Goal: Task Accomplishment & Management: Use online tool/utility

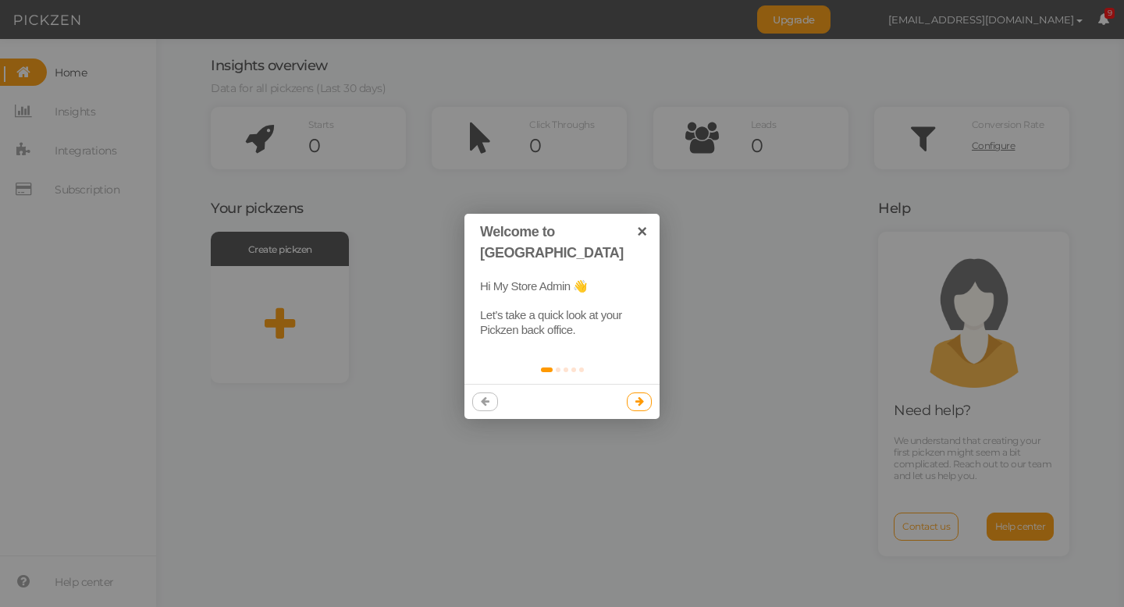
click at [640, 397] on icon at bounding box center [639, 402] width 9 height 10
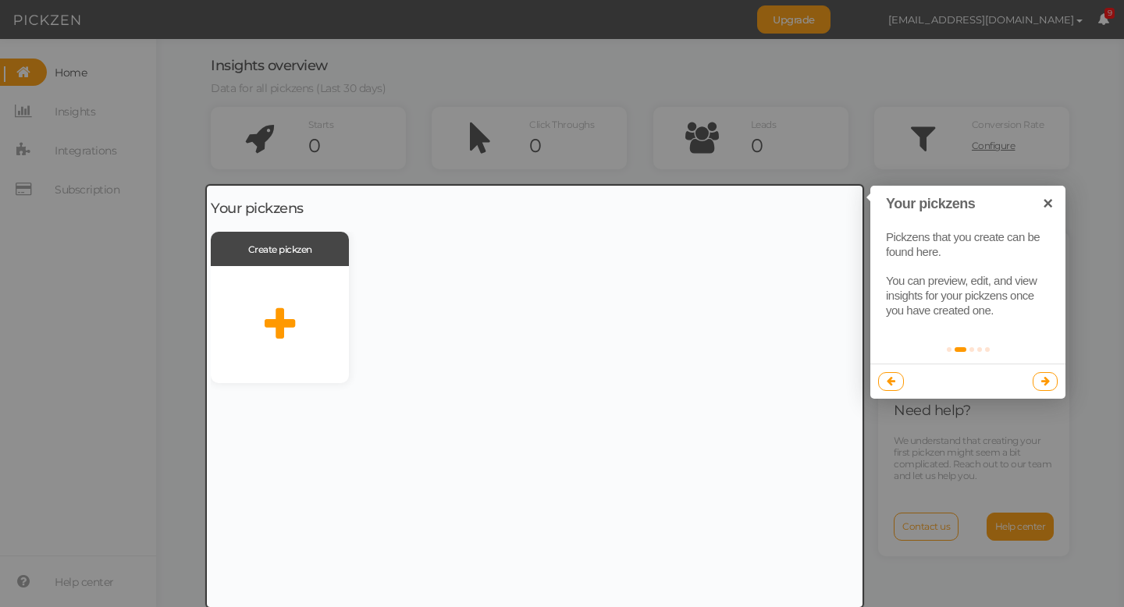
click at [1039, 384] on link at bounding box center [1046, 381] width 26 height 19
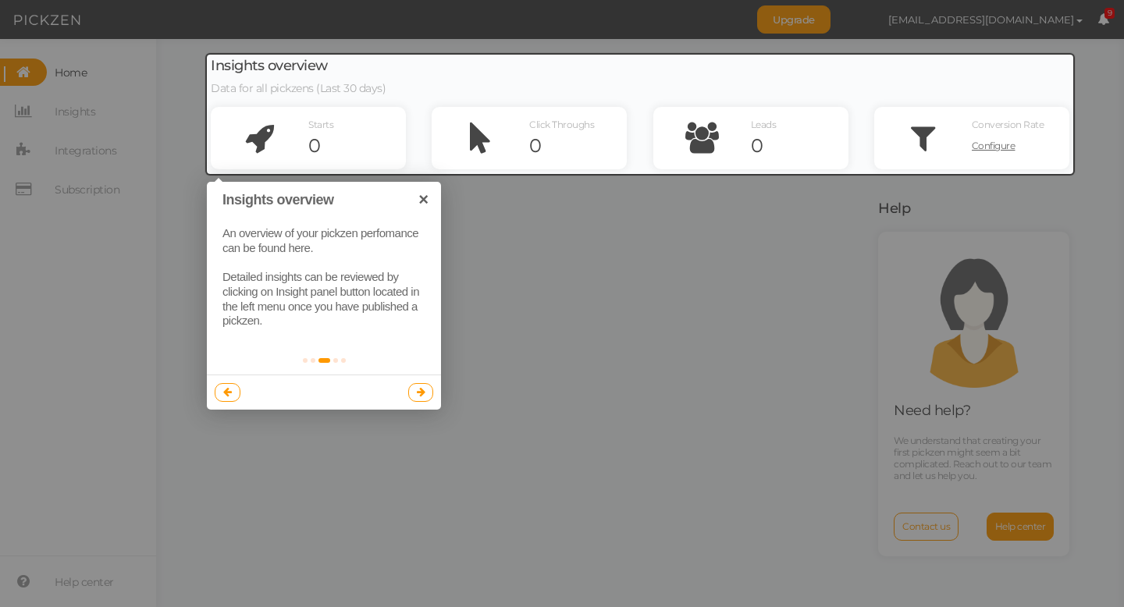
click at [230, 390] on icon at bounding box center [227, 392] width 9 height 10
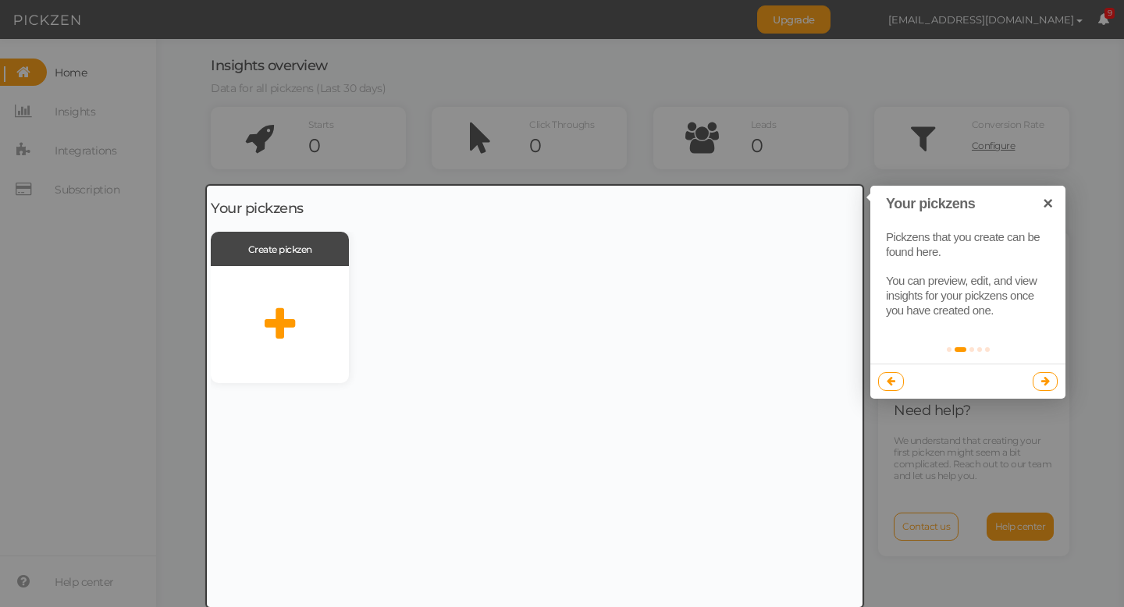
click at [1048, 382] on icon at bounding box center [1045, 381] width 9 height 10
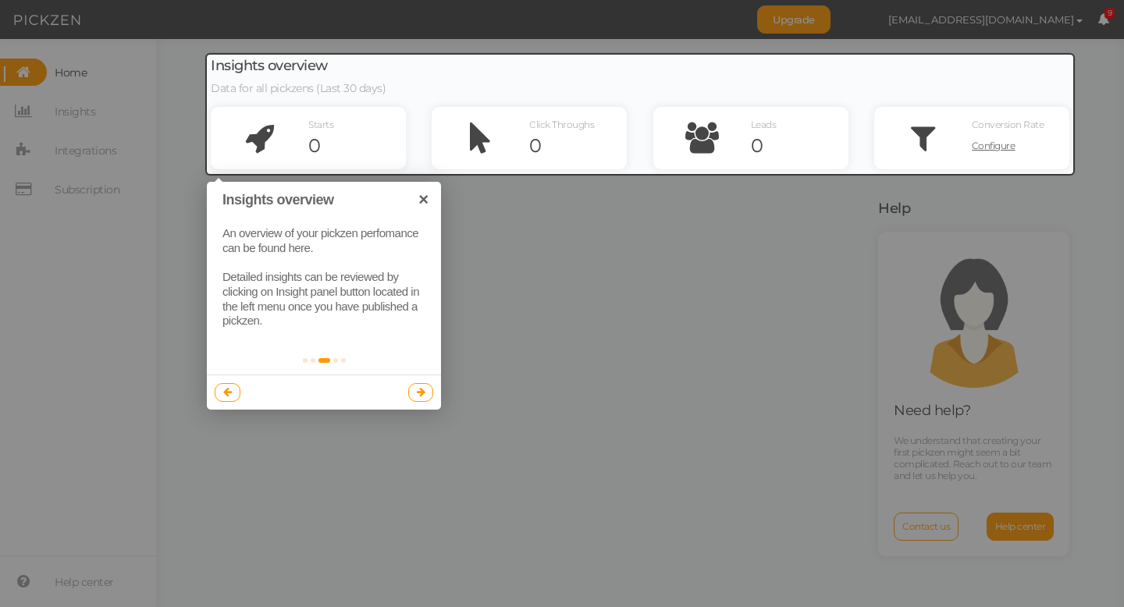
click at [422, 393] on icon at bounding box center [421, 392] width 9 height 10
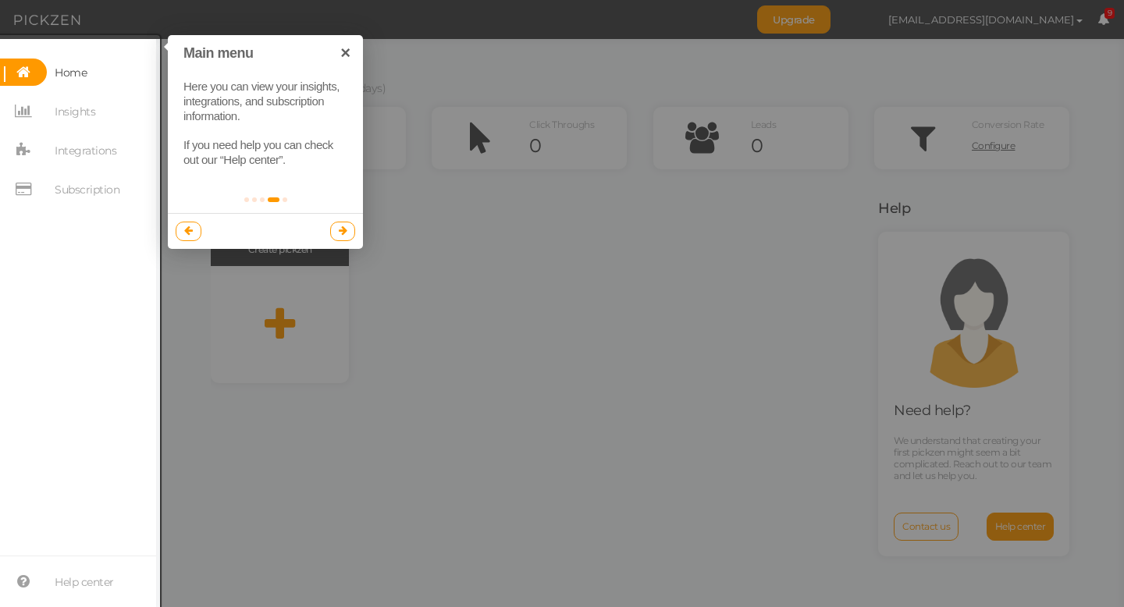
click at [340, 237] on link at bounding box center [343, 231] width 26 height 19
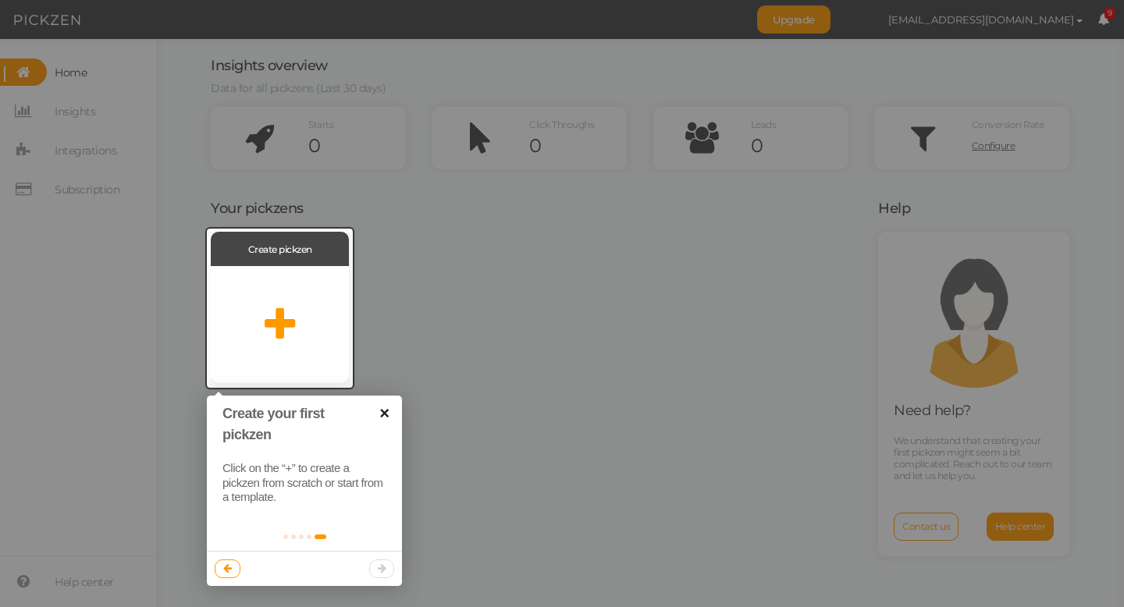
click at [389, 417] on link "×" at bounding box center [384, 413] width 35 height 35
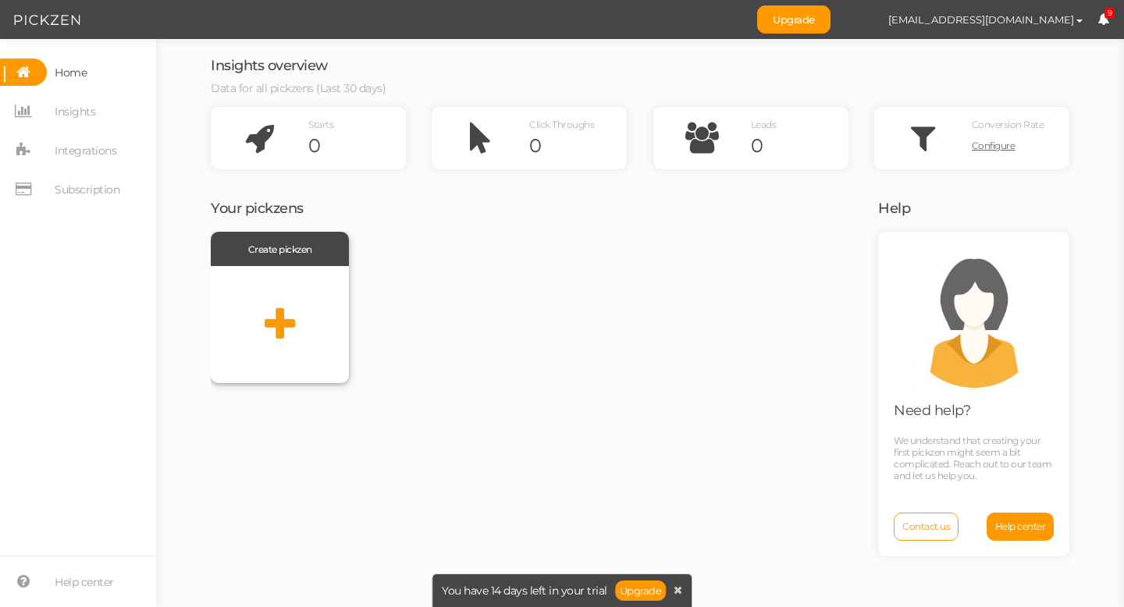
click at [284, 318] on icon at bounding box center [280, 324] width 30 height 39
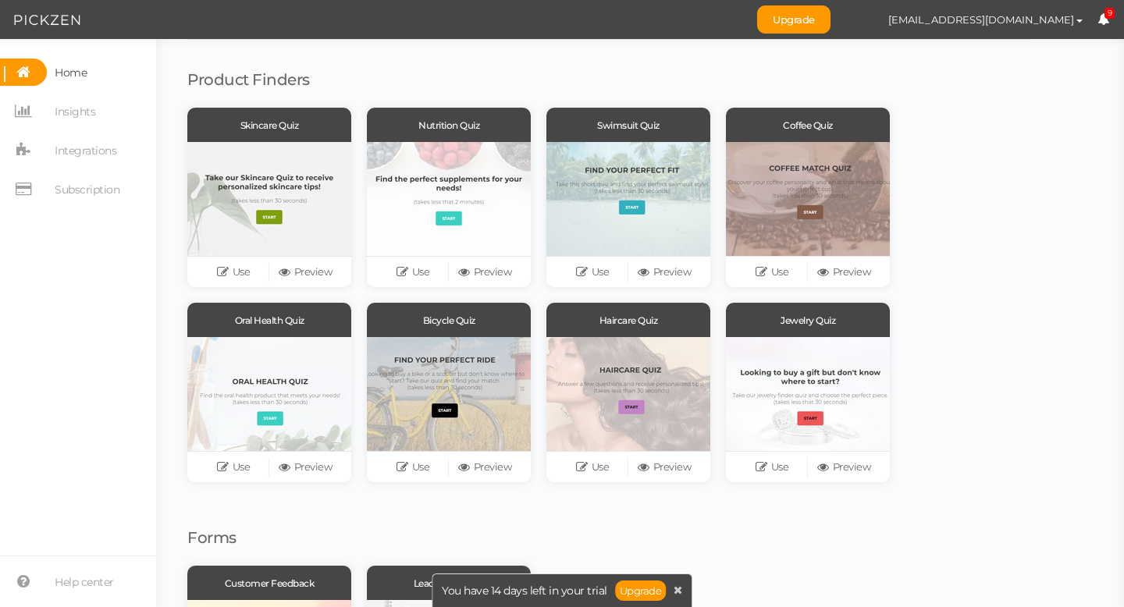
scroll to position [68, 0]
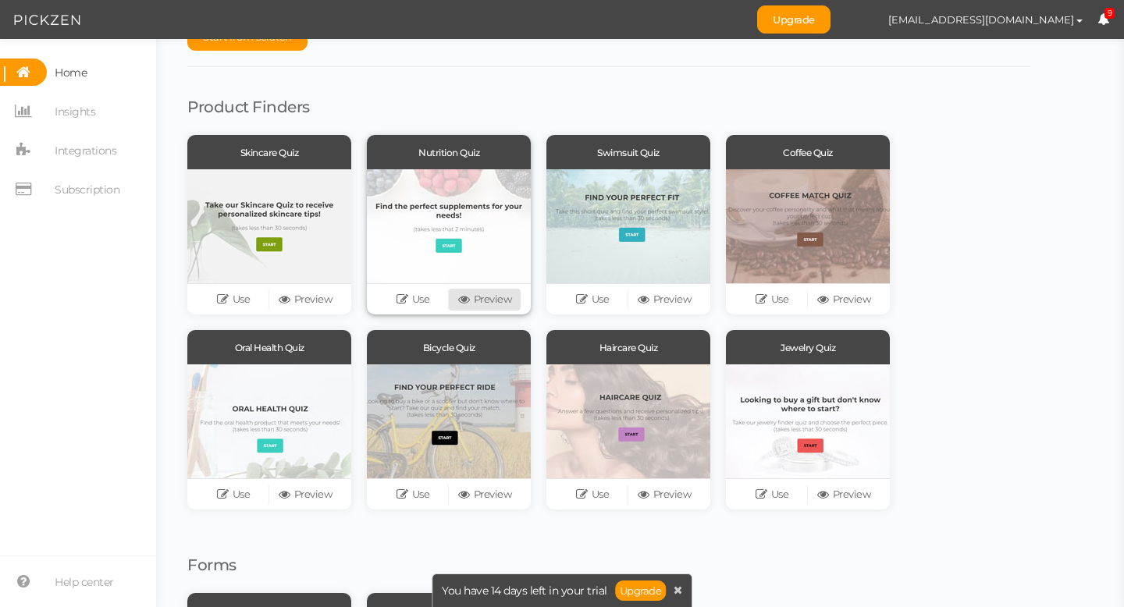
click at [476, 298] on link "Preview" at bounding box center [485, 300] width 72 height 22
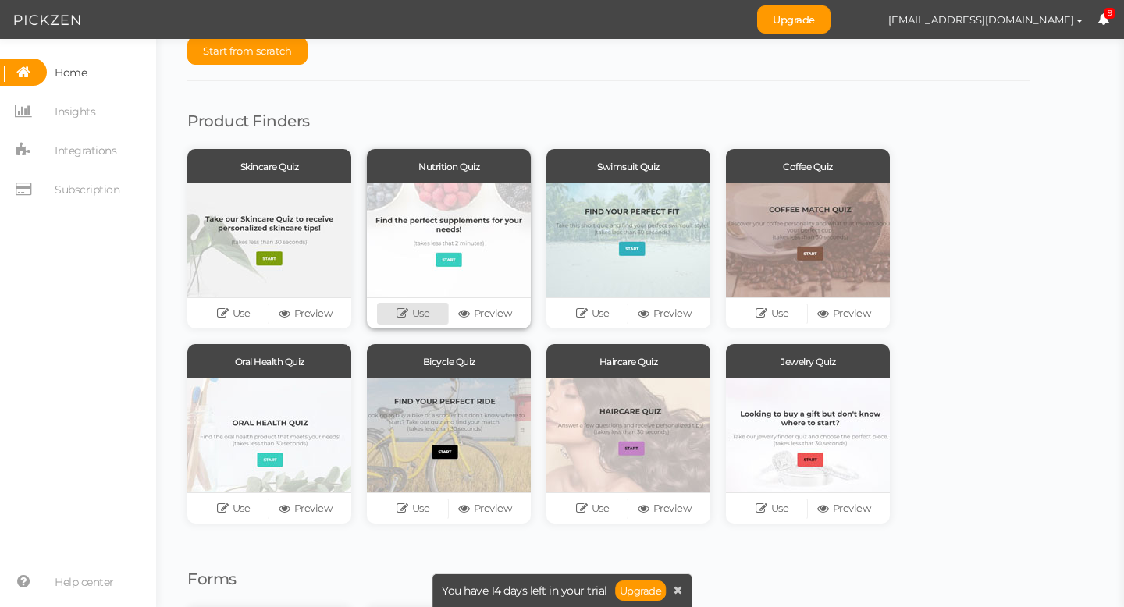
scroll to position [0, 0]
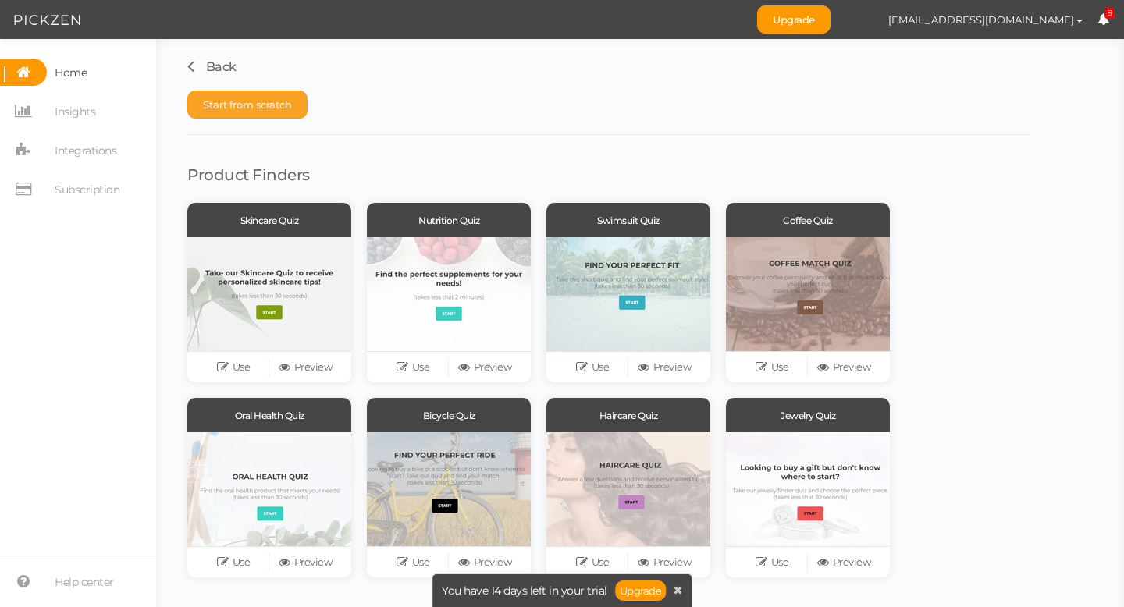
click at [258, 107] on span "Start from scratch" at bounding box center [247, 104] width 89 height 12
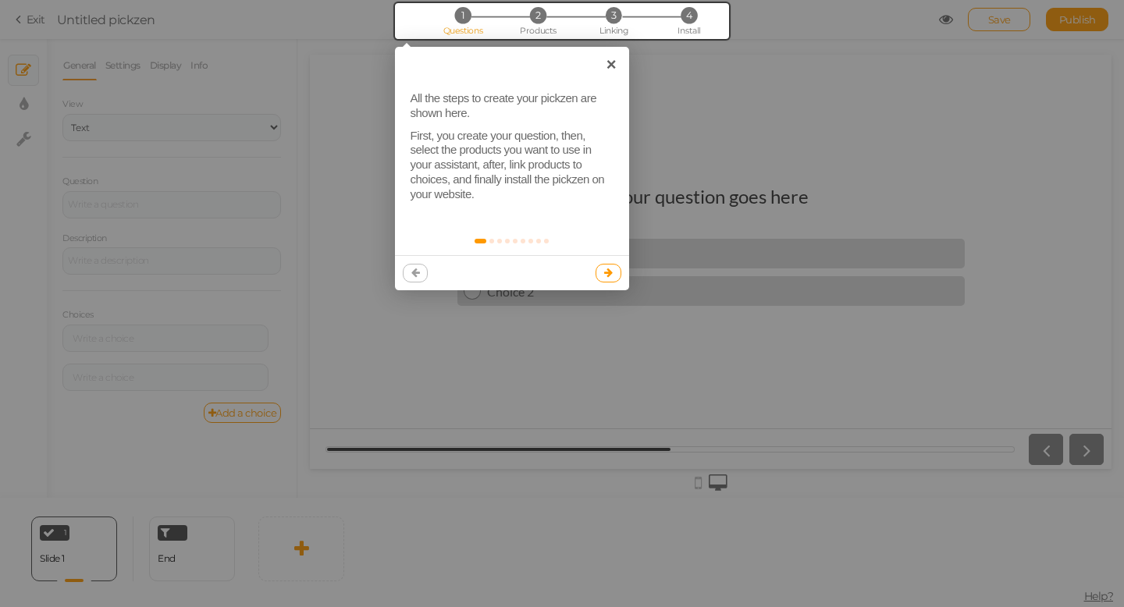
click at [611, 270] on icon at bounding box center [608, 273] width 9 height 10
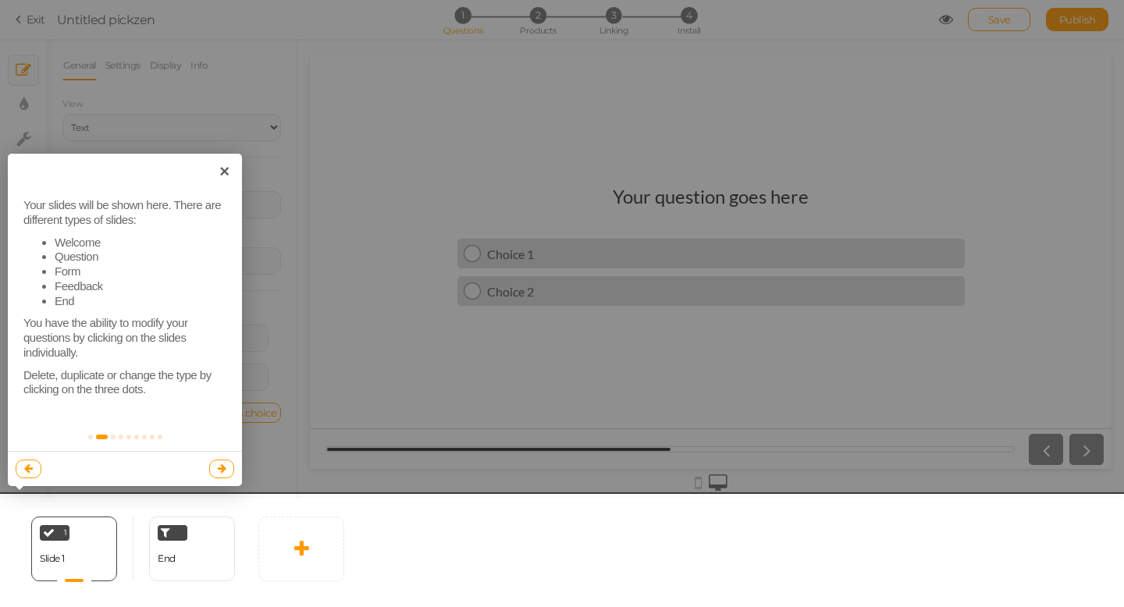
click at [223, 465] on icon at bounding box center [222, 469] width 9 height 10
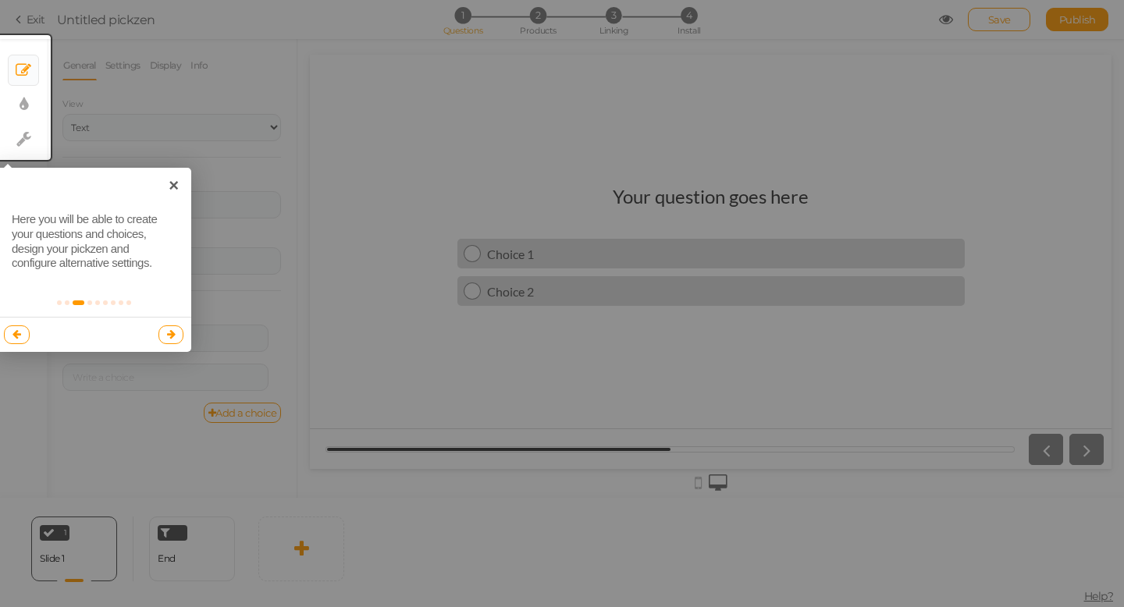
click at [176, 335] on link at bounding box center [171, 335] width 26 height 19
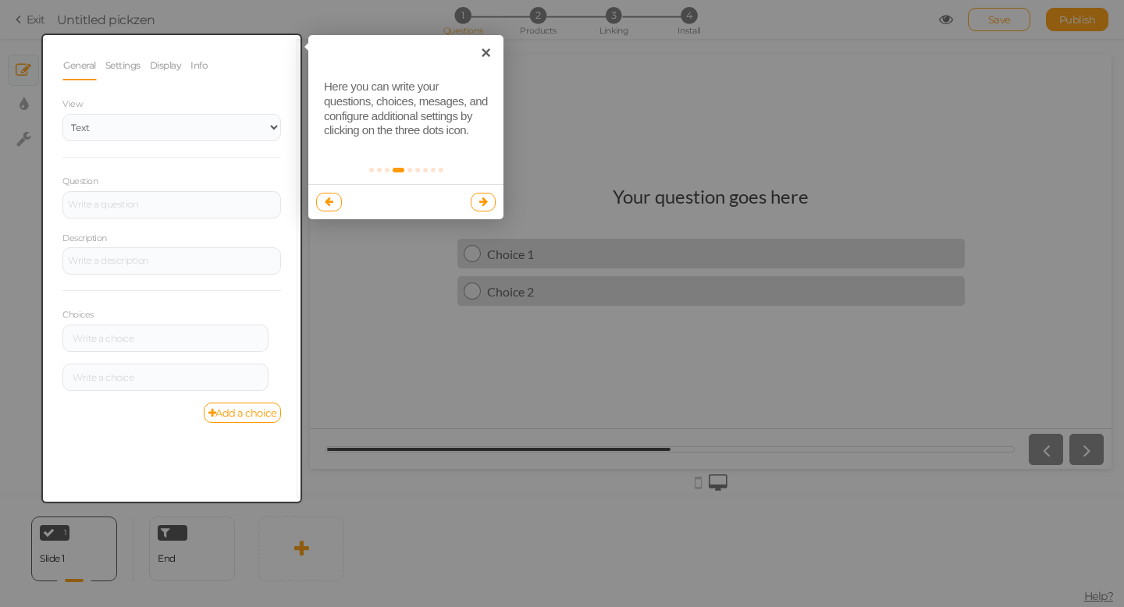
click at [480, 198] on icon at bounding box center [483, 202] width 9 height 10
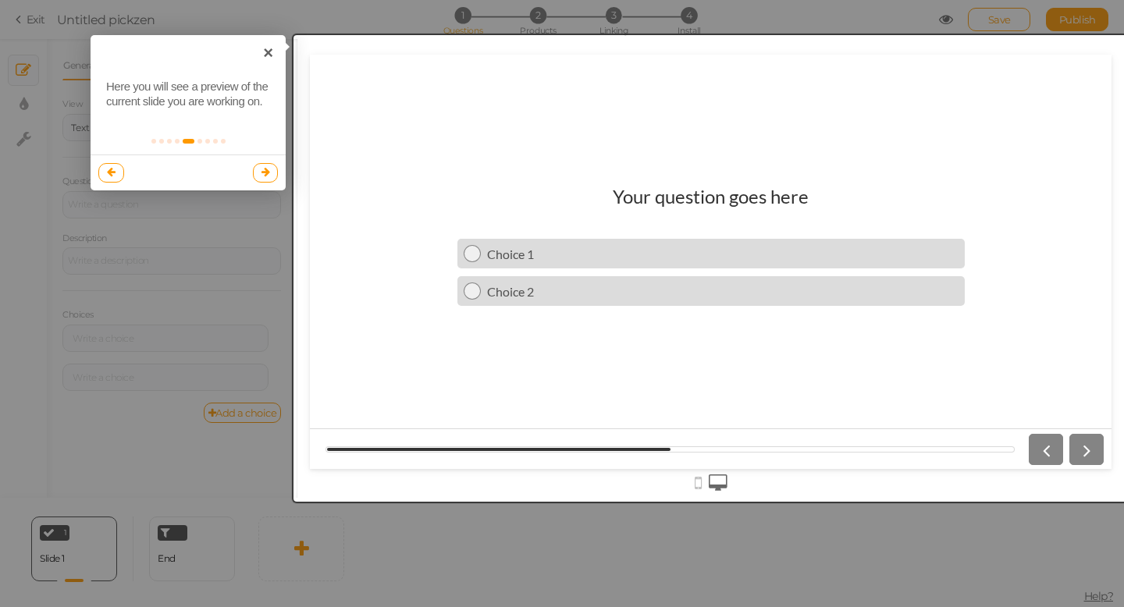
click at [1089, 447] on div at bounding box center [711, 268] width 835 height 467
click at [270, 173] on link at bounding box center [266, 172] width 26 height 19
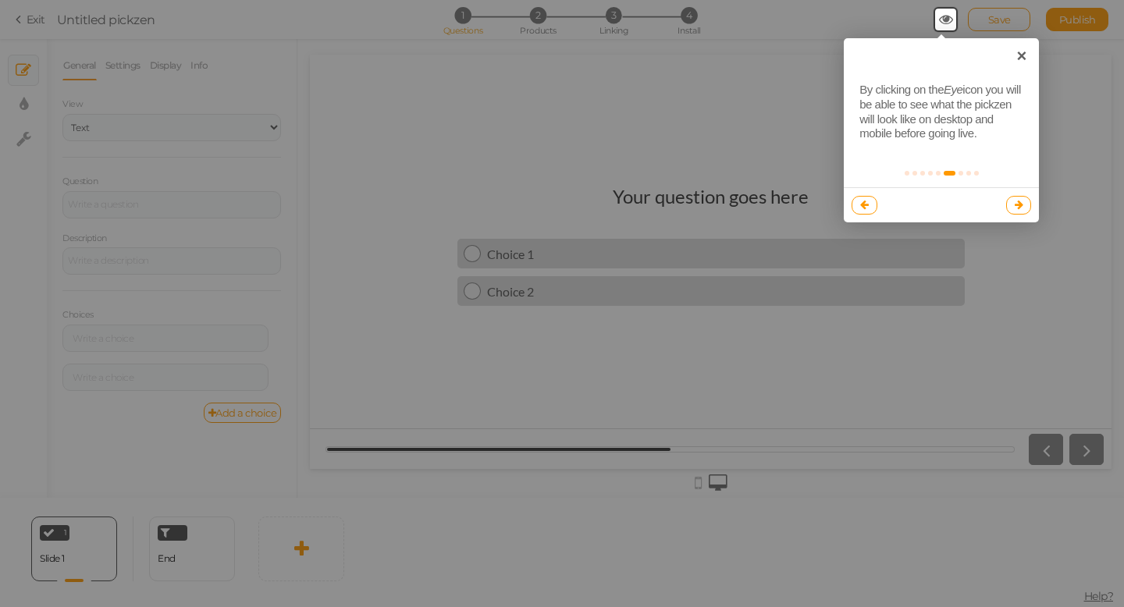
click at [1016, 205] on icon at bounding box center [1019, 205] width 9 height 10
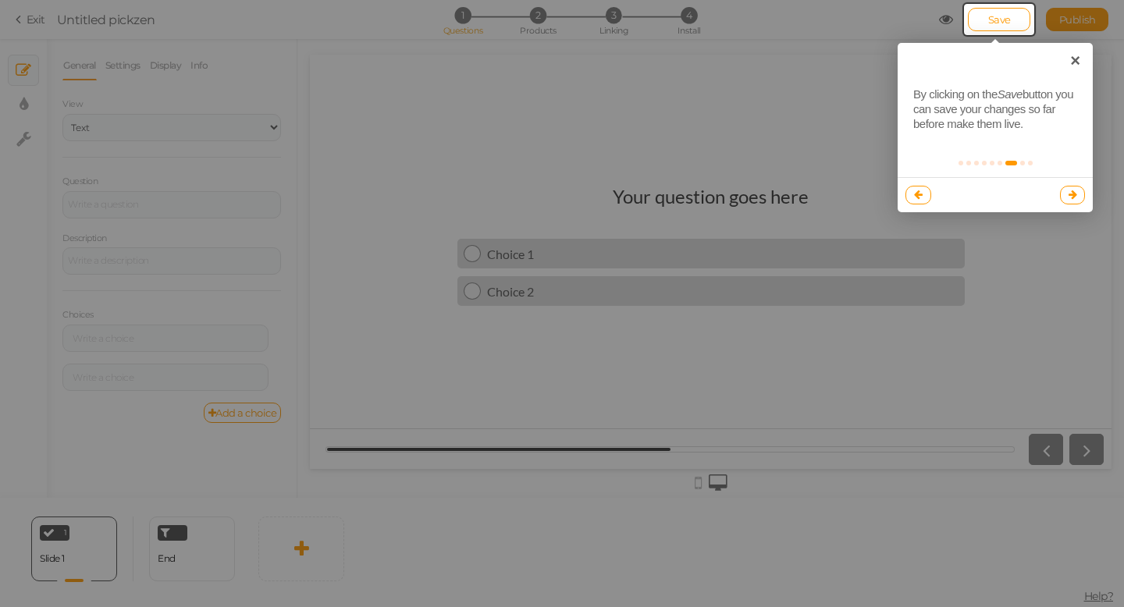
click at [1071, 202] on link at bounding box center [1073, 195] width 26 height 19
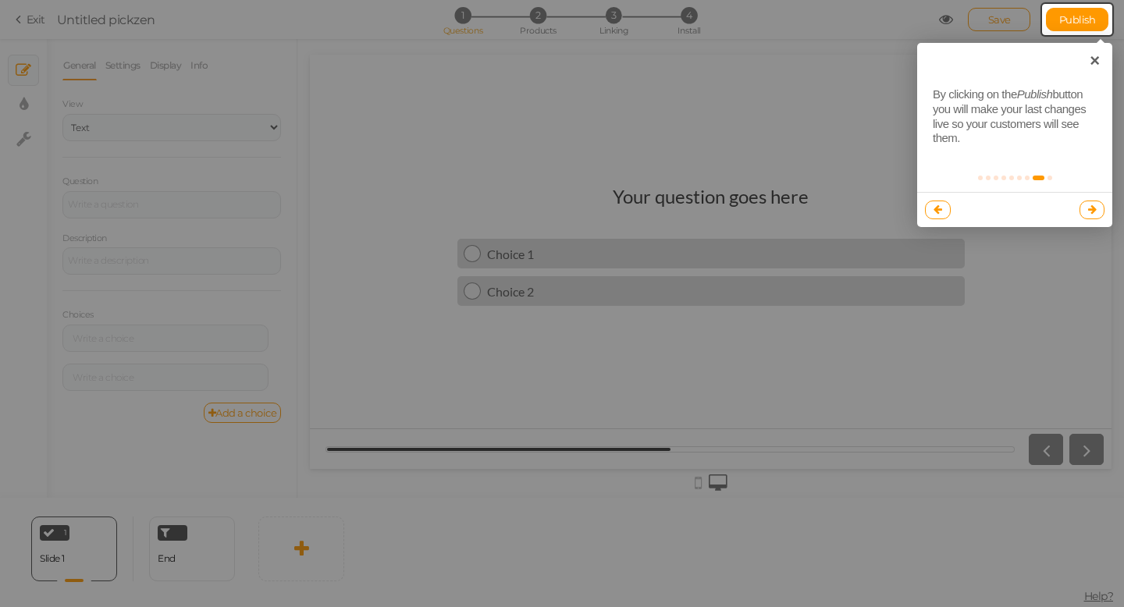
click at [1084, 202] on link at bounding box center [1093, 210] width 26 height 19
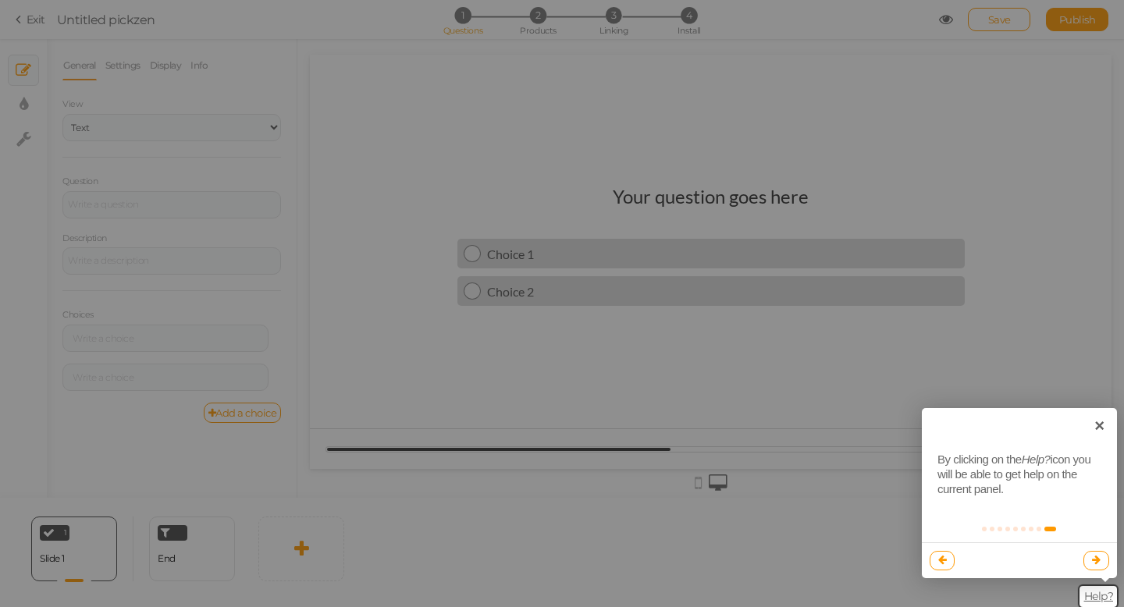
click at [1098, 565] on icon at bounding box center [1096, 560] width 9 height 10
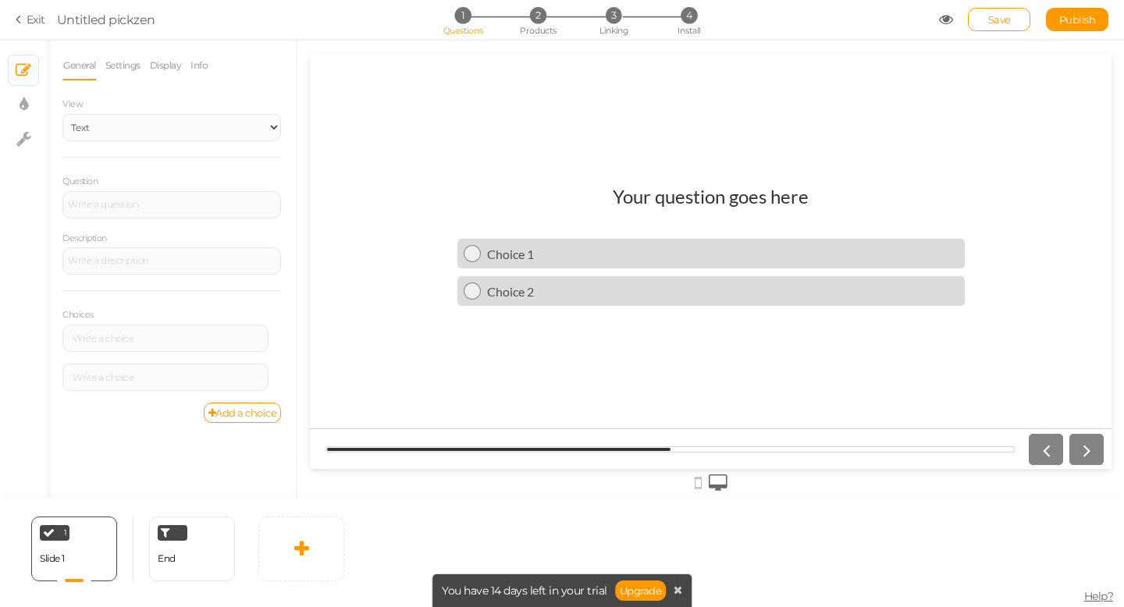
click at [723, 481] on icon at bounding box center [718, 483] width 19 height 17
click at [698, 484] on icon at bounding box center [698, 483] width 7 height 17
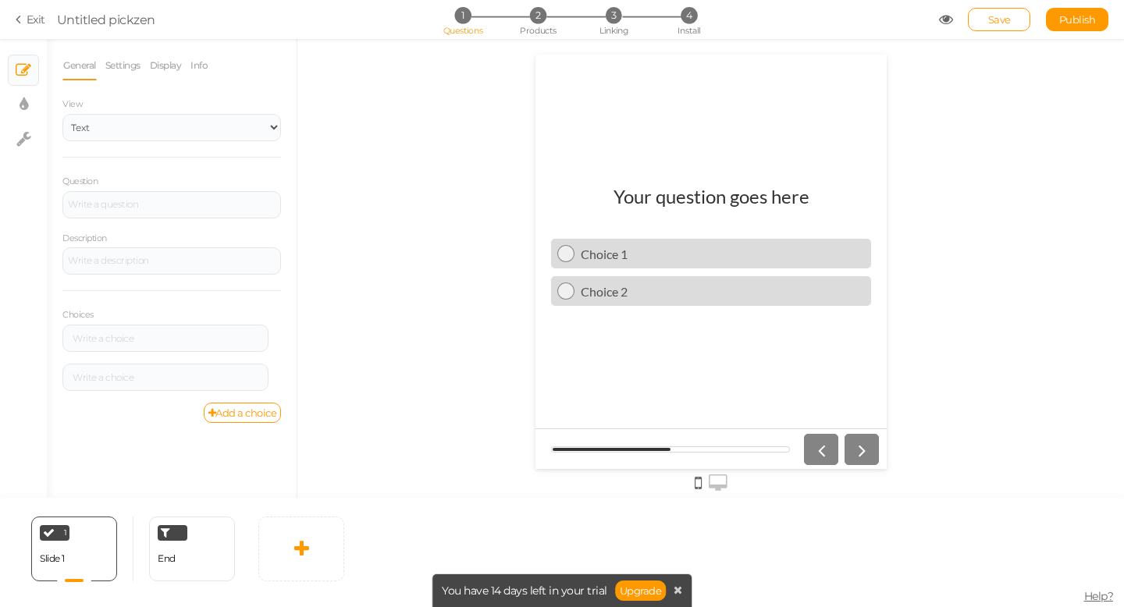
click at [718, 482] on icon at bounding box center [718, 483] width 19 height 17
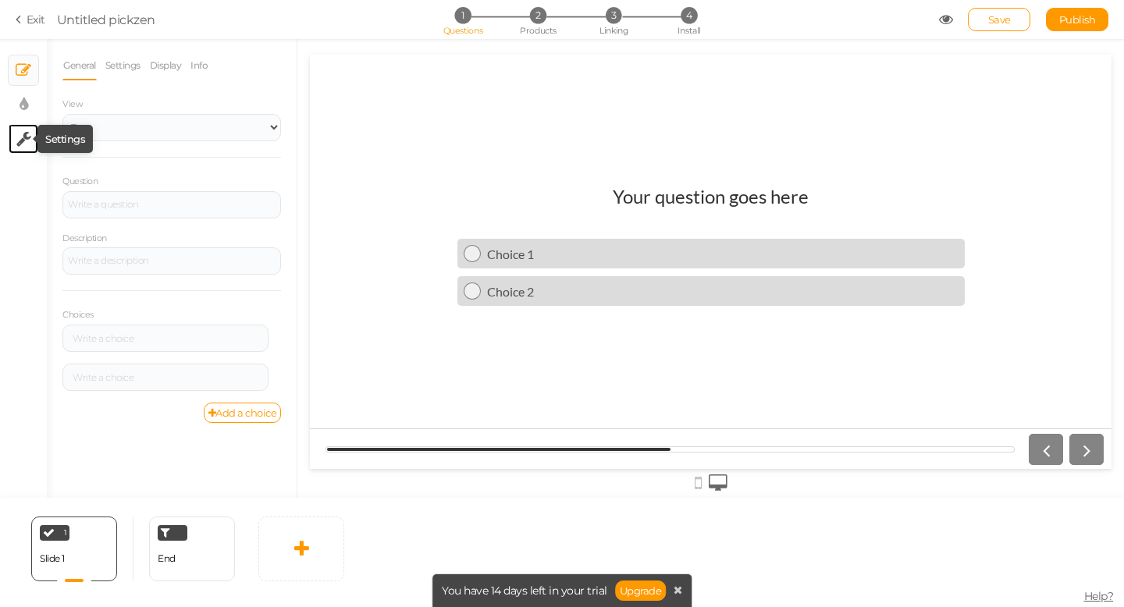
click at [25, 140] on icon at bounding box center [23, 139] width 15 height 16
select select "en"
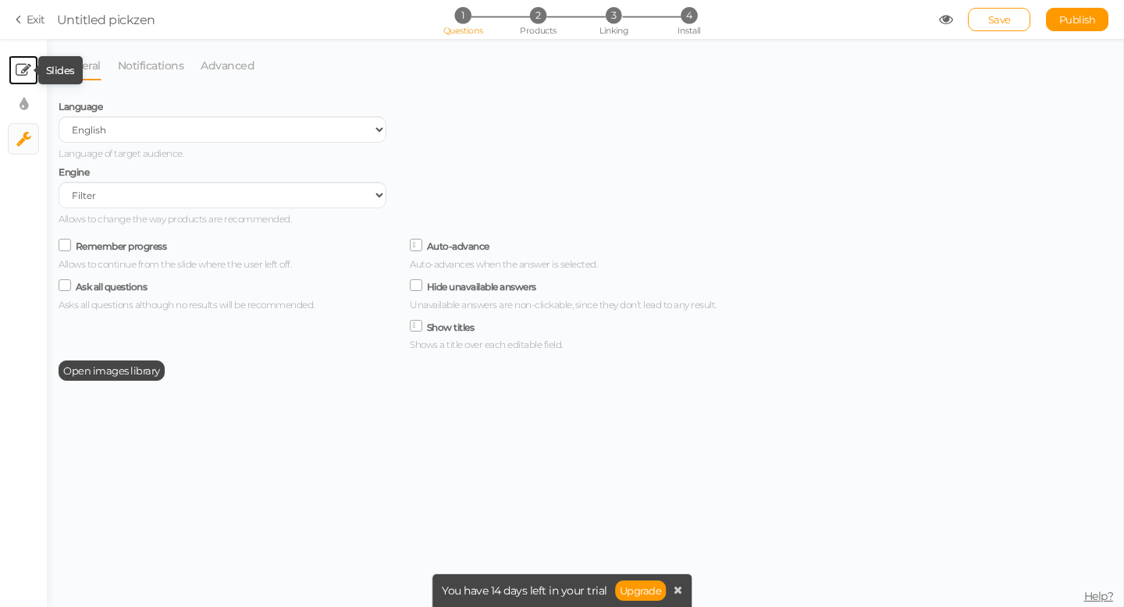
click at [24, 64] on icon at bounding box center [24, 70] width 16 height 16
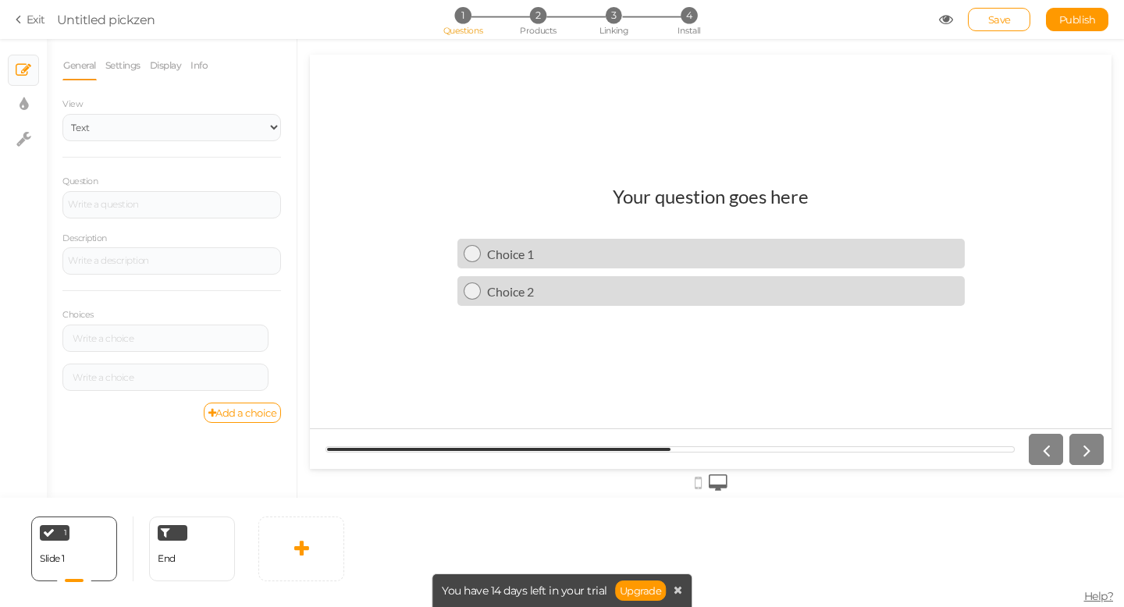
click at [20, 20] on icon at bounding box center [21, 19] width 11 height 14
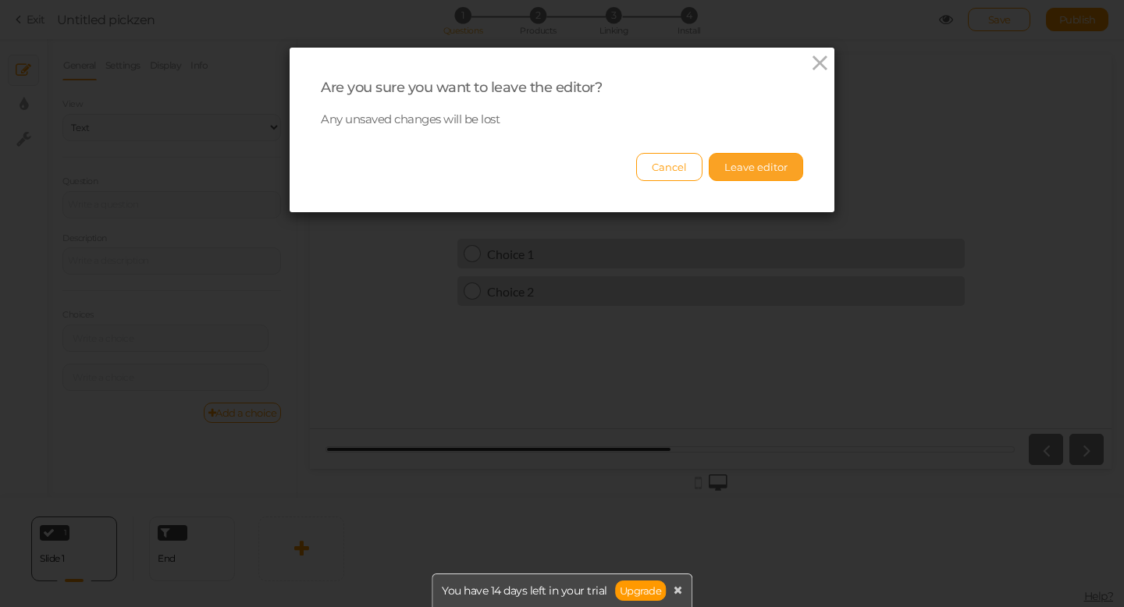
click at [745, 171] on button "Leave editor" at bounding box center [756, 167] width 94 height 28
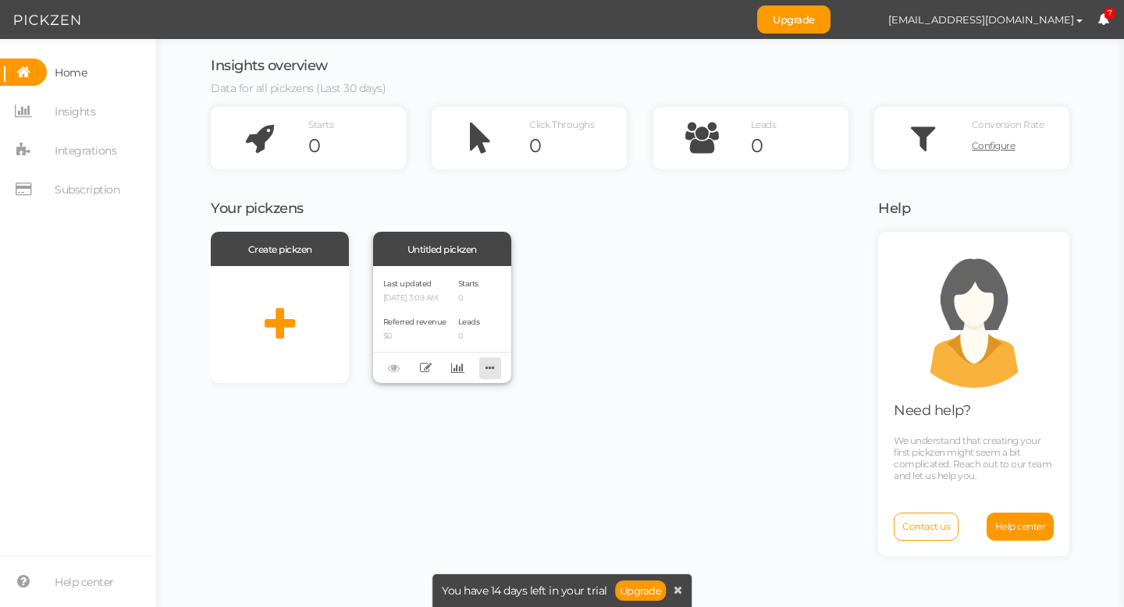
click at [493, 370] on icon at bounding box center [490, 368] width 22 height 24
click at [466, 394] on link "Delete" at bounding box center [437, 393] width 123 height 16
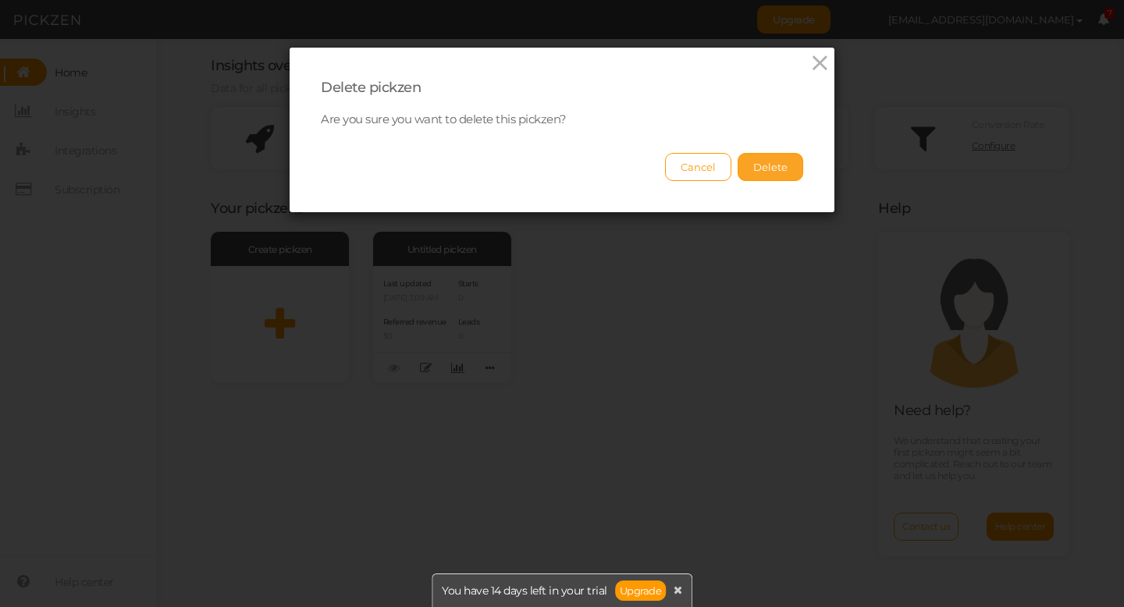
click at [753, 173] on button "Delete" at bounding box center [771, 167] width 66 height 28
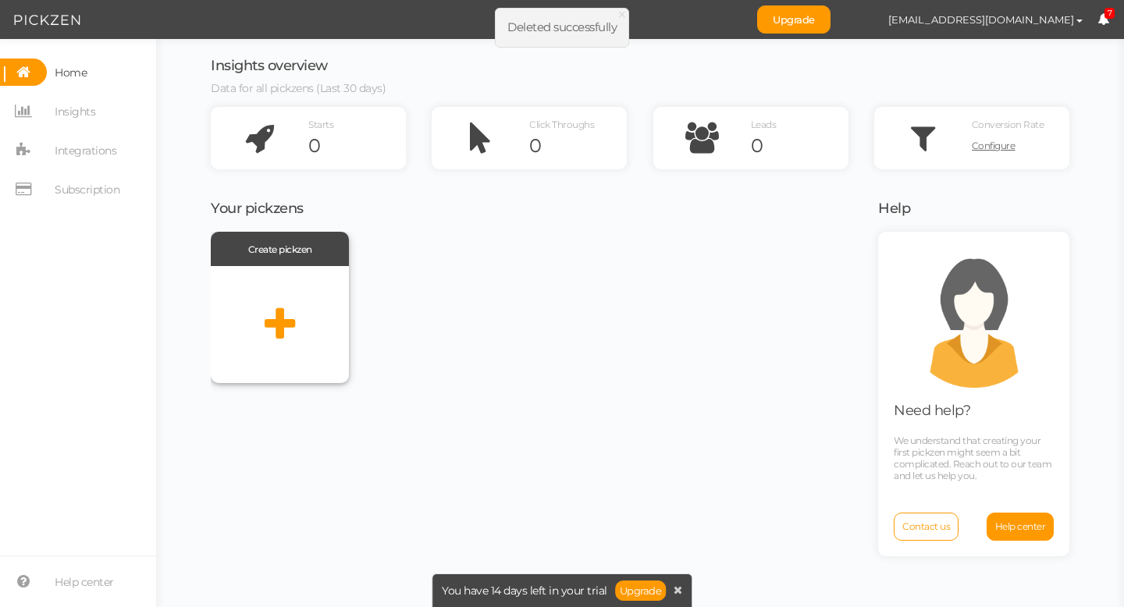
click at [311, 308] on div at bounding box center [280, 324] width 138 height 117
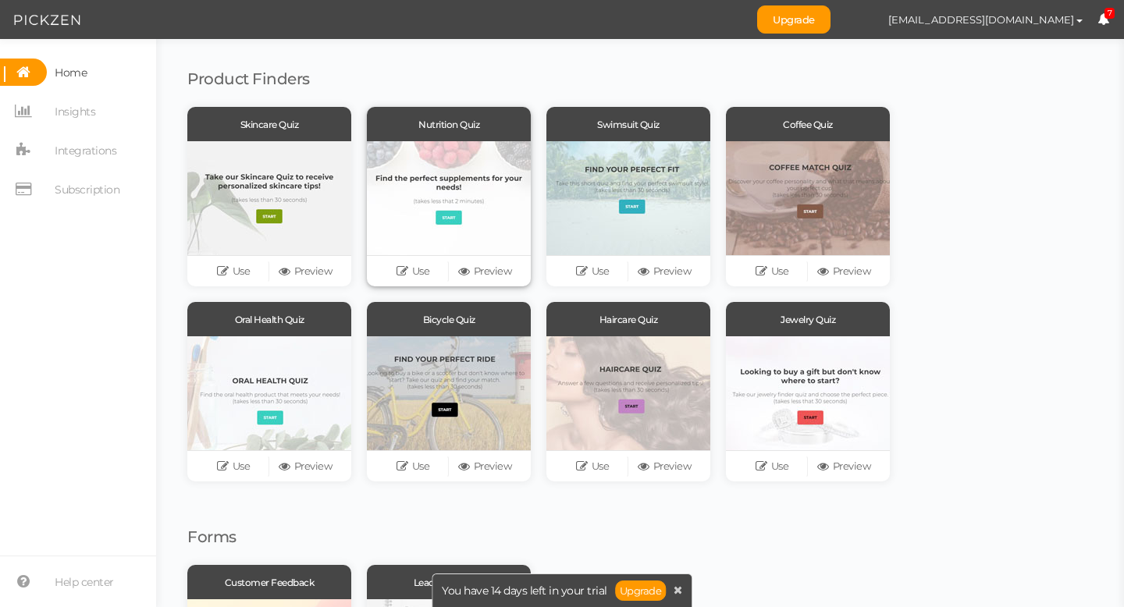
scroll to position [91, 0]
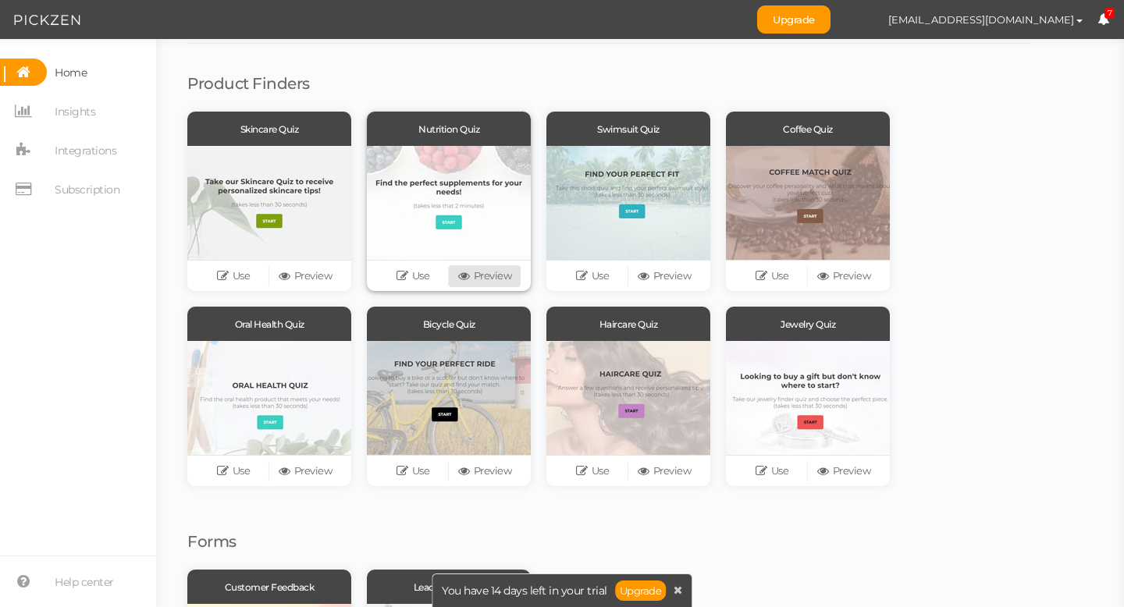
click at [470, 279] on icon at bounding box center [466, 276] width 16 height 12
click at [469, 274] on icon at bounding box center [466, 276] width 16 height 12
click at [301, 272] on link "Preview" at bounding box center [305, 276] width 72 height 22
click at [422, 277] on link "Use" at bounding box center [413, 276] width 72 height 22
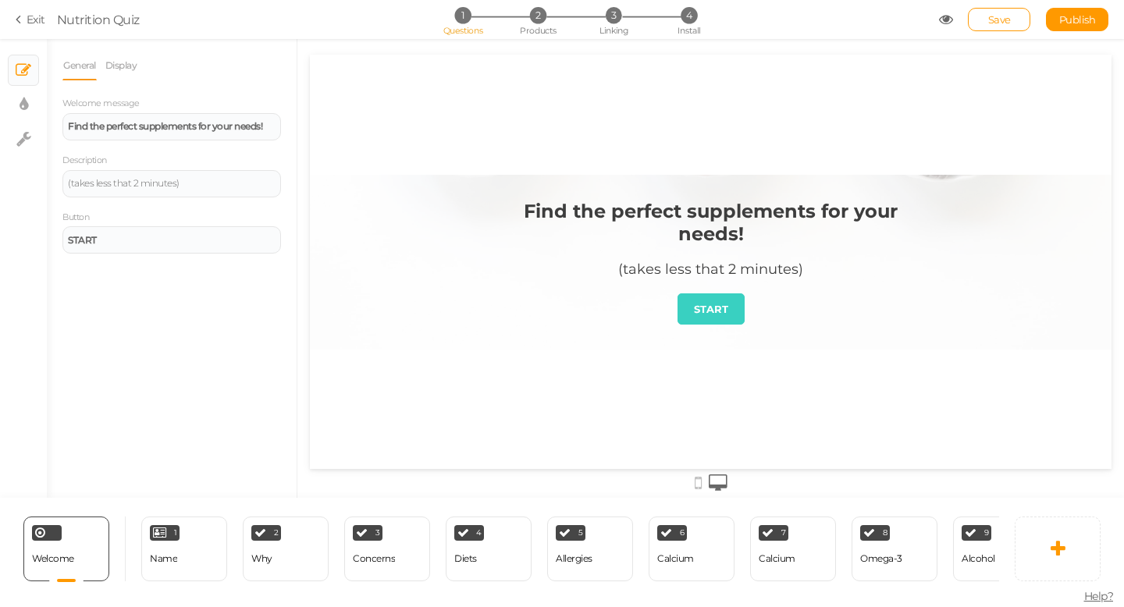
click at [697, 222] on strong "Find the perfect supplements for your needs!" at bounding box center [711, 222] width 374 height 45
click at [257, 123] on strong "Find the perfect supplements for your needs!" at bounding box center [165, 126] width 194 height 12
drag, startPoint x: 273, startPoint y: 128, endPoint x: 63, endPoint y: 126, distance: 210.0
click at [63, 126] on div "Find the perfect supplements for your needs!" at bounding box center [171, 126] width 219 height 27
paste div
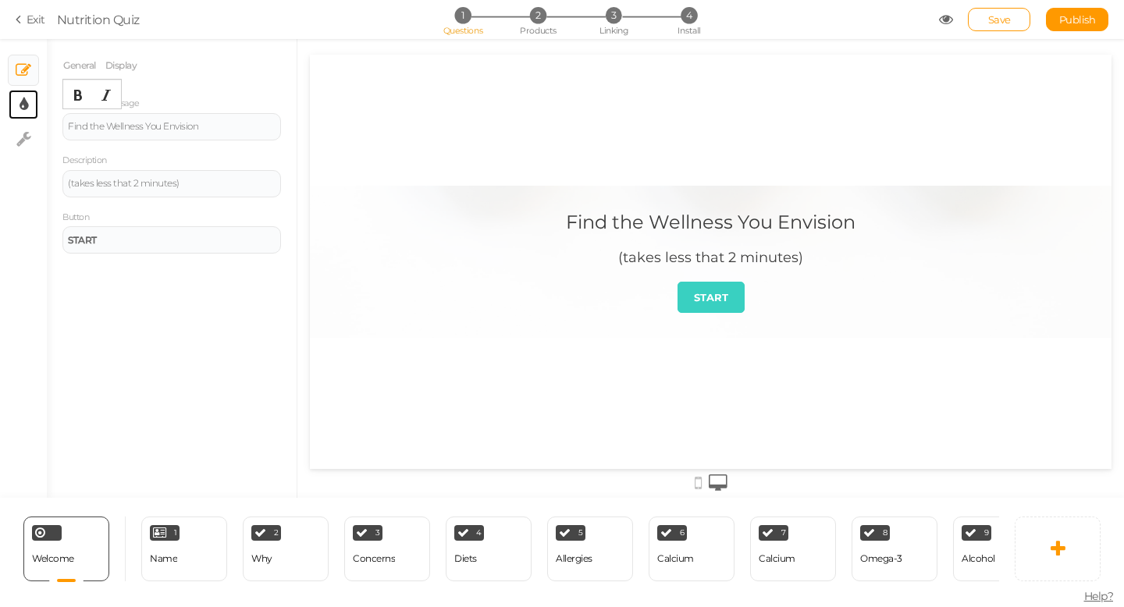
click at [30, 109] on link "× Display settings" at bounding box center [24, 105] width 30 height 30
select select "2"
select select "montserrat"
select select "fade"
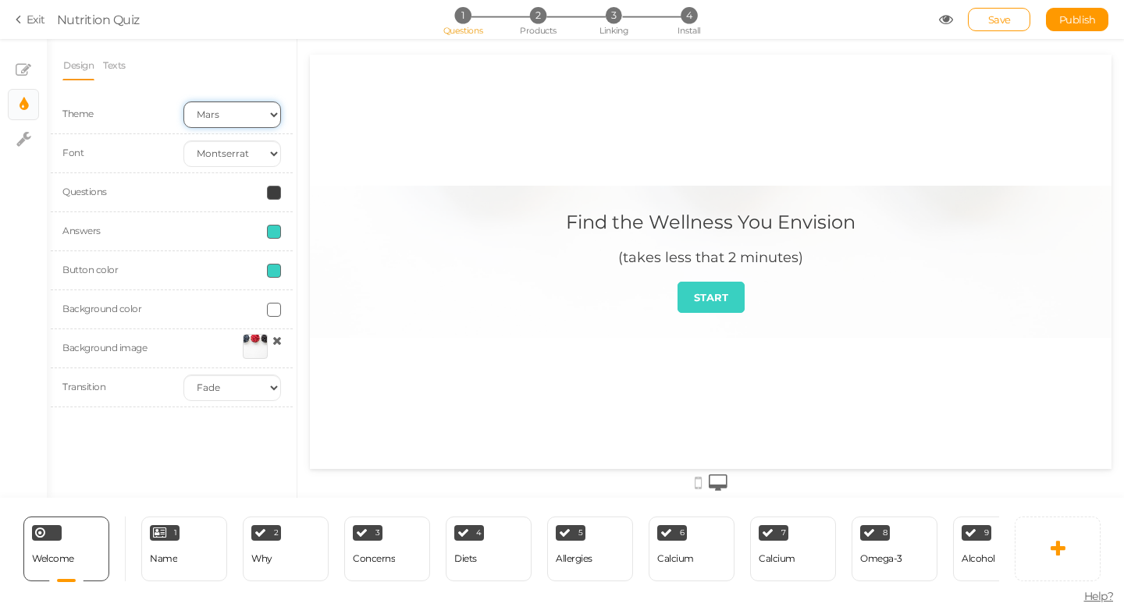
click at [249, 118] on select "Earth Mars" at bounding box center [232, 114] width 98 height 27
select select "1"
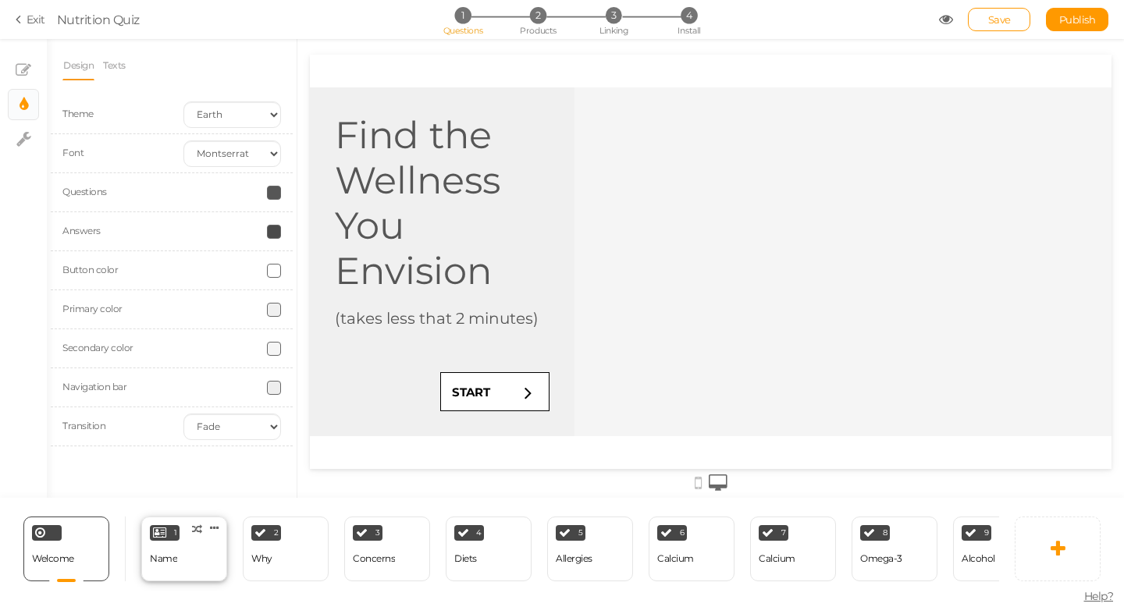
click at [184, 558] on div "1 Name × Define the conditions to show this slide. Clone Change type Delete" at bounding box center [184, 549] width 86 height 65
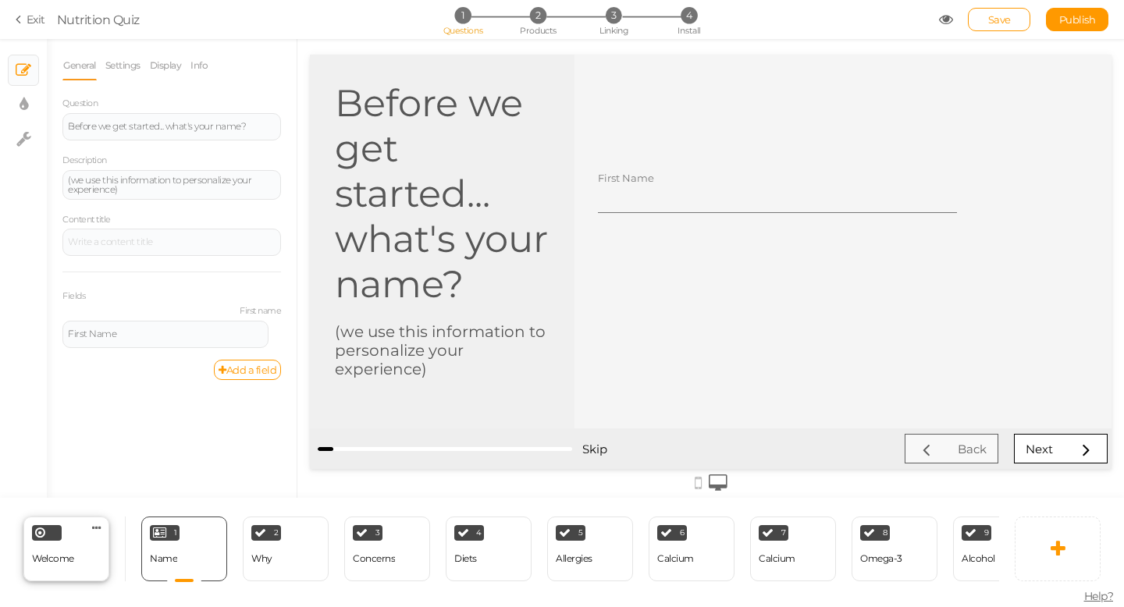
click at [80, 545] on div "Welcome Delete" at bounding box center [66, 549] width 86 height 65
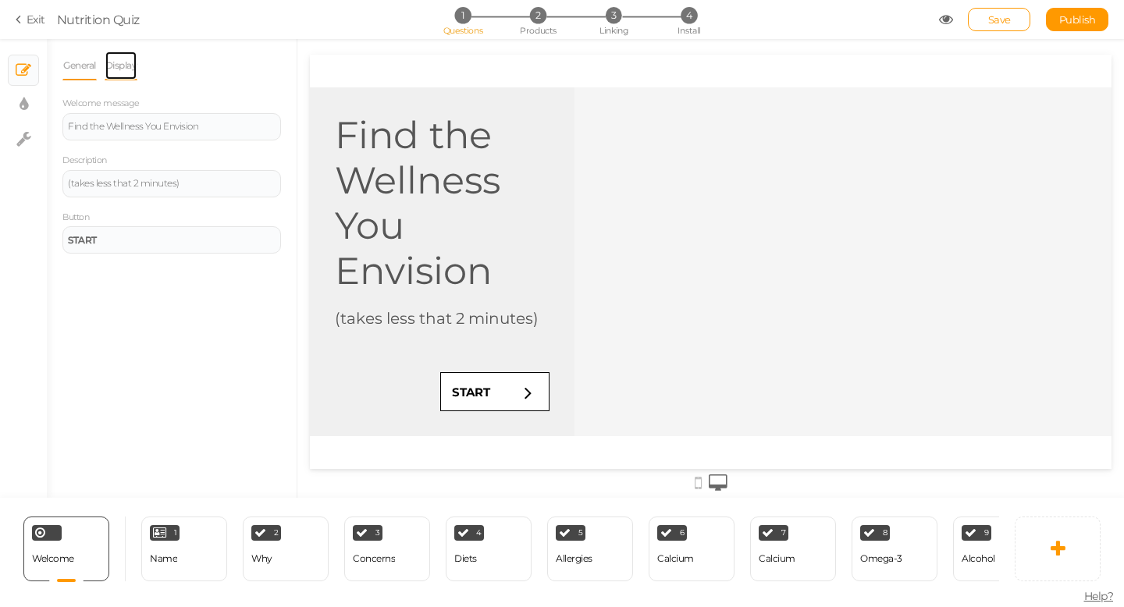
click at [112, 66] on link "Display" at bounding box center [122, 66] width 34 height 30
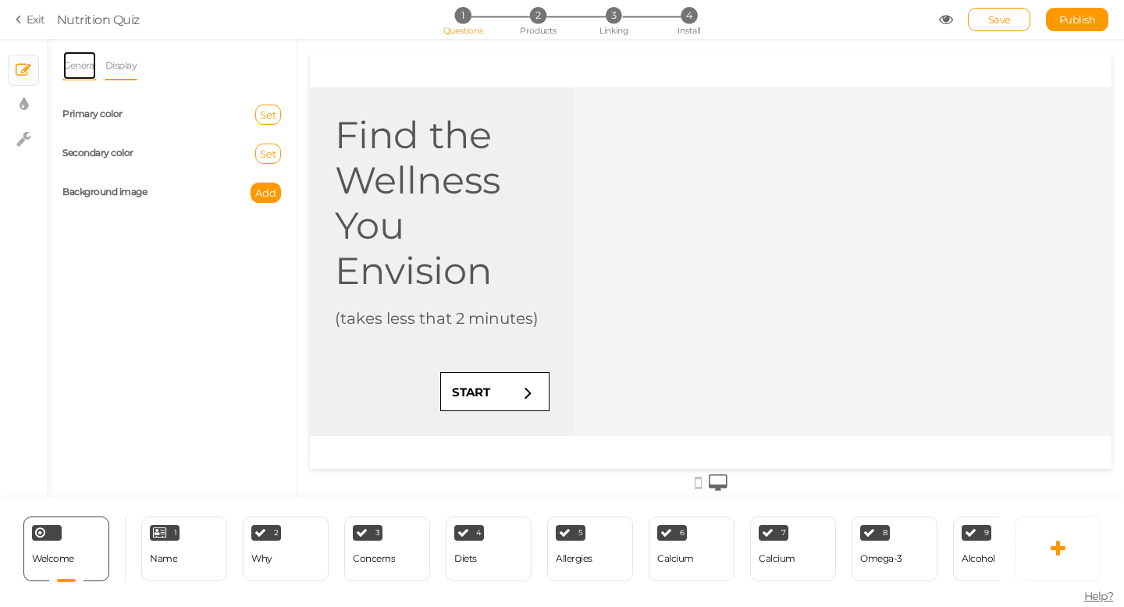
click at [86, 66] on link "General" at bounding box center [79, 66] width 34 height 30
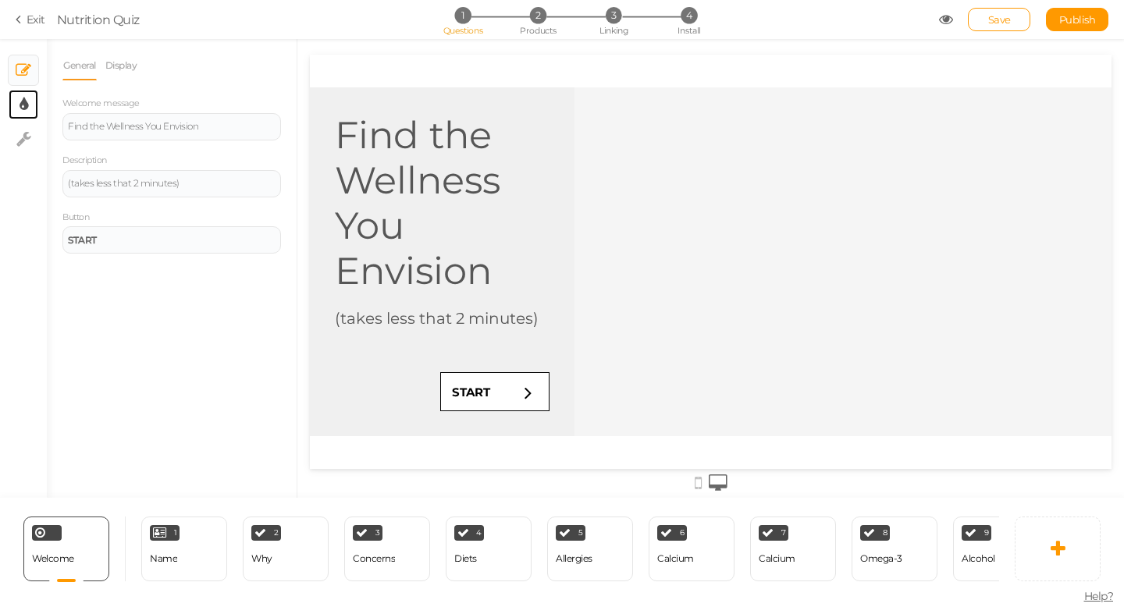
click at [28, 99] on link "× Display settings" at bounding box center [24, 105] width 30 height 30
select select "montserrat"
select select "fade"
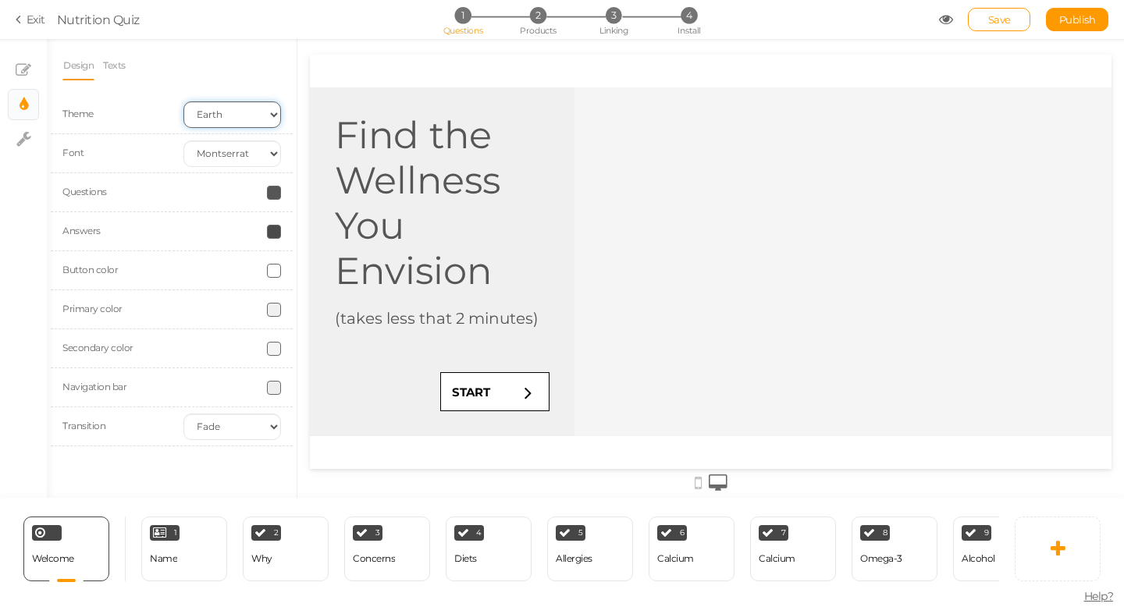
click at [232, 116] on select "Earth Mars" at bounding box center [232, 114] width 98 height 27
select select "2"
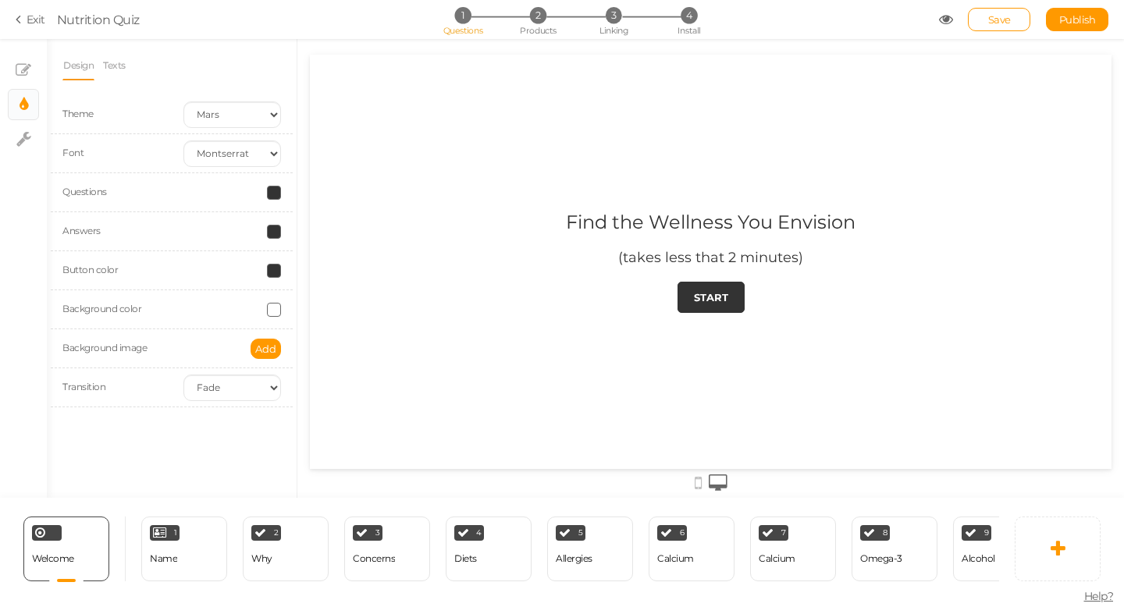
click at [279, 269] on span at bounding box center [274, 271] width 14 height 14
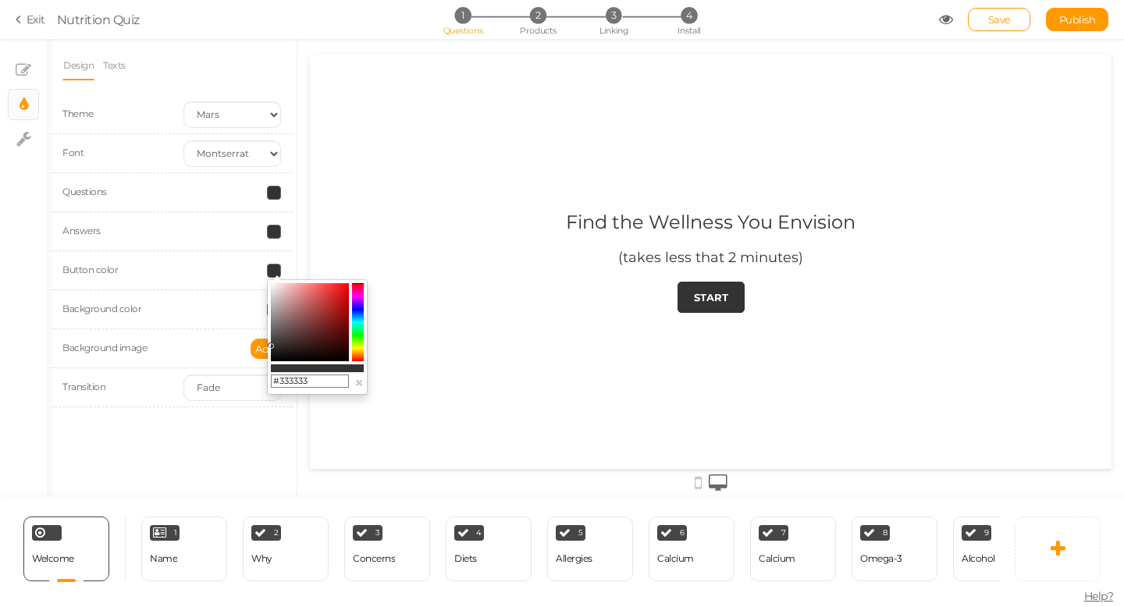
drag, startPoint x: 318, startPoint y: 383, endPoint x: 278, endPoint y: 380, distance: 39.9
click at [278, 380] on input "#333333" at bounding box center [310, 382] width 78 height 14
paste input "4E8A41"
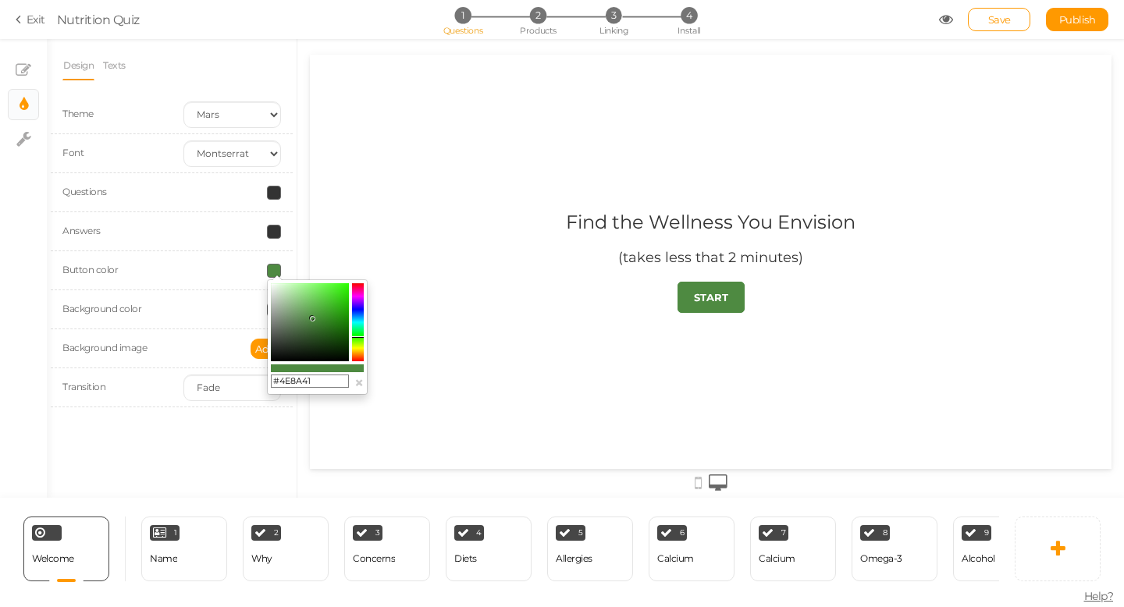
type input "#4E8A41"
click at [377, 251] on div at bounding box center [711, 262] width 802 height 152
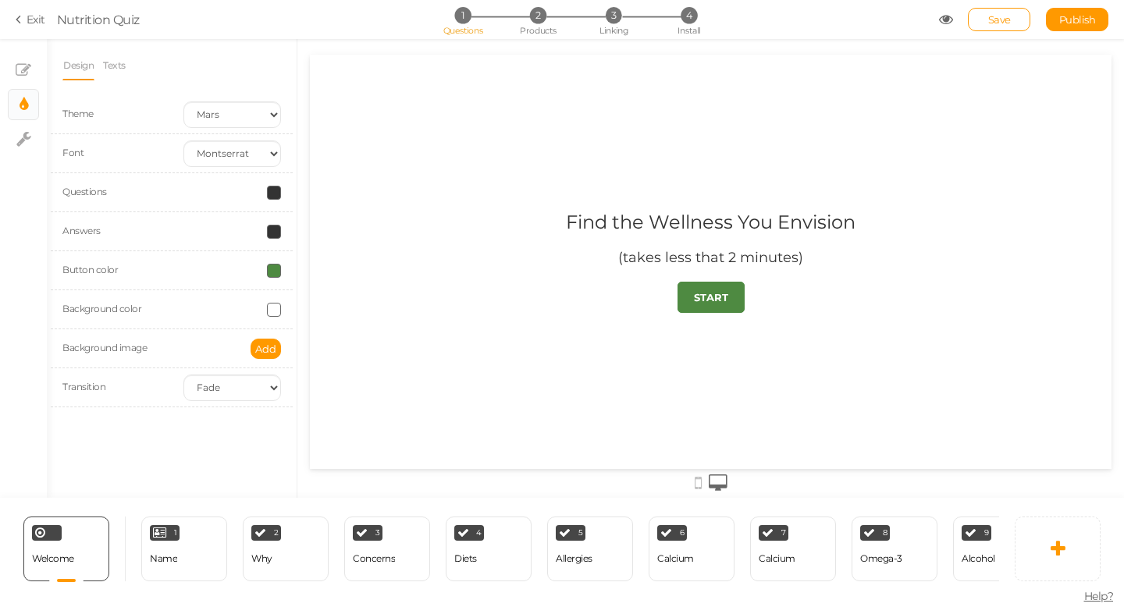
click at [194, 317] on div "Background color" at bounding box center [172, 309] width 242 height 39
click at [258, 345] on span "Add" at bounding box center [265, 349] width 21 height 12
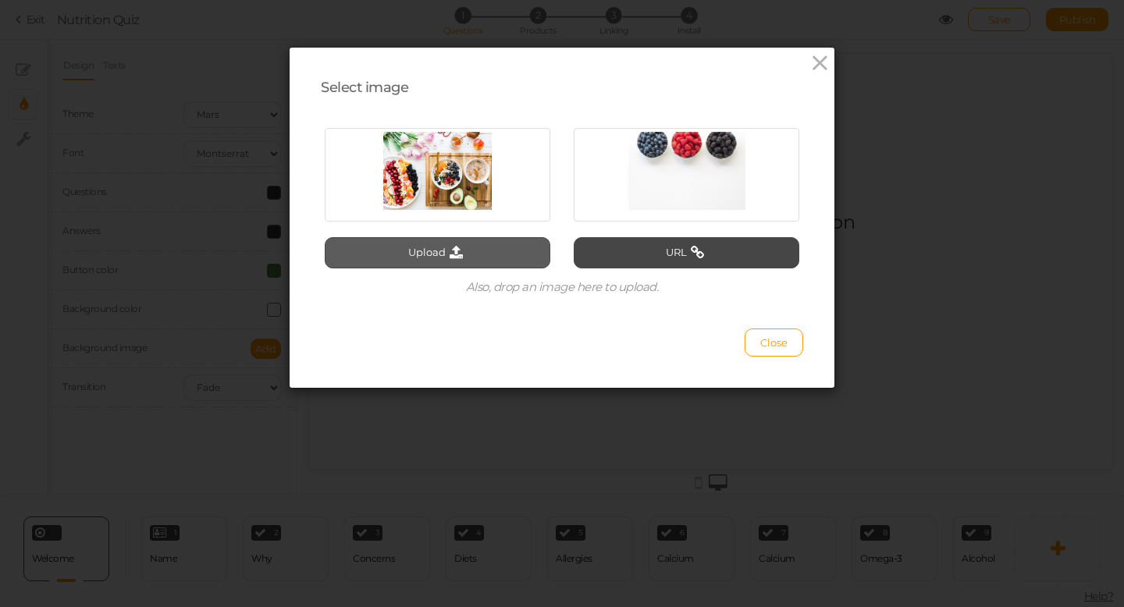
click at [429, 253] on button "Upload" at bounding box center [438, 252] width 226 height 31
click at [825, 66] on icon at bounding box center [820, 63] width 23 height 23
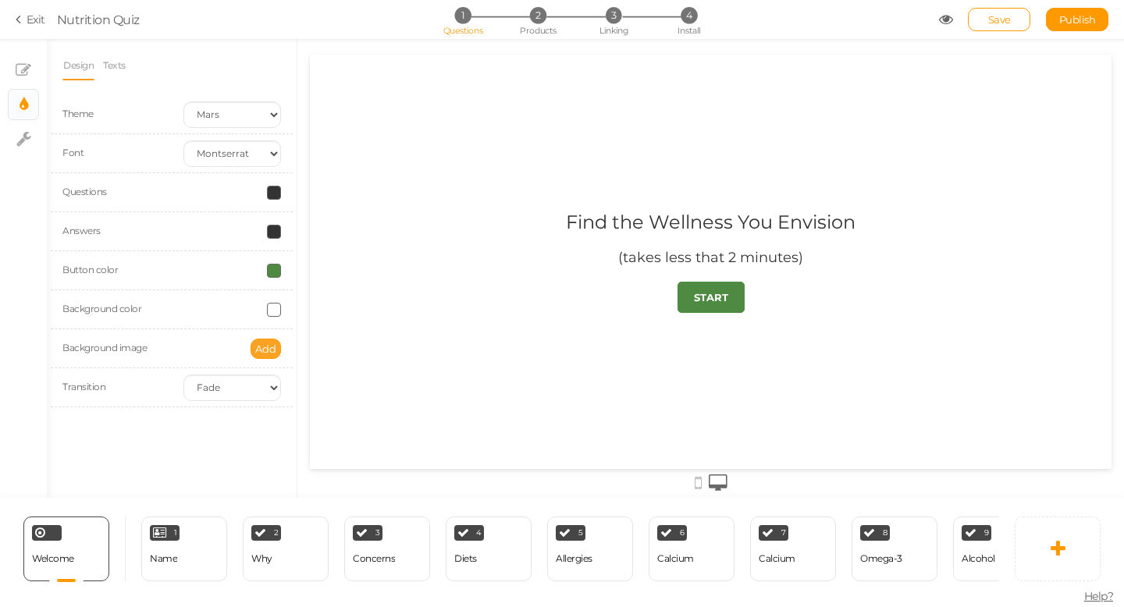
click at [267, 358] on button "Add" at bounding box center [266, 349] width 30 height 20
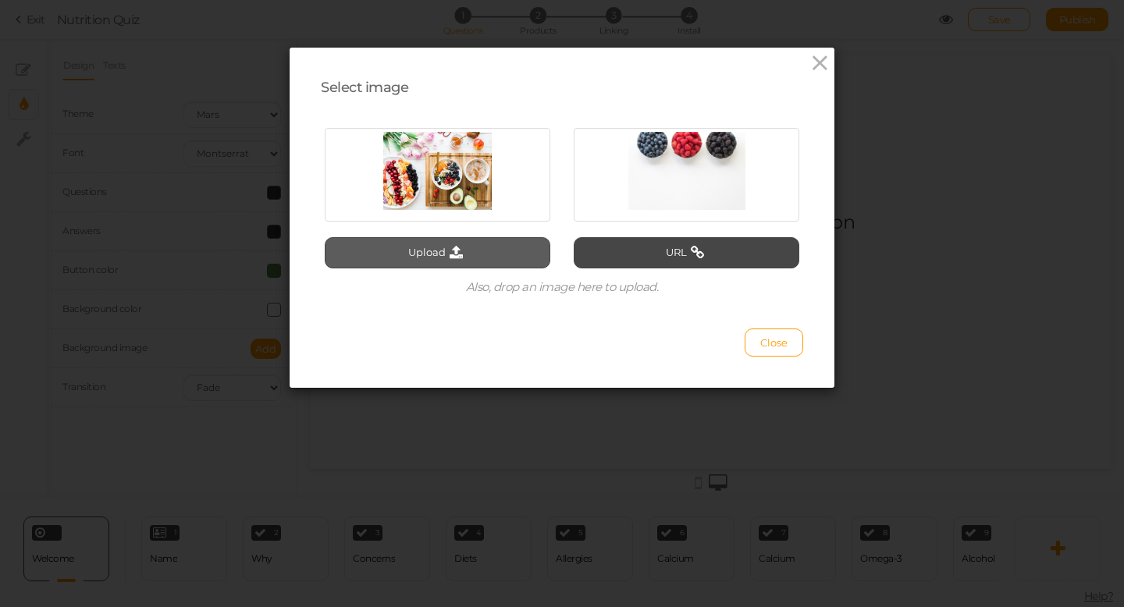
click at [435, 256] on button "Upload" at bounding box center [438, 252] width 226 height 31
type input "C:\fakepath\Best Hero.png"
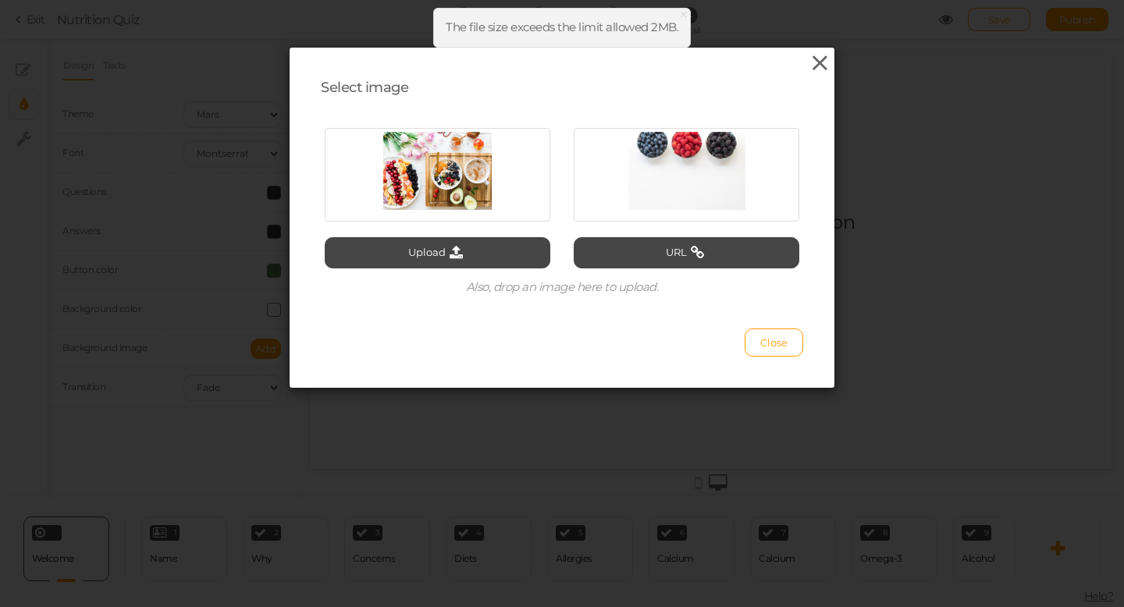
click at [814, 66] on icon at bounding box center [820, 63] width 23 height 23
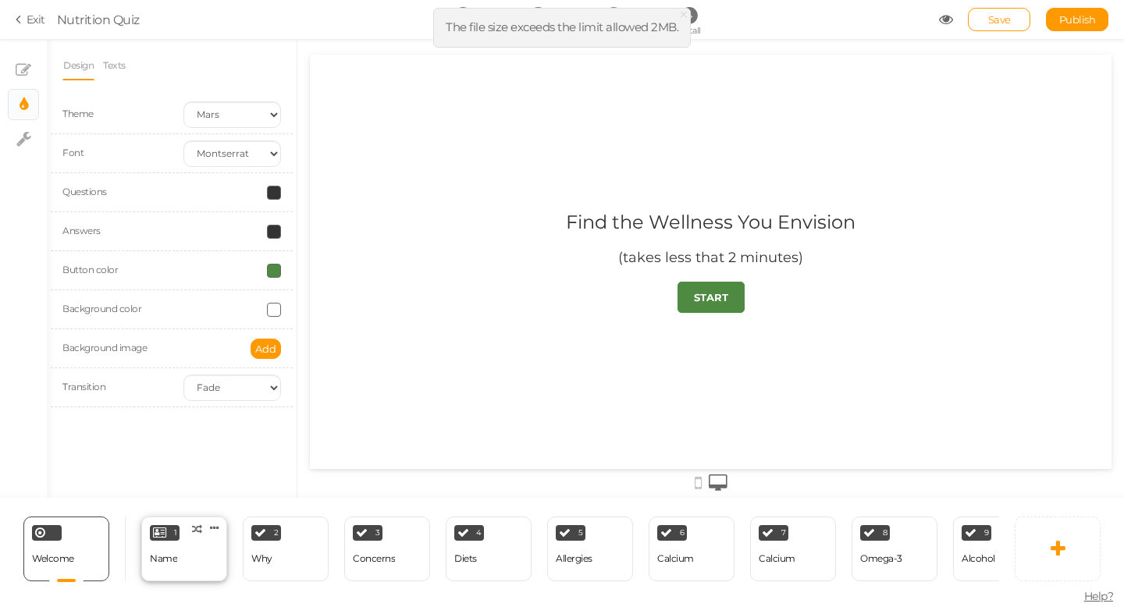
click at [180, 569] on div "1 Name × Define the conditions to show this slide. Clone Change type Delete" at bounding box center [184, 549] width 86 height 65
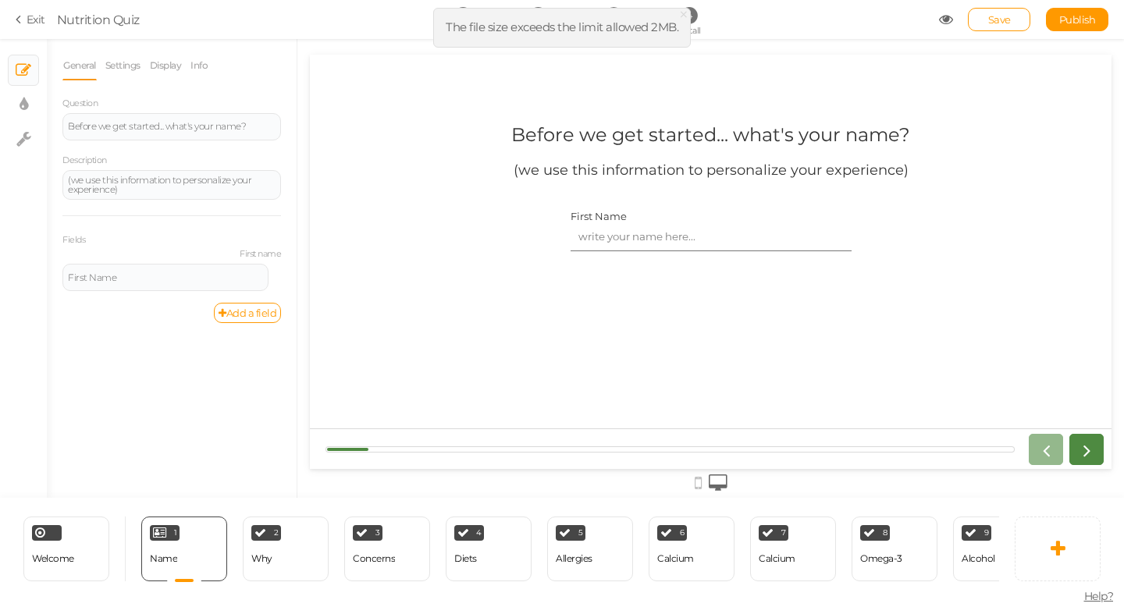
click at [818, 135] on div "Before we get started... what's your name?" at bounding box center [710, 134] width 399 height 23
click at [238, 127] on div "Before we get started... what's your name?" at bounding box center [172, 126] width 208 height 9
drag, startPoint x: 251, startPoint y: 127, endPoint x: 29, endPoint y: 129, distance: 222.5
click at [29, 129] on div "× Slides × Display settings × Settings General Settings Display Info Question B…" at bounding box center [562, 268] width 1124 height 459
paste div
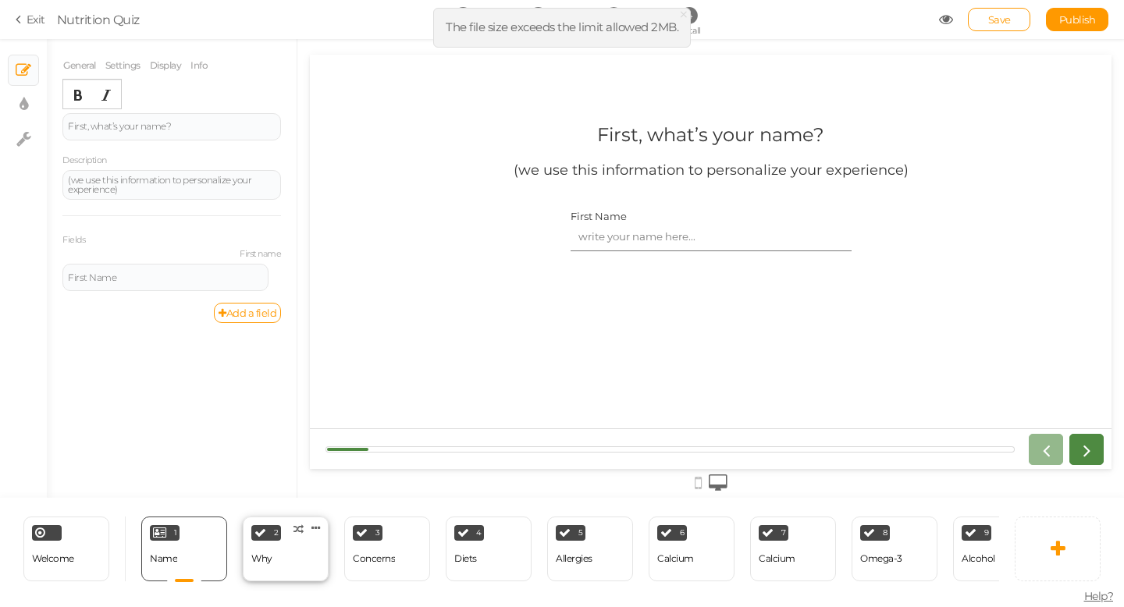
click at [272, 545] on div "2 Why × Define the conditions to show this slide. Clone Change type Delete" at bounding box center [286, 549] width 86 height 65
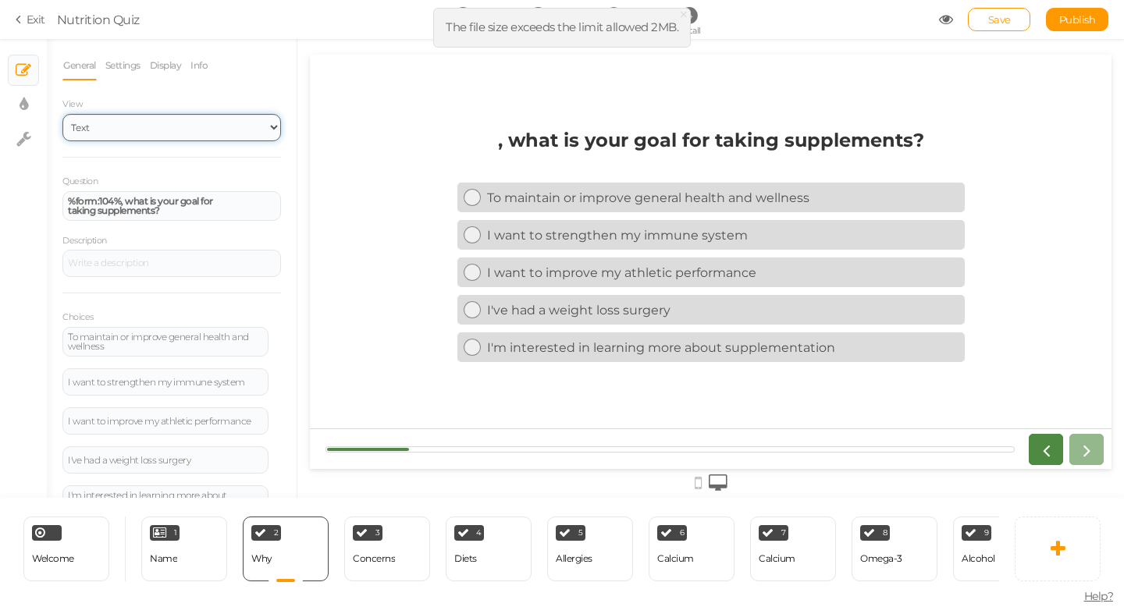
click at [206, 130] on select "Text Images Slider Dropdown" at bounding box center [171, 127] width 219 height 27
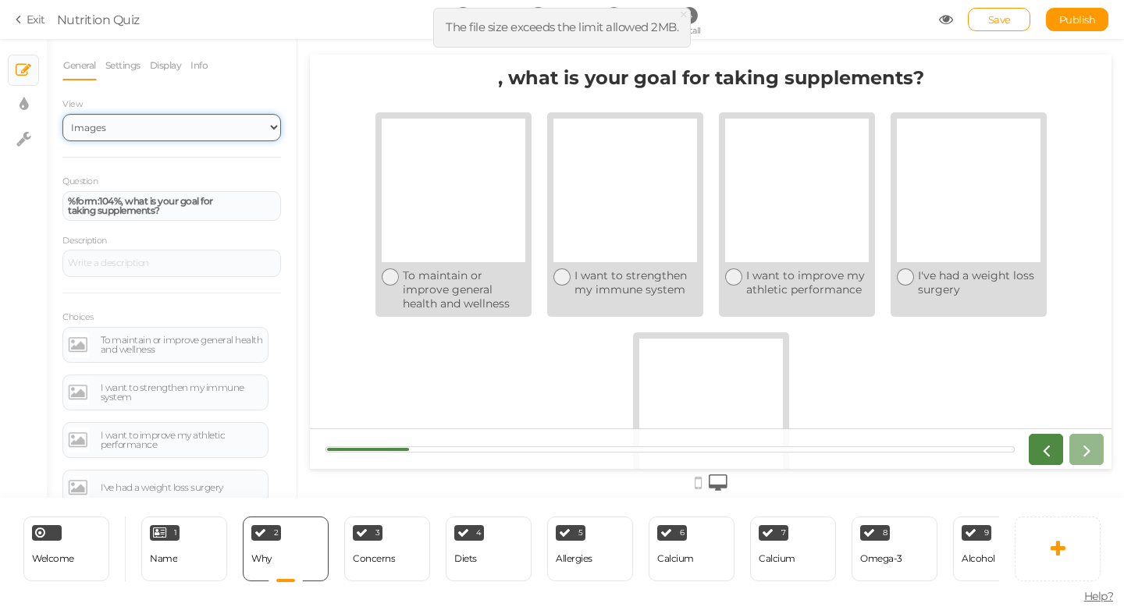
click at [207, 129] on select "Text Images Slider Dropdown" at bounding box center [171, 127] width 219 height 27
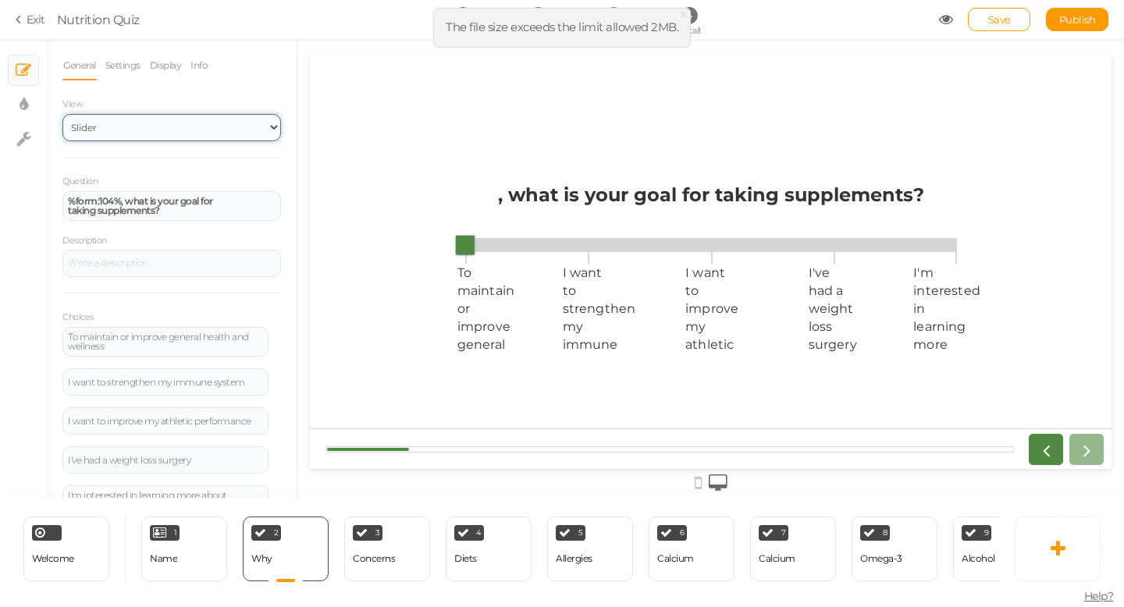
click at [200, 137] on select "Text Images Slider Dropdown" at bounding box center [171, 127] width 219 height 27
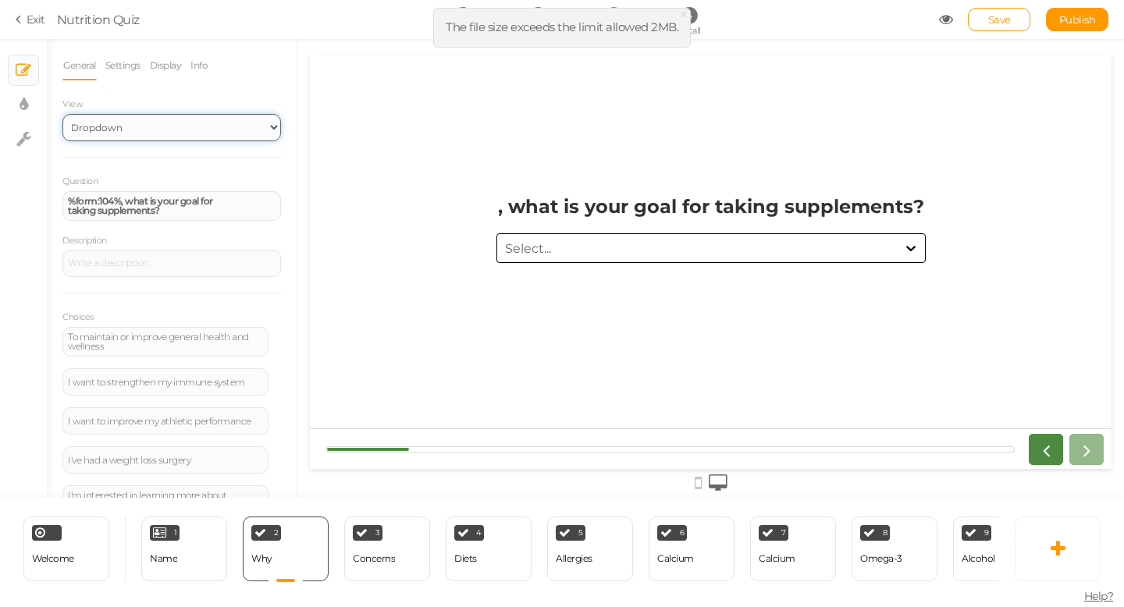
click at [198, 130] on select "Text Images Slider Dropdown" at bounding box center [171, 127] width 219 height 27
select select "1"
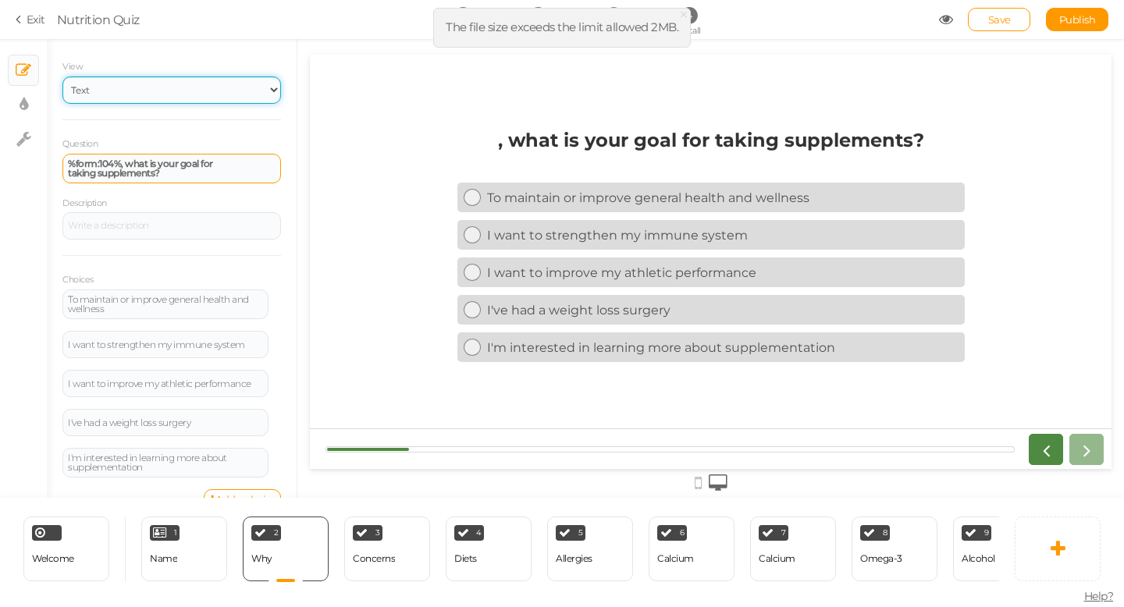
scroll to position [39, 0]
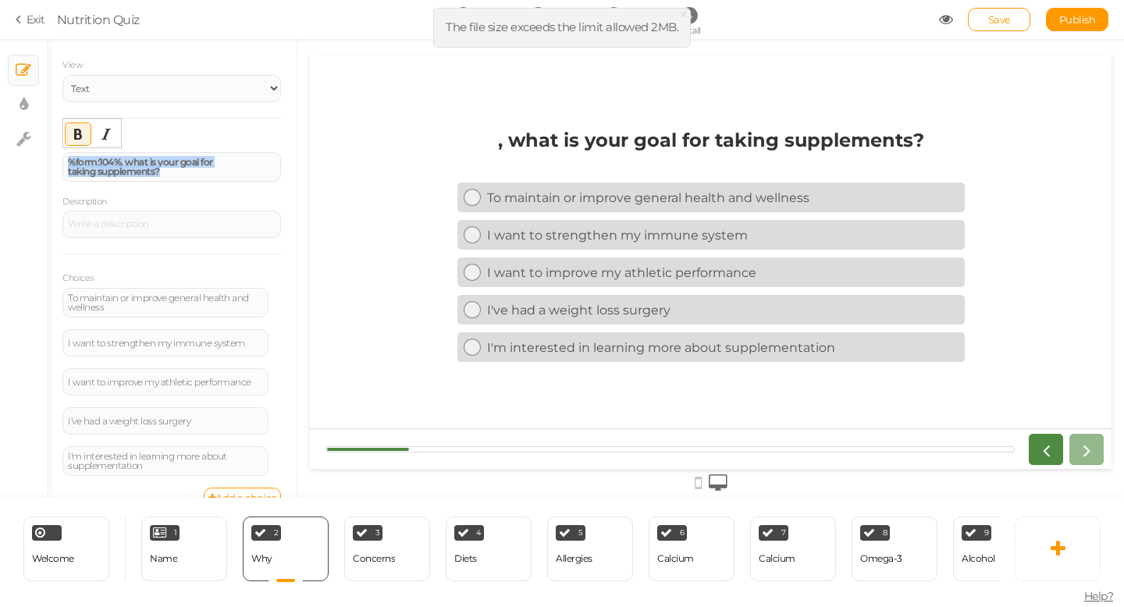
drag, startPoint x: 165, startPoint y: 171, endPoint x: 58, endPoint y: 152, distance: 108.6
click at [58, 152] on div "General Settings Display Info View Text Images Slider Dropdown Question %form:1…" at bounding box center [172, 274] width 250 height 447
paste div
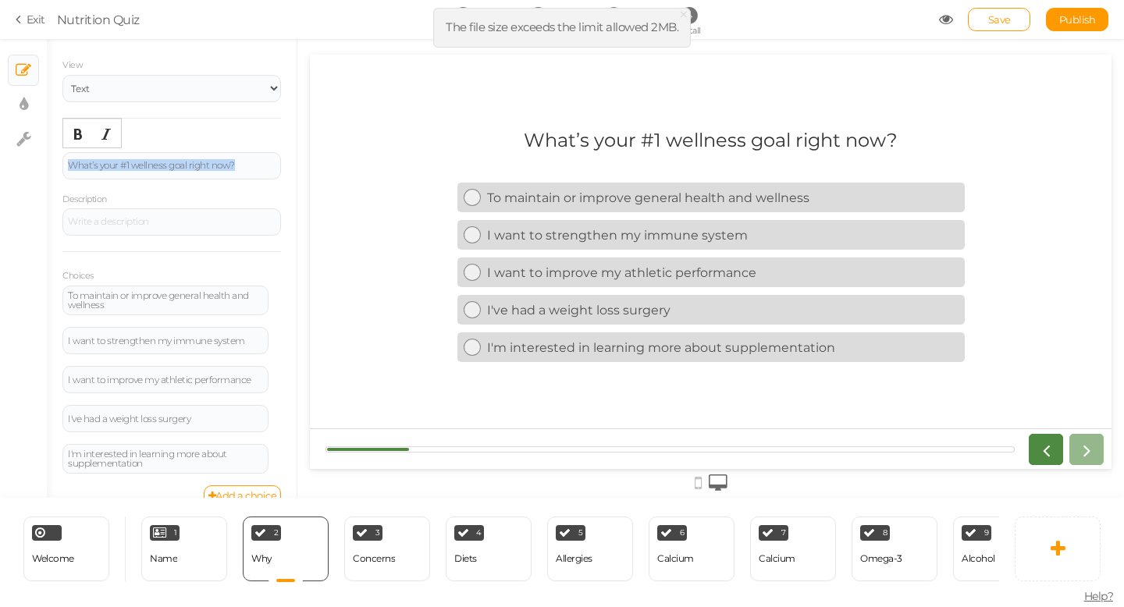
drag, startPoint x: 242, startPoint y: 165, endPoint x: 39, endPoint y: 162, distance: 203.0
click at [39, 162] on div "× Slides × Display settings × Settings General Settings Display Info View Text …" at bounding box center [562, 268] width 1124 height 459
click at [69, 137] on button "Bold" at bounding box center [78, 134] width 25 height 22
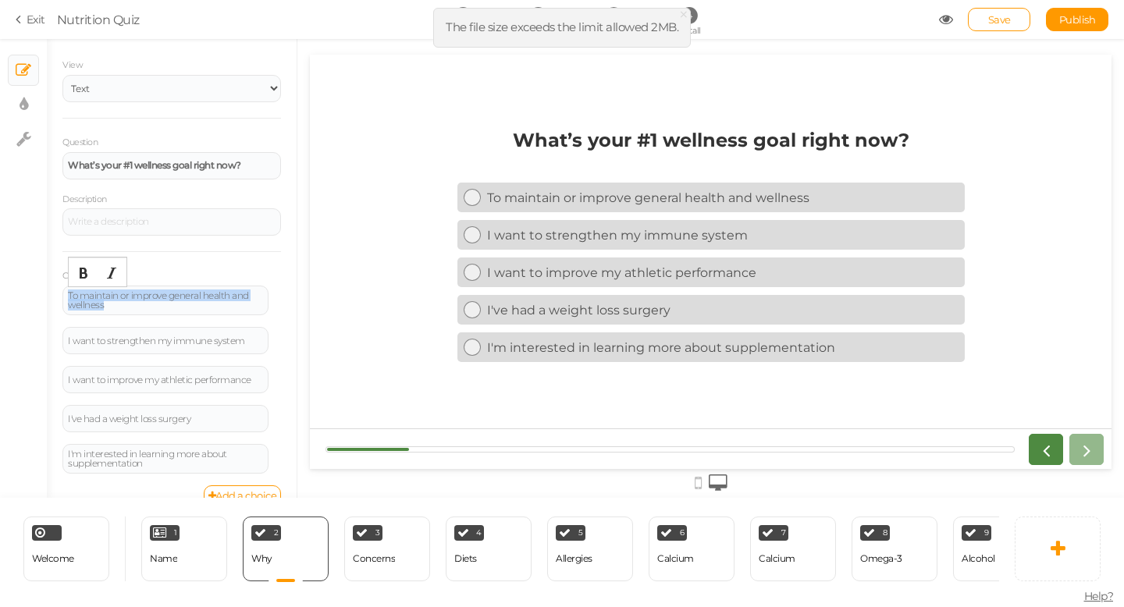
drag, startPoint x: 128, startPoint y: 307, endPoint x: 61, endPoint y: 287, distance: 70.1
click at [61, 287] on div "General Settings Display Info View Text Images Slider Dropdown Question What’s …" at bounding box center [172, 274] width 250 height 447
paste div
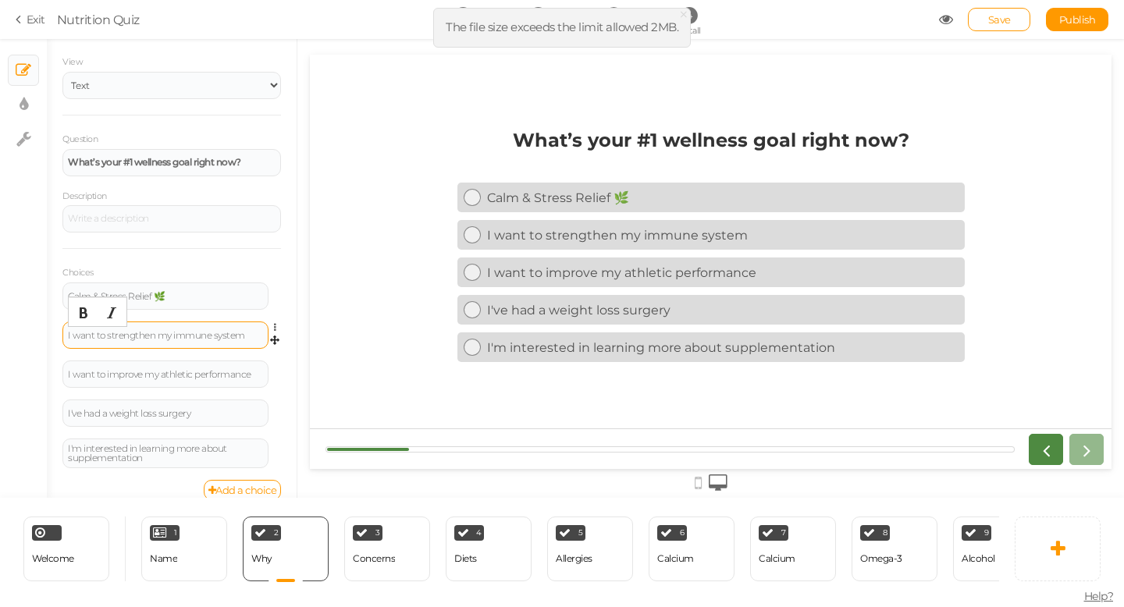
click at [180, 331] on div "I want to strengthen my immune system" at bounding box center [165, 335] width 195 height 9
paste div
click at [194, 372] on div "I want to improve my athletic performance" at bounding box center [165, 374] width 195 height 9
paste div
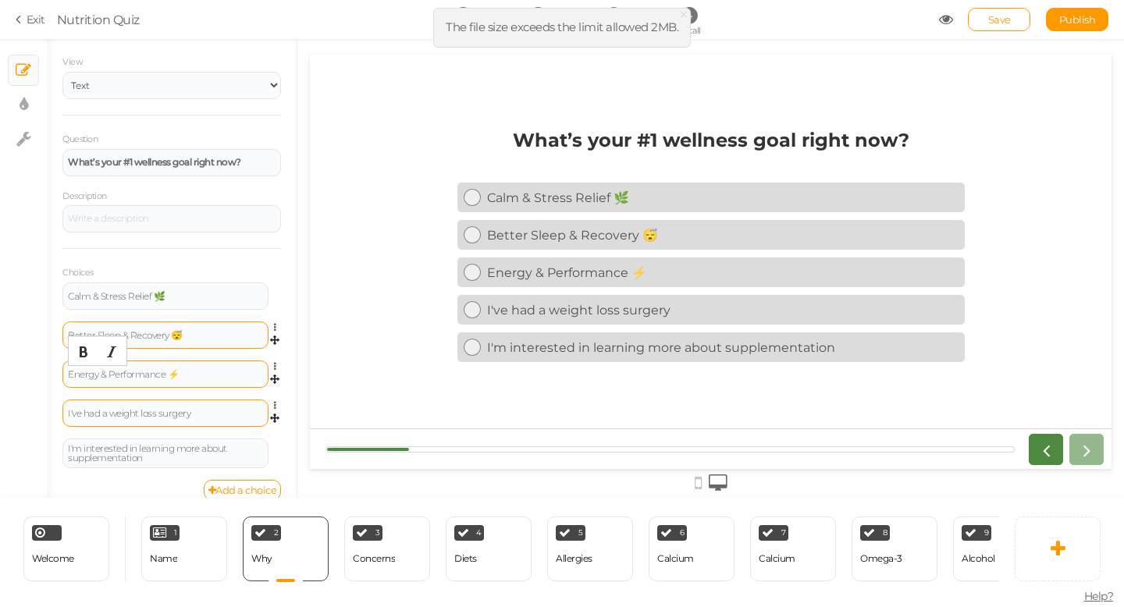
click at [191, 414] on div "I've had a weight loss surgery" at bounding box center [165, 413] width 195 height 9
paste div
click at [190, 445] on div "I'm interested in learning more about supplementation" at bounding box center [165, 453] width 195 height 19
drag, startPoint x: 152, startPoint y: 461, endPoint x: 45, endPoint y: 437, distance: 109.5
click at [45, 437] on div "× Slides × Display settings × Settings General Settings Display Info View Text …" at bounding box center [562, 268] width 1124 height 459
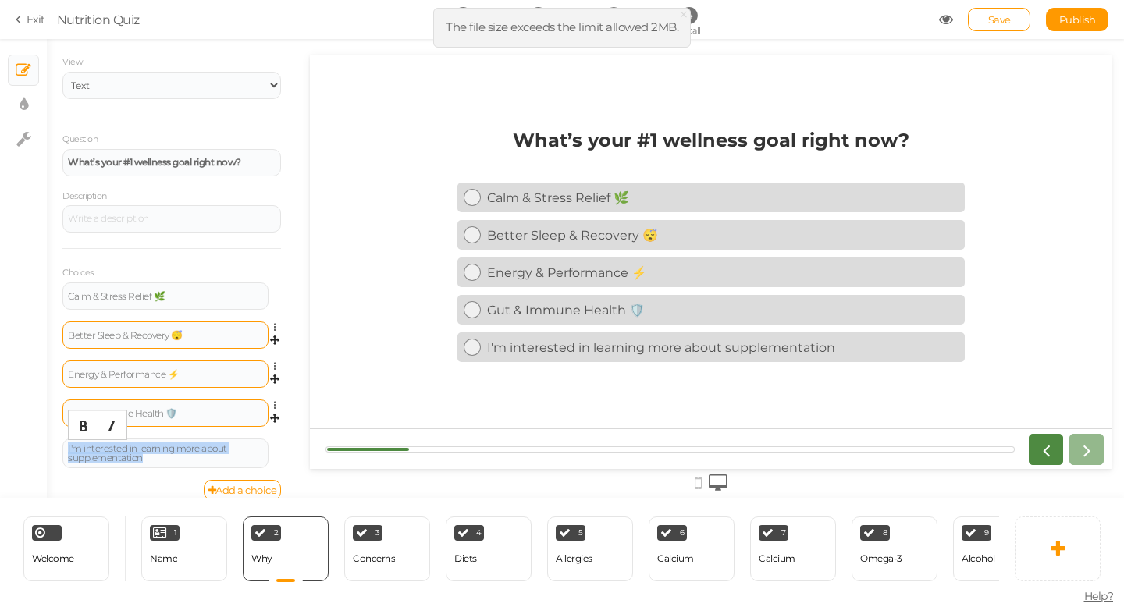
paste div
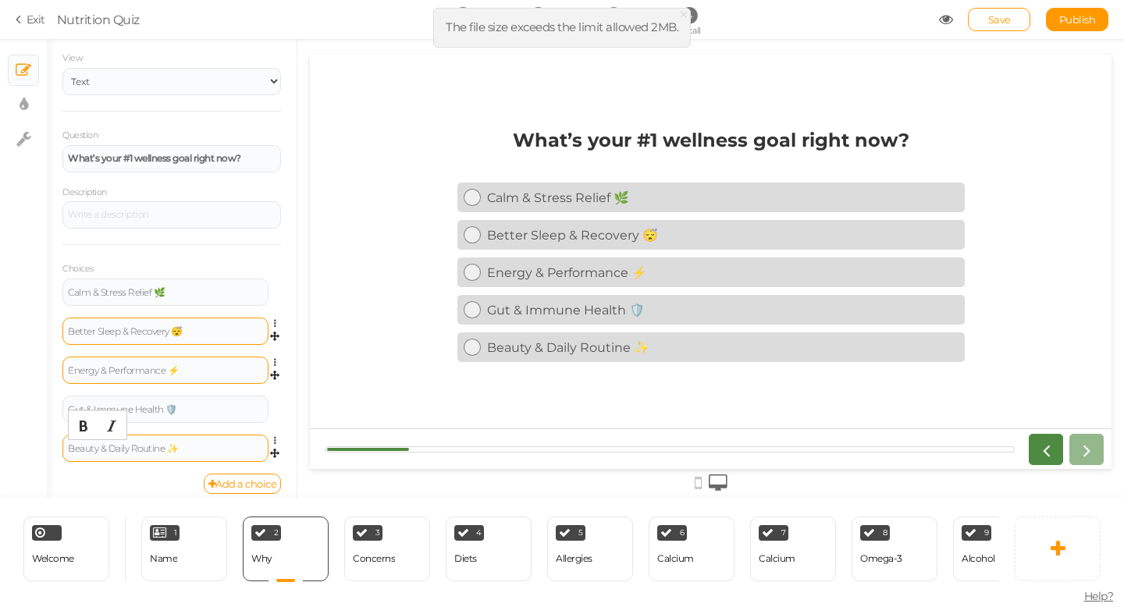
click at [165, 444] on div "Beauty & Daily Routine ✨" at bounding box center [165, 448] width 195 height 9
click at [276, 297] on icon at bounding box center [274, 300] width 9 height 14
click at [273, 296] on icon at bounding box center [274, 300] width 9 height 14
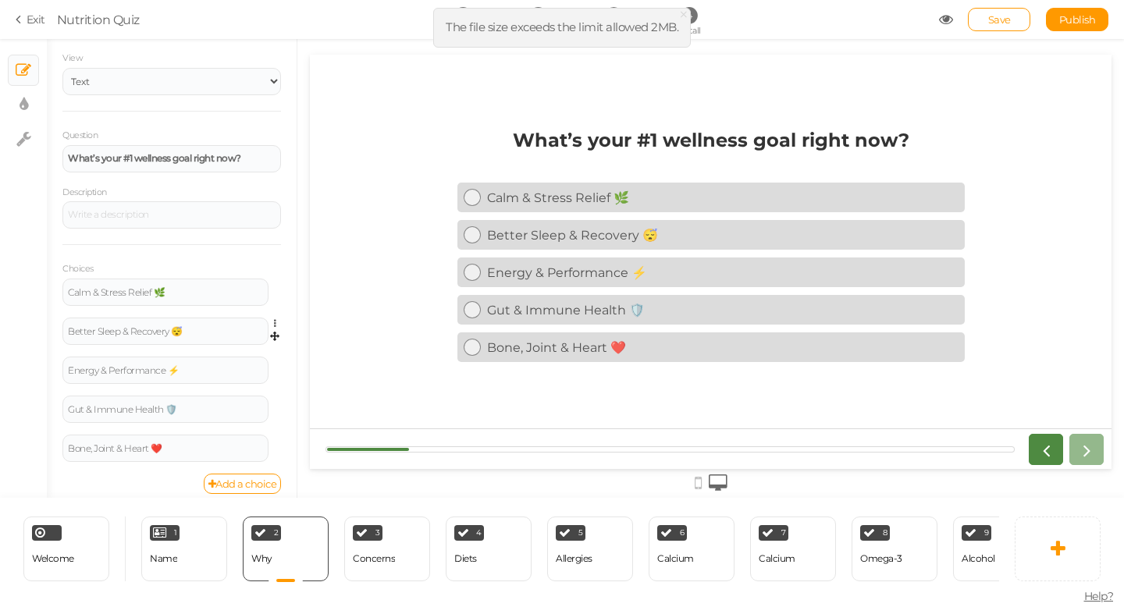
scroll to position [58, 0]
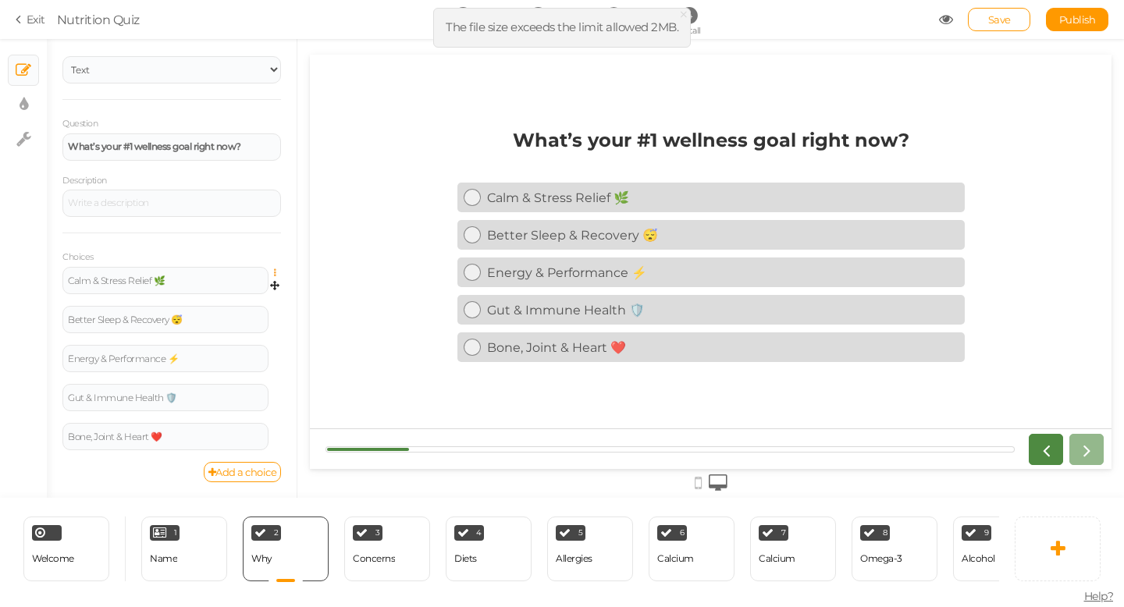
click at [275, 269] on icon at bounding box center [279, 273] width 10 height 9
click at [256, 465] on link "Add a choice" at bounding box center [243, 472] width 78 height 20
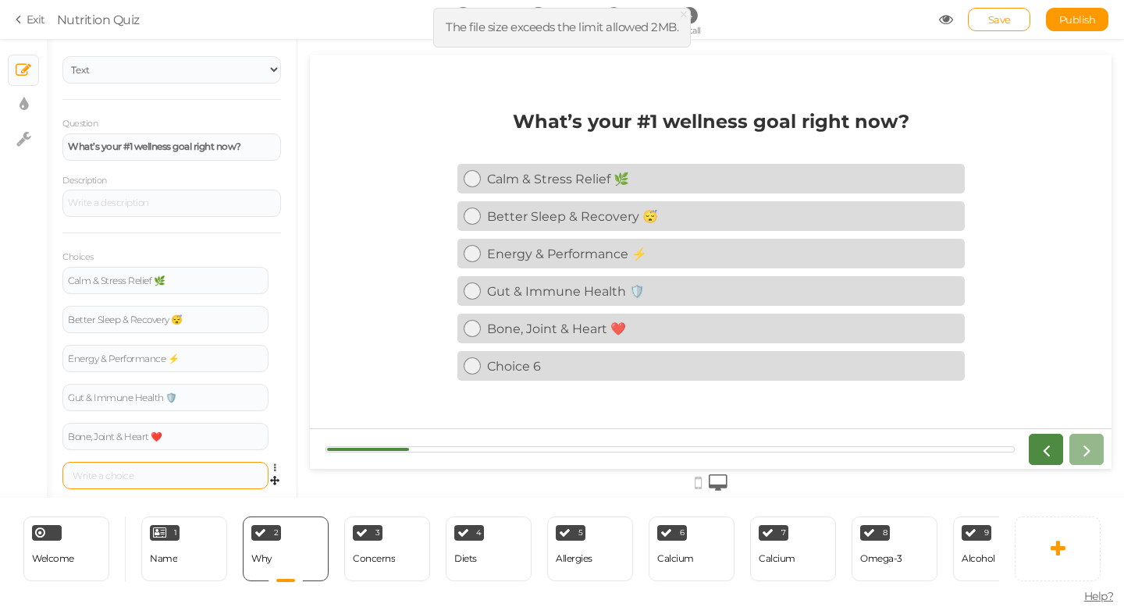
click at [180, 468] on div at bounding box center [165, 475] width 206 height 27
click at [170, 480] on div at bounding box center [165, 476] width 195 height 9
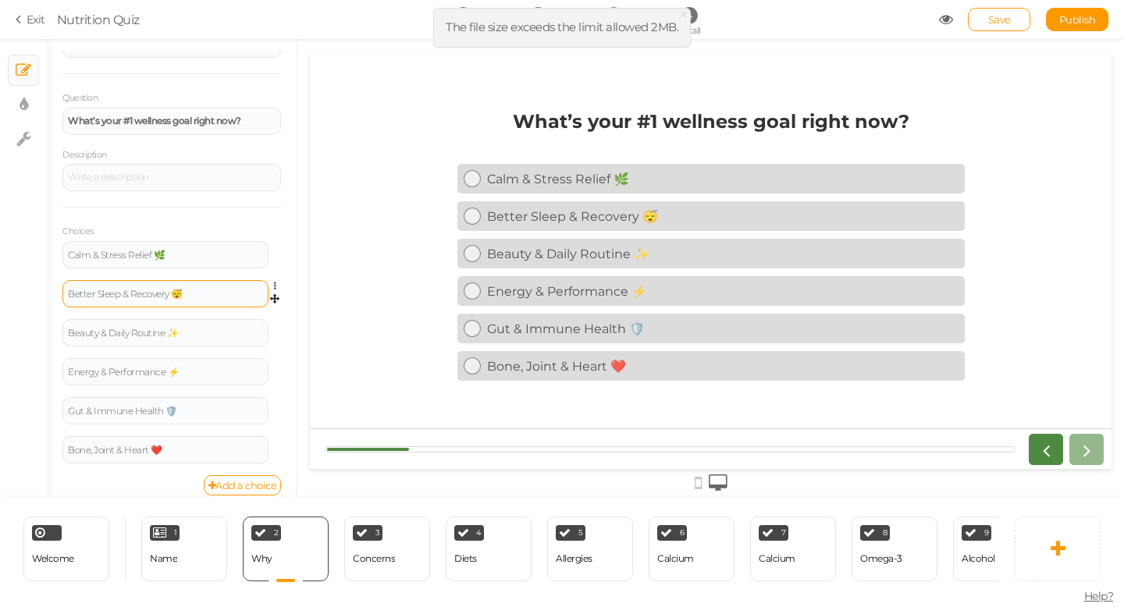
scroll to position [97, 0]
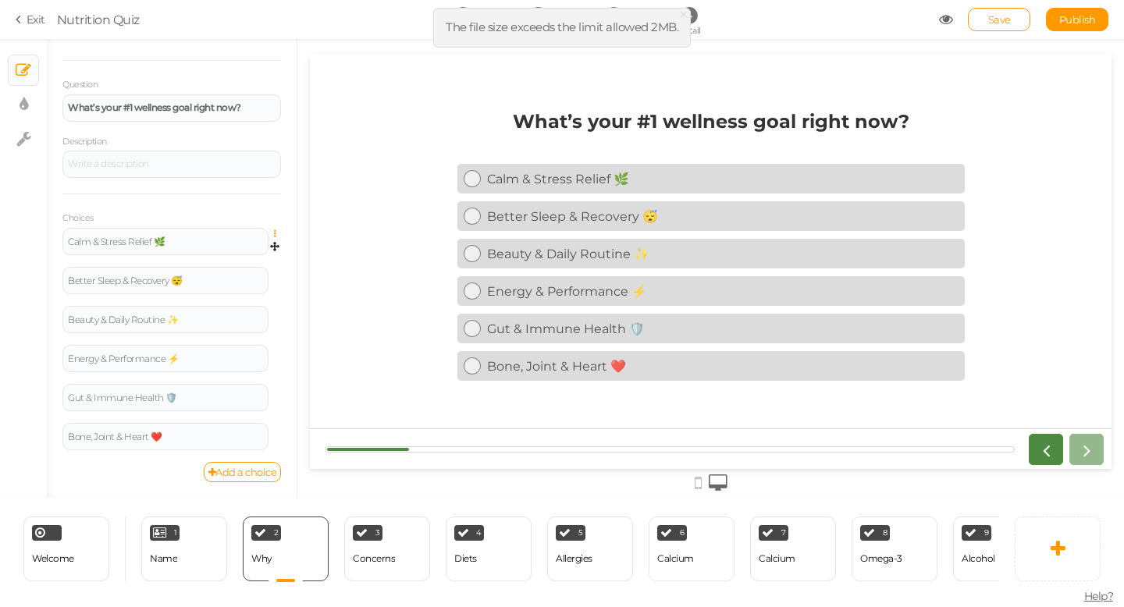
click at [275, 233] on icon at bounding box center [279, 234] width 10 height 9
click at [376, 537] on span "3" at bounding box center [378, 533] width 5 height 8
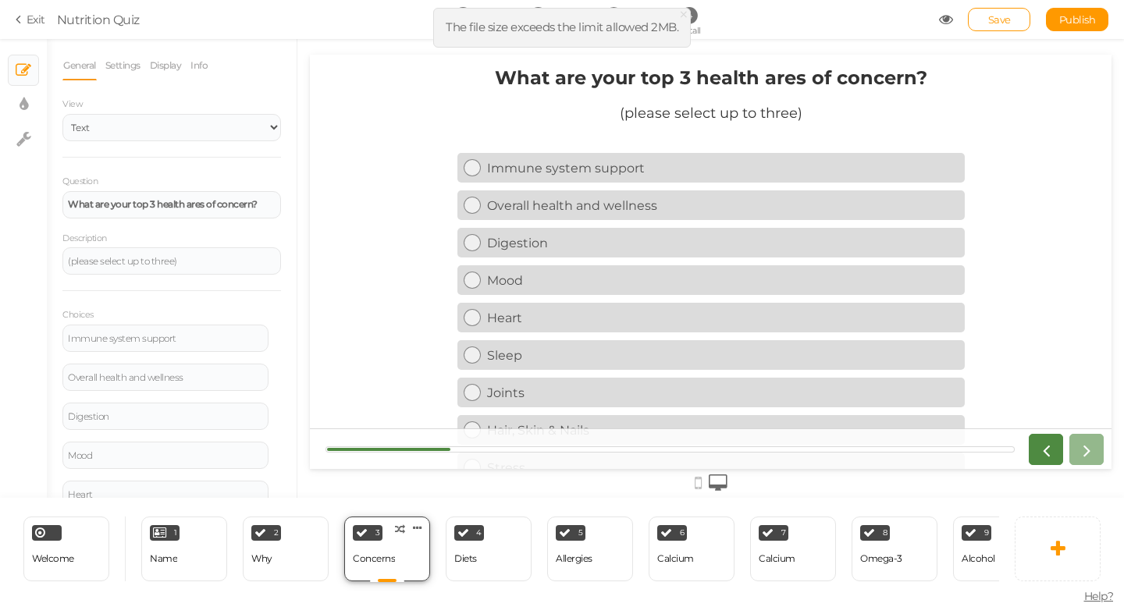
scroll to position [0, 0]
drag, startPoint x: 265, startPoint y: 204, endPoint x: 61, endPoint y: 201, distance: 204.6
click at [61, 201] on div "General Settings Display Info View Text Images Slider Dropdown Question What ar…" at bounding box center [172, 274] width 250 height 447
paste div
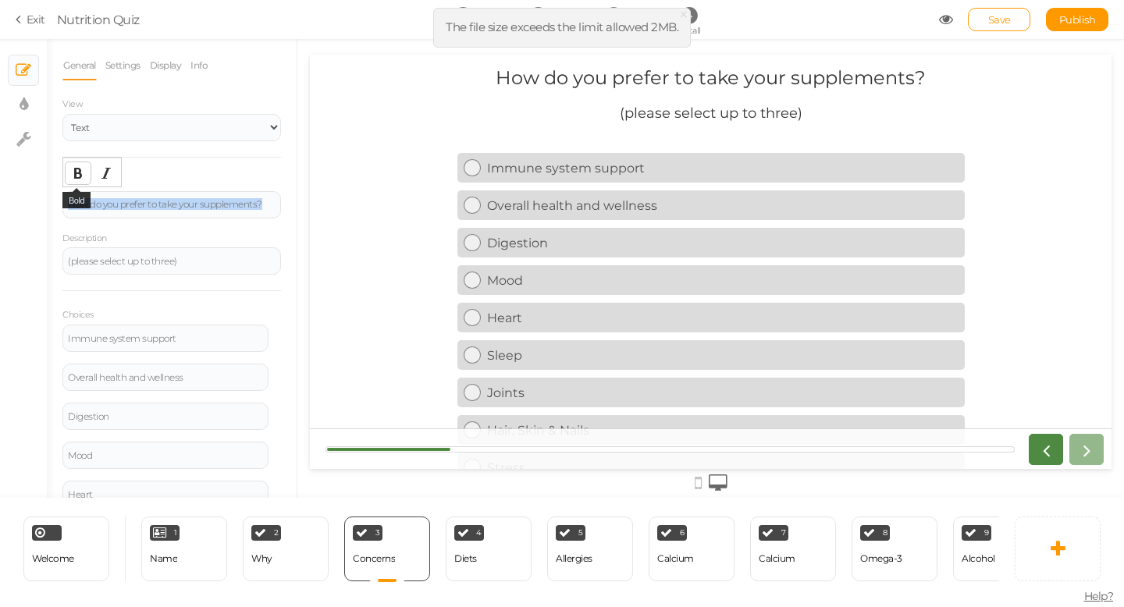
click at [77, 177] on icon "Bold" at bounding box center [78, 173] width 12 height 12
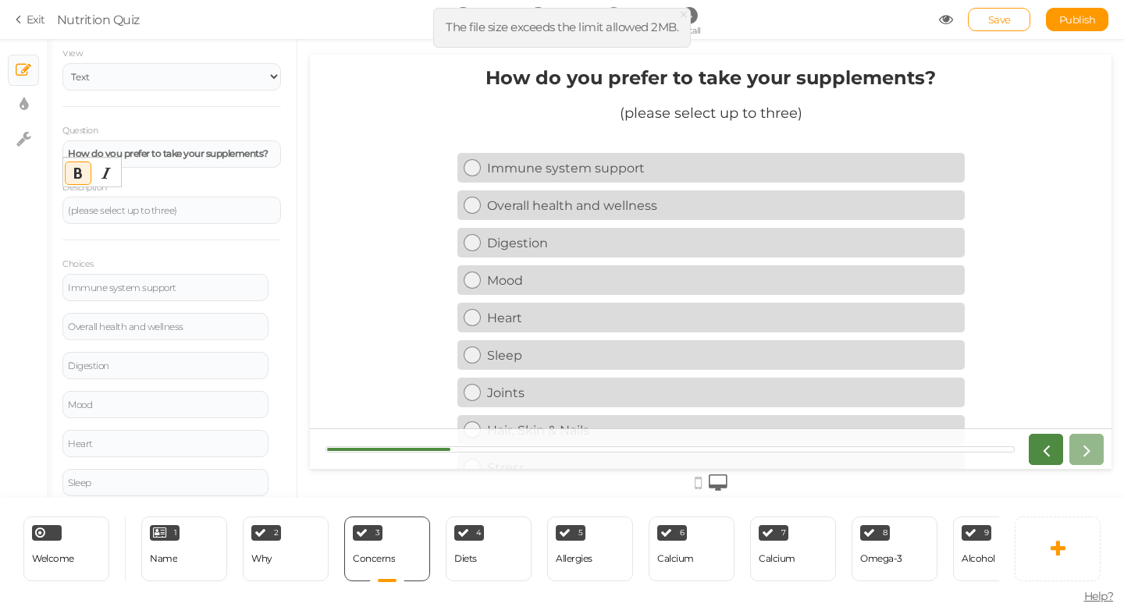
scroll to position [58, 0]
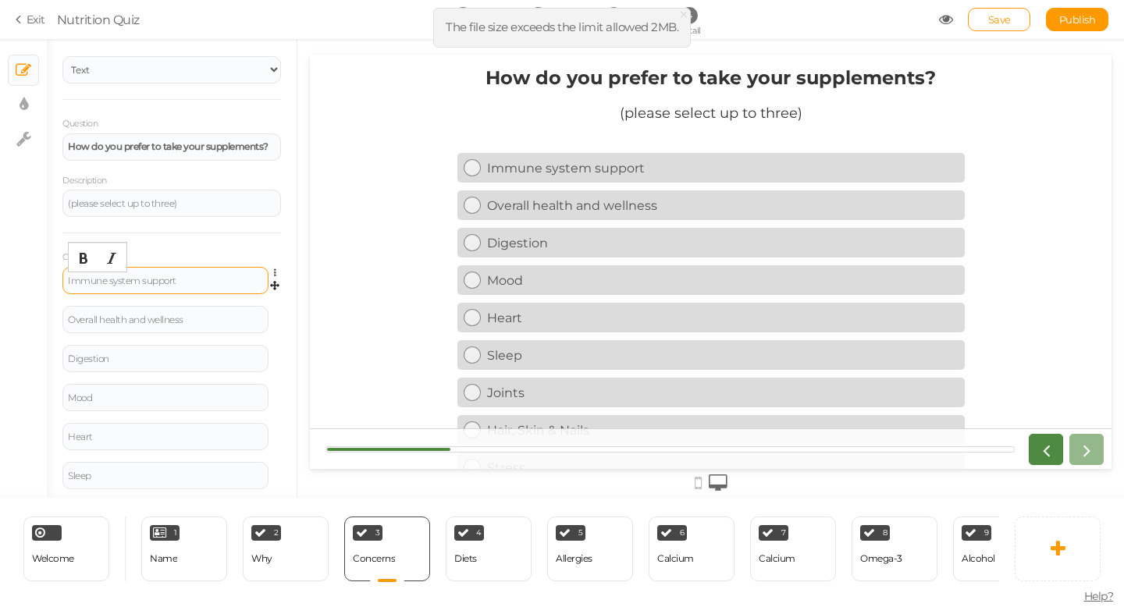
click at [198, 282] on div "Immune system support" at bounding box center [165, 280] width 195 height 9
drag, startPoint x: 203, startPoint y: 282, endPoint x: 57, endPoint y: 281, distance: 146.0
click at [57, 281] on div "General Settings Display Info View Text Images Slider Dropdown Question How do …" at bounding box center [172, 274] width 250 height 447
paste div
click at [223, 324] on div "Overall health and wellness" at bounding box center [165, 319] width 206 height 27
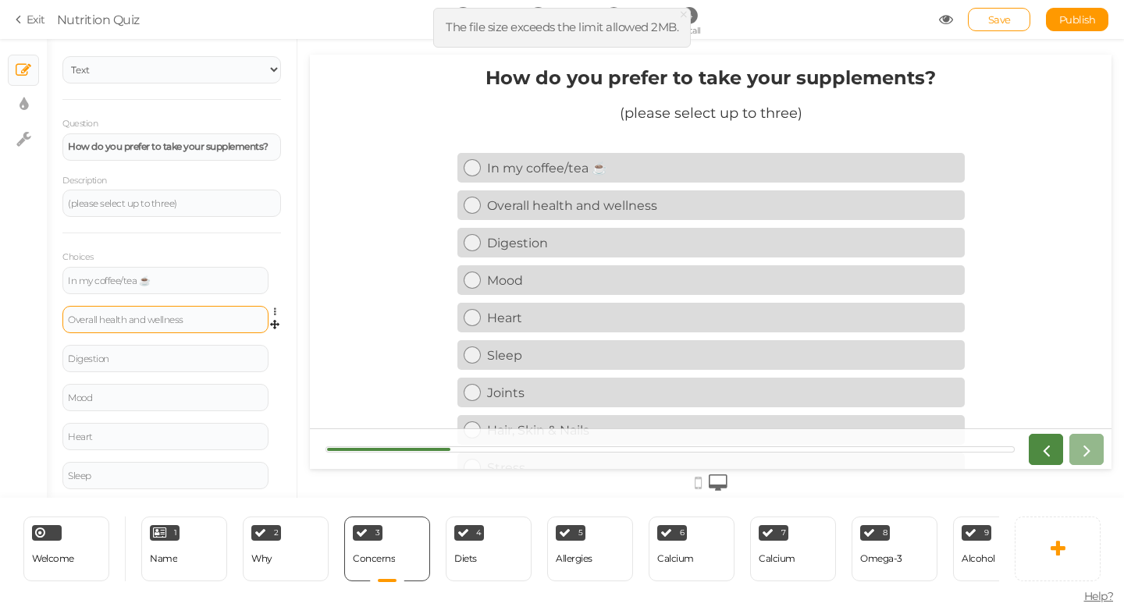
click at [219, 319] on div "Overall health and wellness" at bounding box center [165, 319] width 195 height 9
drag, startPoint x: 219, startPoint y: 319, endPoint x: 0, endPoint y: 318, distance: 218.6
click at [0, 318] on div "× Slides × Display settings × Settings General Settings Display Info View Text …" at bounding box center [562, 268] width 1124 height 459
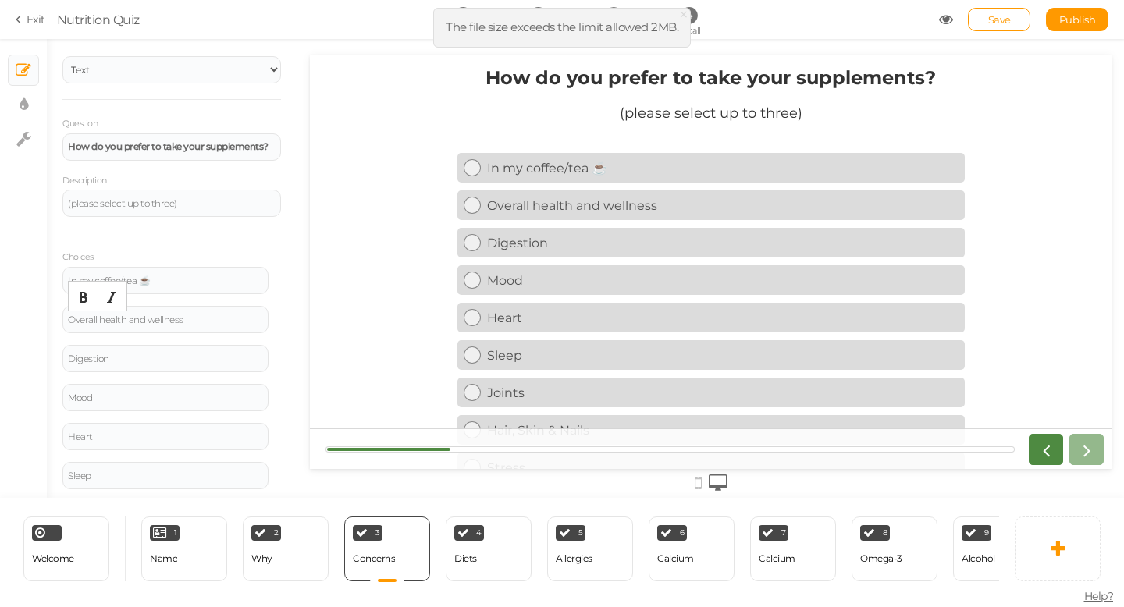
paste div
click at [179, 358] on div "Digestion" at bounding box center [165, 358] width 195 height 9
drag, startPoint x: 128, startPoint y: 361, endPoint x: 23, endPoint y: 361, distance: 104.6
click at [23, 361] on div "× Slides × Display settings × Settings General Settings Display Info View Text …" at bounding box center [562, 268] width 1124 height 459
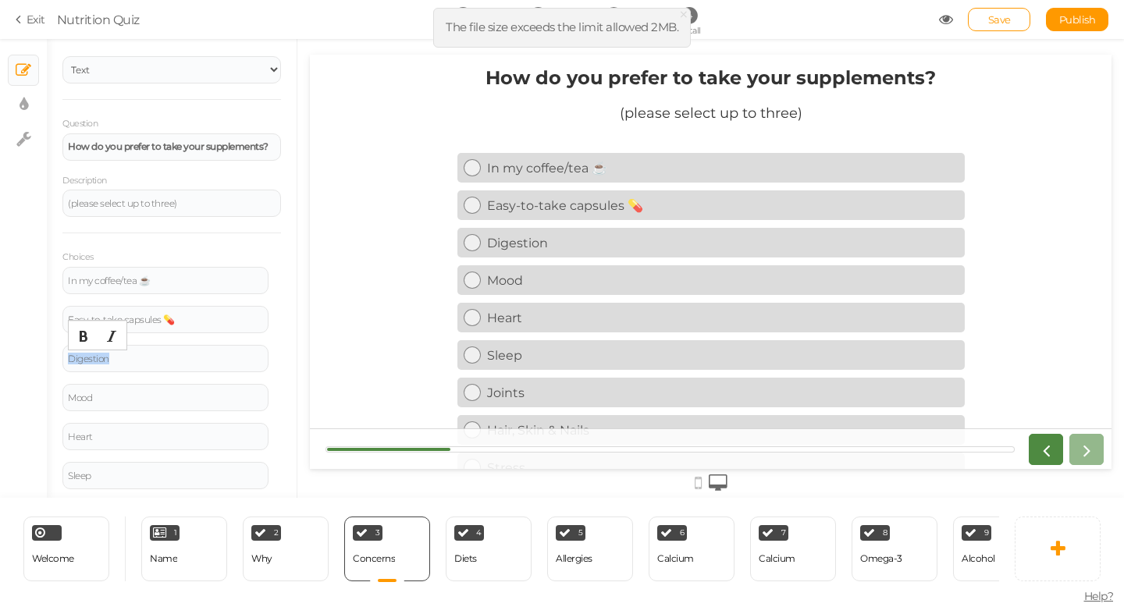
paste div
click at [198, 400] on div "Mood" at bounding box center [165, 397] width 195 height 9
drag, startPoint x: 98, startPoint y: 397, endPoint x: 36, endPoint y: 397, distance: 61.7
click at [36, 397] on div "× Slides × Display settings × Settings General Settings Display Info View Text …" at bounding box center [562, 268] width 1124 height 459
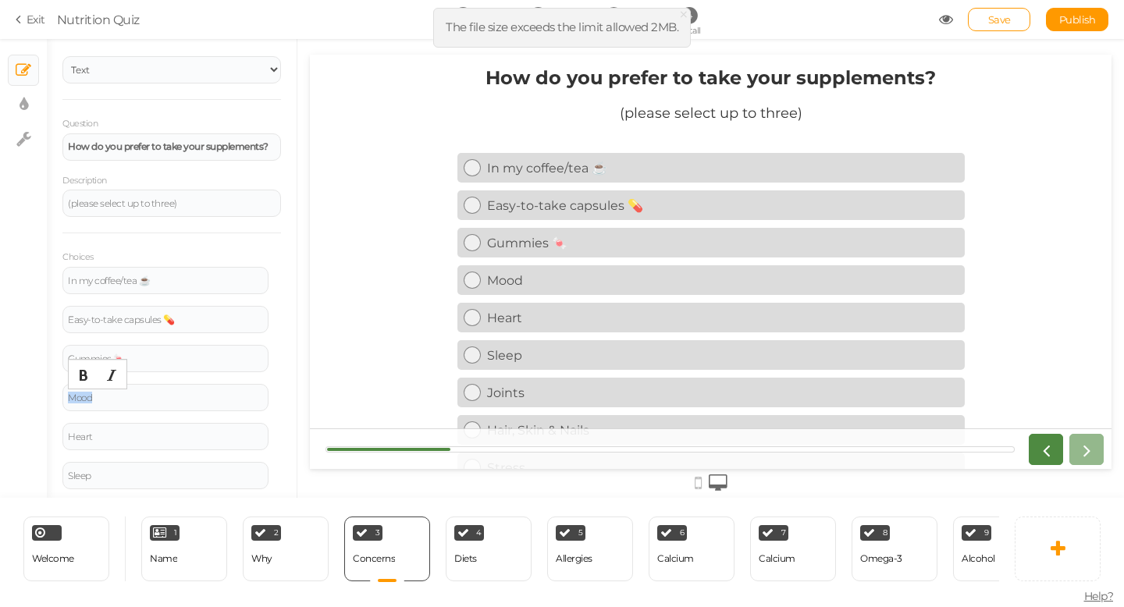
paste div
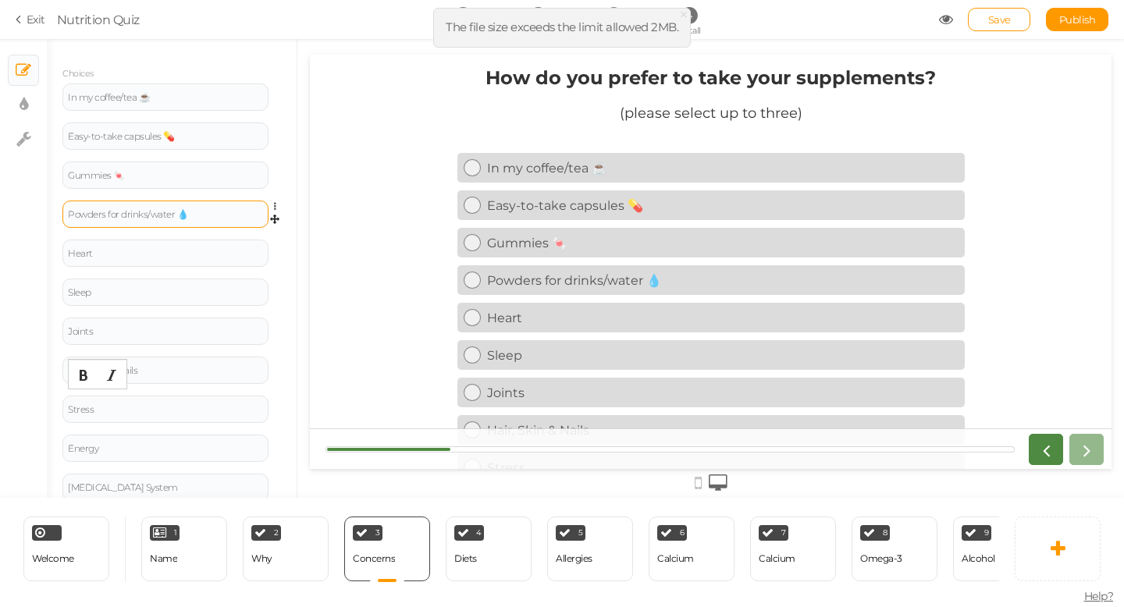
scroll to position [292, 0]
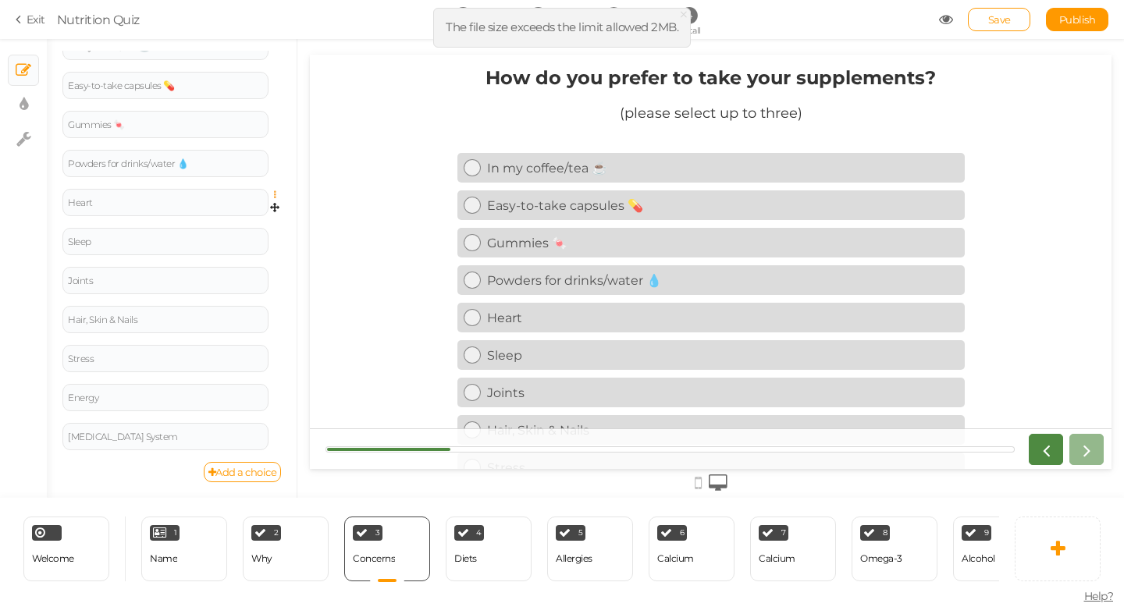
click at [274, 194] on icon at bounding box center [279, 194] width 10 height 9
click at [248, 230] on link "Delete" at bounding box center [218, 234] width 123 height 16
click at [272, 235] on link at bounding box center [278, 234] width 13 height 12
click at [257, 269] on link "Delete" at bounding box center [218, 273] width 123 height 16
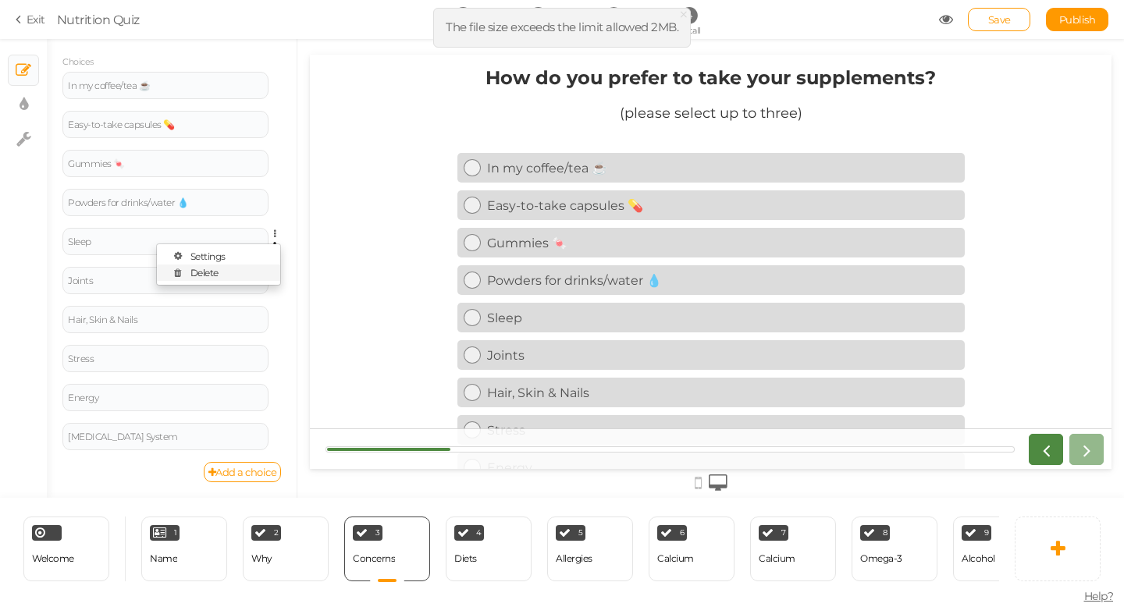
scroll to position [214, 0]
click at [274, 271] on icon at bounding box center [279, 273] width 10 height 9
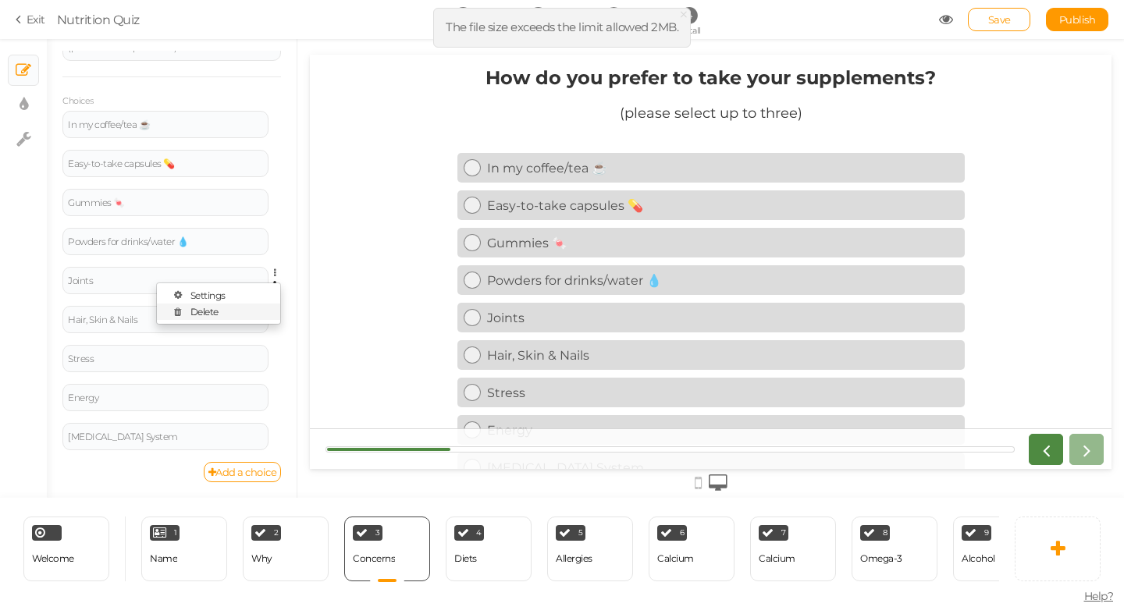
click at [265, 316] on link "Delete" at bounding box center [218, 312] width 123 height 16
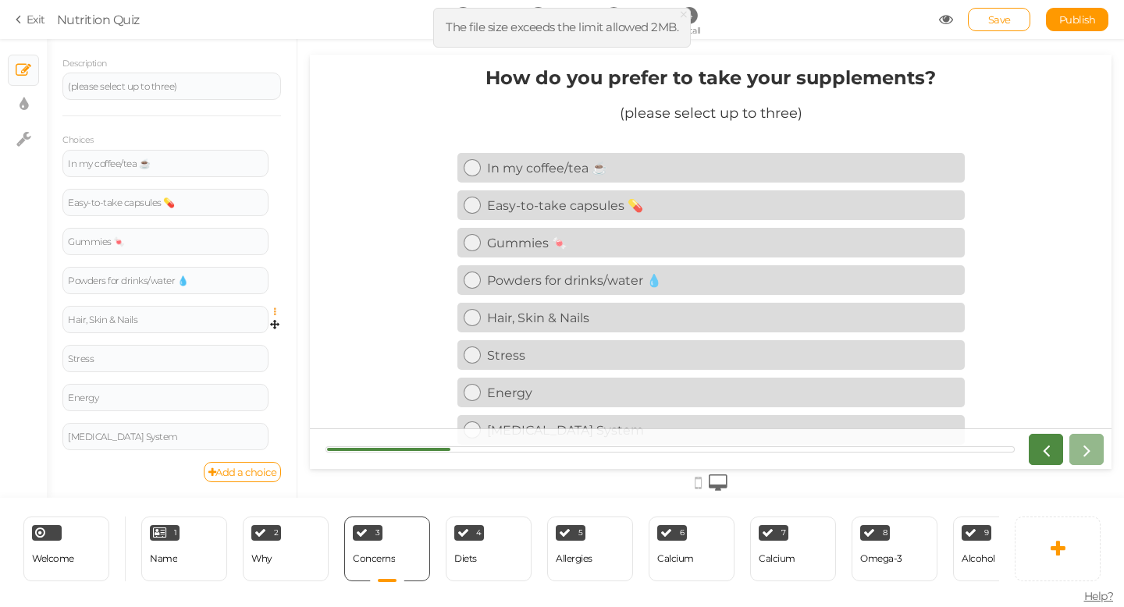
click at [275, 314] on icon at bounding box center [279, 312] width 10 height 9
click at [266, 344] on link "Delete" at bounding box center [218, 351] width 123 height 16
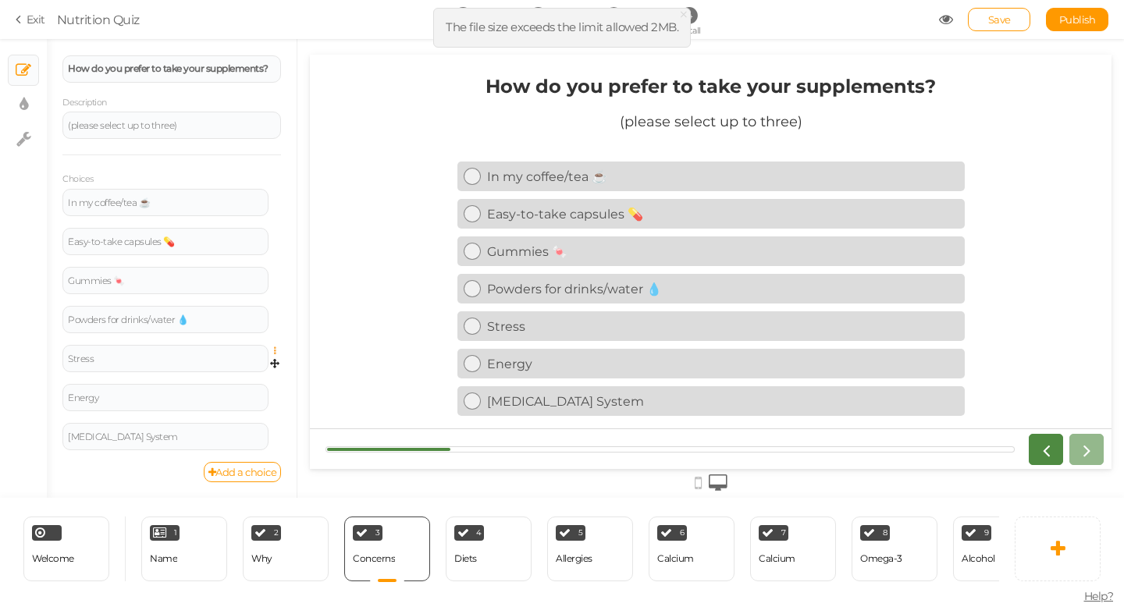
click at [277, 351] on icon at bounding box center [279, 351] width 10 height 9
click at [265, 382] on link "Delete" at bounding box center [218, 390] width 123 height 16
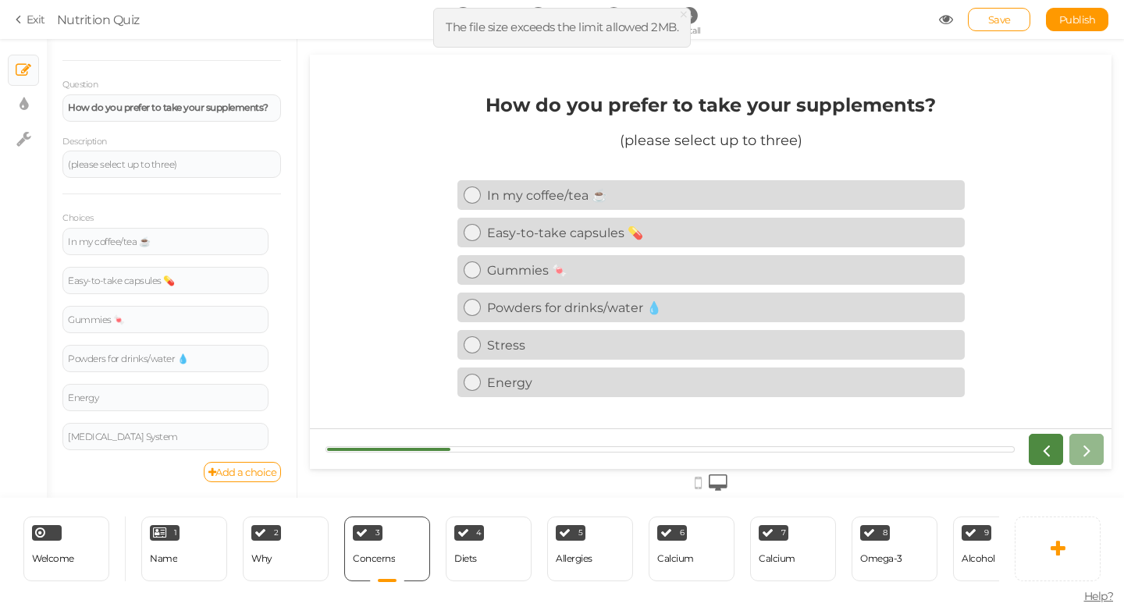
scroll to position [97, 0]
click at [276, 395] on link at bounding box center [278, 390] width 13 height 12
click at [267, 425] on link "Delete" at bounding box center [218, 429] width 123 height 16
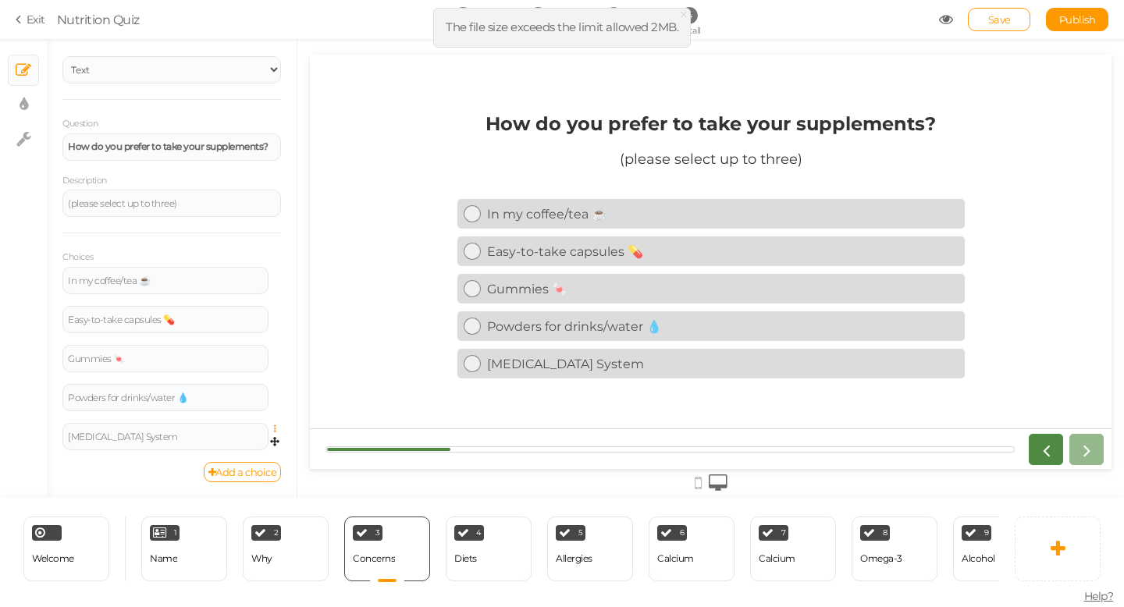
click at [274, 431] on icon at bounding box center [279, 429] width 10 height 9
click at [258, 465] on link "Delete" at bounding box center [218, 468] width 123 height 16
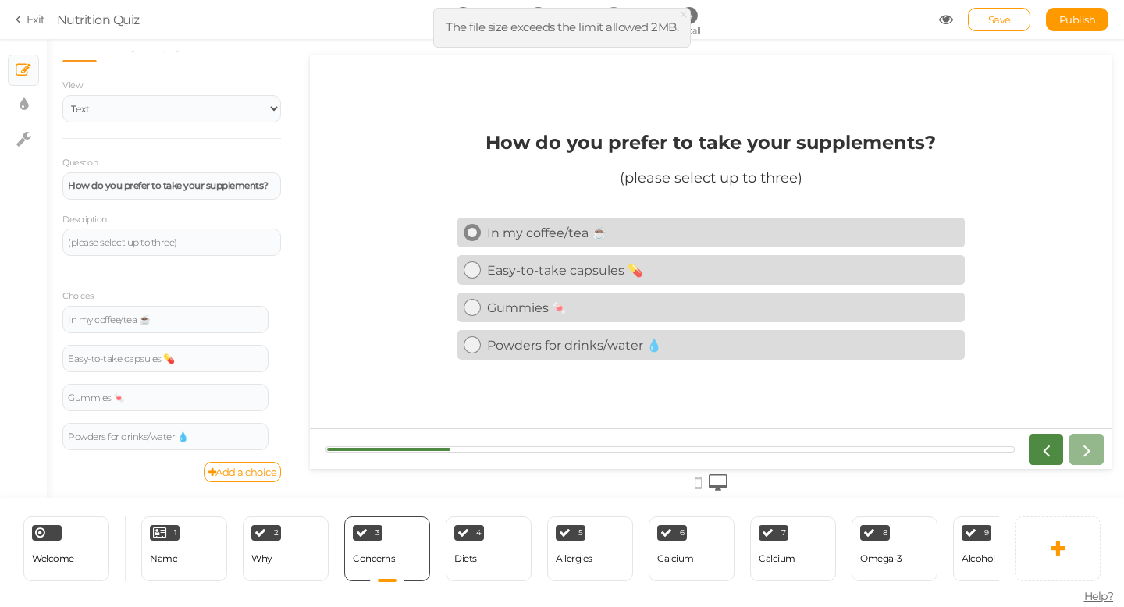
click at [474, 239] on div at bounding box center [472, 232] width 17 height 17
click at [475, 269] on icon at bounding box center [472, 270] width 10 height 10
click at [472, 301] on div at bounding box center [472, 307] width 17 height 17
click at [472, 338] on div at bounding box center [472, 344] width 17 height 17
click at [472, 346] on icon at bounding box center [472, 345] width 10 height 10
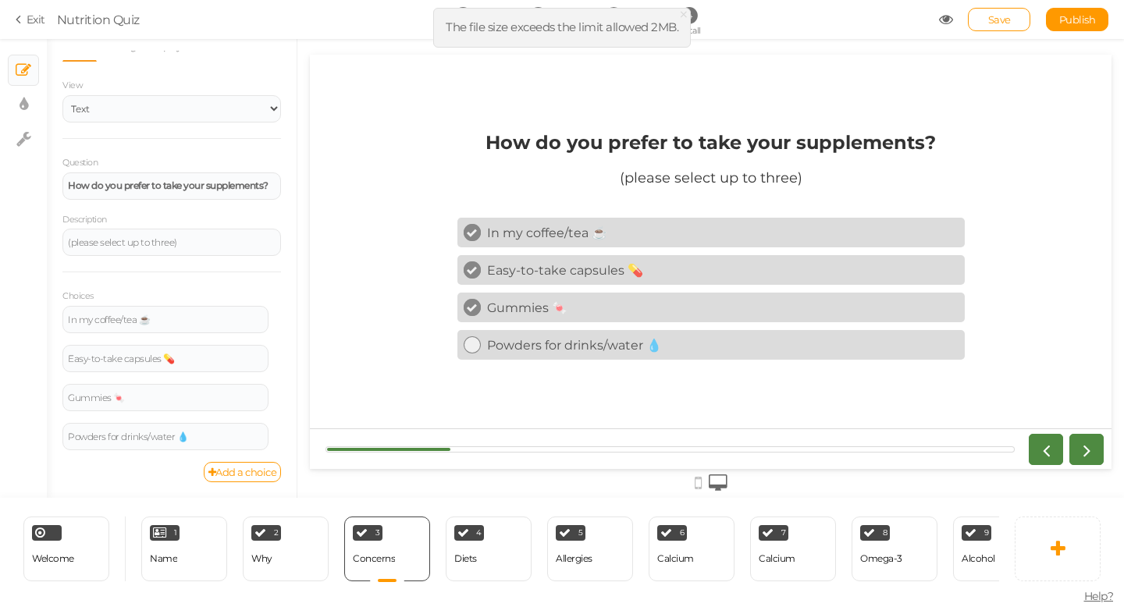
click at [472, 308] on icon at bounding box center [472, 308] width 10 height 10
click at [471, 270] on icon at bounding box center [472, 270] width 10 height 10
click at [471, 222] on link "In my coffee/tea ☕" at bounding box center [710, 233] width 507 height 30
click at [468, 542] on div "4 Diets × Define the conditions to show this slide. Clone Change type Delete" at bounding box center [489, 549] width 86 height 65
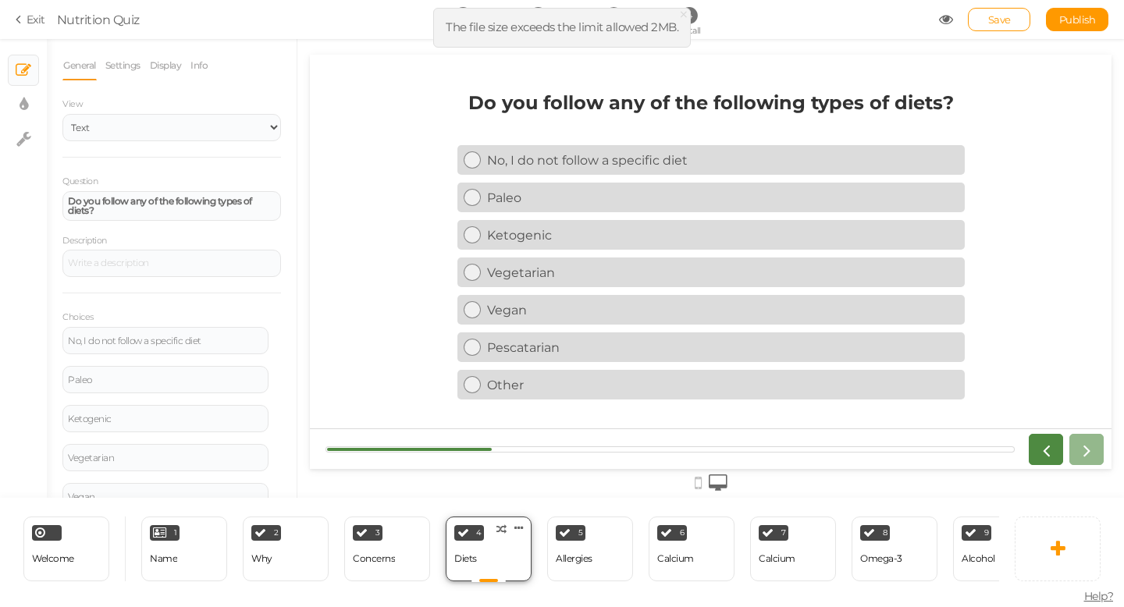
scroll to position [0, 0]
drag, startPoint x: 103, startPoint y: 208, endPoint x: 44, endPoint y: 194, distance: 61.0
click at [44, 194] on div "× Slides × Display settings × Settings General Settings Display Info View Text …" at bounding box center [562, 268] width 1124 height 459
paste div
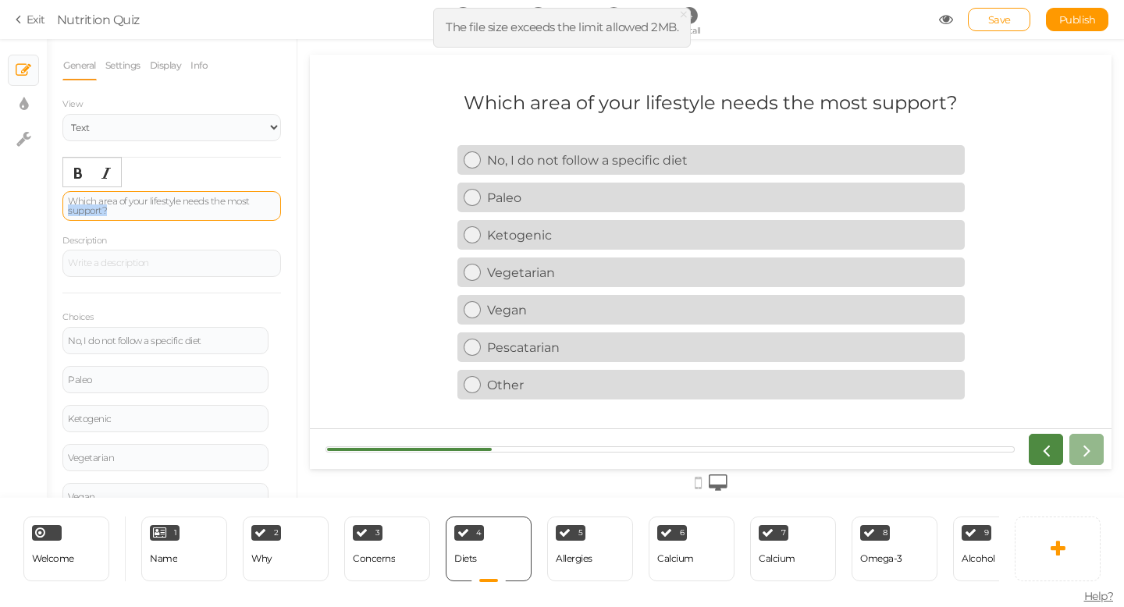
drag, startPoint x: 122, startPoint y: 212, endPoint x: 66, endPoint y: 204, distance: 56.9
click at [64, 205] on div "Which area of your lifestyle needs the most support?" at bounding box center [171, 206] width 219 height 30
click at [78, 180] on button "Bold" at bounding box center [78, 173] width 25 height 22
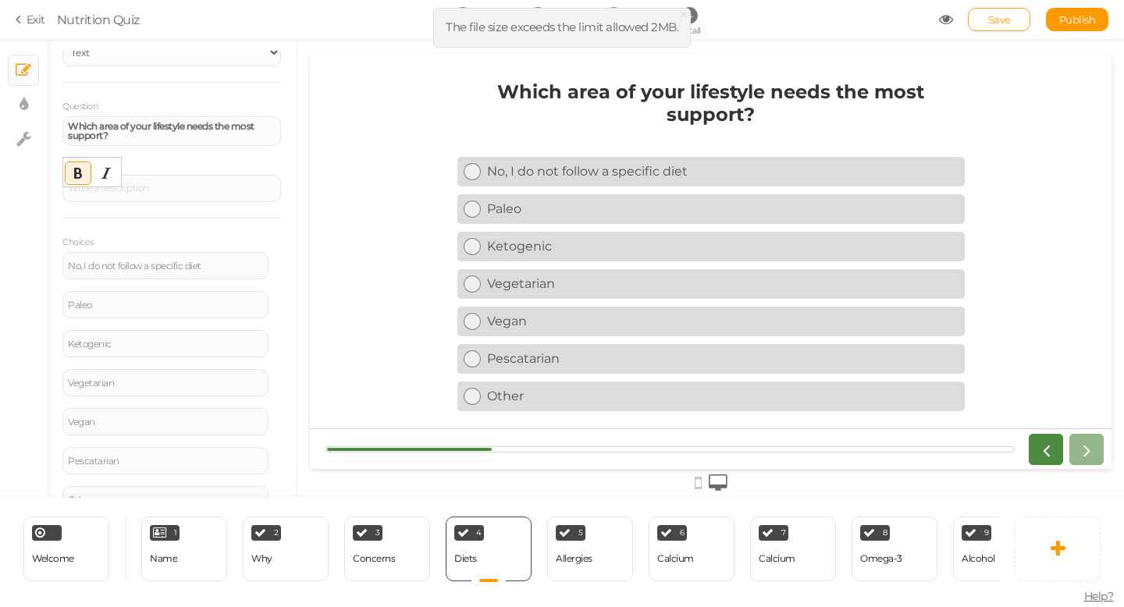
scroll to position [92, 0]
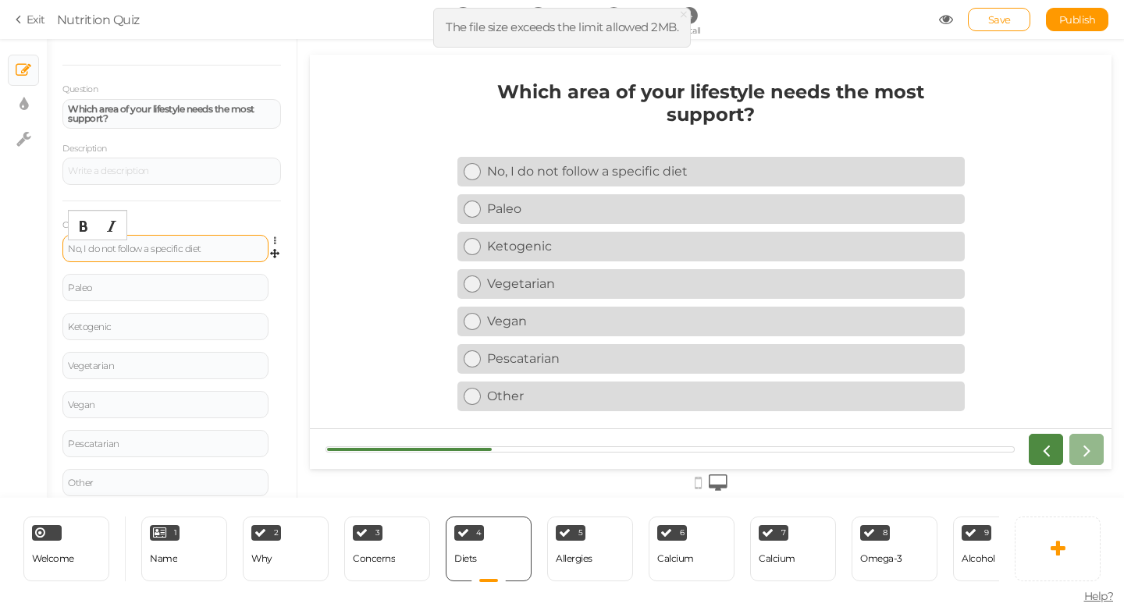
click at [169, 251] on div "No, I do not follow a specific diet" at bounding box center [165, 248] width 195 height 9
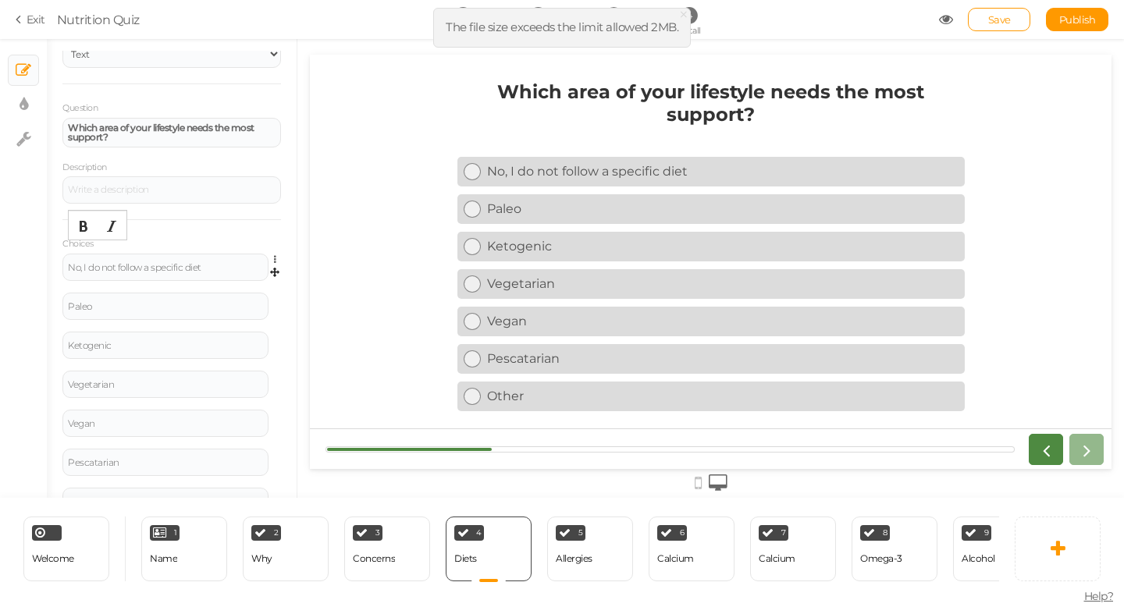
scroll to position [66, 0]
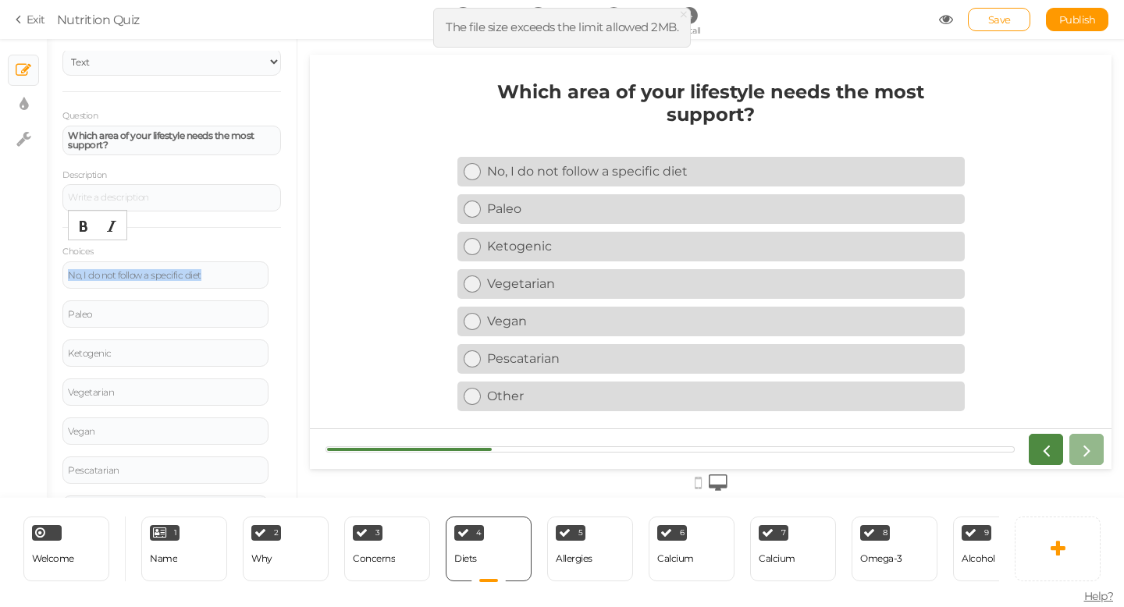
drag, startPoint x: 222, startPoint y: 276, endPoint x: 26, endPoint y: 272, distance: 196.8
click at [26, 272] on div "× Slides × Display settings × Settings General Settings Display Info View Text …" at bounding box center [562, 268] width 1124 height 459
paste div
click at [158, 311] on div "Paleo" at bounding box center [165, 314] width 195 height 9
drag, startPoint x: 144, startPoint y: 315, endPoint x: 32, endPoint y: 315, distance: 111.6
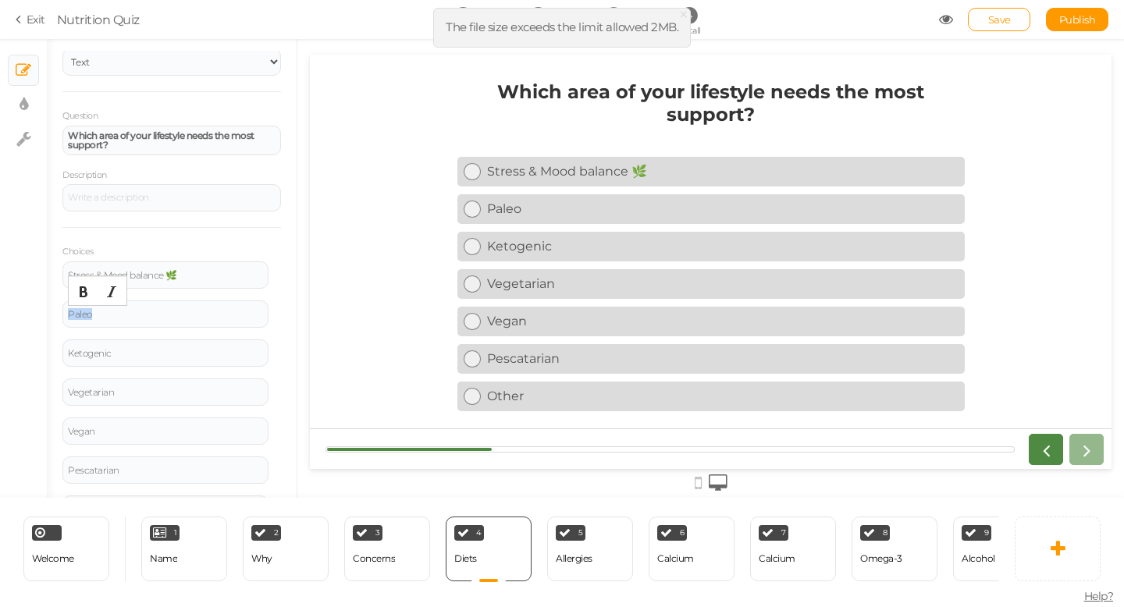
click at [32, 315] on div "× Slides × Display settings × Settings General Settings Display Info View Text …" at bounding box center [562, 268] width 1124 height 459
paste div
click at [182, 353] on div "Ketogenic" at bounding box center [165, 353] width 195 height 9
drag, startPoint x: 145, startPoint y: 354, endPoint x: 21, endPoint y: 354, distance: 124.1
click at [21, 354] on div "× Slides × Display settings × Settings General Settings Display Info View Text …" at bounding box center [562, 268] width 1124 height 459
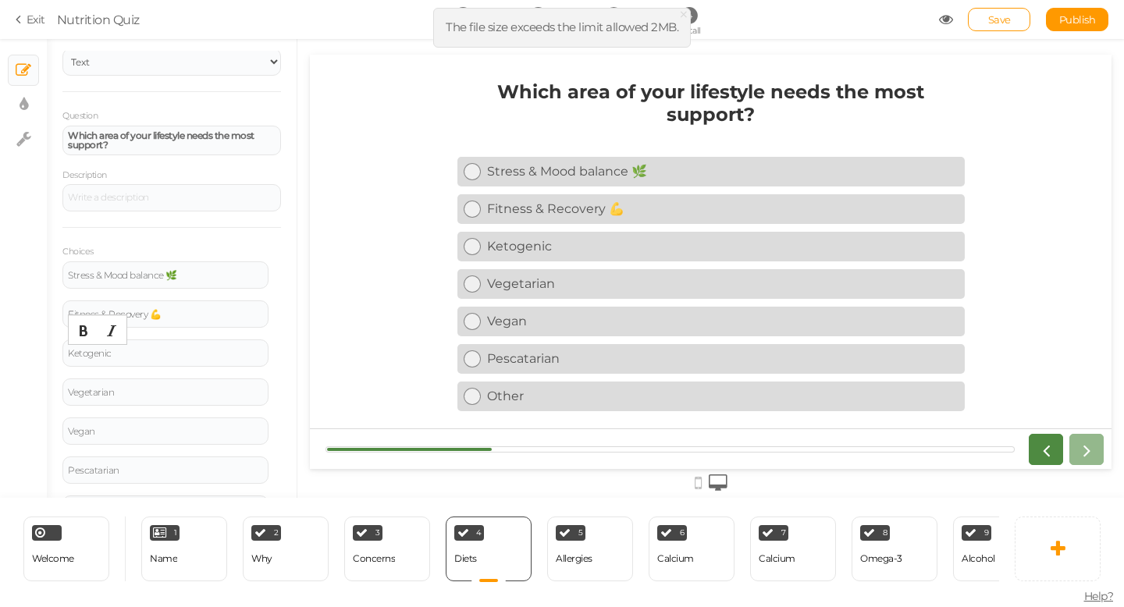
paste div
click at [193, 385] on div "Vegetarian" at bounding box center [165, 392] width 206 height 27
drag, startPoint x: 130, startPoint y: 390, endPoint x: 34, endPoint y: 390, distance: 96.8
click at [34, 390] on div "× Slides × Display settings × Settings General Settings Display Info View Text …" at bounding box center [562, 268] width 1124 height 459
paste div
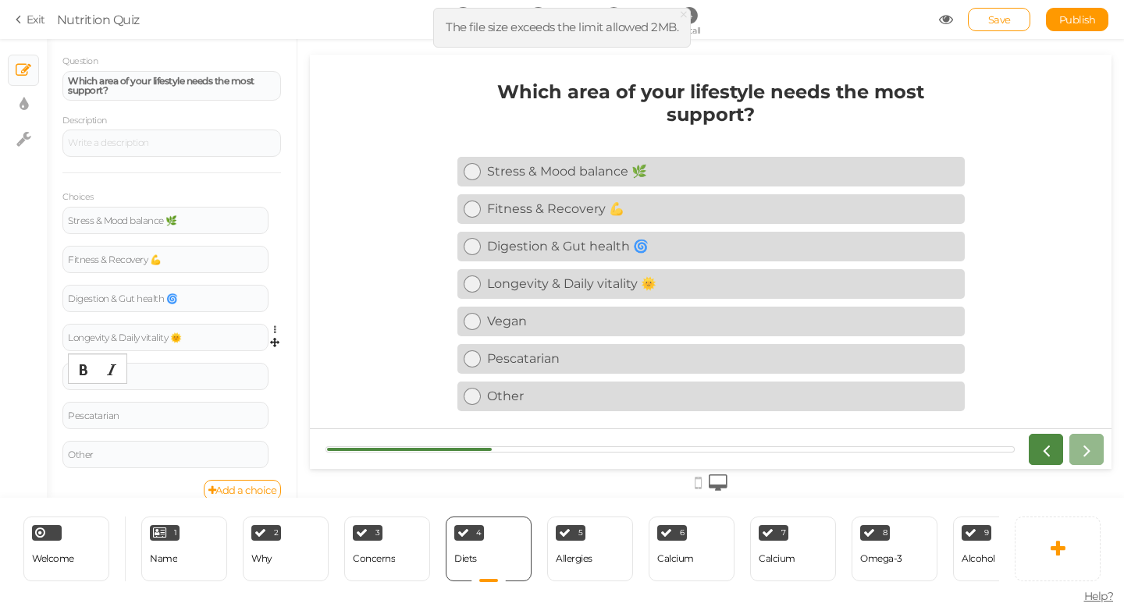
scroll to position [138, 0]
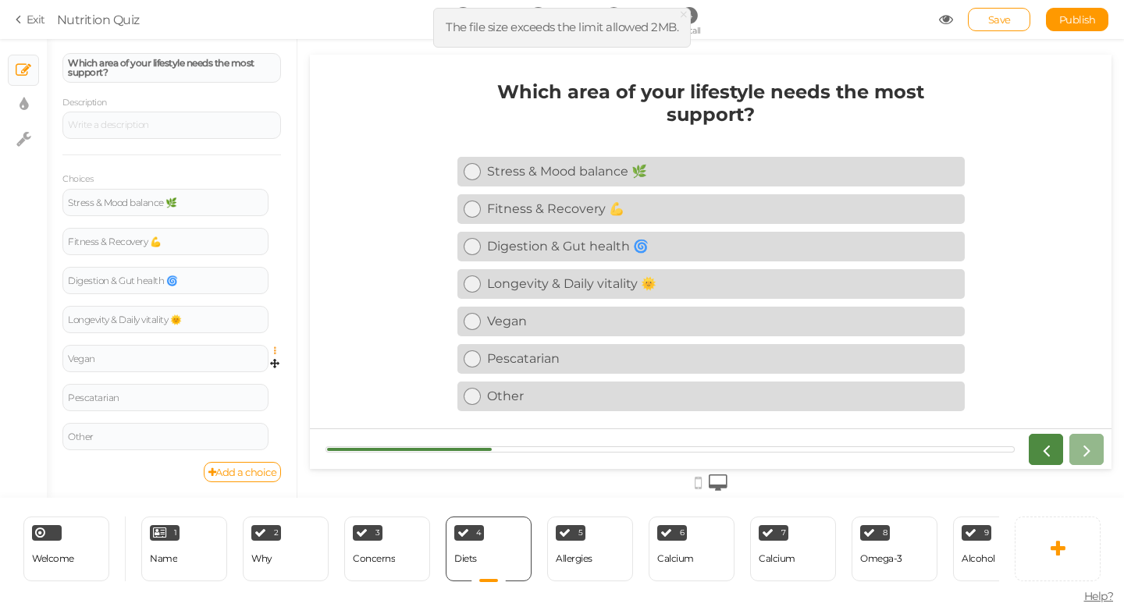
click at [274, 351] on icon at bounding box center [279, 351] width 10 height 9
click at [231, 389] on link "Delete" at bounding box center [218, 390] width 123 height 16
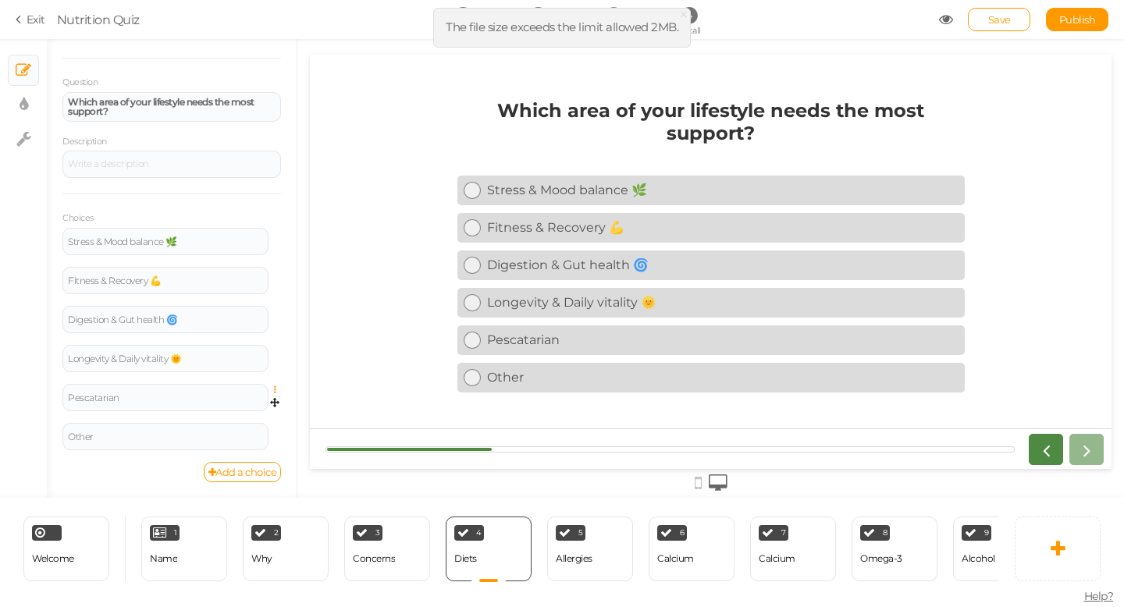
click at [277, 389] on icon at bounding box center [279, 390] width 10 height 9
click at [228, 424] on link "Delete" at bounding box center [218, 429] width 123 height 16
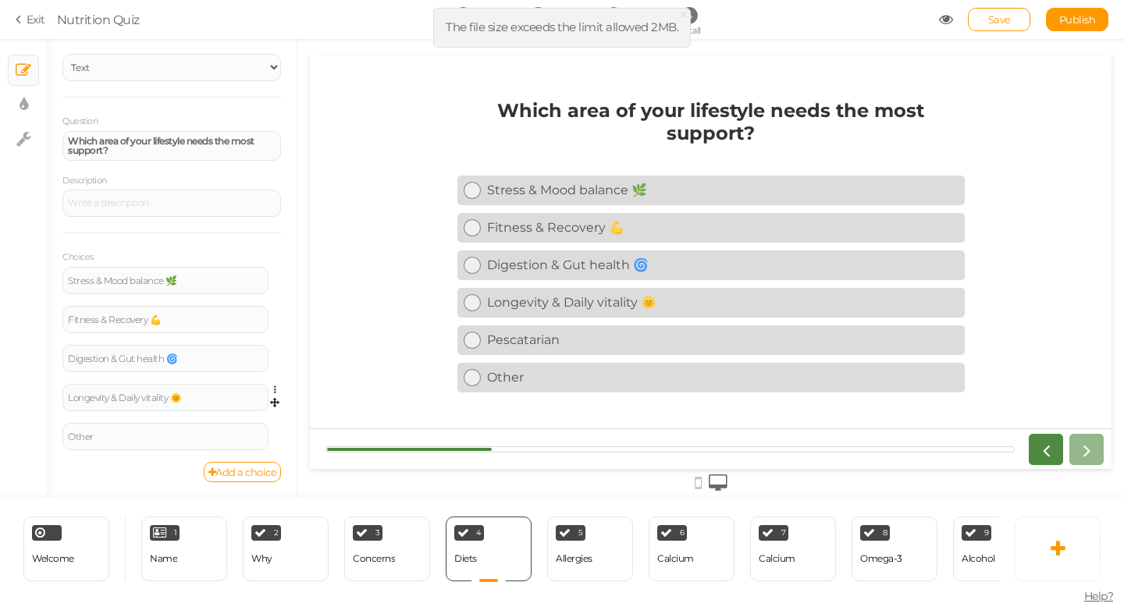
scroll to position [60, 0]
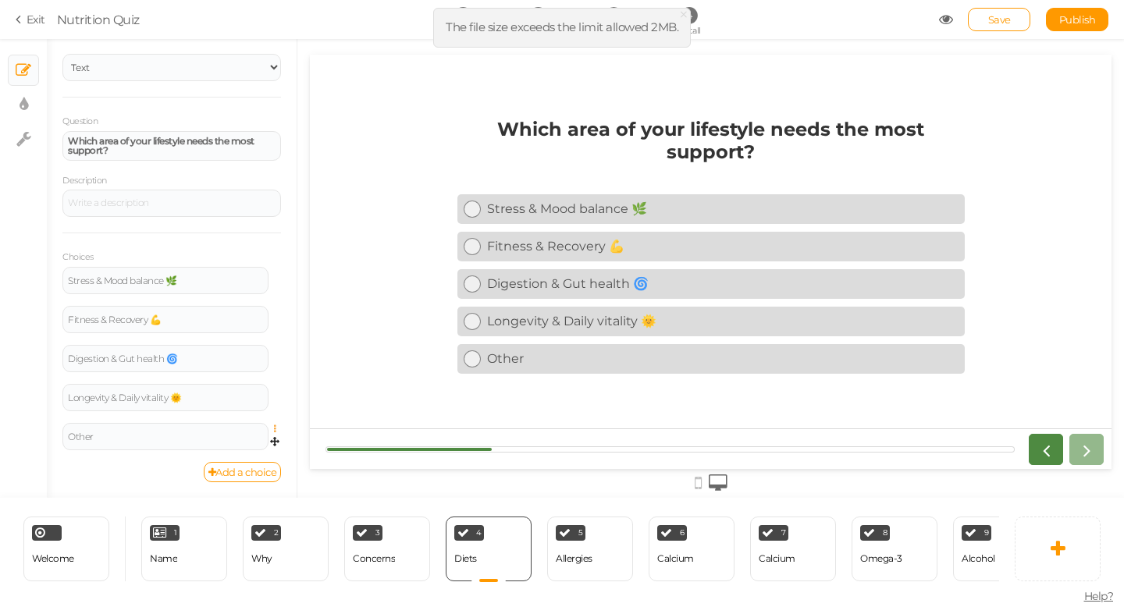
click at [275, 425] on icon at bounding box center [279, 429] width 10 height 9
click at [234, 463] on link "Delete" at bounding box center [218, 468] width 123 height 16
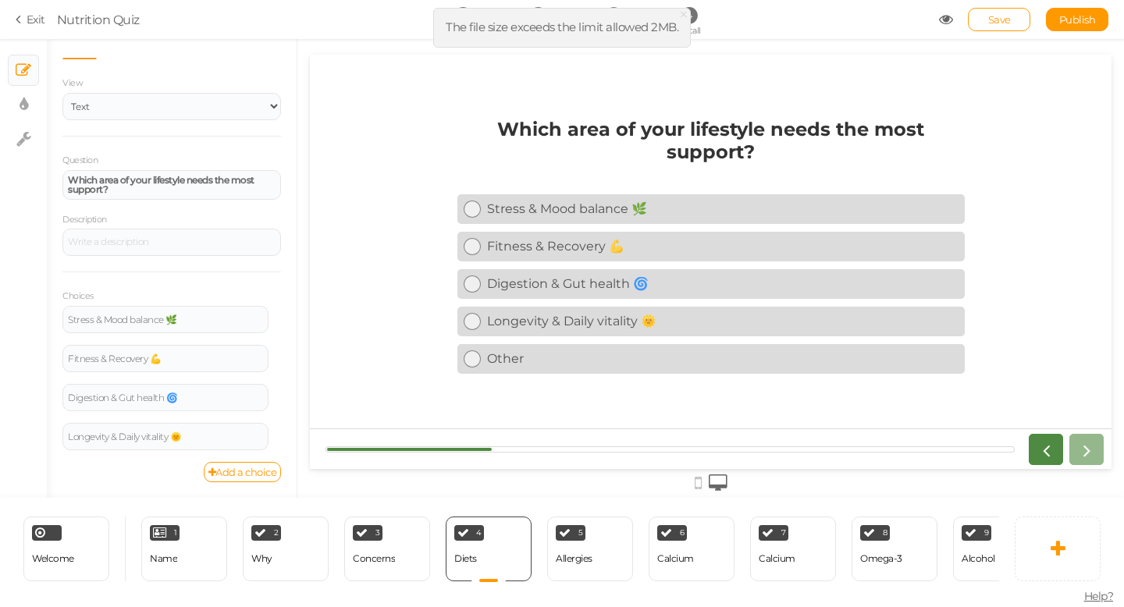
scroll to position [21, 0]
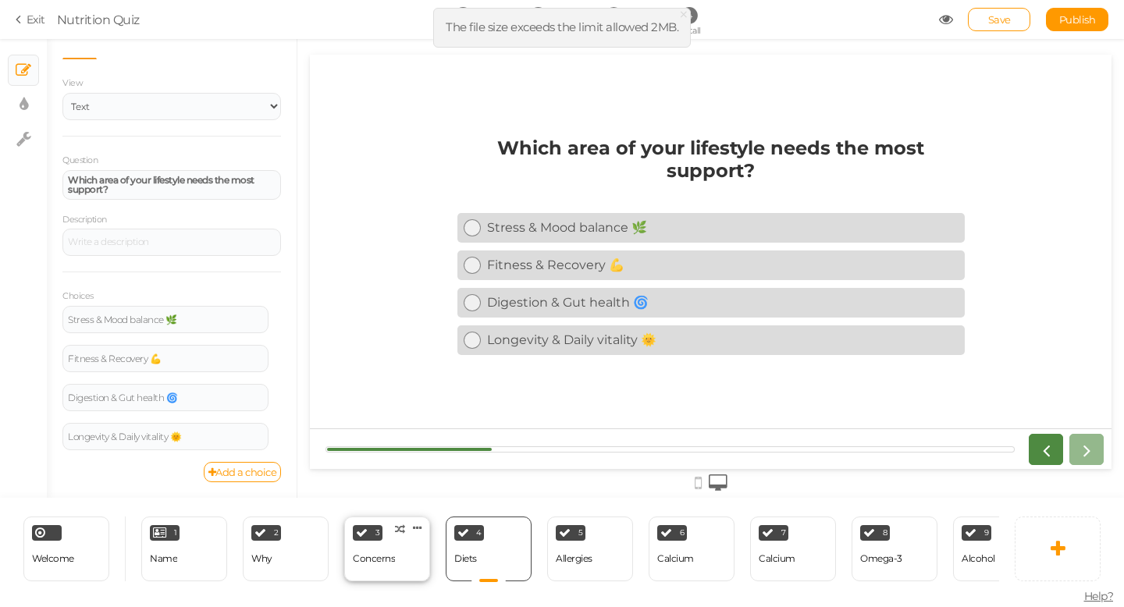
click at [398, 546] on div "3 Concerns × Define the conditions to show this slide. Clone Change type Delete" at bounding box center [387, 549] width 86 height 65
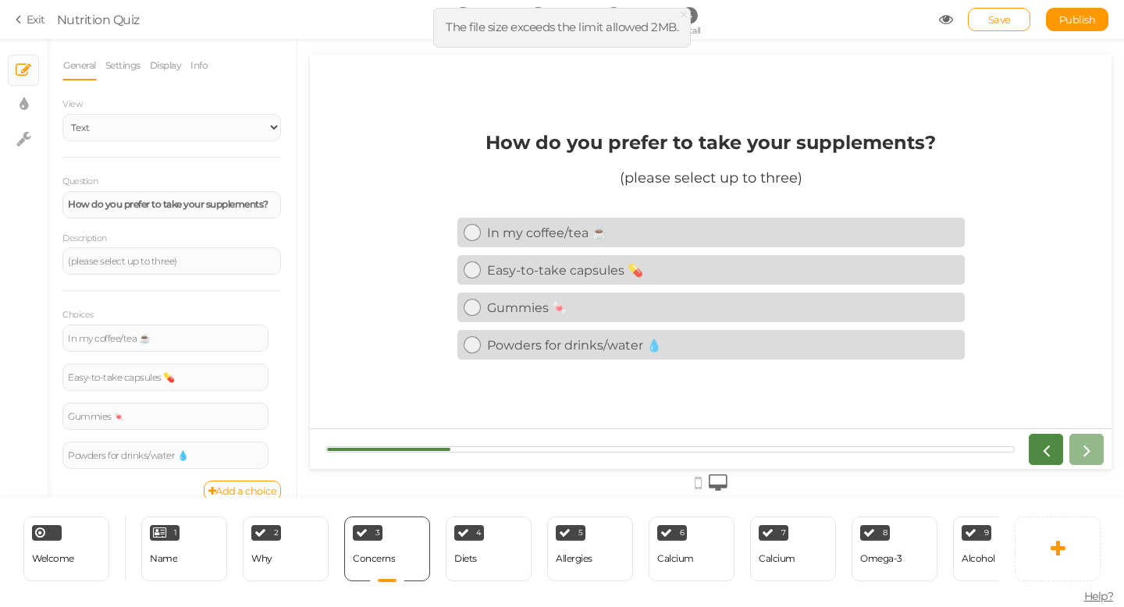
scroll to position [0, 0]
click at [133, 69] on link "Settings" at bounding box center [123, 66] width 37 height 30
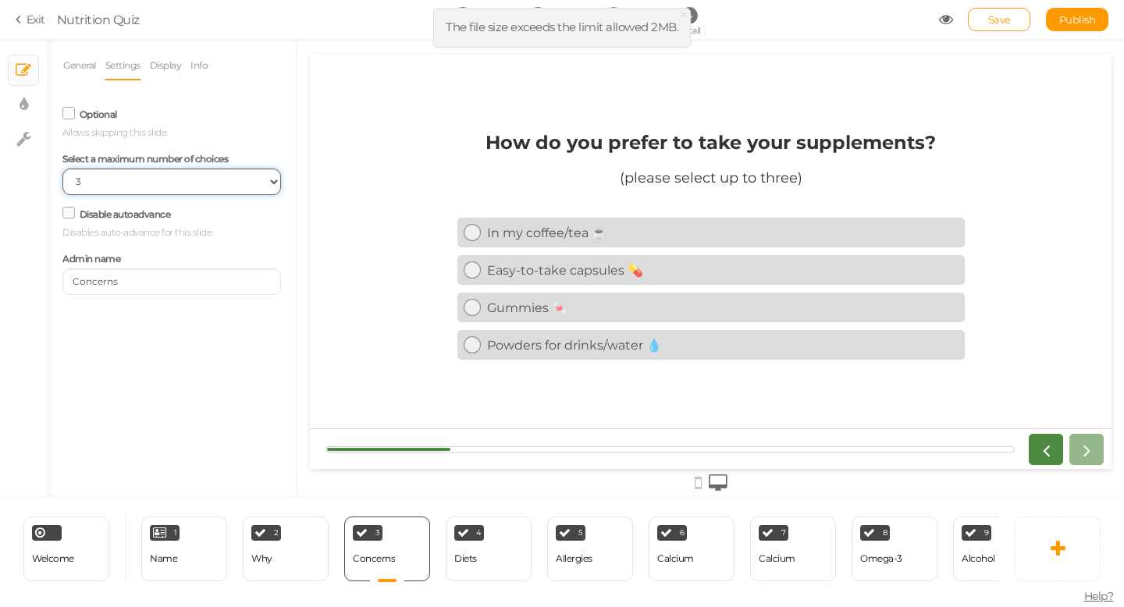
click at [189, 180] on select "No limit 1 2 3 4 5 6 7 8 9 10" at bounding box center [171, 182] width 219 height 27
select select "2"
click at [173, 62] on link "Display" at bounding box center [166, 66] width 34 height 30
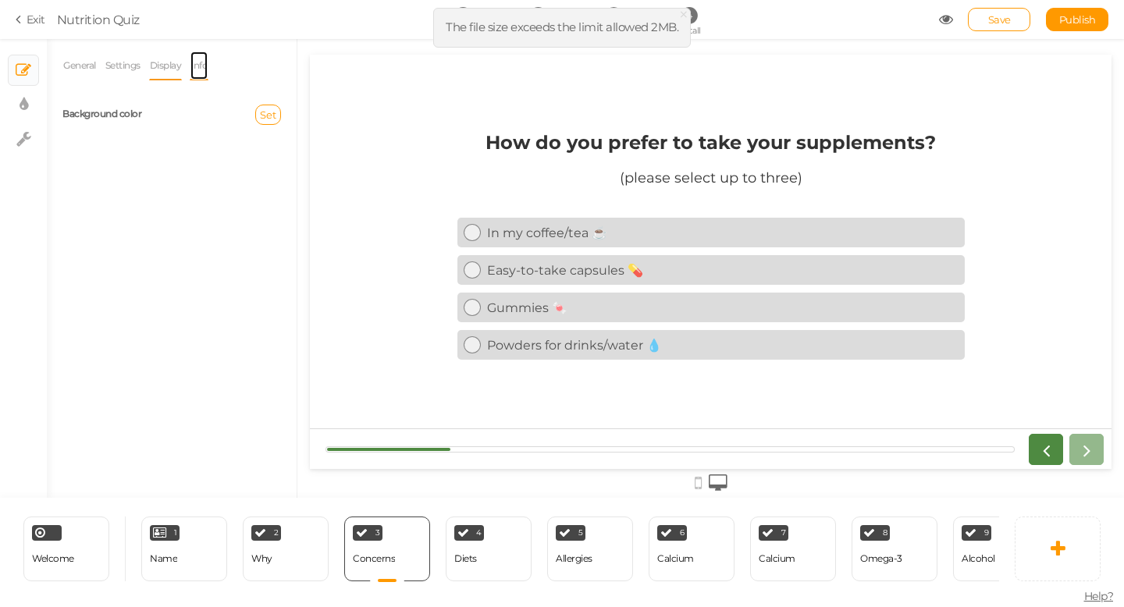
click at [208, 68] on link "Info" at bounding box center [199, 66] width 19 height 30
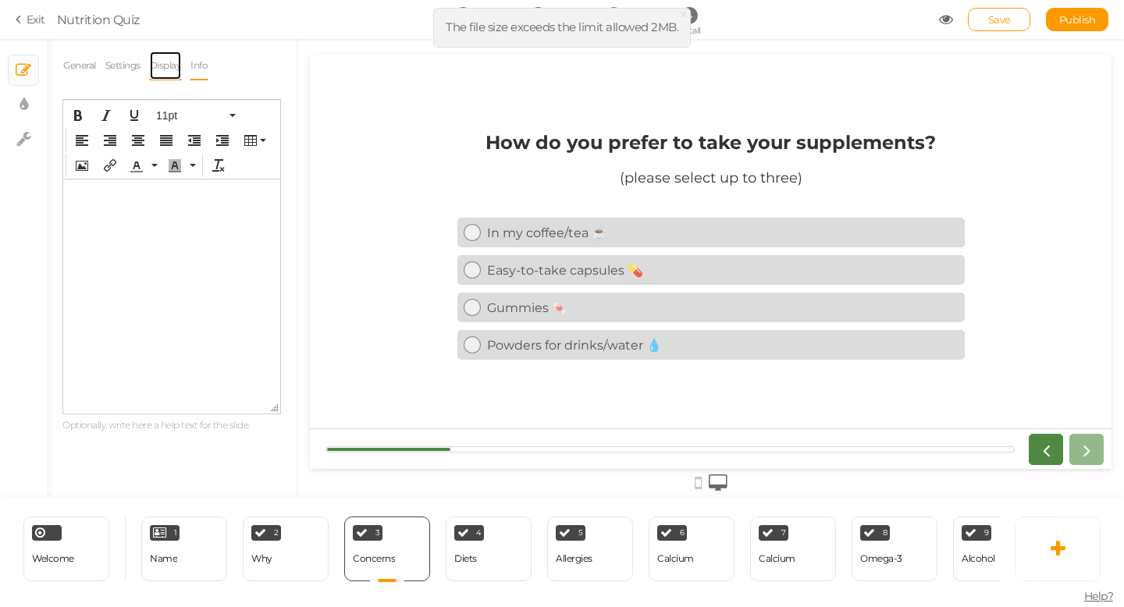
click at [169, 71] on link "Display" at bounding box center [166, 66] width 34 height 30
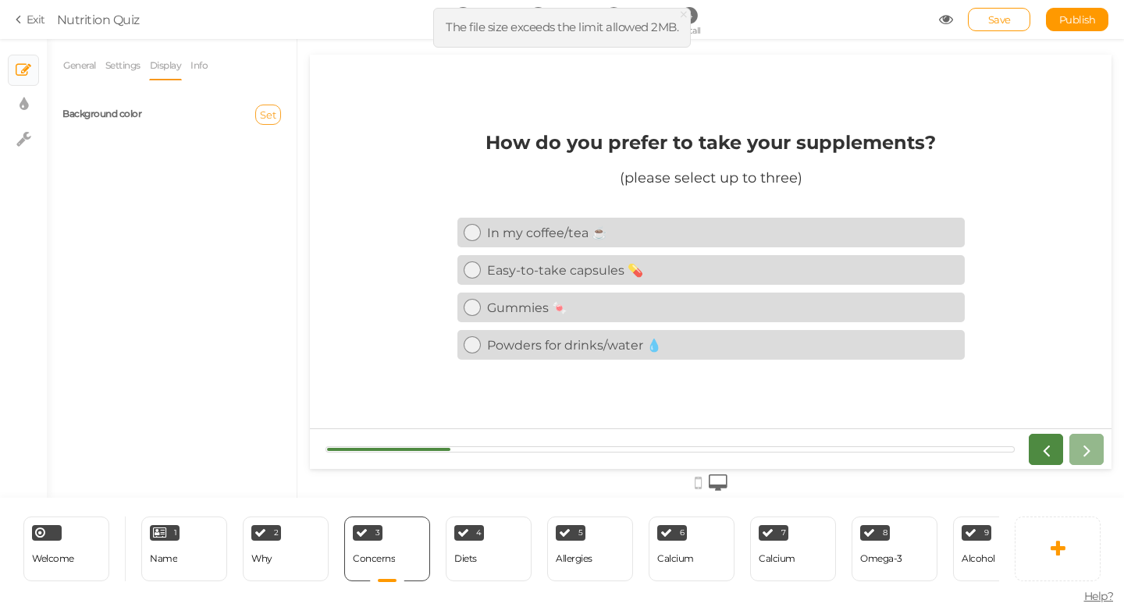
click at [268, 121] on button "Set" at bounding box center [268, 115] width 26 height 20
click at [202, 61] on link "Info" at bounding box center [199, 66] width 19 height 30
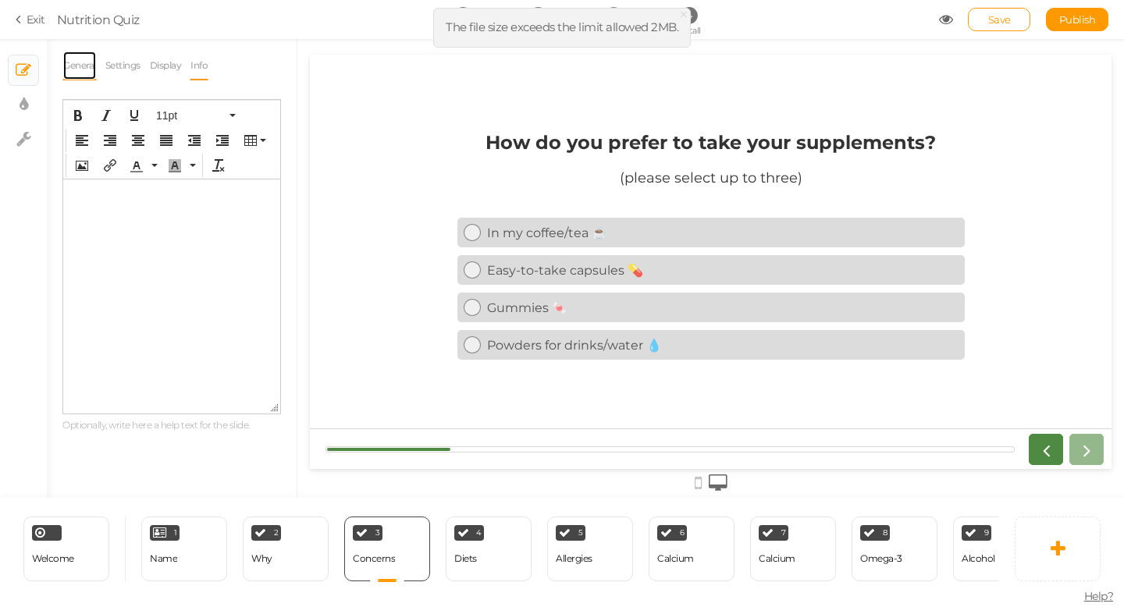
click at [88, 71] on link "General" at bounding box center [79, 66] width 34 height 30
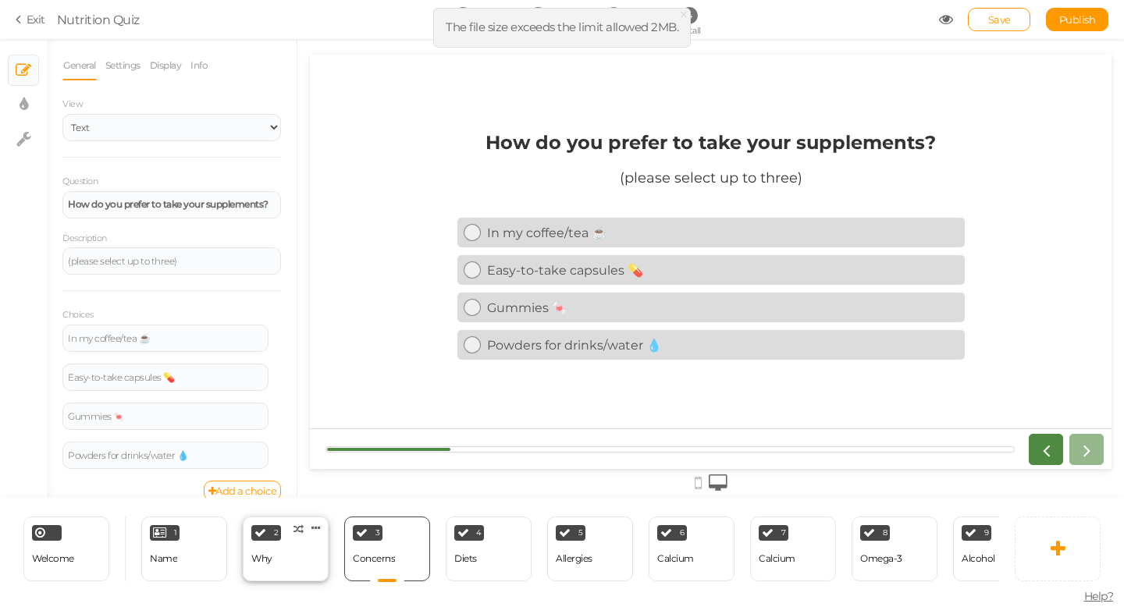
click at [260, 537] on icon at bounding box center [261, 533] width 12 height 12
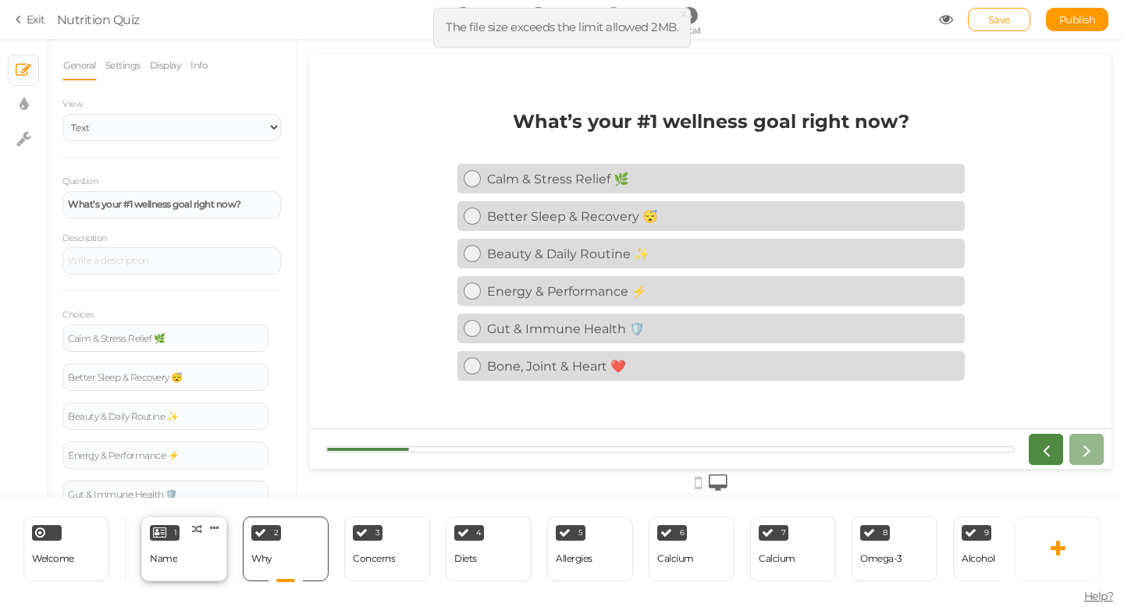
click at [181, 550] on div "1 Name × Define the conditions to show this slide. Clone Change type Delete" at bounding box center [184, 549] width 86 height 65
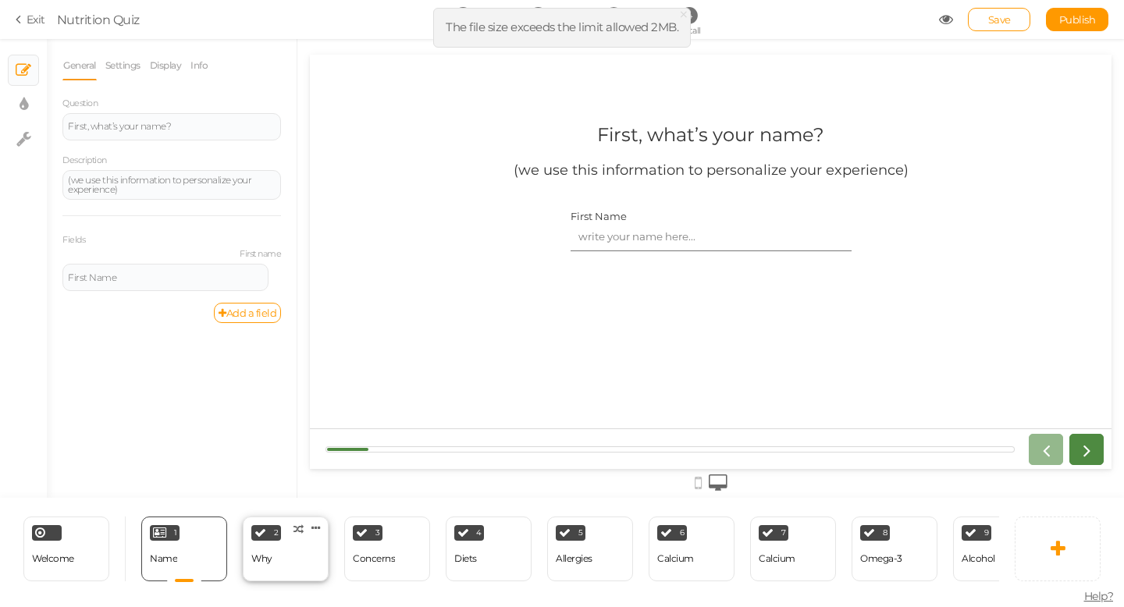
click at [299, 552] on div "2 Why × Define the conditions to show this slide. Clone Change type Delete" at bounding box center [286, 549] width 86 height 65
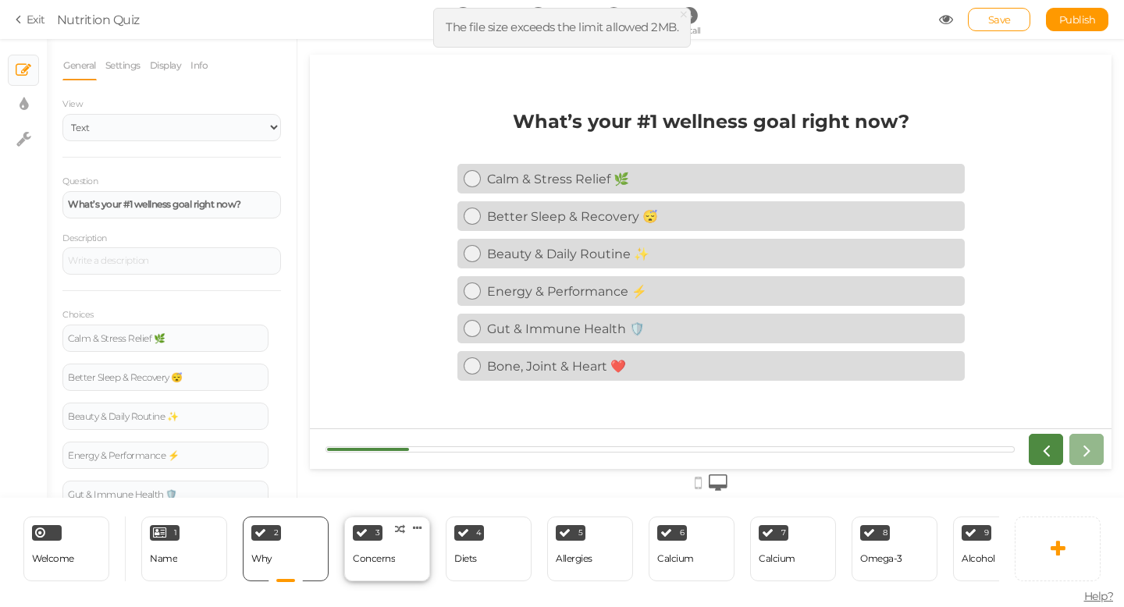
click at [374, 555] on div "Concerns" at bounding box center [374, 559] width 42 height 11
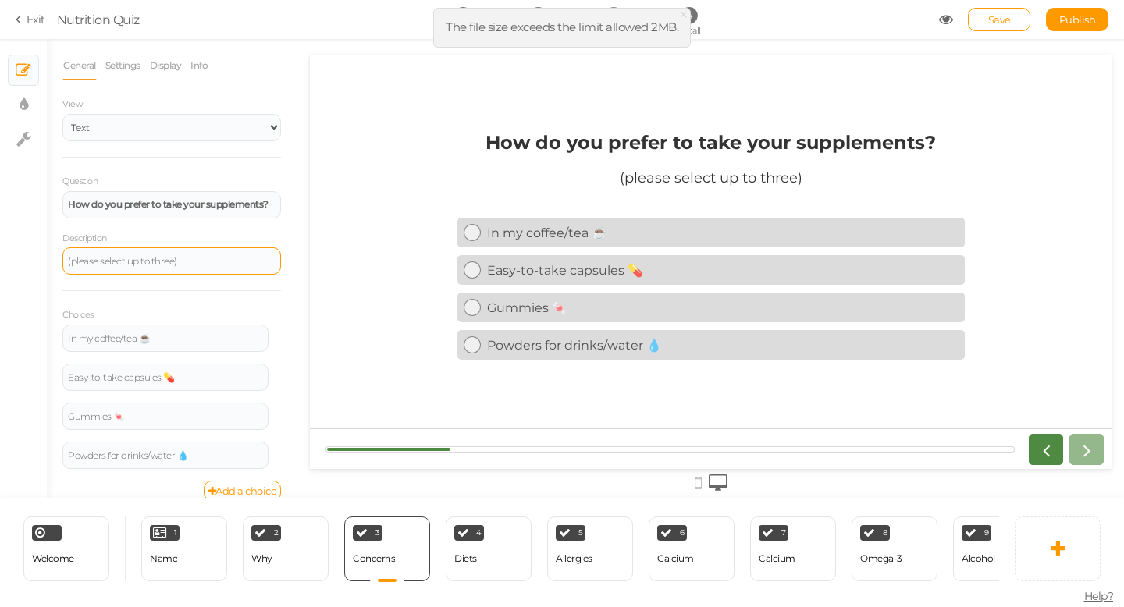
click at [169, 265] on div "(please select up to three)" at bounding box center [172, 261] width 208 height 9
click at [173, 265] on div "(please select up to three)" at bounding box center [172, 261] width 208 height 9
click at [472, 303] on icon at bounding box center [472, 308] width 10 height 10
click at [477, 276] on link "Easy-to-take capsules 💊" at bounding box center [710, 270] width 507 height 30
click at [475, 242] on link "In my coffee/tea ☕" at bounding box center [710, 233] width 507 height 30
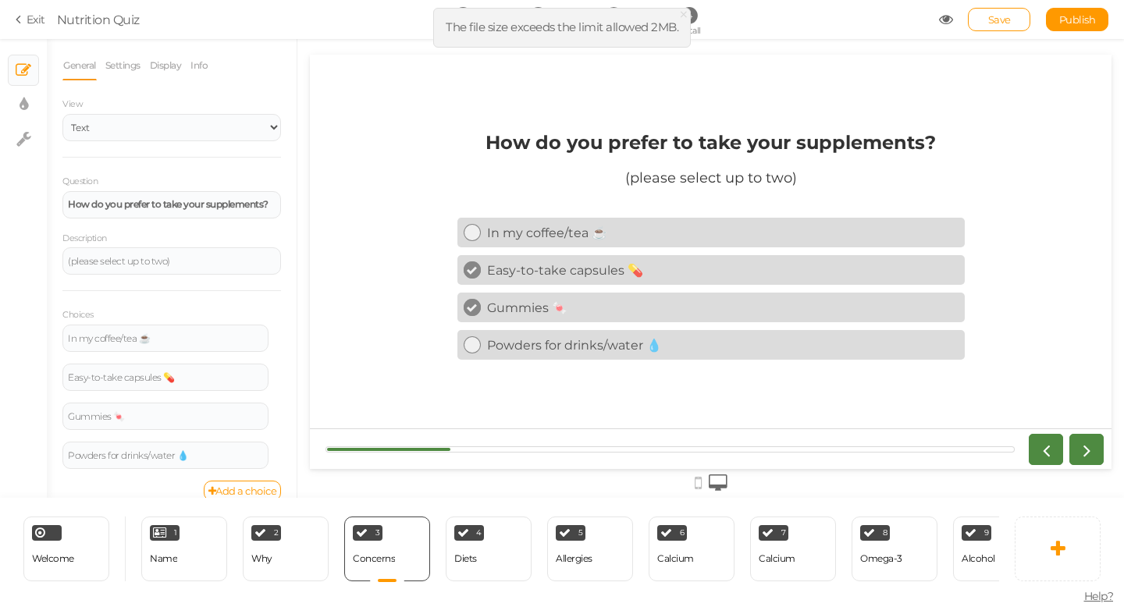
click at [476, 277] on link "Easy-to-take capsules 💊" at bounding box center [710, 270] width 507 height 30
click at [476, 301] on div at bounding box center [472, 307] width 17 height 17
click at [492, 555] on div "4 Diets × Define the conditions to show this slide. Clone Change type Delete" at bounding box center [489, 549] width 86 height 65
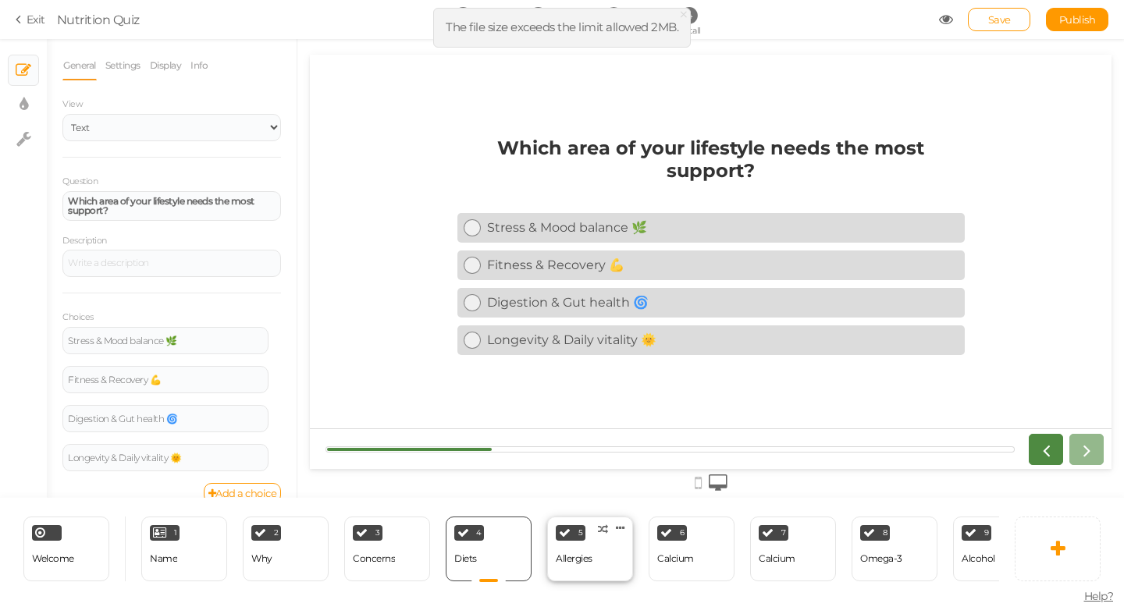
click at [599, 555] on div "5 Allergies × Define the conditions to show this slide. Clone Change type Delete" at bounding box center [590, 549] width 86 height 65
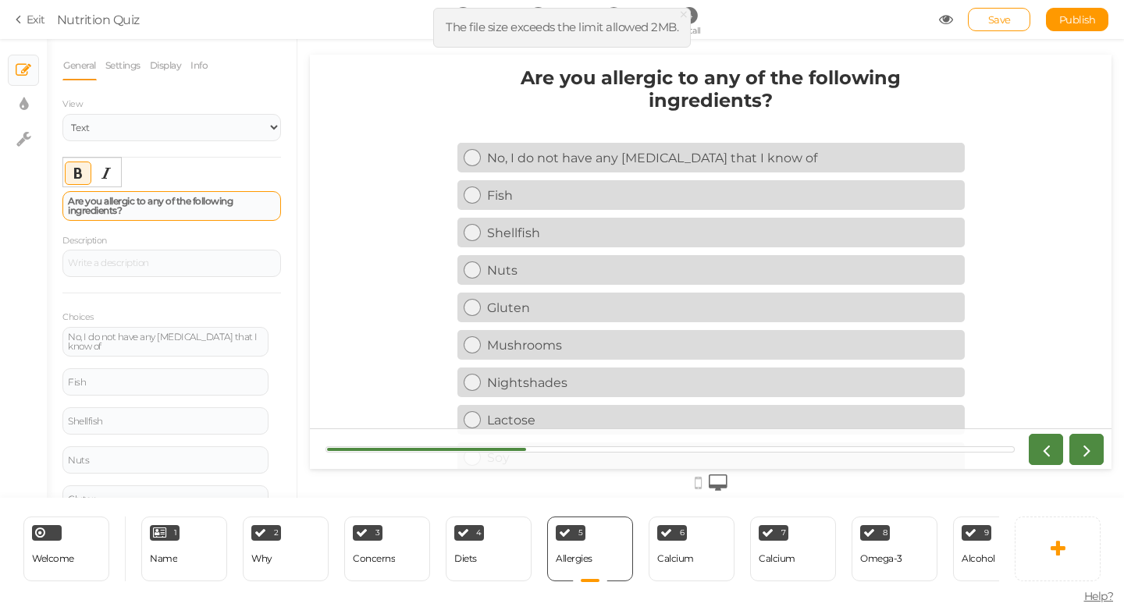
click at [151, 208] on div "Are you allergic to any of the following ingredients?" at bounding box center [172, 206] width 208 height 19
drag, startPoint x: 142, startPoint y: 212, endPoint x: 35, endPoint y: 200, distance: 107.6
click at [35, 199] on div "× Slides × Display settings × Settings General Settings Display Info View Text …" at bounding box center [562, 268] width 1124 height 459
paste div
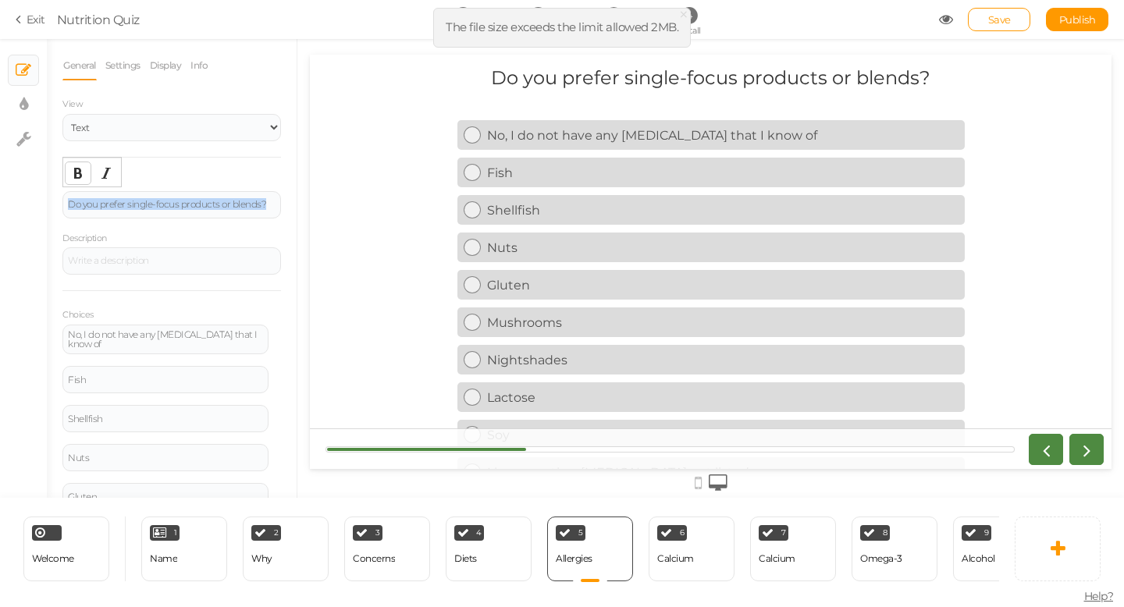
click at [83, 173] on icon "Bold" at bounding box center [78, 173] width 12 height 12
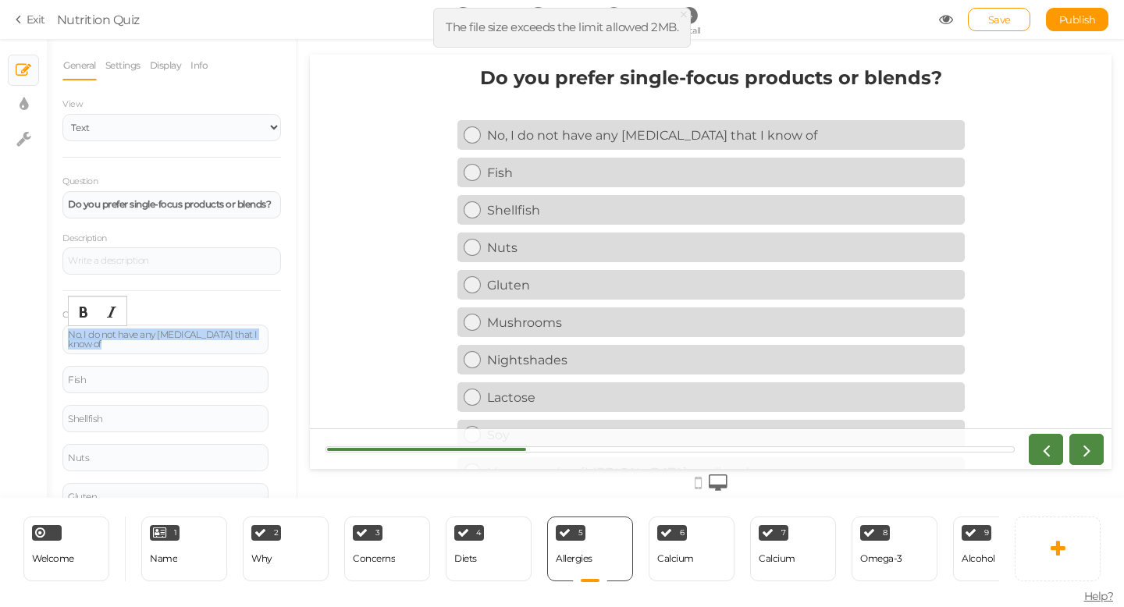
drag, startPoint x: 113, startPoint y: 343, endPoint x: 39, endPoint y: 329, distance: 75.3
click at [39, 329] on div "× Slides × Display settings × Settings General Settings Display Info View Text …" at bounding box center [562, 268] width 1124 height 459
paste div
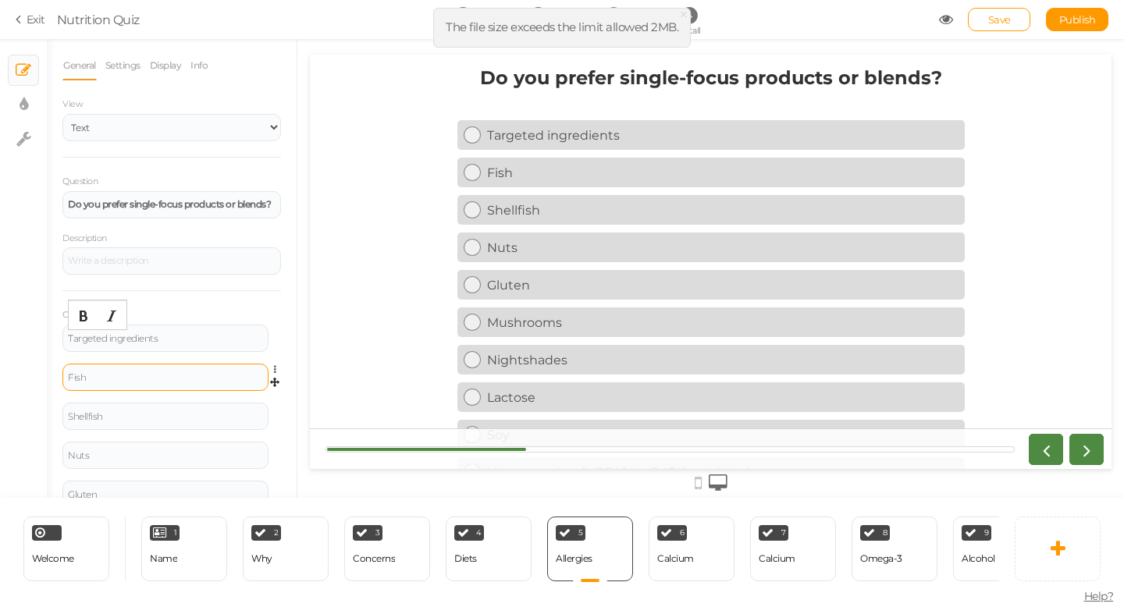
click at [133, 376] on div "Fish" at bounding box center [165, 377] width 195 height 9
drag, startPoint x: 116, startPoint y: 381, endPoint x: 17, endPoint y: 378, distance: 99.2
click at [17, 378] on div "× Slides × Display settings × Settings General Settings Display Info View Text …" at bounding box center [562, 268] width 1124 height 459
paste div
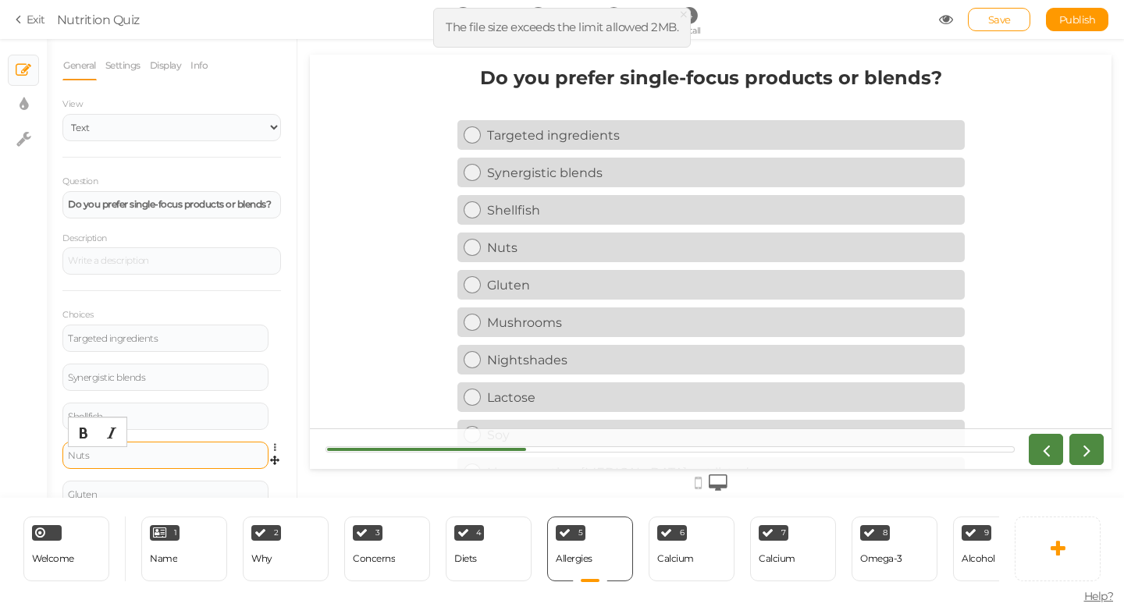
click at [153, 451] on div "Nuts" at bounding box center [165, 455] width 195 height 9
click at [178, 412] on div "Shellfish" at bounding box center [165, 416] width 195 height 9
drag, startPoint x: 131, startPoint y: 415, endPoint x: 0, endPoint y: 415, distance: 131.2
click at [0, 415] on div "× Slides × Display settings × Settings General Settings Display Info View Text …" at bounding box center [562, 268] width 1124 height 459
paste div
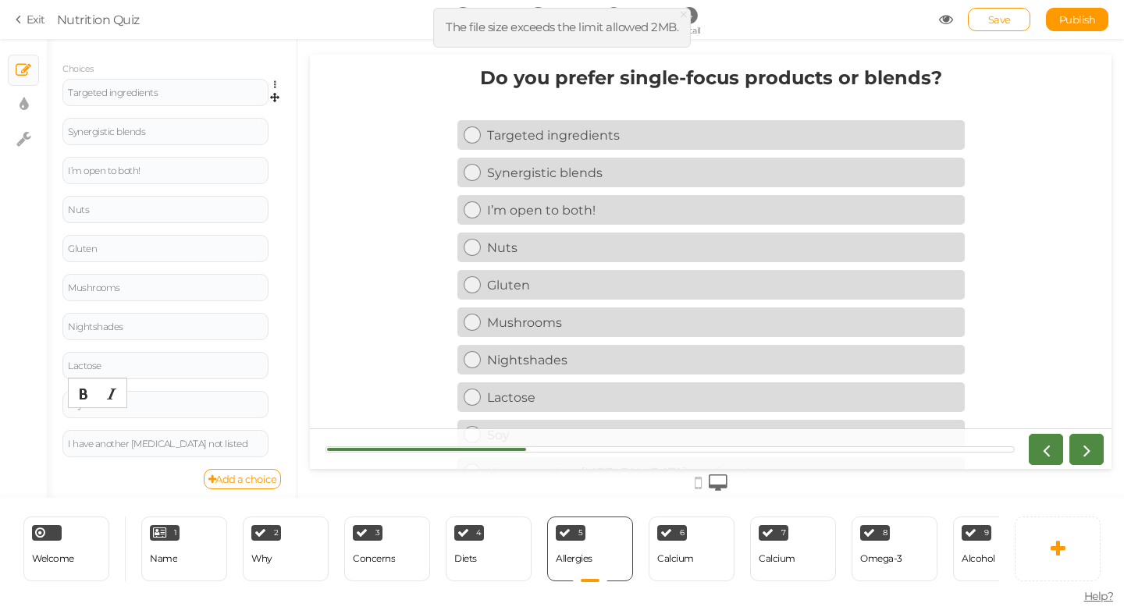
scroll to position [253, 0]
click at [275, 198] on icon at bounding box center [279, 194] width 10 height 9
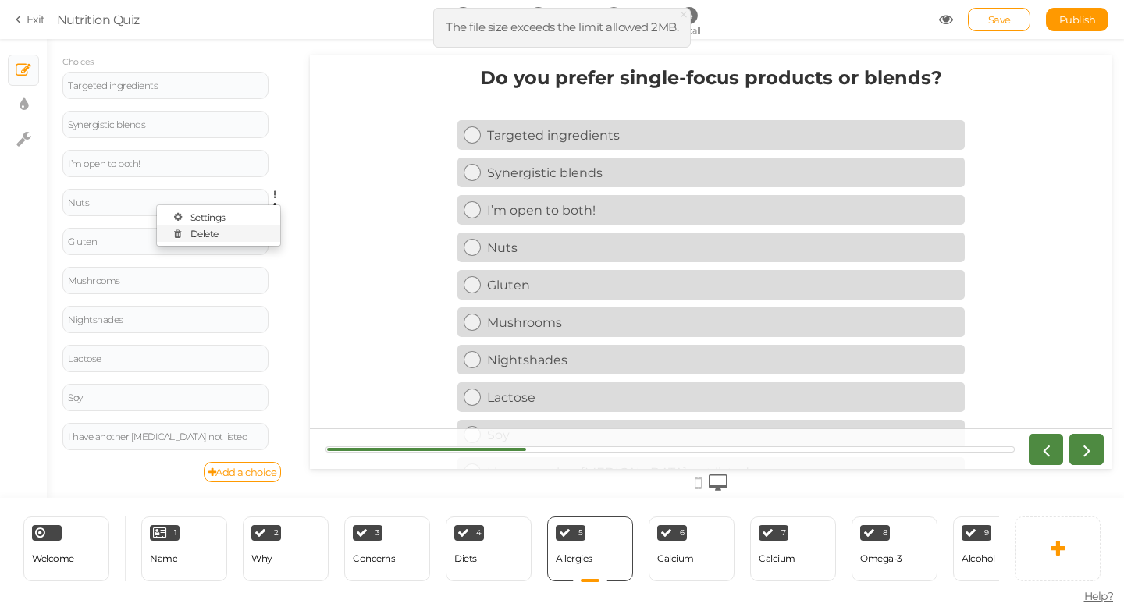
click at [239, 230] on link "Delete" at bounding box center [218, 234] width 123 height 16
click at [279, 234] on icon at bounding box center [279, 234] width 10 height 9
click at [248, 266] on link "Delete" at bounding box center [218, 273] width 123 height 16
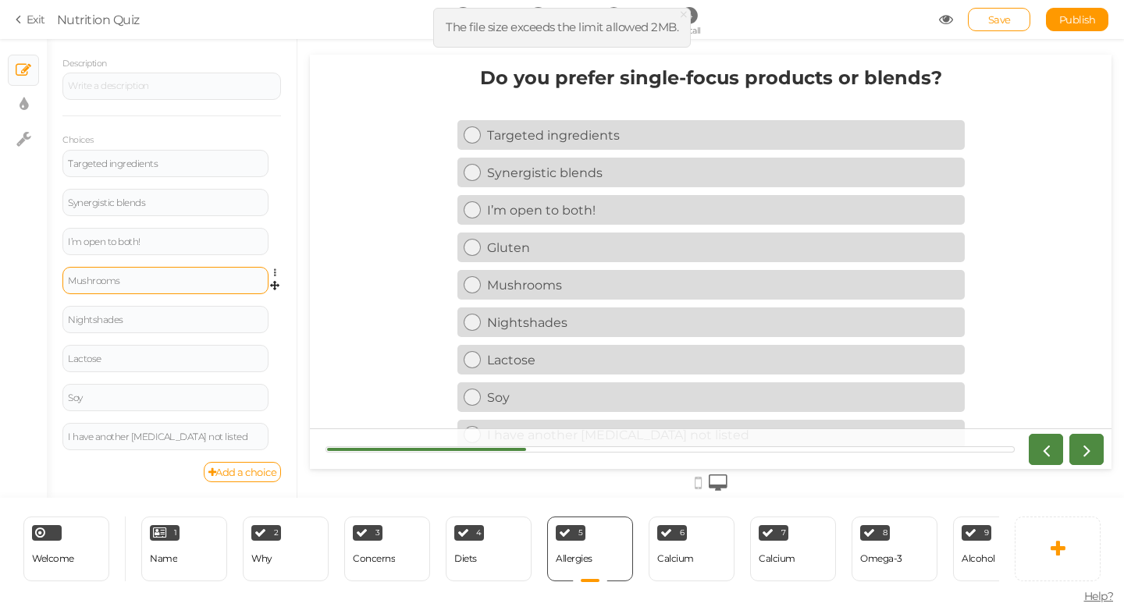
scroll to position [175, 0]
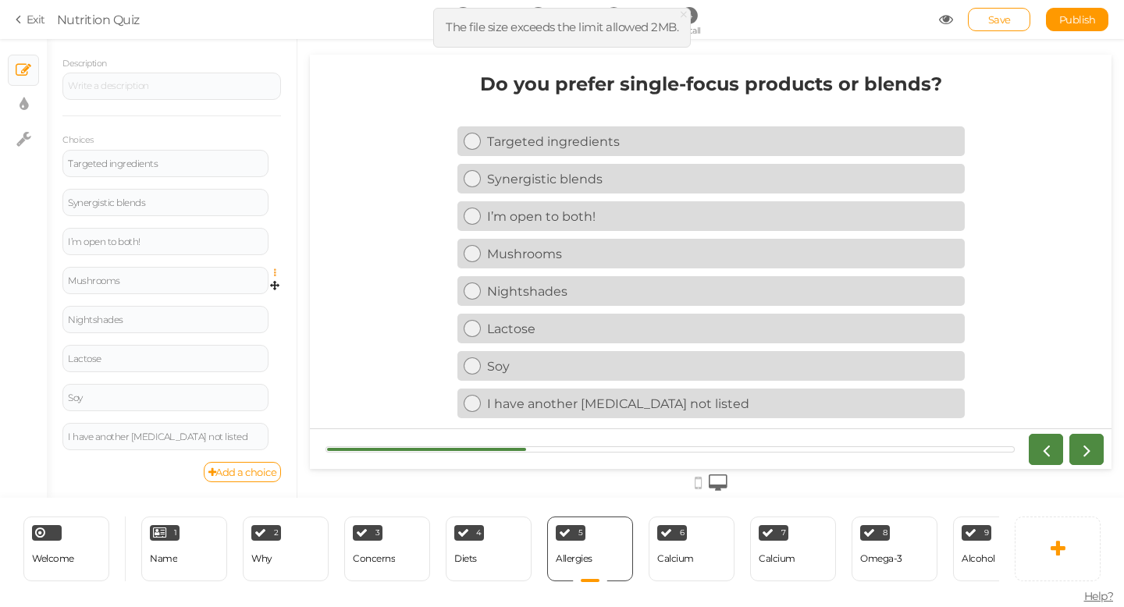
click at [276, 271] on icon at bounding box center [279, 273] width 10 height 9
click at [250, 313] on link "Delete" at bounding box center [218, 312] width 123 height 16
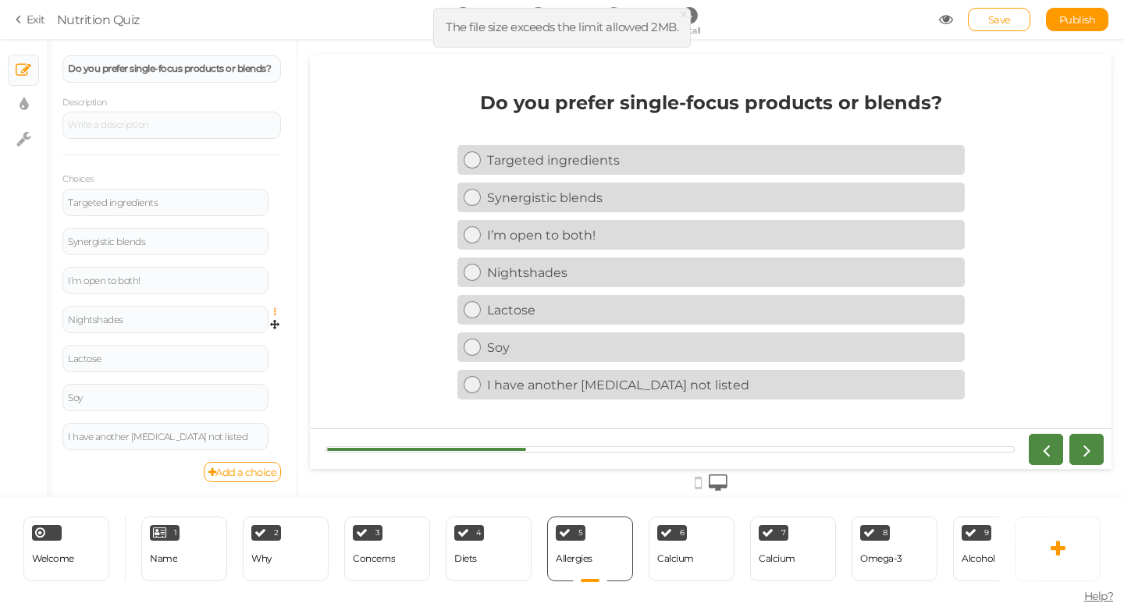
click at [277, 311] on icon at bounding box center [279, 312] width 10 height 9
click at [251, 350] on link "Delete" at bounding box center [218, 351] width 123 height 16
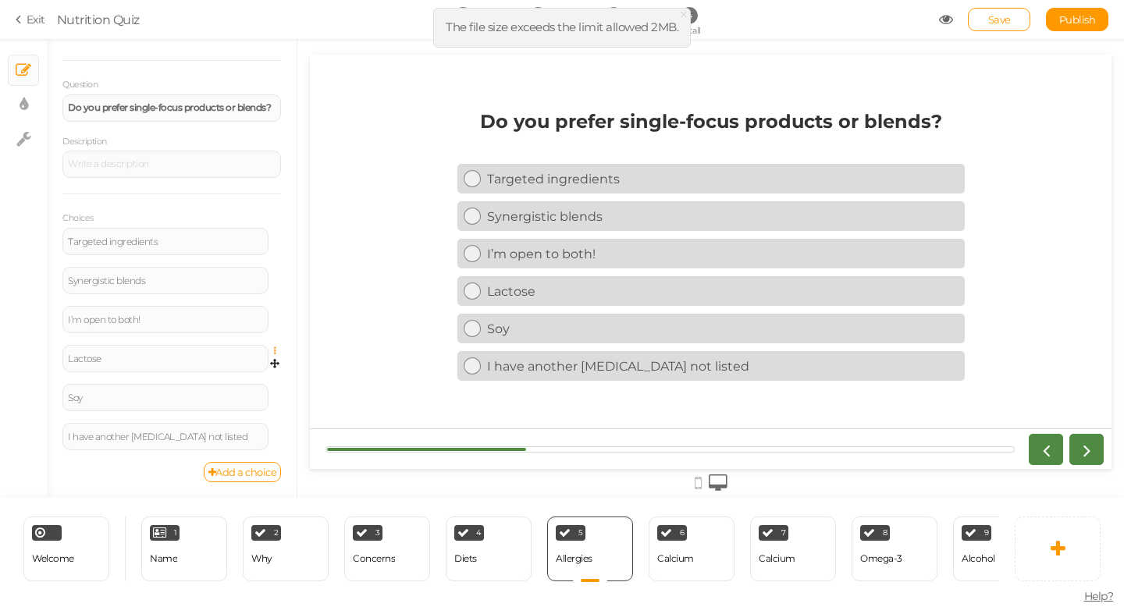
click at [274, 351] on icon at bounding box center [279, 351] width 10 height 9
click at [257, 383] on link "Delete" at bounding box center [218, 390] width 123 height 16
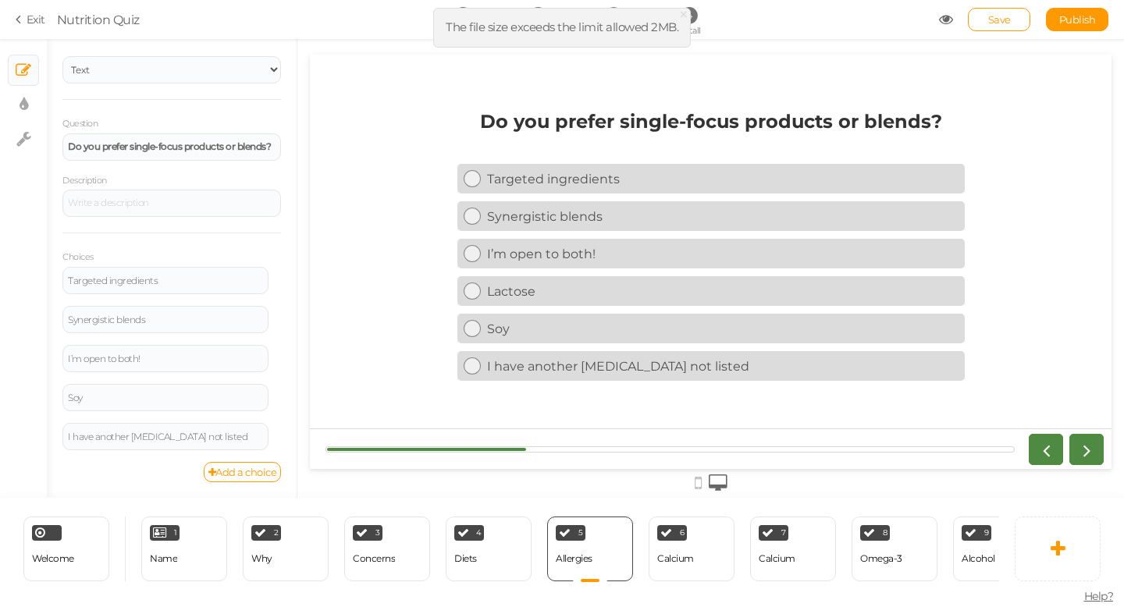
scroll to position [58, 0]
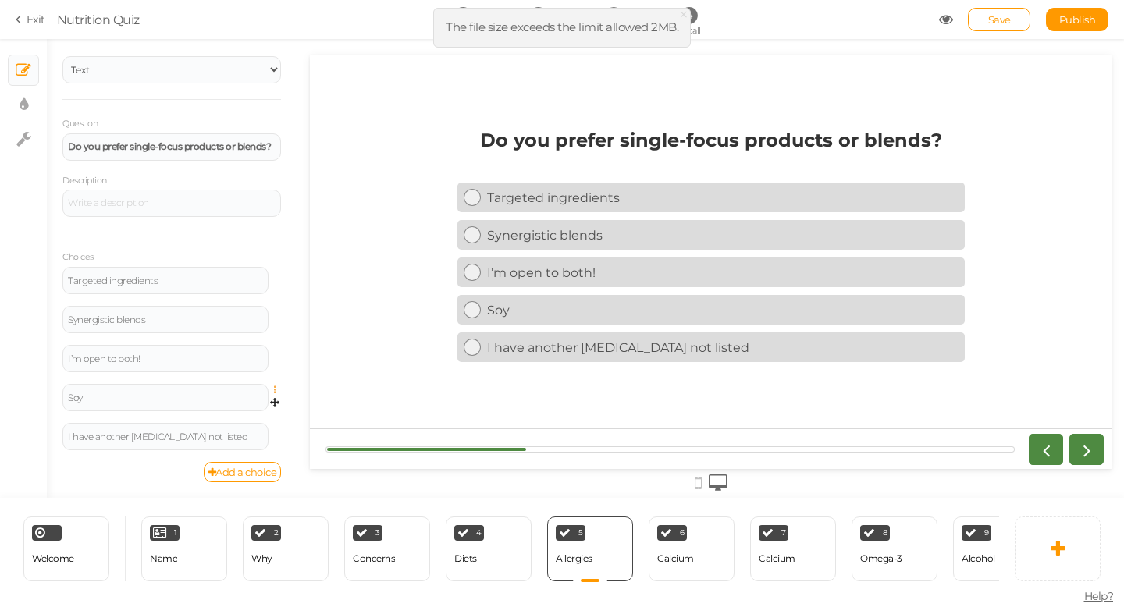
click at [277, 390] on icon at bounding box center [279, 390] width 10 height 9
click at [255, 422] on link "Delete" at bounding box center [218, 429] width 123 height 16
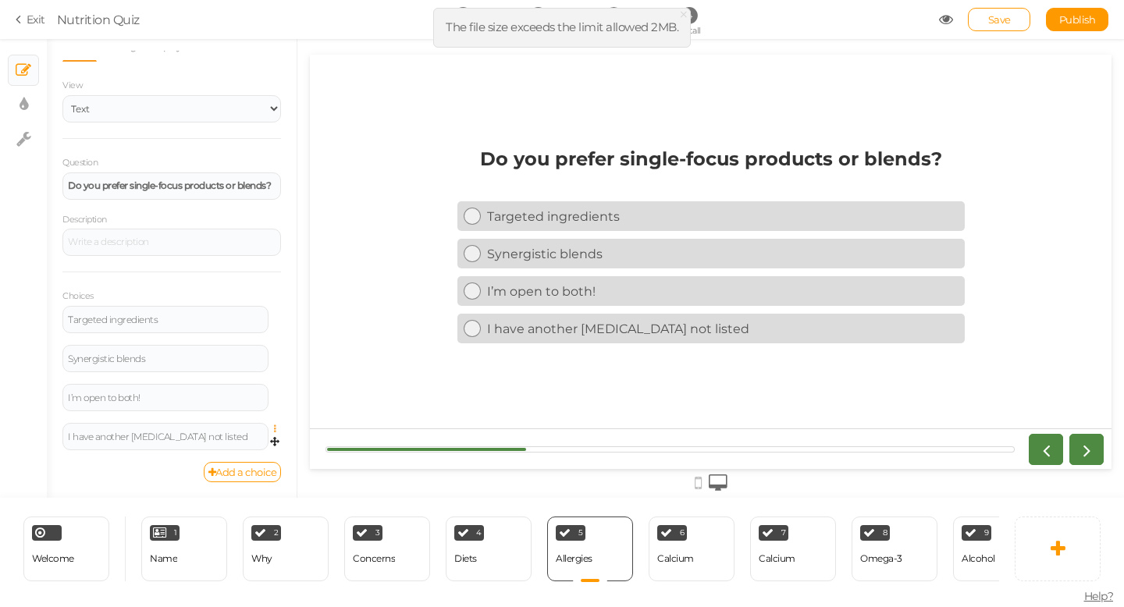
click at [275, 428] on icon at bounding box center [279, 429] width 10 height 9
click at [251, 465] on link "Delete" at bounding box center [218, 468] width 123 height 16
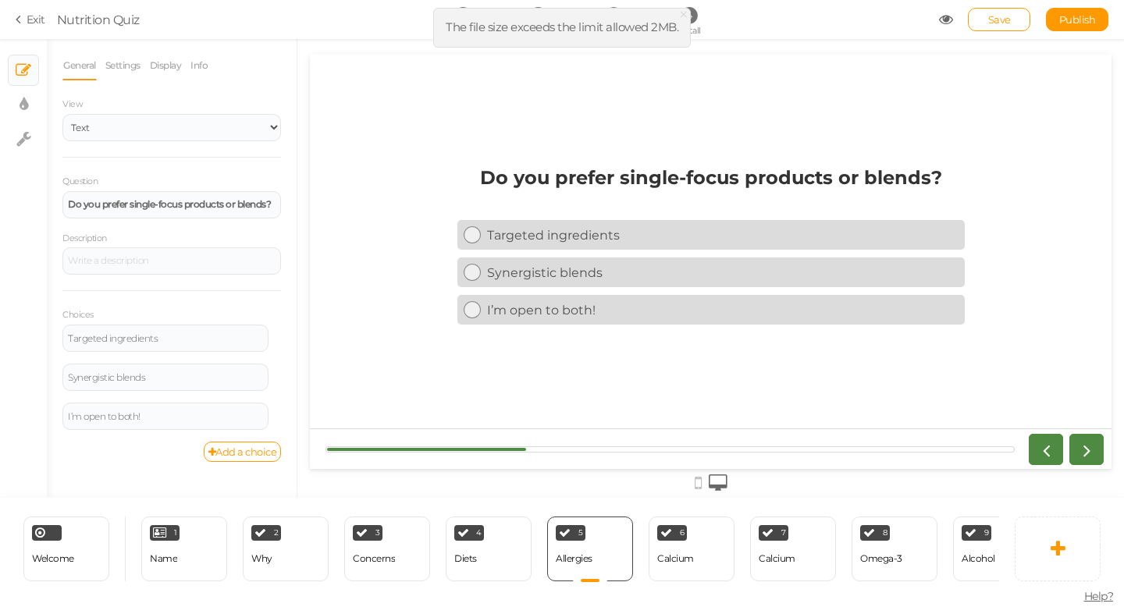
scroll to position [0, 0]
click at [672, 548] on div "Calcium" at bounding box center [675, 559] width 37 height 27
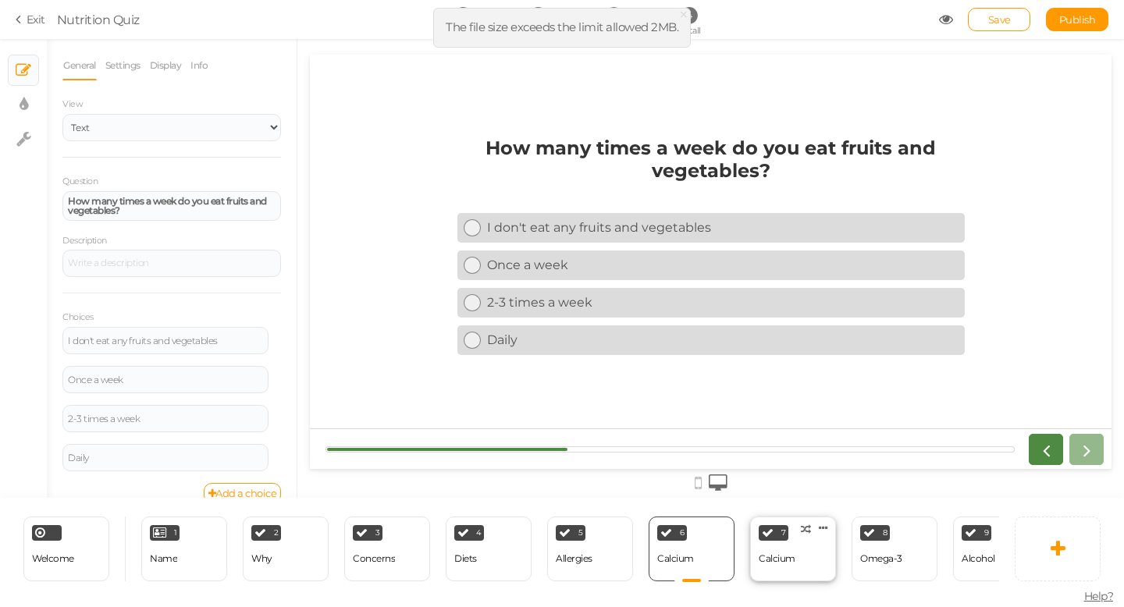
click at [784, 549] on div "Calcium" at bounding box center [777, 559] width 37 height 27
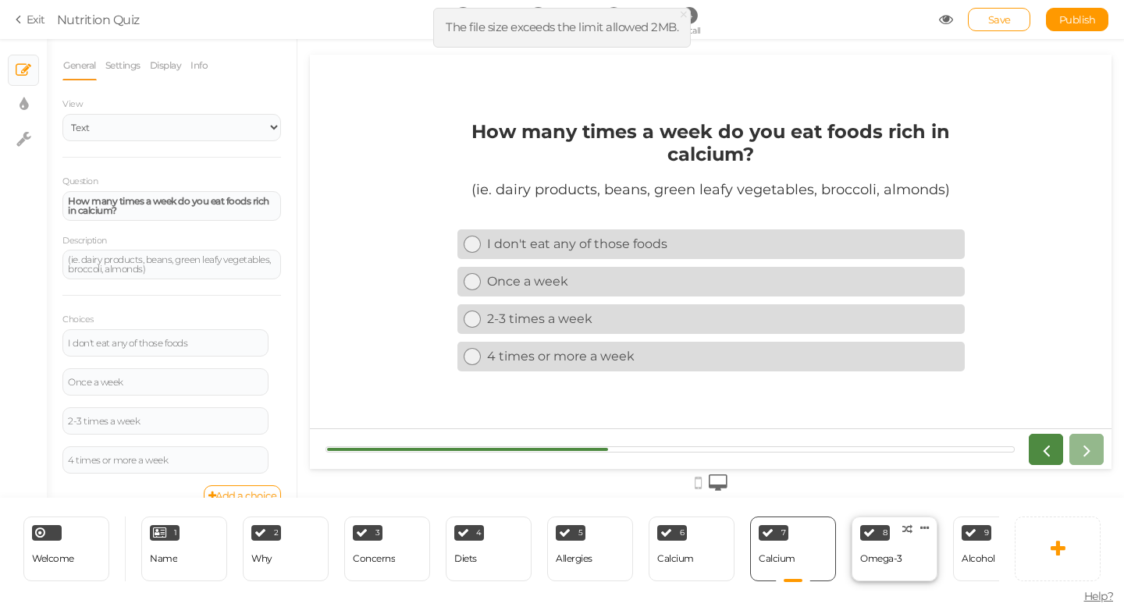
click at [871, 548] on div "Omega-3" at bounding box center [881, 559] width 42 height 27
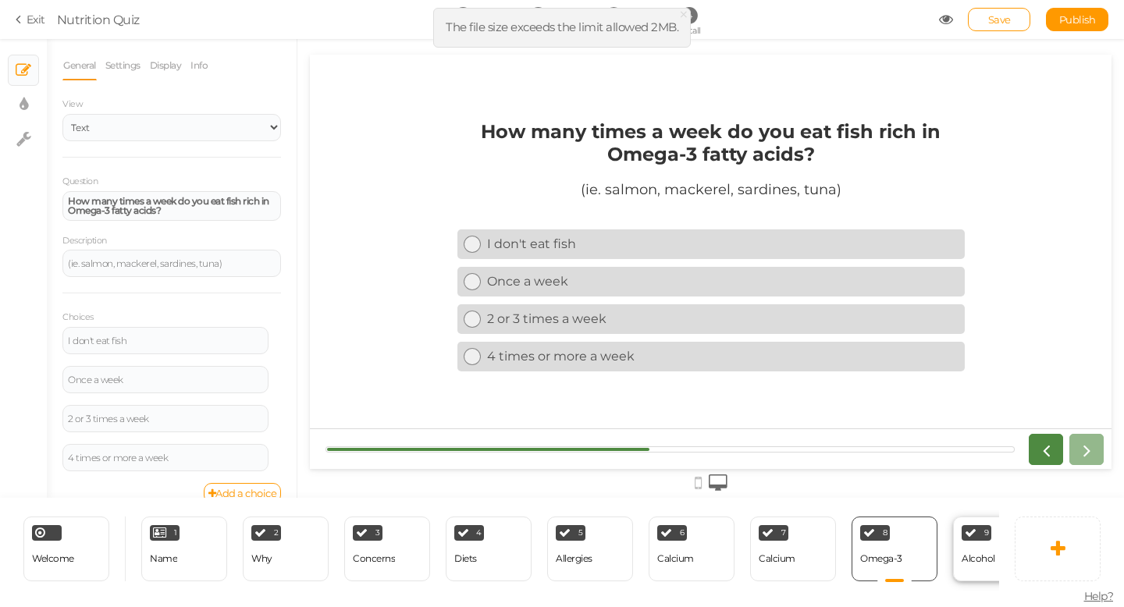
click at [972, 569] on div "Alcohol" at bounding box center [979, 559] width 34 height 27
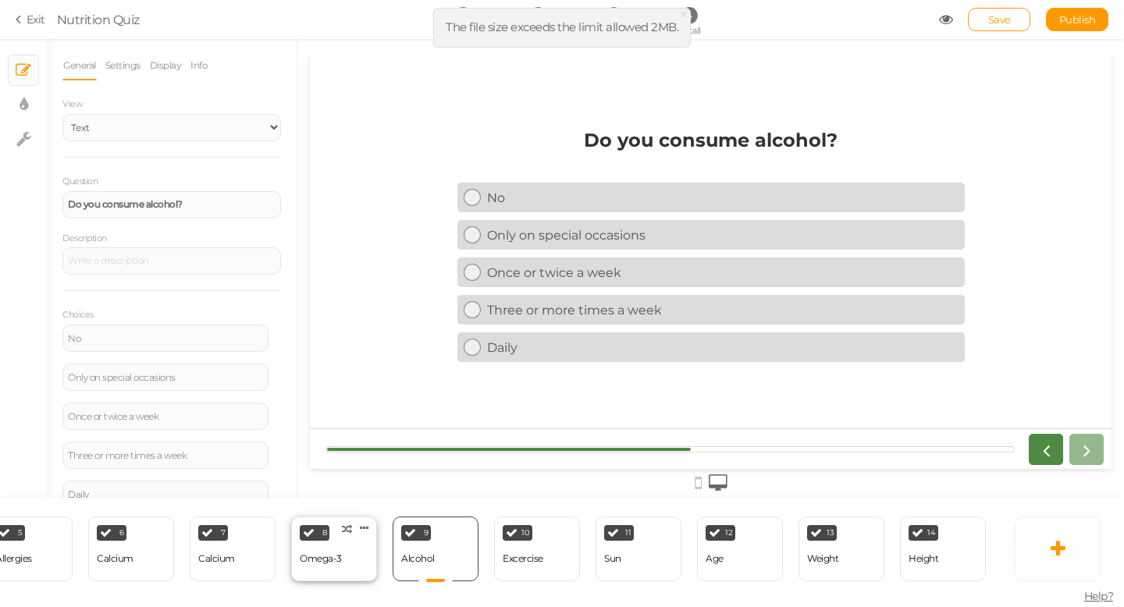
scroll to position [0, 581]
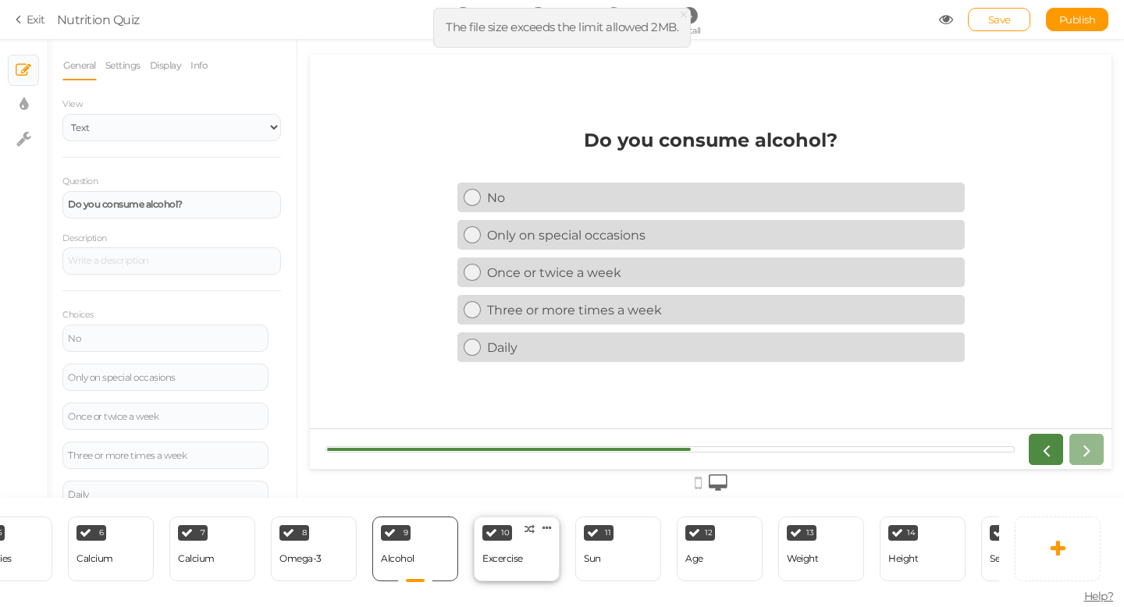
click at [523, 551] on div "10 Excercise × Define the conditions to show this slide. Clone Change type Dele…" at bounding box center [517, 549] width 86 height 65
click at [600, 557] on div "Sun" at bounding box center [592, 559] width 17 height 11
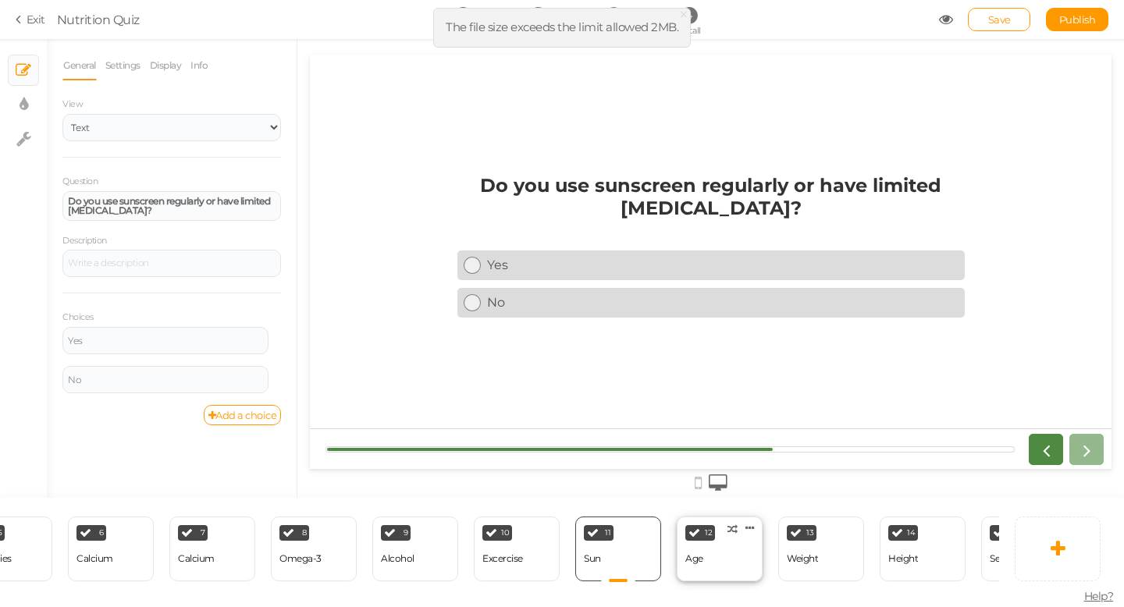
click at [699, 562] on div "Age" at bounding box center [694, 559] width 18 height 11
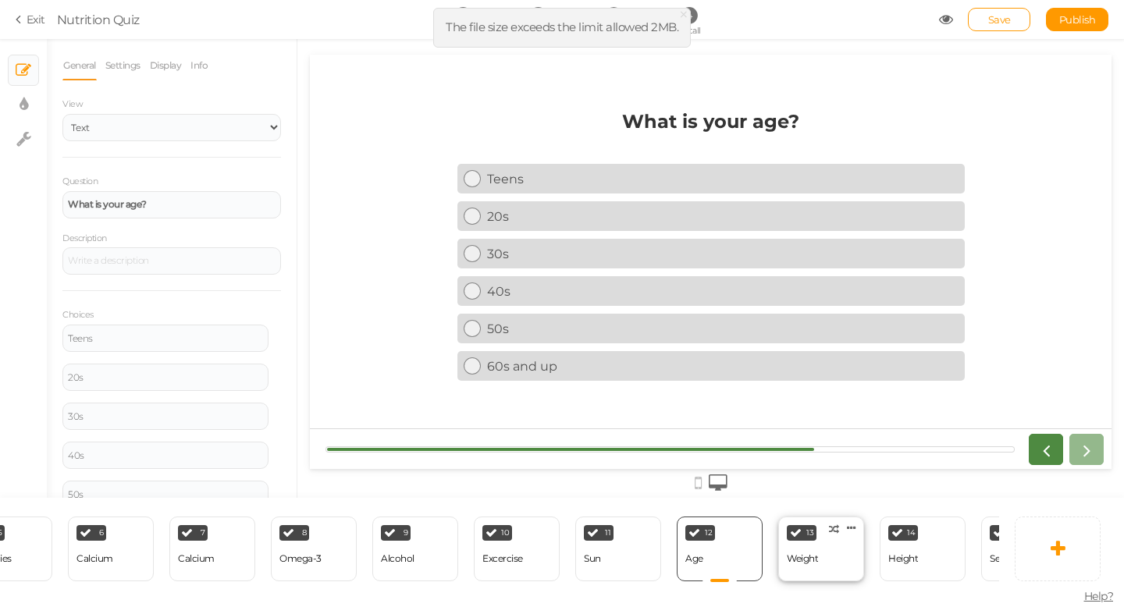
click at [795, 565] on div "Weight" at bounding box center [802, 559] width 31 height 27
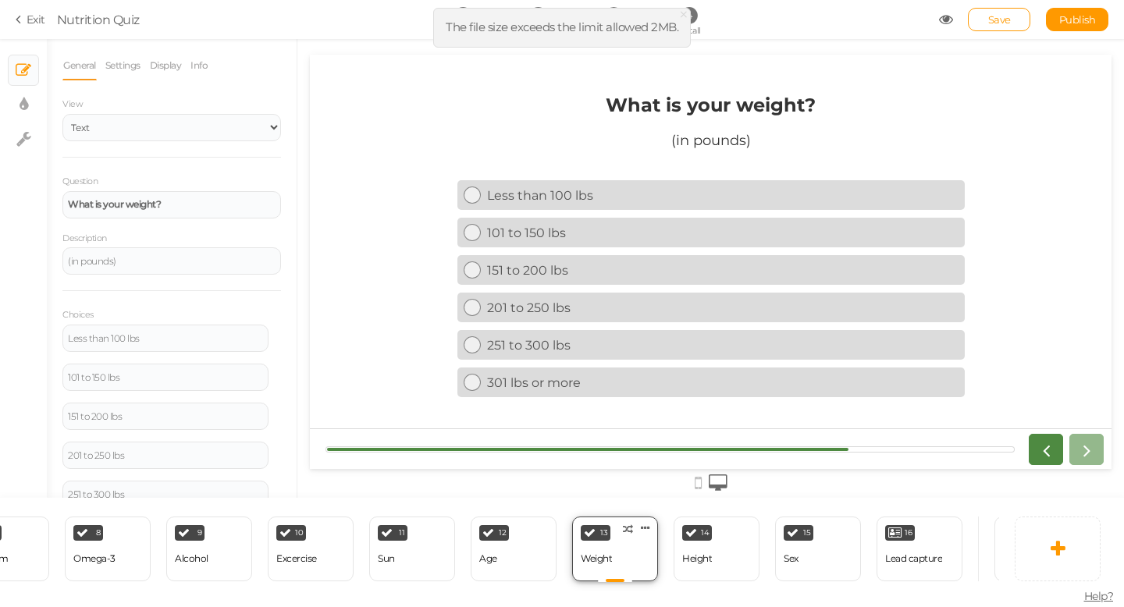
scroll to position [0, 808]
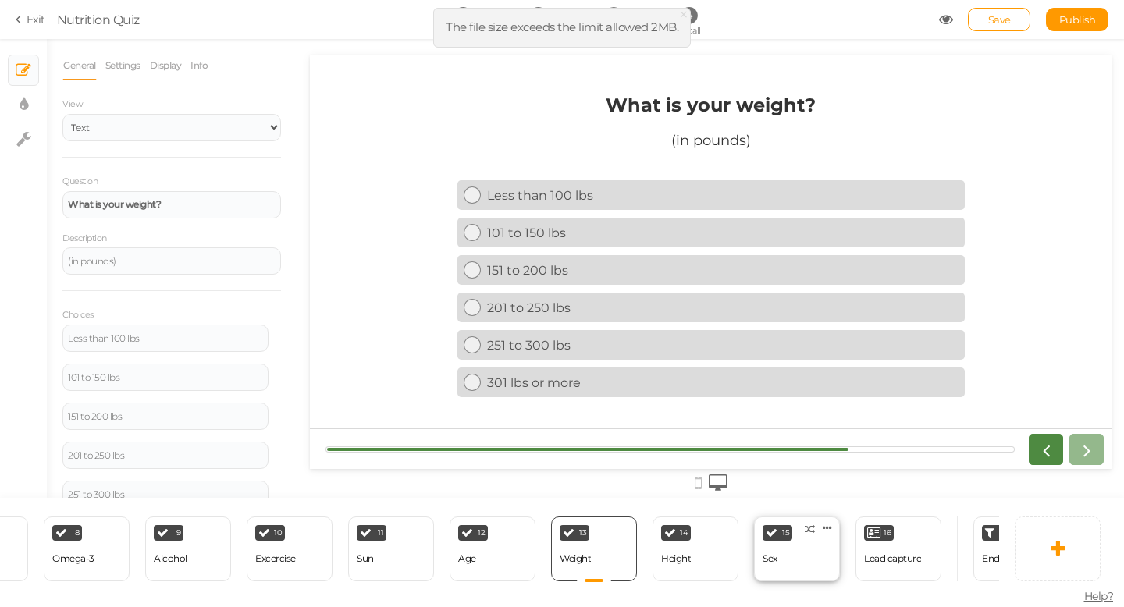
click at [785, 565] on div "15 Sex × Define the conditions to show this slide. Clone Change type Delete" at bounding box center [797, 549] width 86 height 65
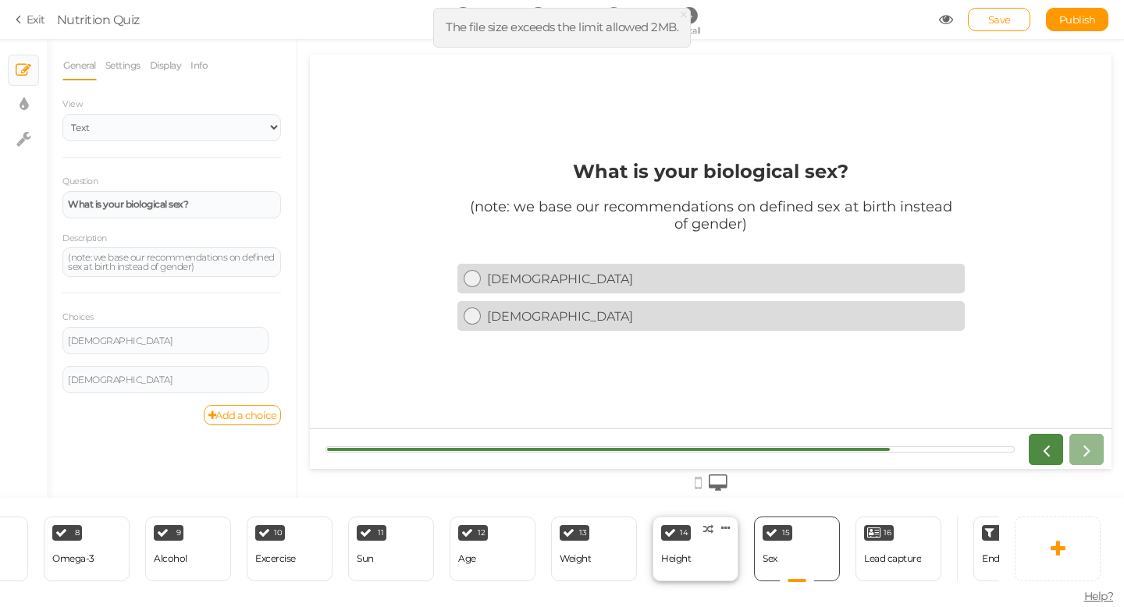
scroll to position [0, 0]
click at [707, 559] on div "14 Height × Define the conditions to show this slide. Clone Change type Delete" at bounding box center [696, 549] width 86 height 65
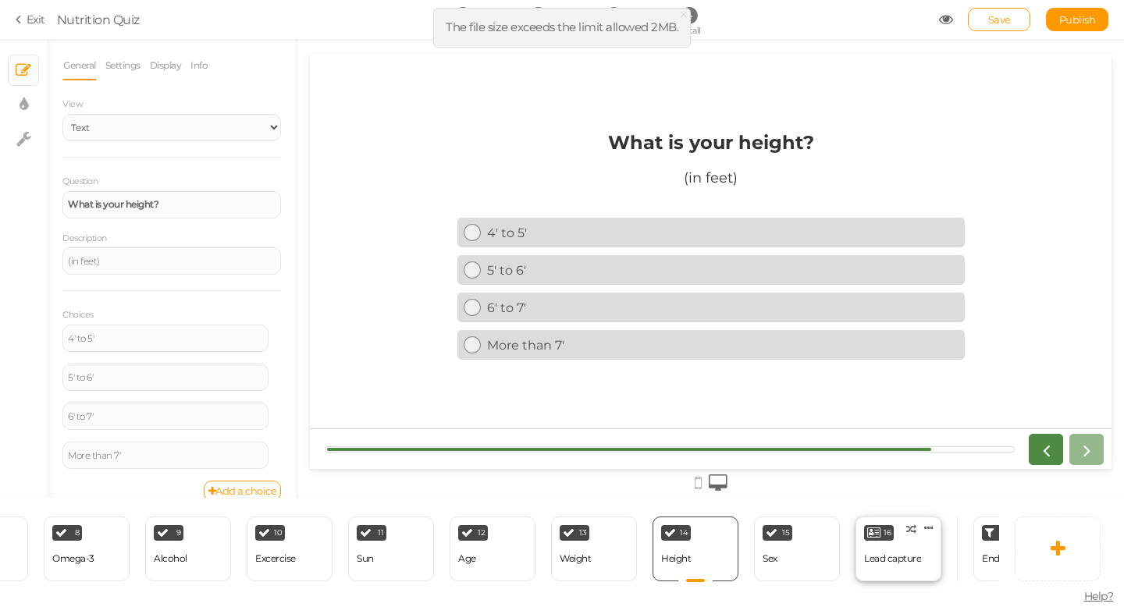
click at [881, 554] on div "Lead capture" at bounding box center [892, 559] width 57 height 11
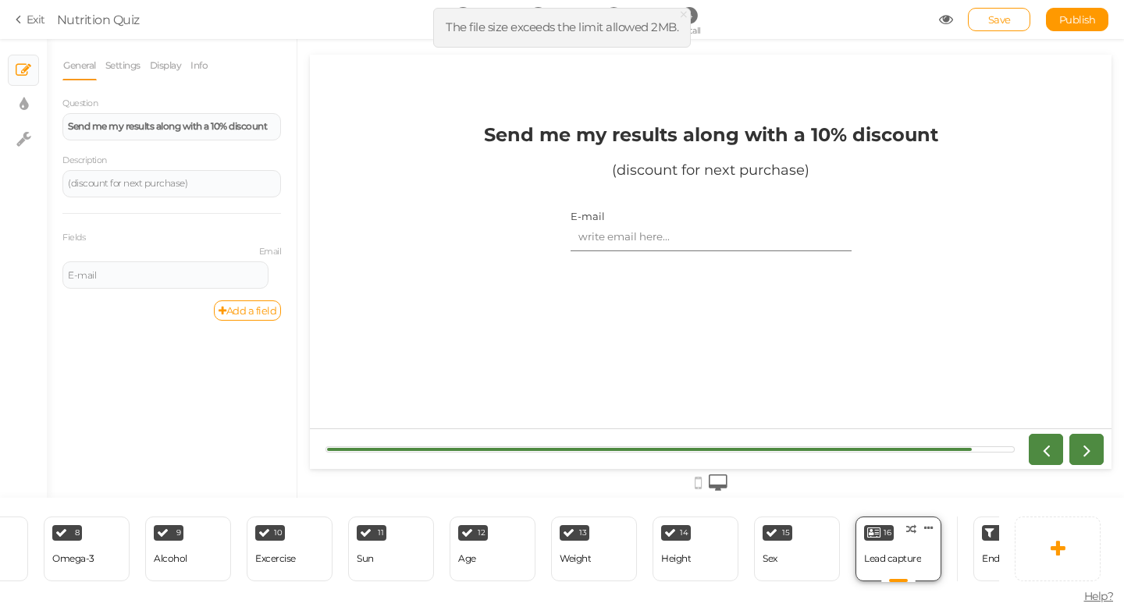
scroll to position [0, 876]
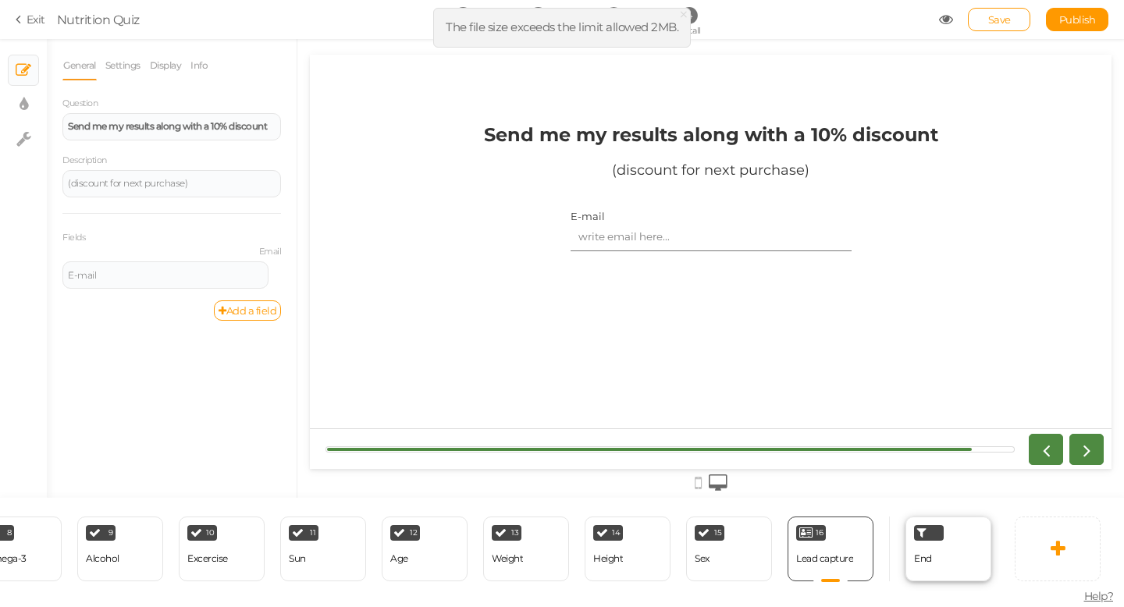
click at [930, 561] on span "End" at bounding box center [923, 559] width 18 height 12
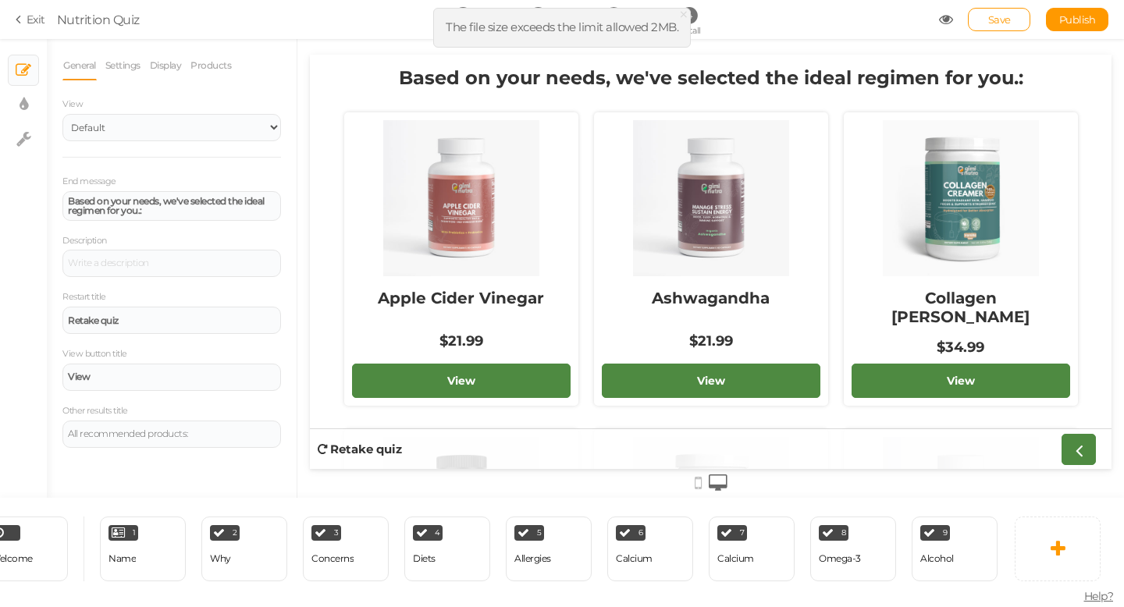
scroll to position [0, 0]
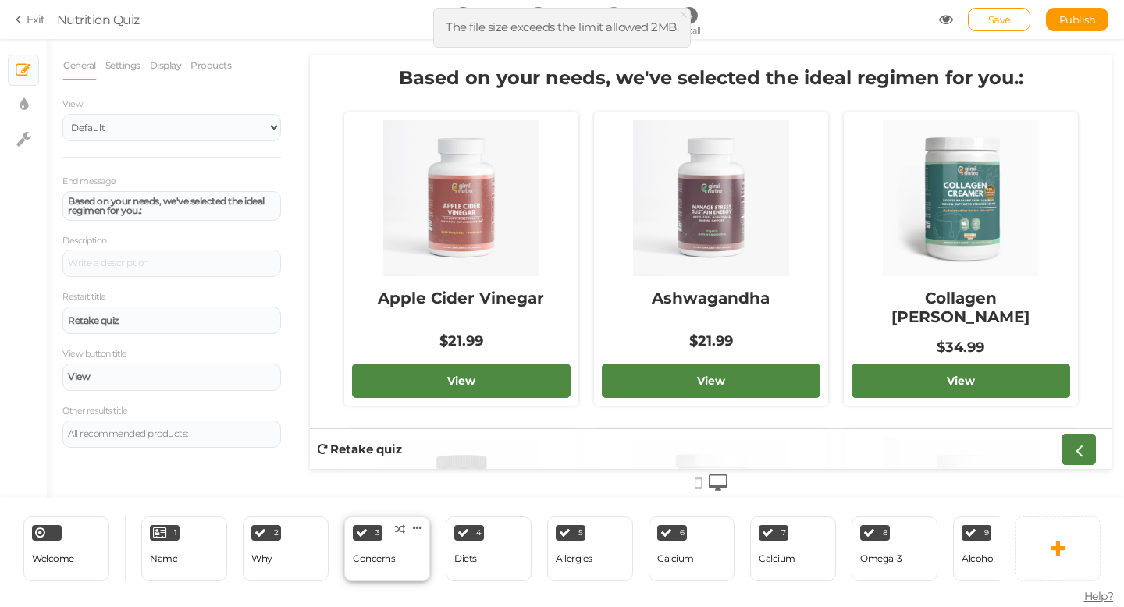
click at [414, 557] on div "3 Concerns × Define the conditions to show this slide. Clone Change type Delete" at bounding box center [387, 549] width 86 height 65
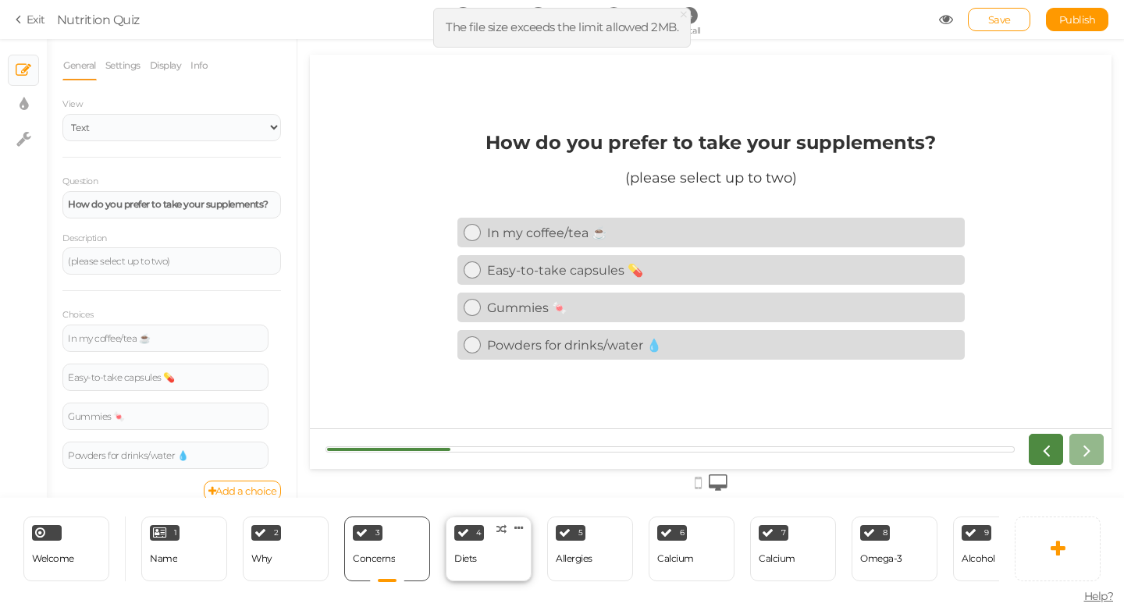
click at [470, 562] on div "Diets" at bounding box center [465, 559] width 23 height 11
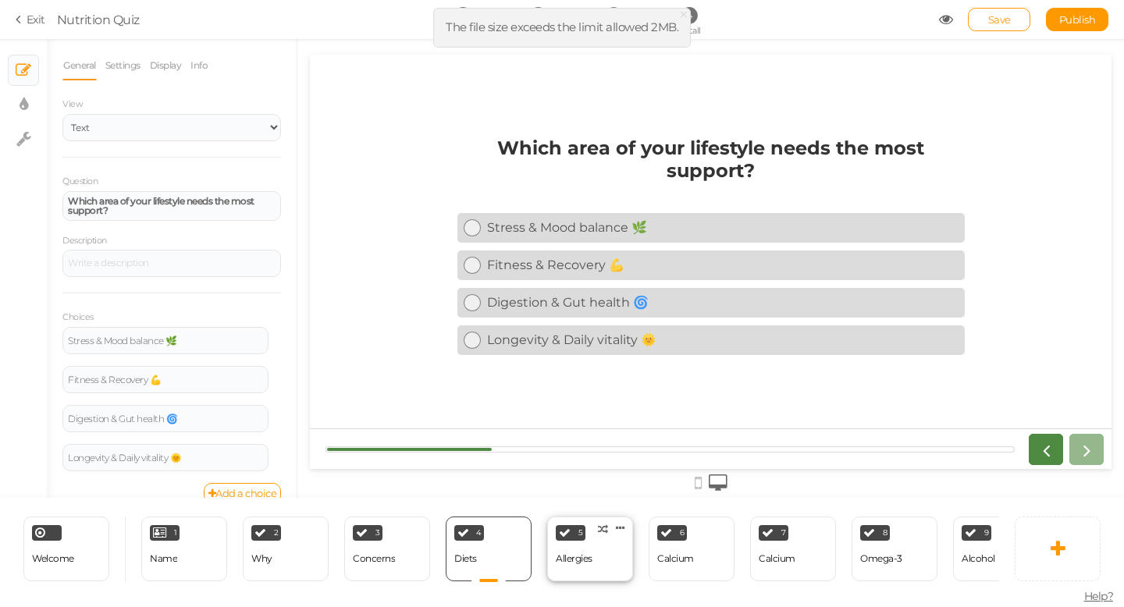
click at [571, 572] on div "Allergies" at bounding box center [574, 559] width 37 height 27
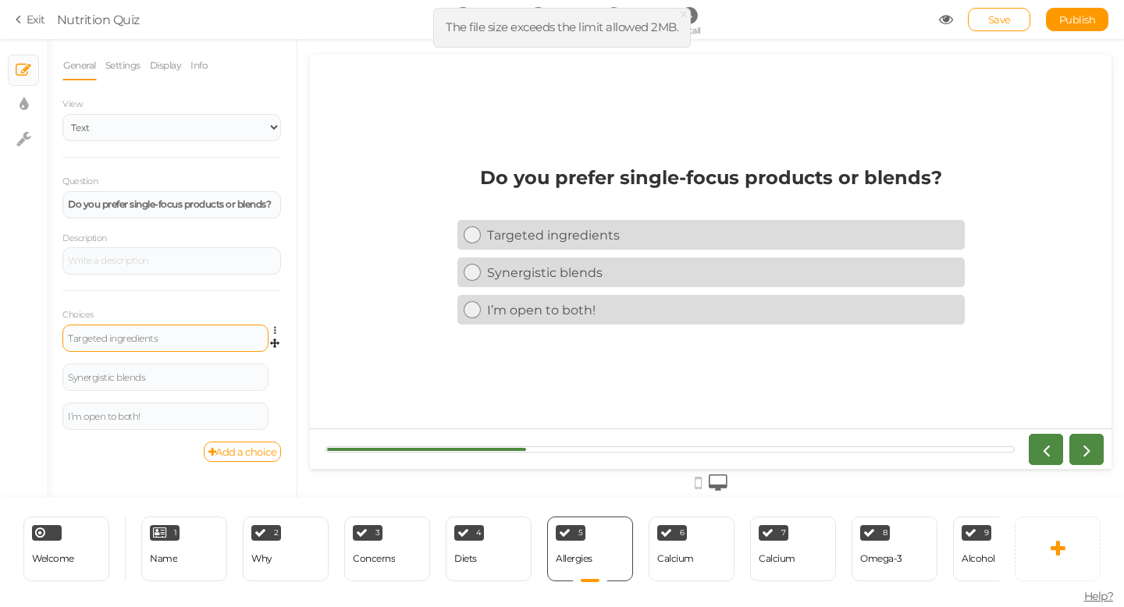
click at [154, 336] on div "Targeted ingredients" at bounding box center [165, 338] width 195 height 9
click at [168, 336] on div "Targeted ingredients" at bounding box center [165, 338] width 195 height 9
drag, startPoint x: 168, startPoint y: 336, endPoint x: 2, endPoint y: 336, distance: 165.5
click at [2, 336] on div "× Slides × Display settings × Settings General Settings Display Info View Text …" at bounding box center [562, 268] width 1124 height 459
paste div
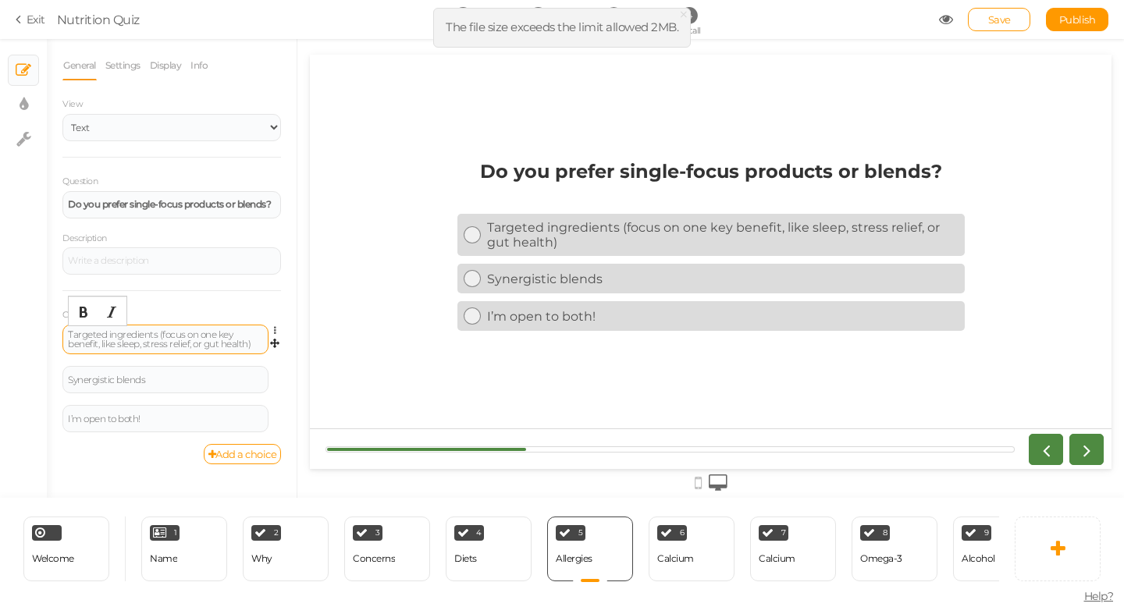
click at [145, 344] on div "Targeted ingredients (focus on one key benefit, like sleep, stress relief, or g…" at bounding box center [165, 339] width 195 height 19
drag, startPoint x: 249, startPoint y: 347, endPoint x: 144, endPoint y: 346, distance: 104.6
click at [144, 346] on div "Targeted ingredients (focus on one key benefit, like sleep, stress relief, or g…" at bounding box center [165, 339] width 195 height 19
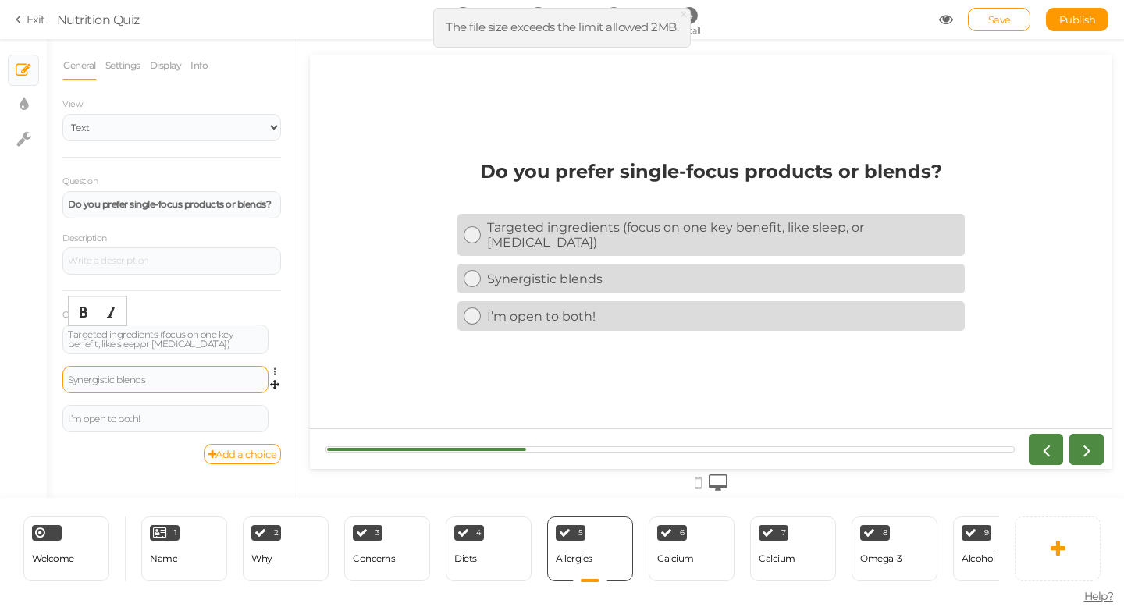
click at [191, 386] on div "Synergistic blends" at bounding box center [165, 379] width 206 height 27
click at [183, 376] on div "Synergistic blends" at bounding box center [165, 380] width 195 height 9
drag, startPoint x: 183, startPoint y: 376, endPoint x: 12, endPoint y: 375, distance: 171.8
click at [12, 375] on div "× Slides × Display settings × Settings General Settings Display Info View Text …" at bounding box center [562, 268] width 1124 height 459
paste div
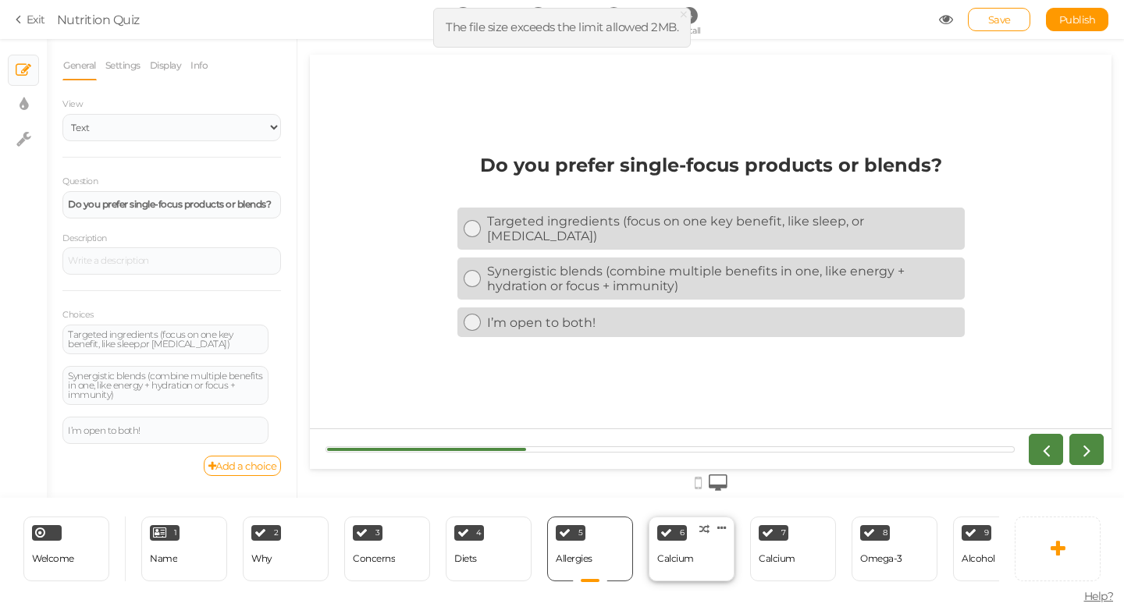
click at [679, 556] on div "Calcium" at bounding box center [675, 559] width 37 height 11
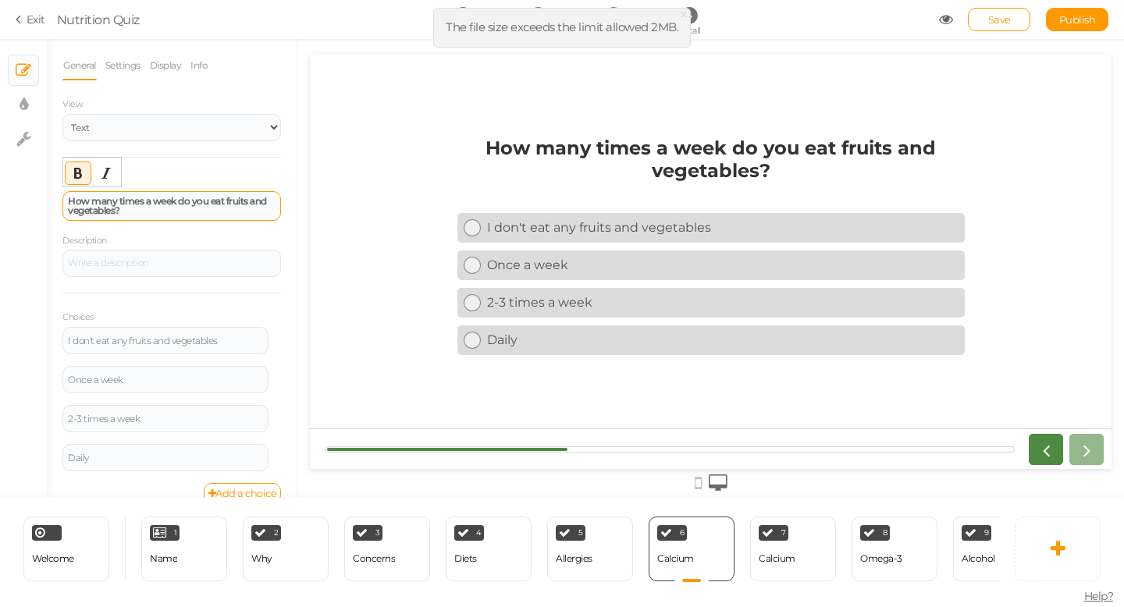
click at [141, 205] on strong "How many times a week do you eat fruits and vegetables?" at bounding box center [167, 205] width 199 height 21
drag, startPoint x: 135, startPoint y: 212, endPoint x: 35, endPoint y: 196, distance: 101.1
click at [35, 196] on div "× Slides × Display settings × Settings General Settings Display Info View Text …" at bounding box center [562, 268] width 1124 height 459
paste div
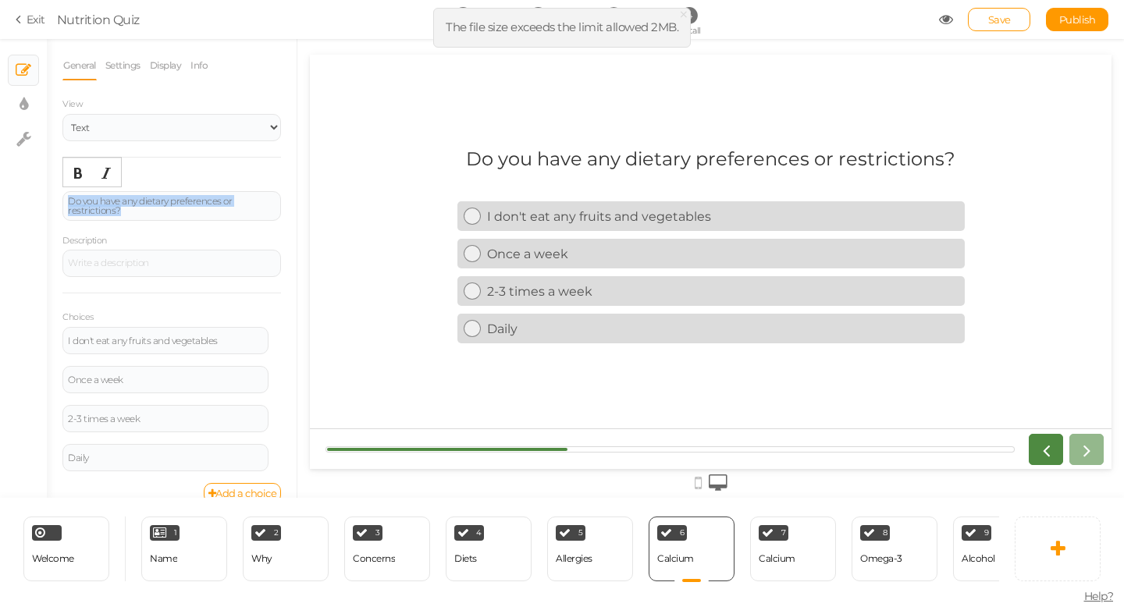
drag, startPoint x: 127, startPoint y: 212, endPoint x: 57, endPoint y: 188, distance: 74.3
click at [57, 188] on div "General Settings Display Info View Text Images Slider Dropdown Question Do you …" at bounding box center [172, 274] width 250 height 447
click at [75, 178] on icon "Bold" at bounding box center [78, 173] width 12 height 12
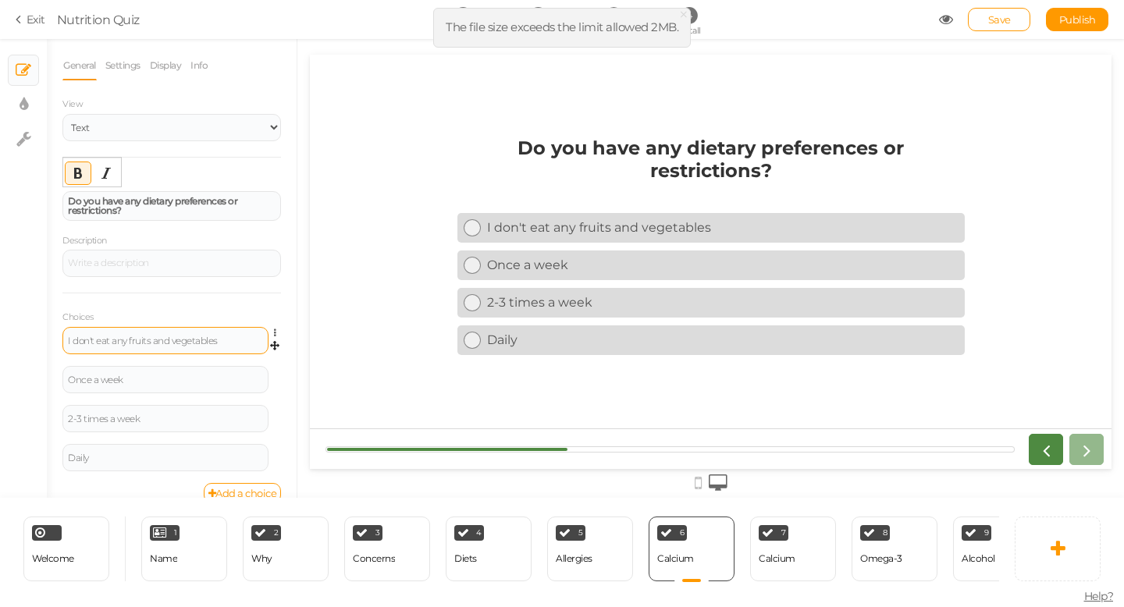
click at [194, 343] on div "I don't eat any fruits and vegetables" at bounding box center [165, 340] width 195 height 9
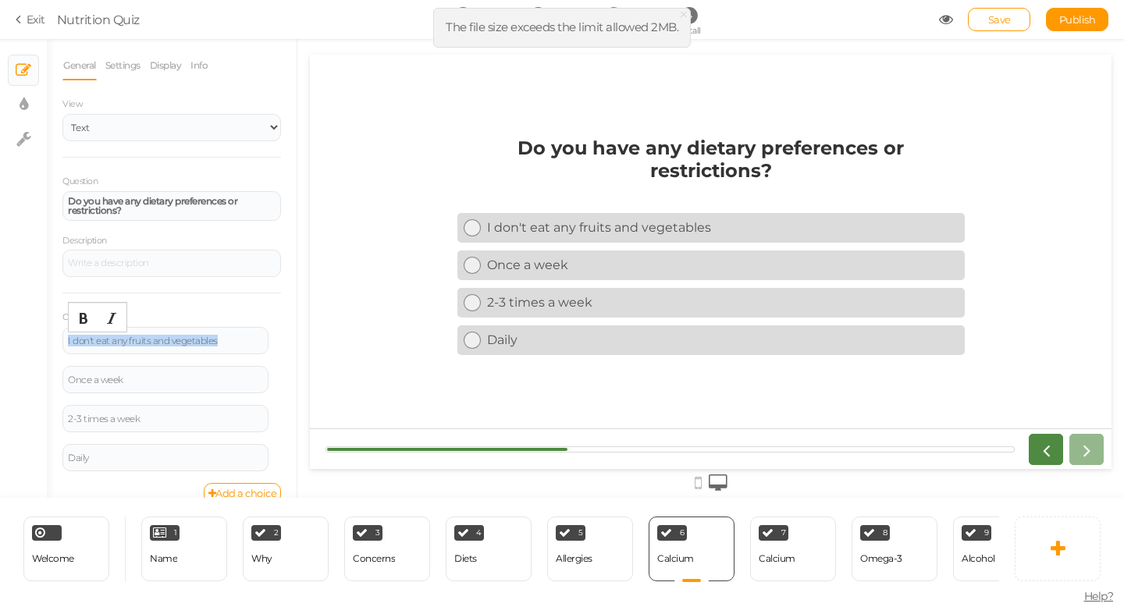
drag, startPoint x: 228, startPoint y: 340, endPoint x: 34, endPoint y: 340, distance: 194.4
click at [34, 340] on div "× Slides × Display settings × Settings General Settings Display Info View Text …" at bounding box center [562, 268] width 1124 height 459
paste div
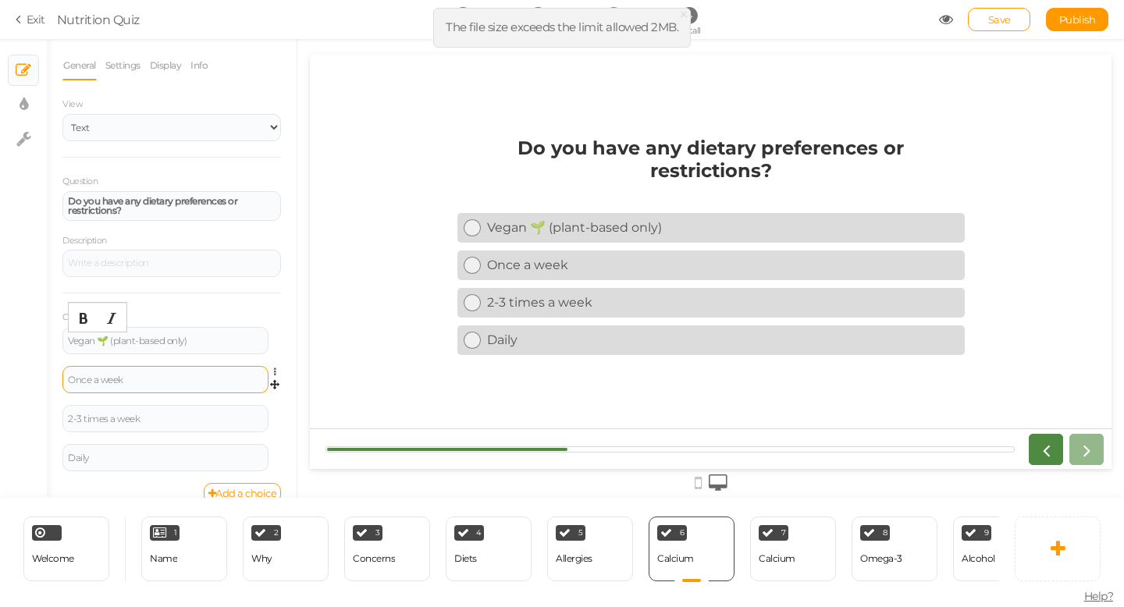
click at [183, 374] on div "Once a week" at bounding box center [165, 379] width 206 height 27
drag, startPoint x: 155, startPoint y: 376, endPoint x: 8, endPoint y: 376, distance: 147.5
click at [8, 376] on div "× Slides × Display settings × Settings General Settings Display Info View Text …" at bounding box center [562, 268] width 1124 height 459
paste div
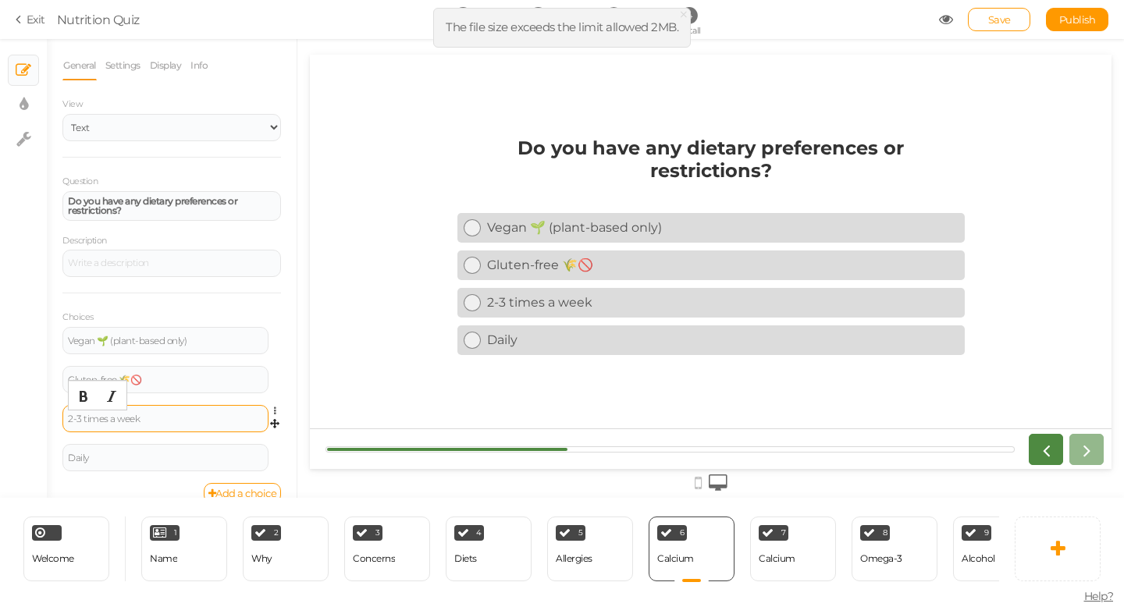
click at [193, 419] on div "2-3 times a week" at bounding box center [165, 419] width 195 height 9
drag, startPoint x: 149, startPoint y: 416, endPoint x: 42, endPoint y: 417, distance: 107.0
click at [42, 417] on div "× Slides × Display settings × Settings General Settings Display Info View Text …" at bounding box center [562, 268] width 1124 height 459
paste div
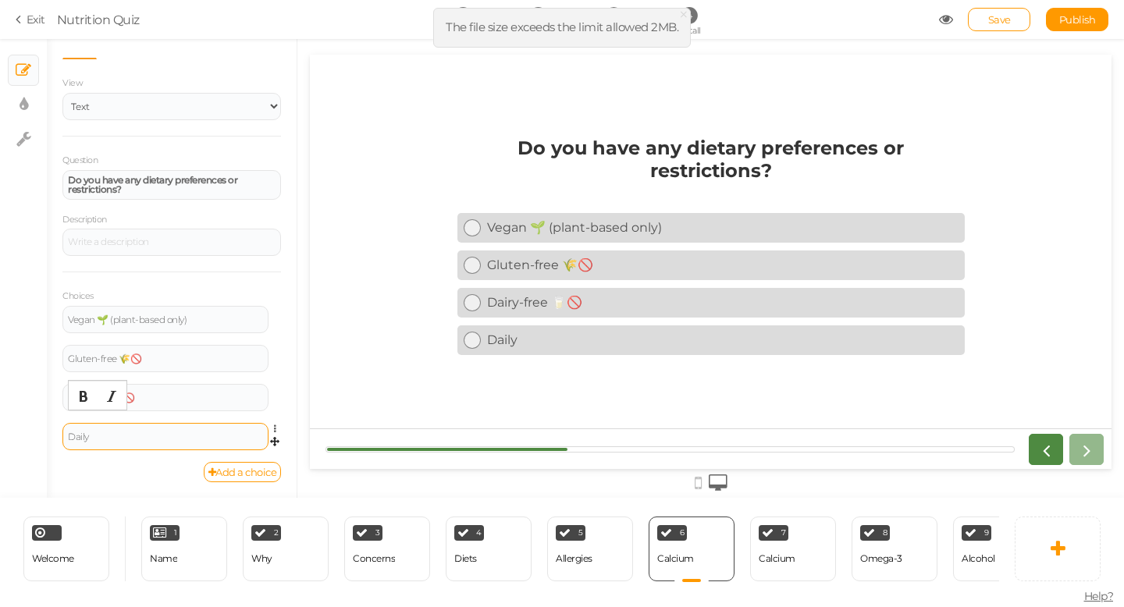
click at [163, 432] on div "Daily" at bounding box center [165, 436] width 195 height 9
drag, startPoint x: 101, startPoint y: 440, endPoint x: 41, endPoint y: 440, distance: 60.1
click at [41, 440] on div "× Slides × Display settings × Settings General Settings Display Info View Text …" at bounding box center [562, 268] width 1124 height 459
paste div
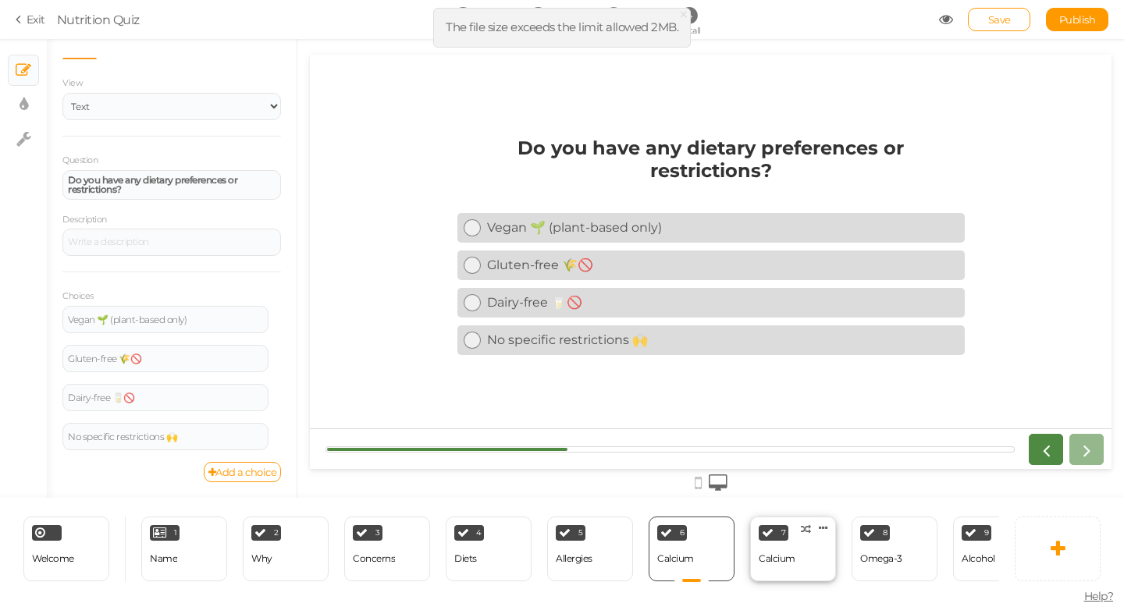
click at [764, 557] on div "Calcium" at bounding box center [777, 559] width 37 height 11
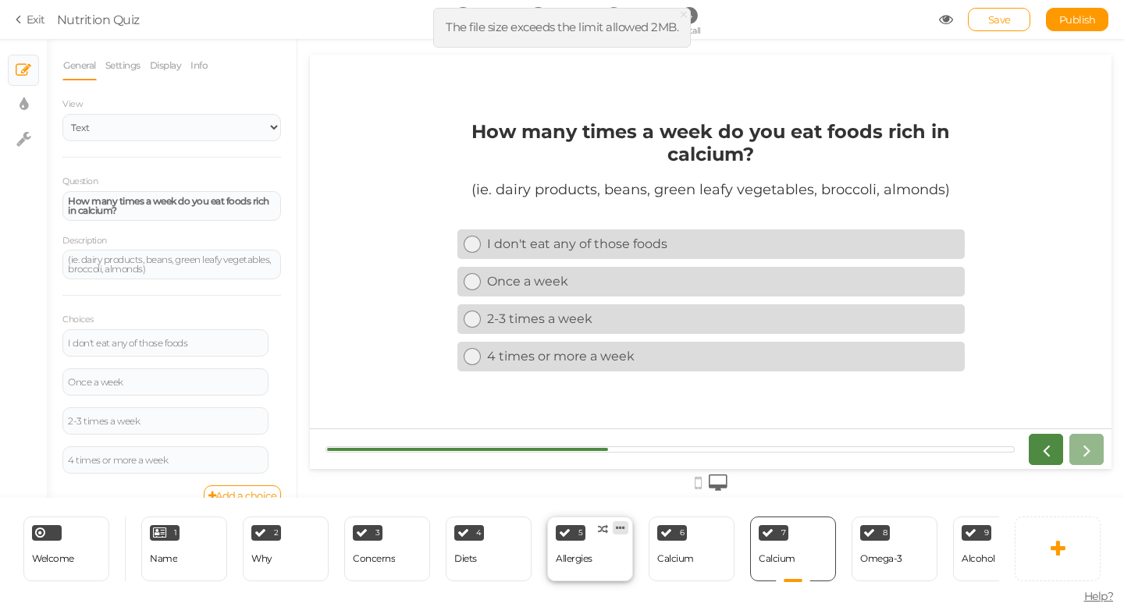
scroll to position [0, 0]
click at [823, 530] on icon at bounding box center [823, 528] width 9 height 12
click at [817, 554] on link "Delete" at bounding box center [797, 557] width 89 height 16
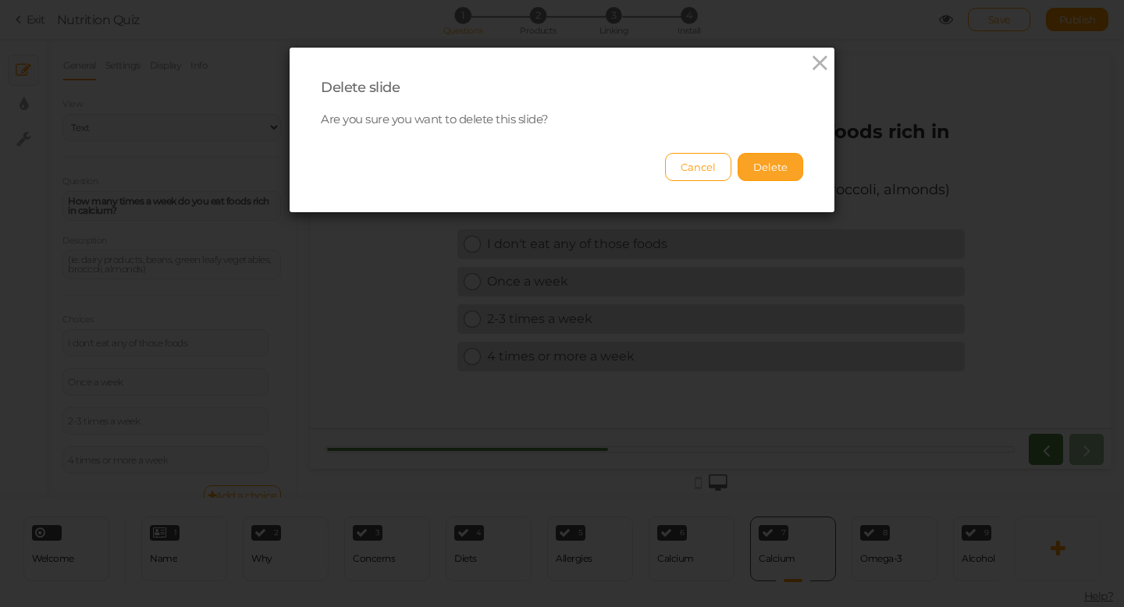
click at [785, 176] on button "Delete" at bounding box center [771, 167] width 66 height 28
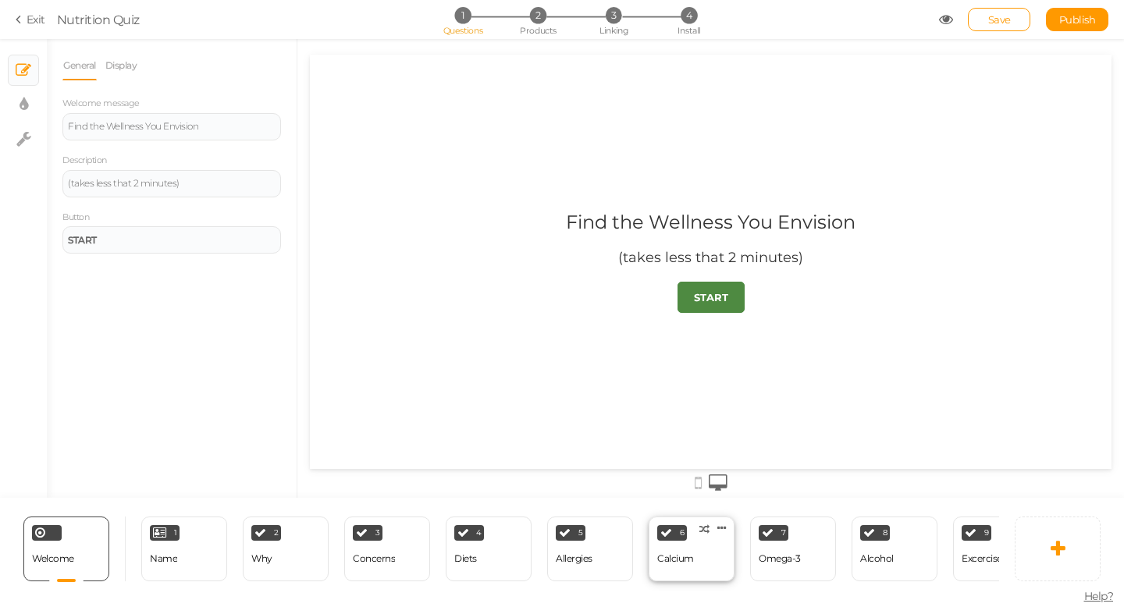
click at [724, 546] on div "6 Calcium × Define the conditions to show this slide. Clone Change type Delete" at bounding box center [692, 549] width 86 height 65
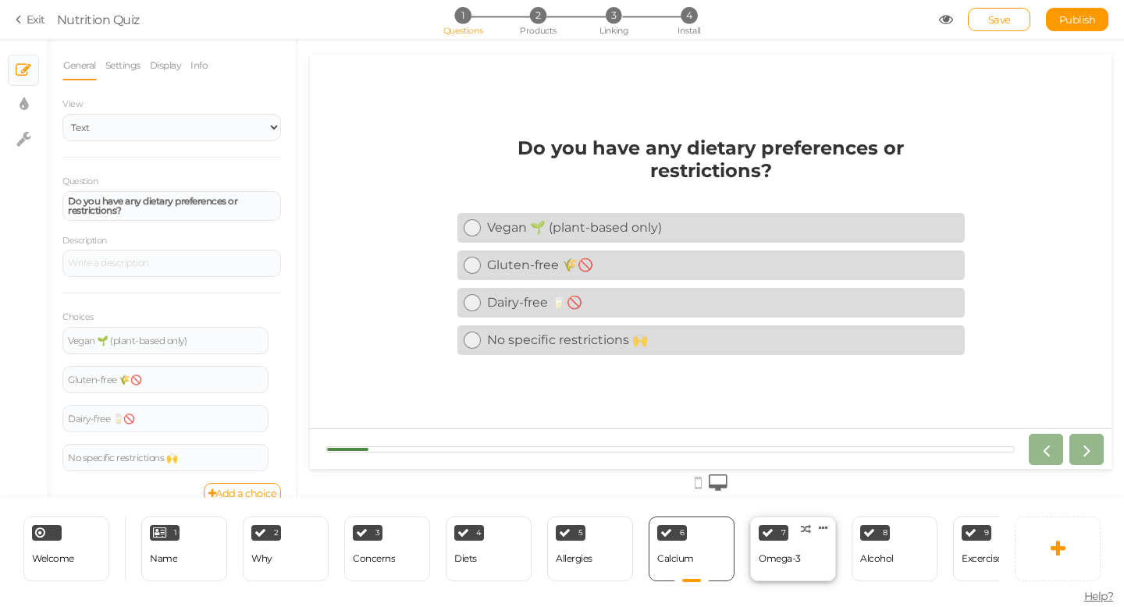
click at [787, 550] on div "Omega-3" at bounding box center [780, 559] width 42 height 27
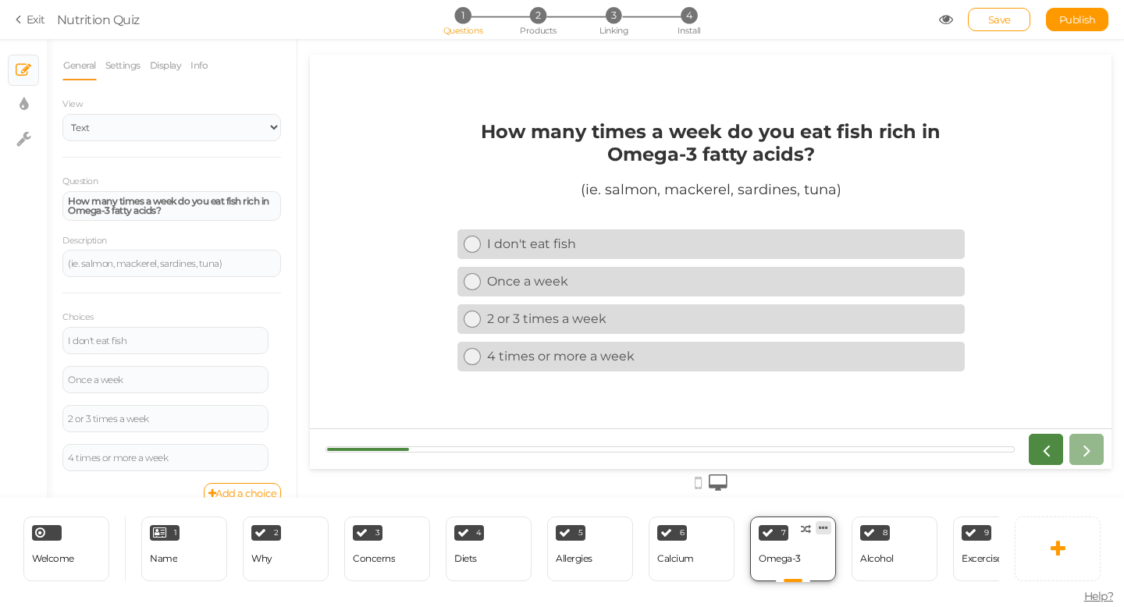
click at [826, 528] on icon at bounding box center [823, 528] width 9 height 12
click at [814, 555] on link "Delete" at bounding box center [797, 557] width 89 height 16
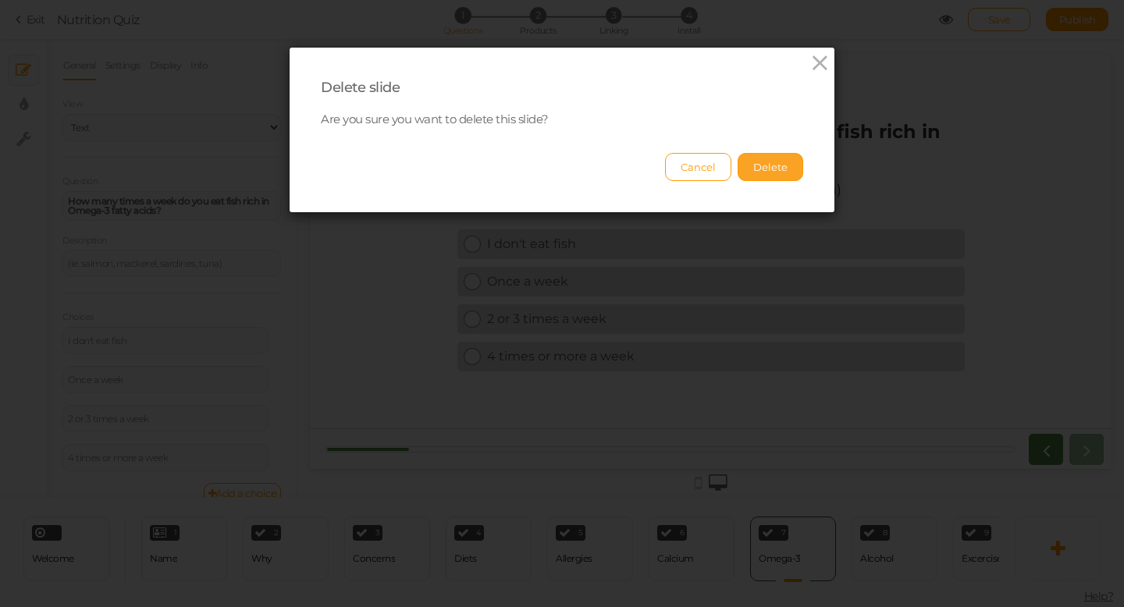
click at [777, 168] on button "Delete" at bounding box center [771, 167] width 66 height 28
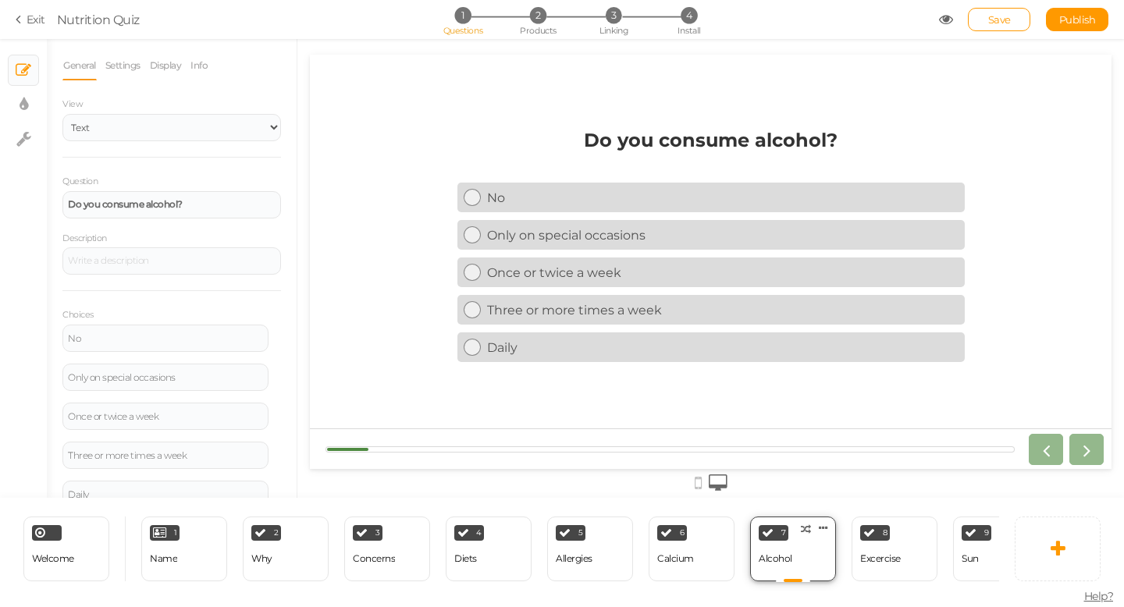
click at [784, 548] on div "Alcohol" at bounding box center [776, 559] width 34 height 27
click at [826, 528] on icon at bounding box center [823, 528] width 9 height 12
click at [811, 555] on link "Delete" at bounding box center [797, 557] width 89 height 16
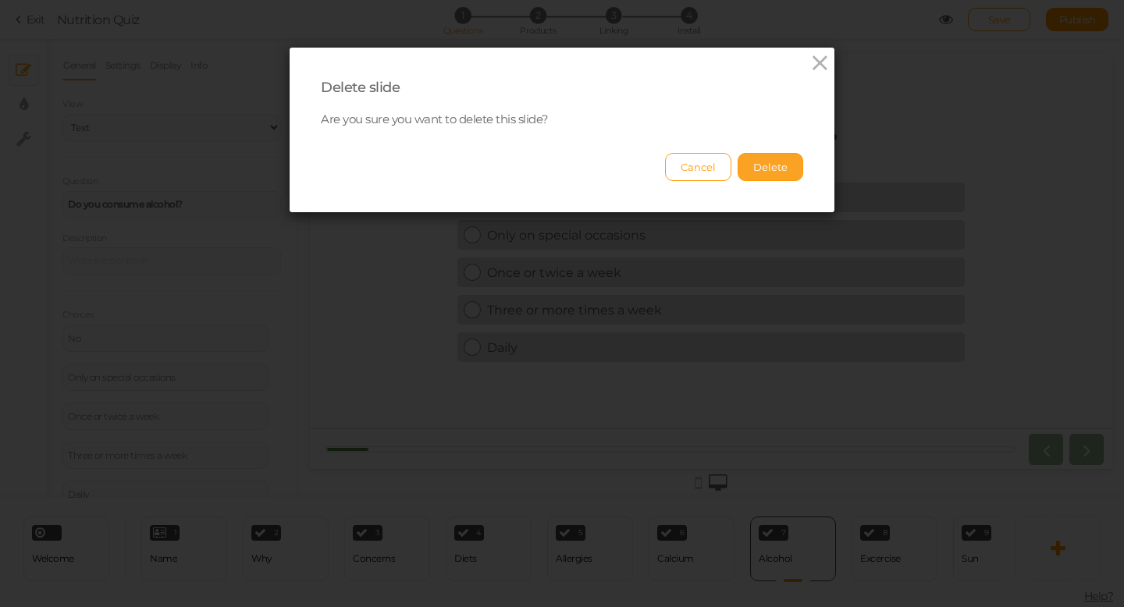
click at [778, 160] on button "Delete" at bounding box center [771, 167] width 66 height 28
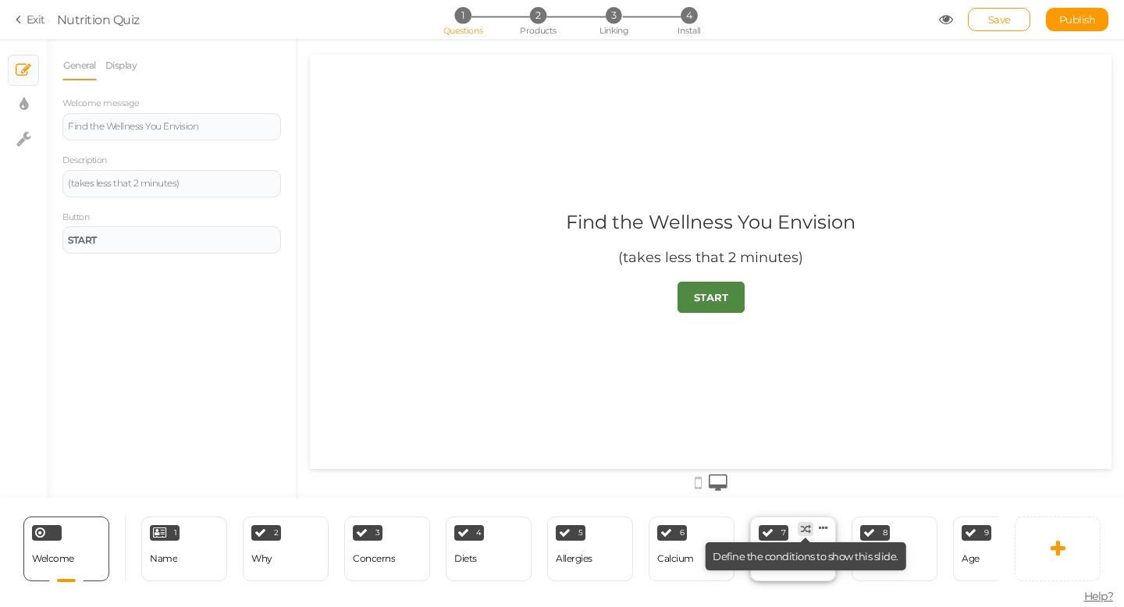
click at [799, 557] on tip-tip "× Define the conditions to show this slide." at bounding box center [806, 556] width 186 height 12
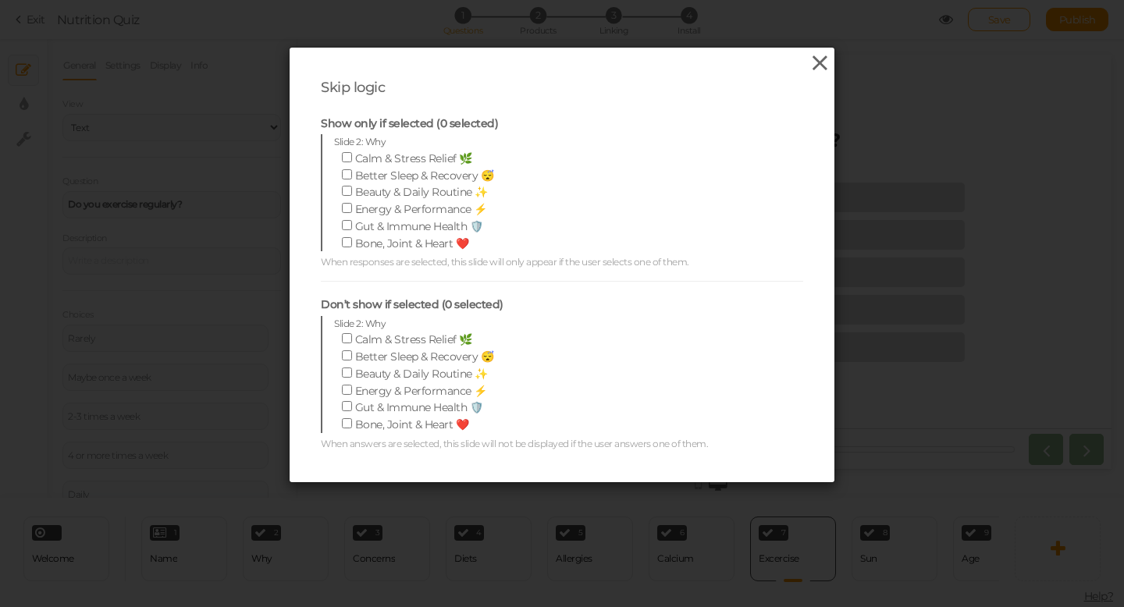
click at [822, 67] on icon at bounding box center [820, 63] width 23 height 23
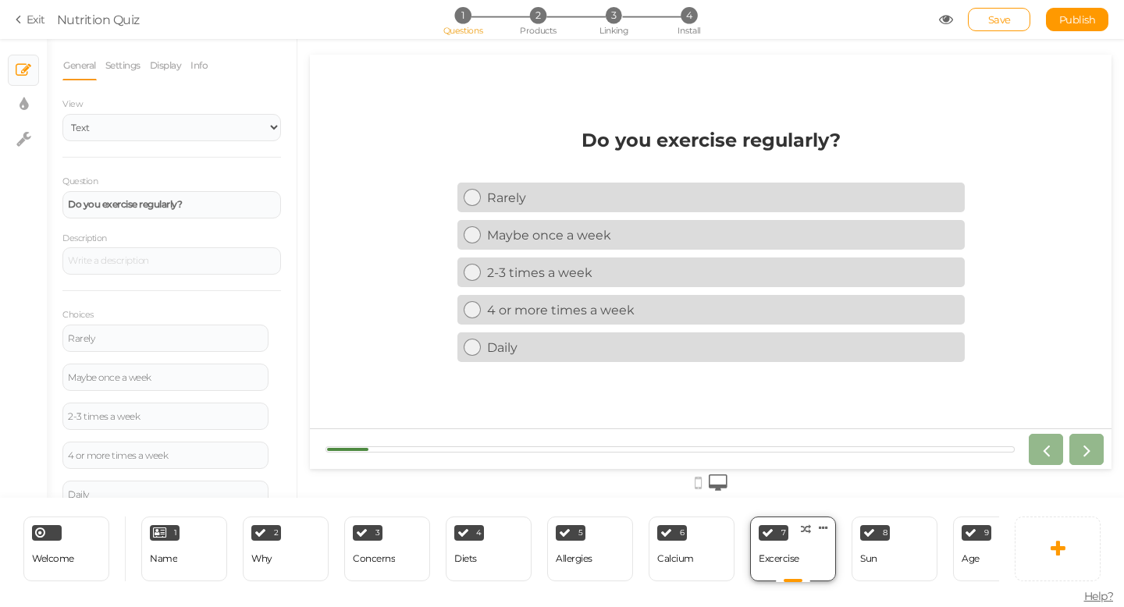
click at [780, 548] on div "Excercise" at bounding box center [779, 559] width 41 height 27
click at [708, 564] on div "6 Calcium × Define the conditions to show this slide. Clone Change type Delete" at bounding box center [692, 549] width 86 height 65
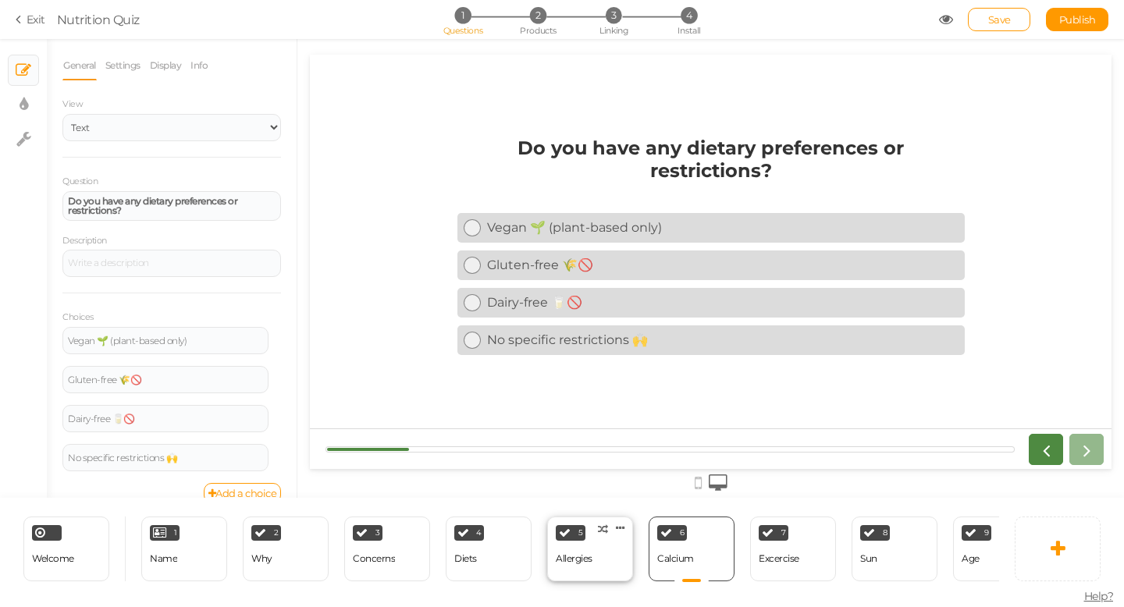
click at [614, 562] on div "5 Allergies × Define the conditions to show this slide. Clone Change type Delete" at bounding box center [590, 549] width 86 height 65
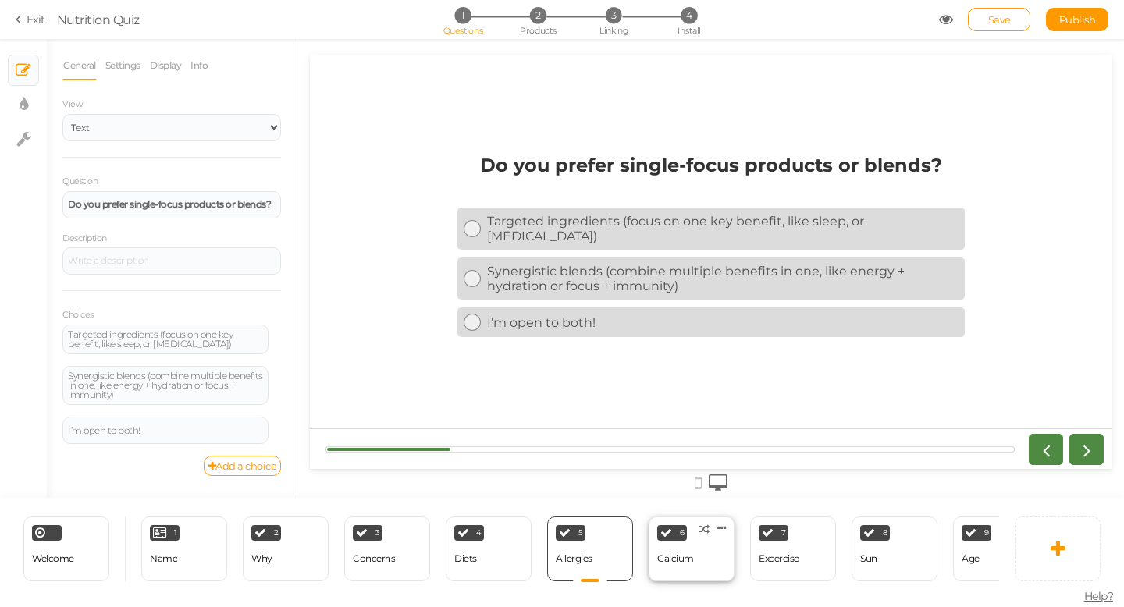
click at [672, 562] on div "Calcium" at bounding box center [675, 559] width 37 height 11
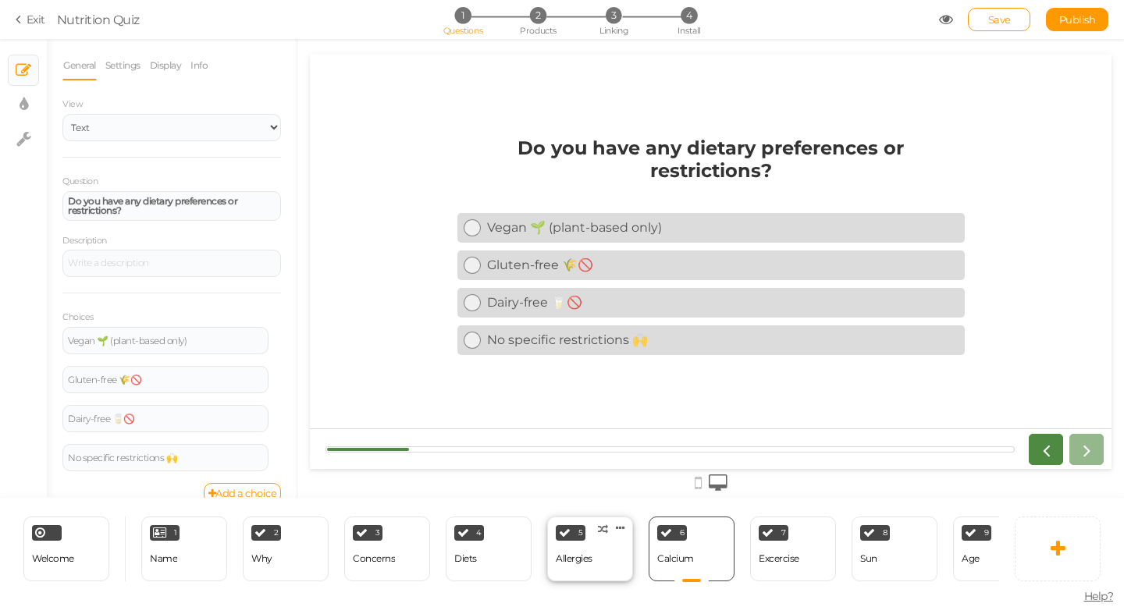
click at [575, 568] on div "Allergies" at bounding box center [574, 559] width 37 height 27
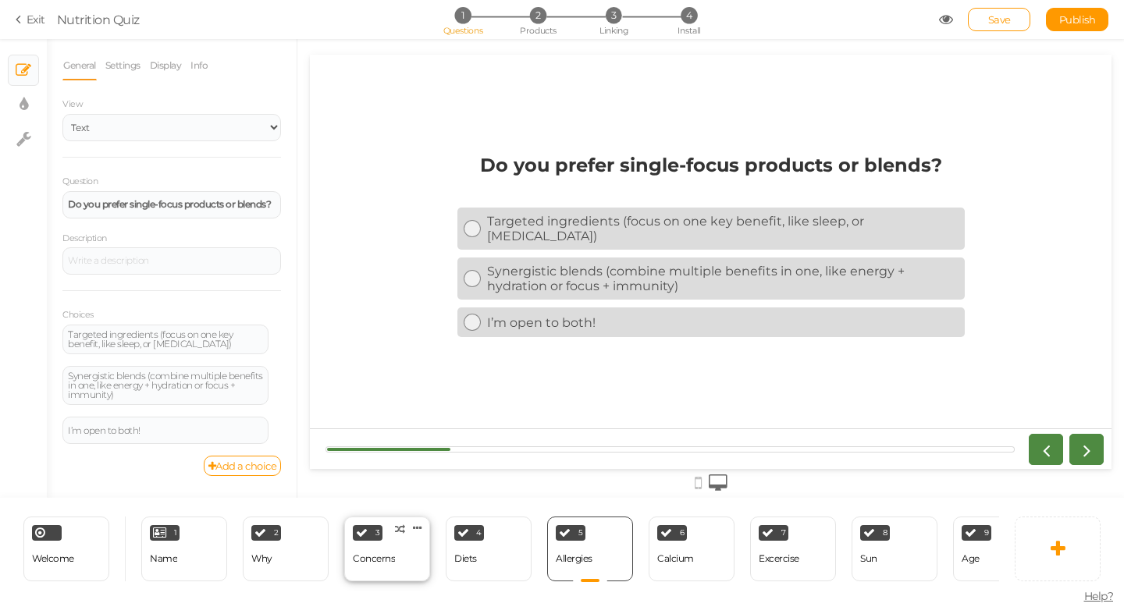
click at [377, 566] on div "Concerns" at bounding box center [374, 559] width 42 height 27
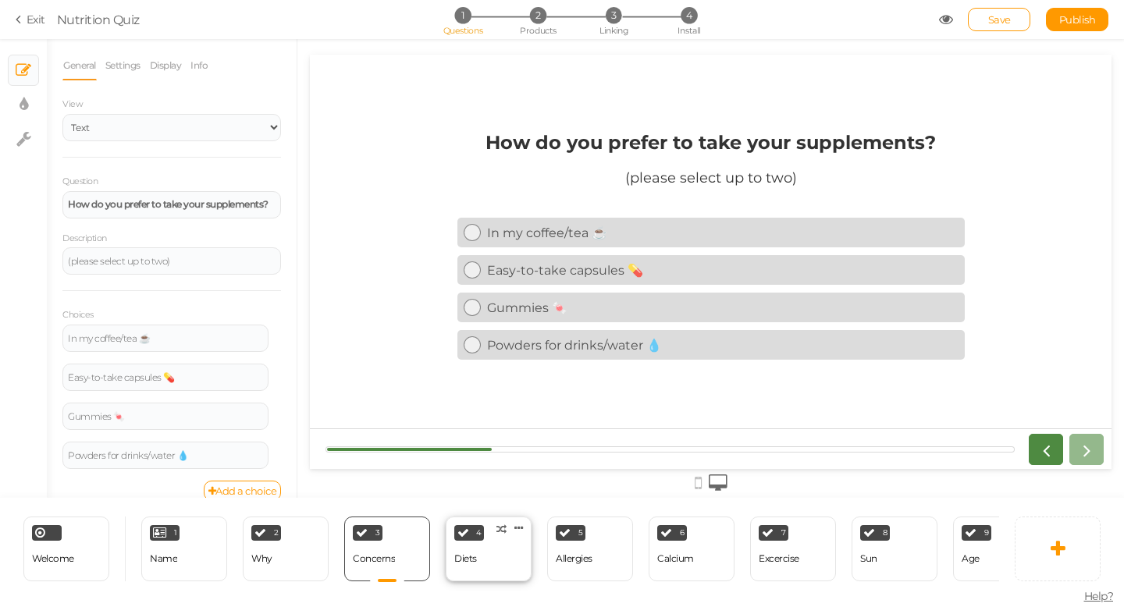
click at [480, 562] on div "4 Diets × Define the conditions to show this slide. Clone Change type Delete" at bounding box center [489, 549] width 86 height 65
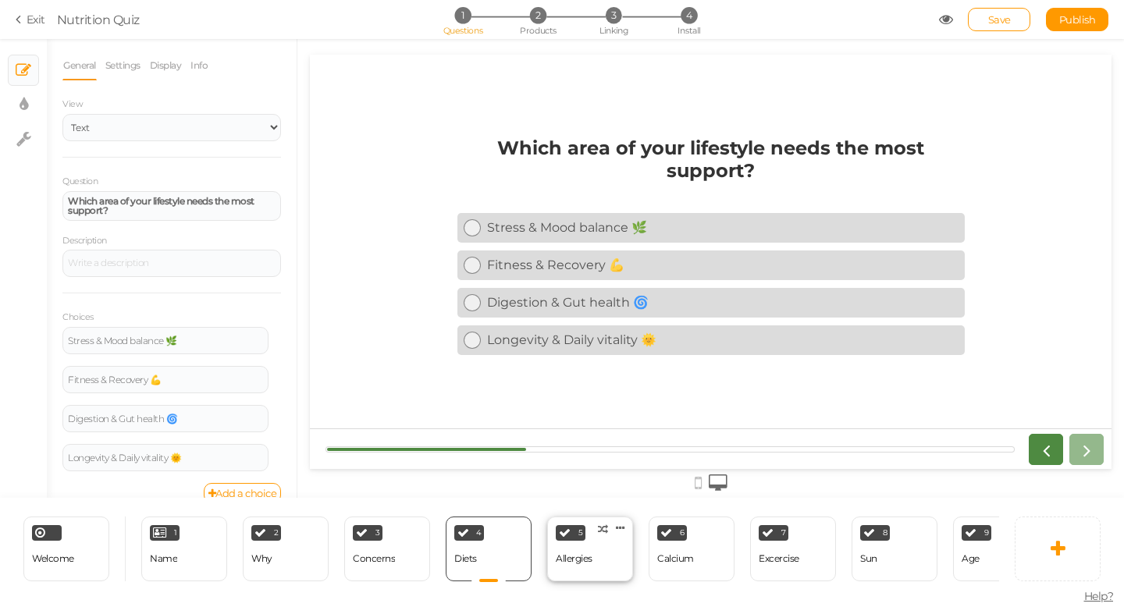
click at [566, 558] on div "Allergies" at bounding box center [574, 559] width 37 height 11
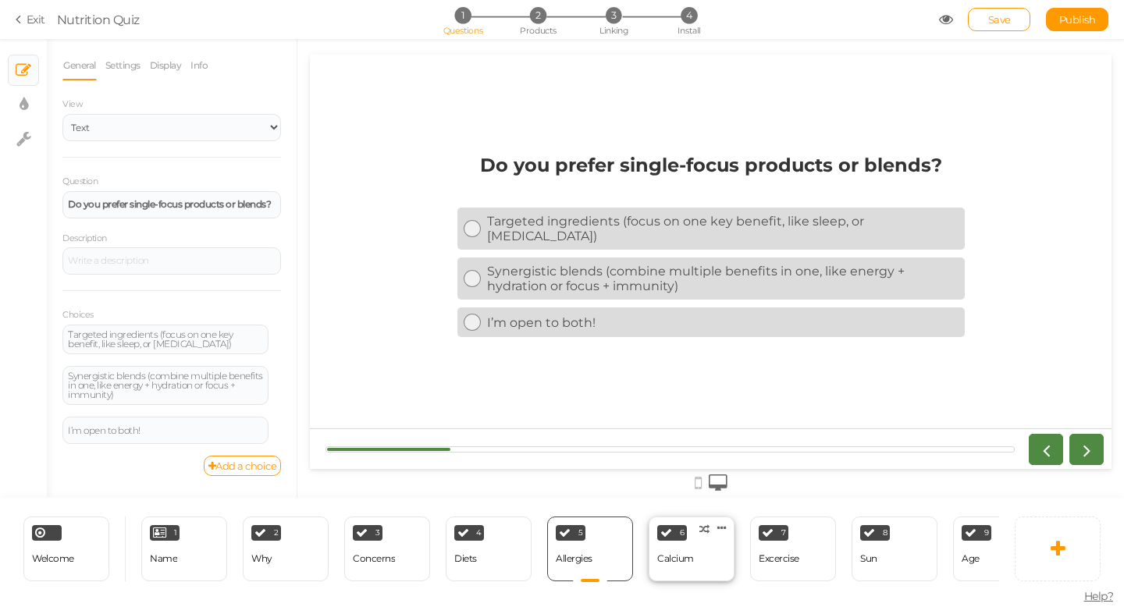
click at [687, 559] on div "Calcium" at bounding box center [675, 559] width 37 height 11
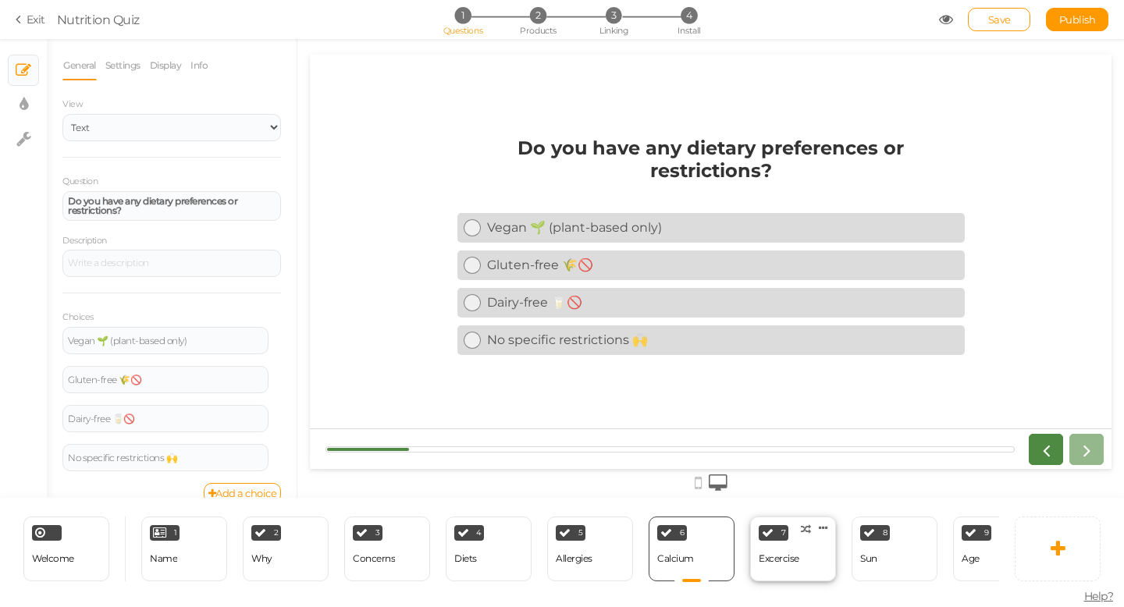
click at [761, 568] on div "Excercise" at bounding box center [779, 559] width 41 height 27
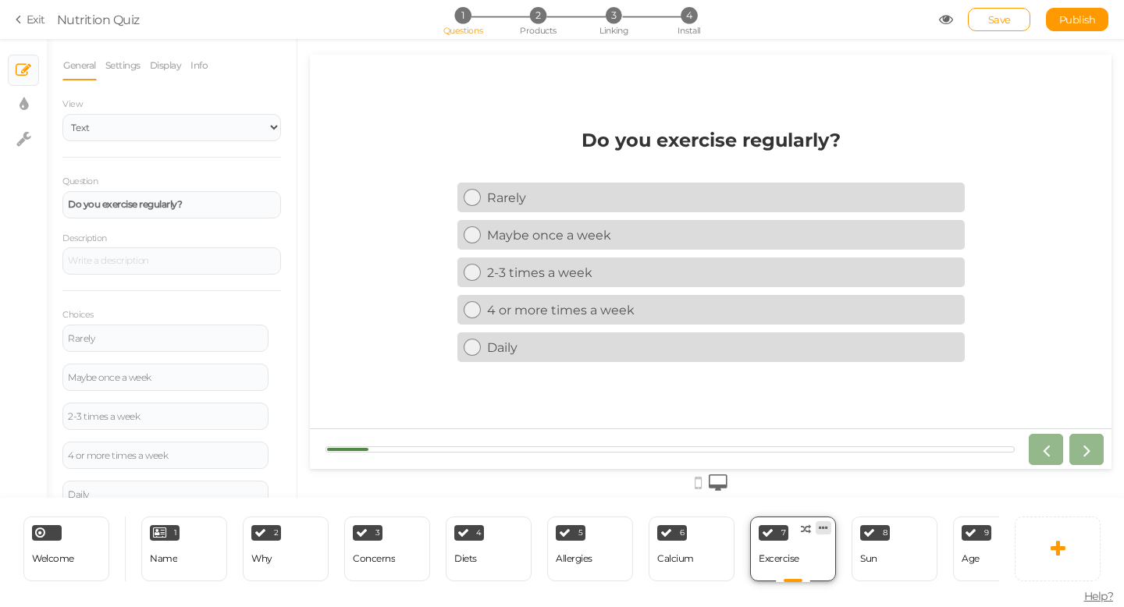
click at [826, 532] on icon at bounding box center [823, 528] width 9 height 12
click at [816, 558] on link "Delete" at bounding box center [797, 557] width 89 height 16
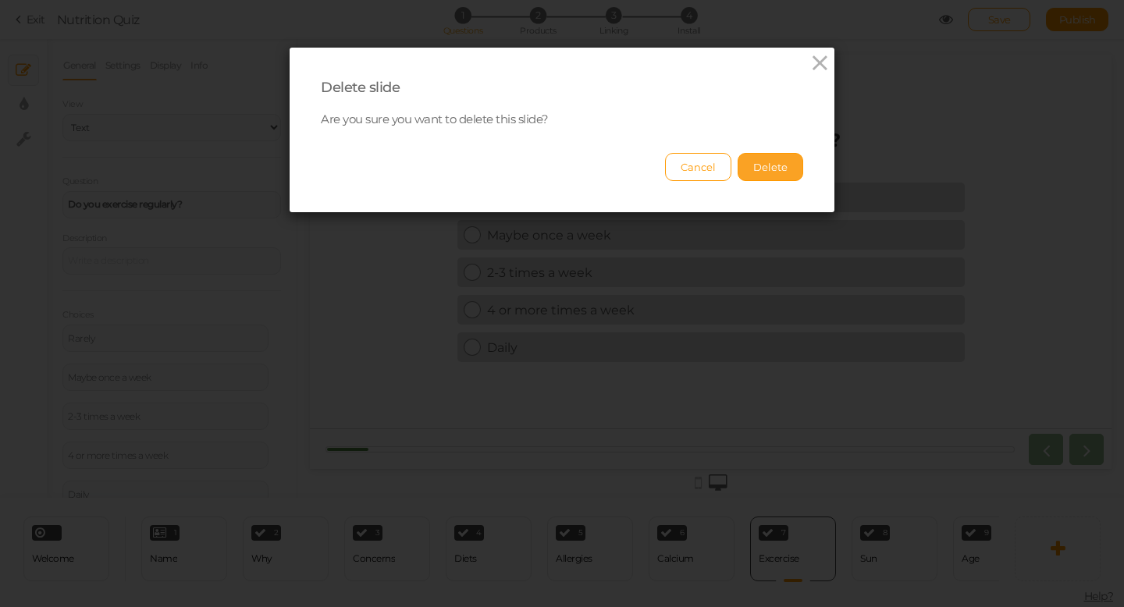
click at [781, 174] on button "Delete" at bounding box center [771, 167] width 66 height 28
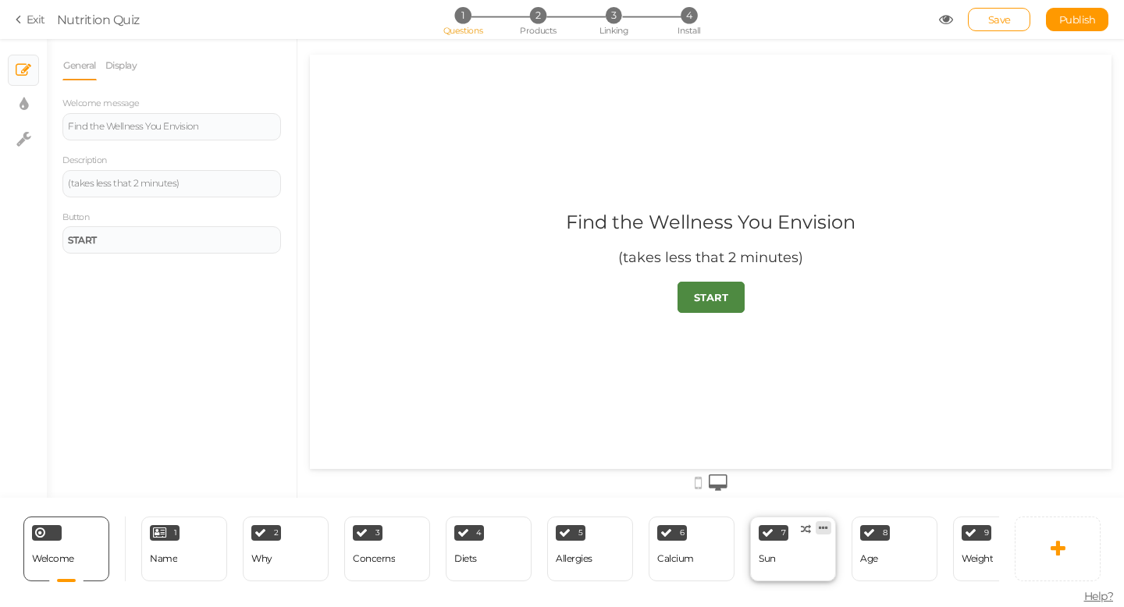
click at [821, 533] on link at bounding box center [824, 527] width 16 height 13
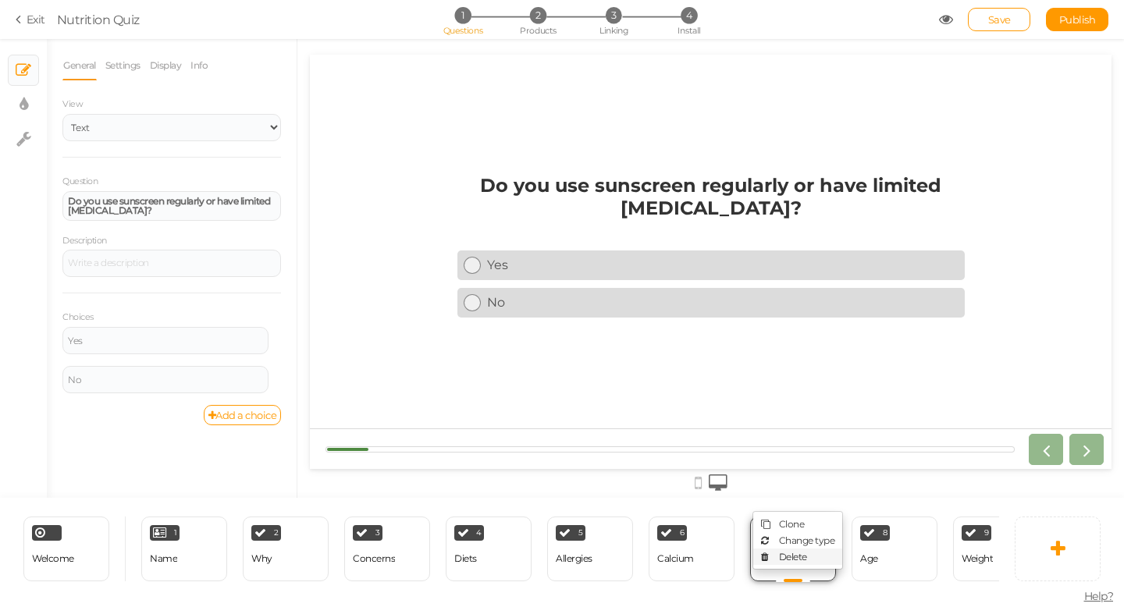
click at [805, 554] on span "Delete" at bounding box center [793, 557] width 28 height 12
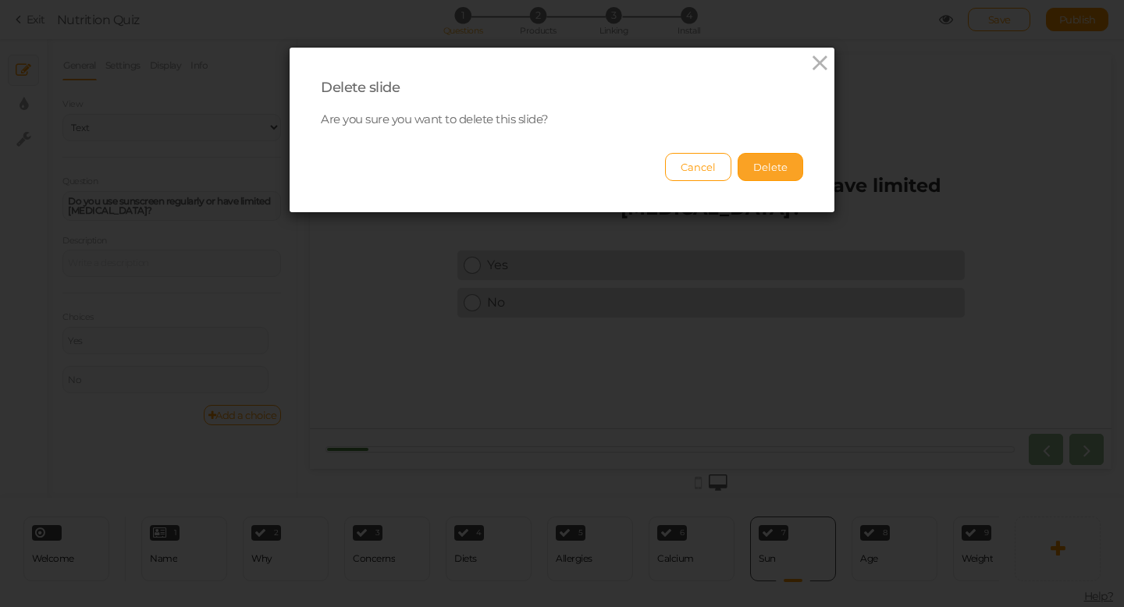
click at [777, 176] on button "Delete" at bounding box center [771, 167] width 66 height 28
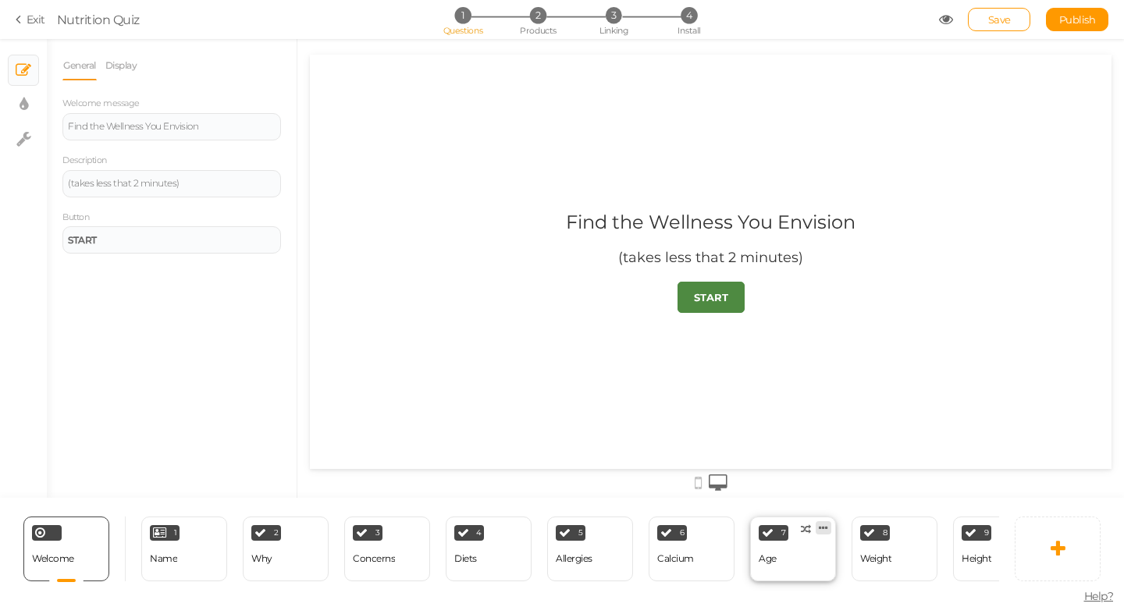
click at [824, 525] on icon at bounding box center [823, 528] width 9 height 12
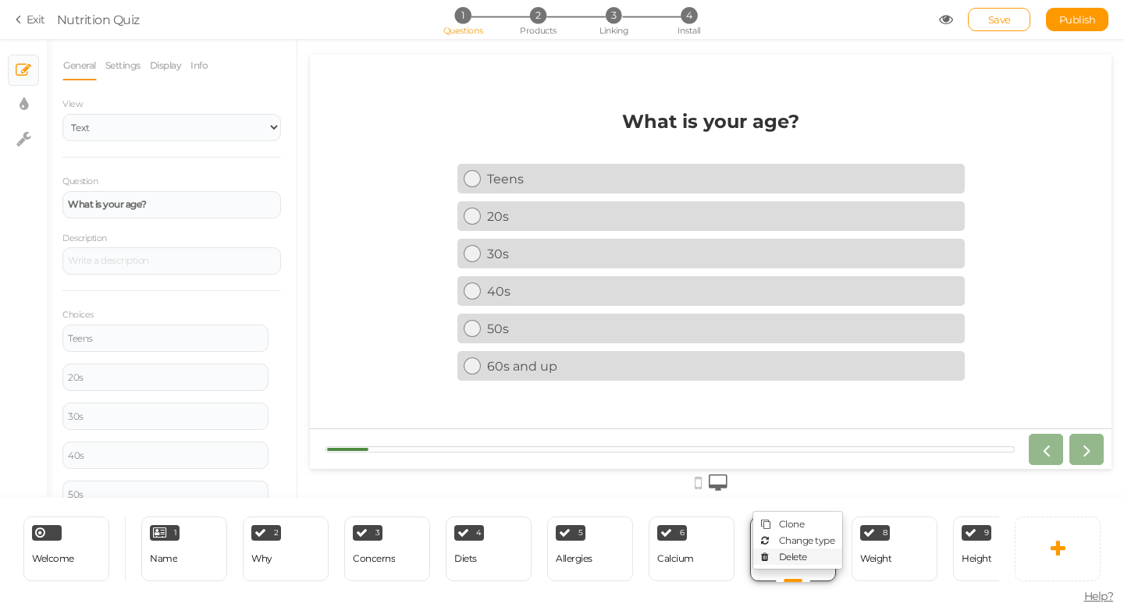
click at [801, 553] on span "Delete" at bounding box center [793, 557] width 28 height 12
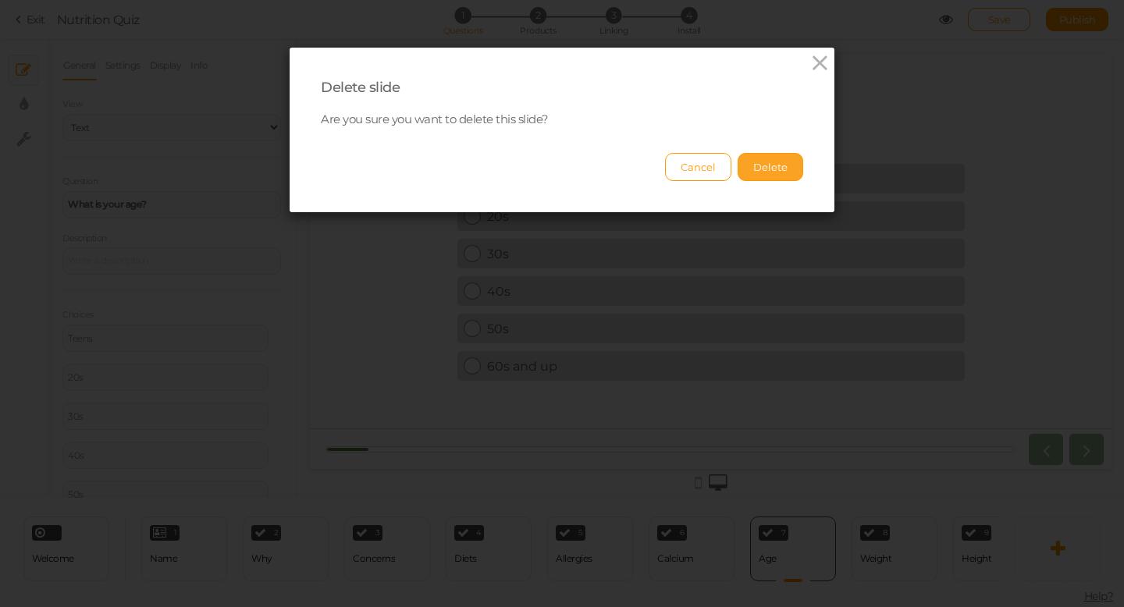
click at [774, 170] on button "Delete" at bounding box center [771, 167] width 66 height 28
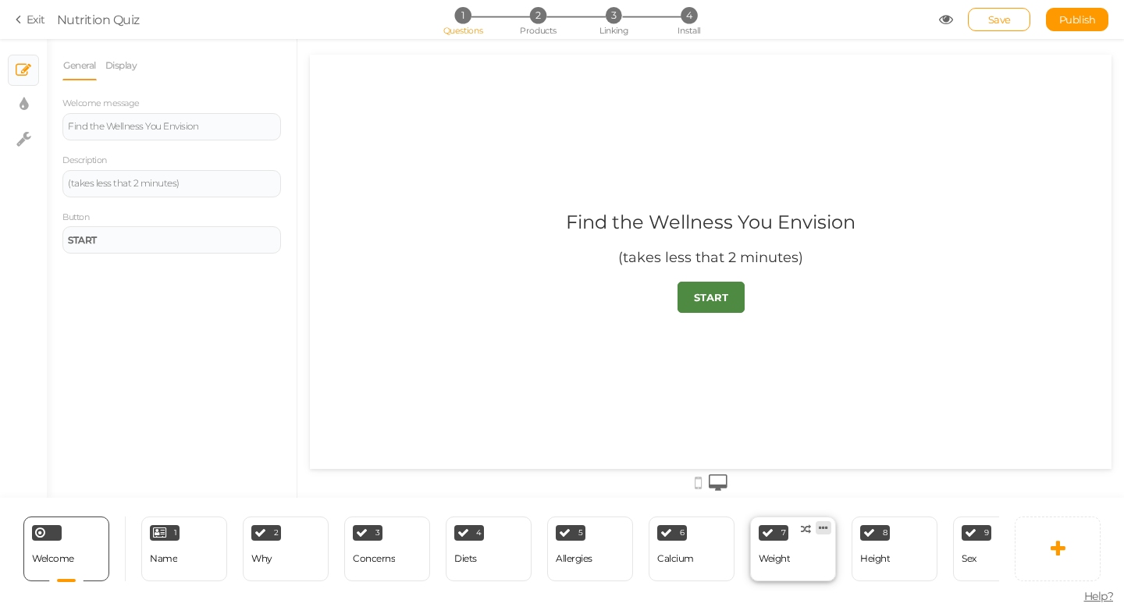
click at [831, 528] on link at bounding box center [824, 527] width 16 height 13
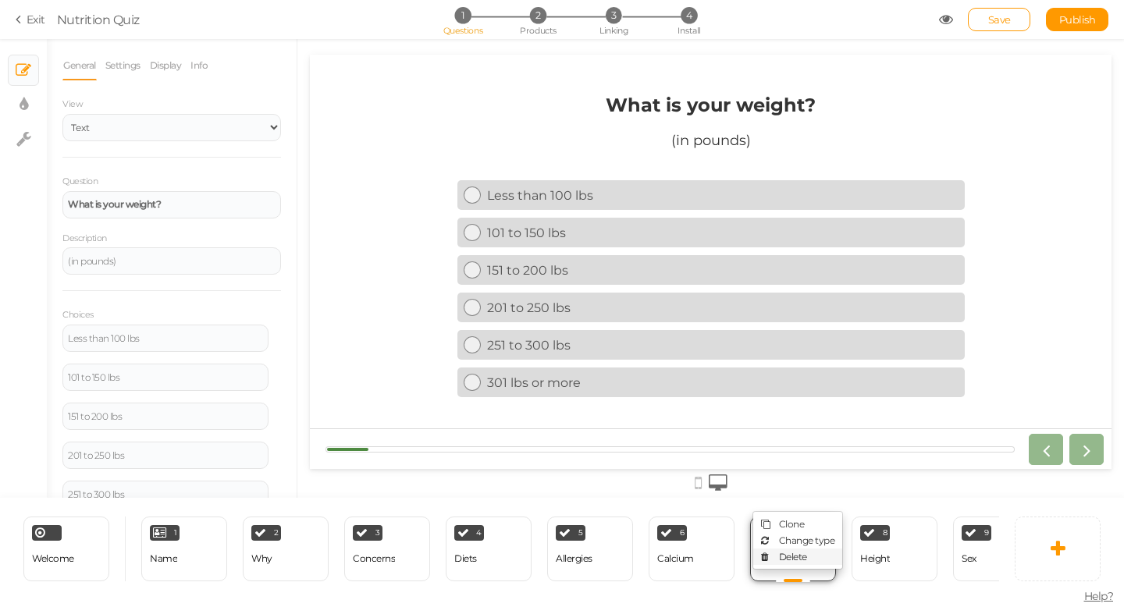
click at [799, 557] on span "Delete" at bounding box center [793, 557] width 28 height 12
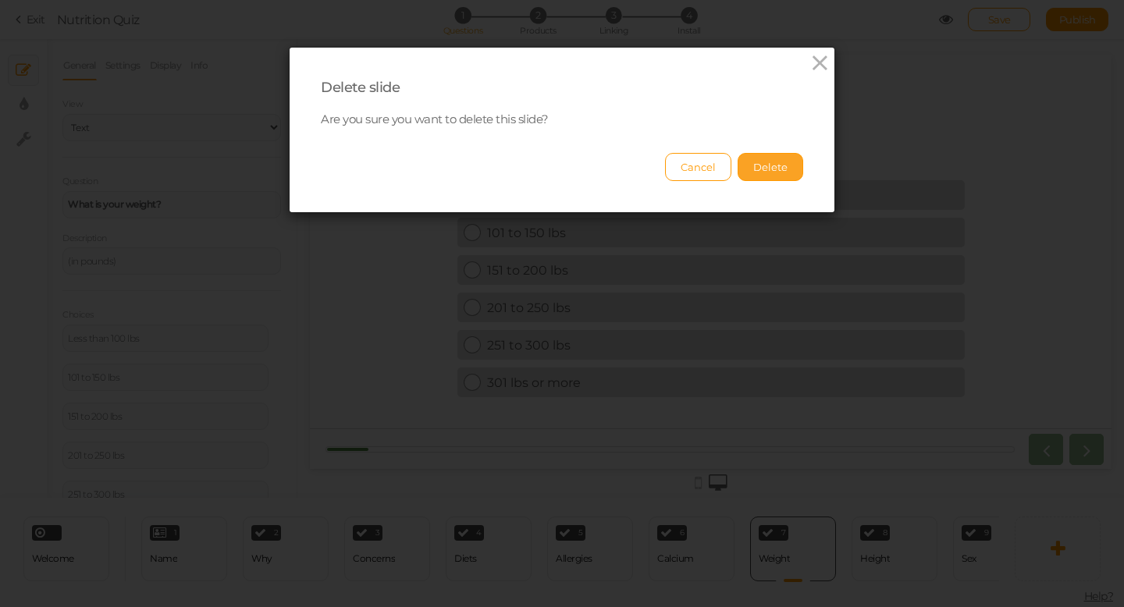
click at [779, 175] on button "Delete" at bounding box center [771, 167] width 66 height 28
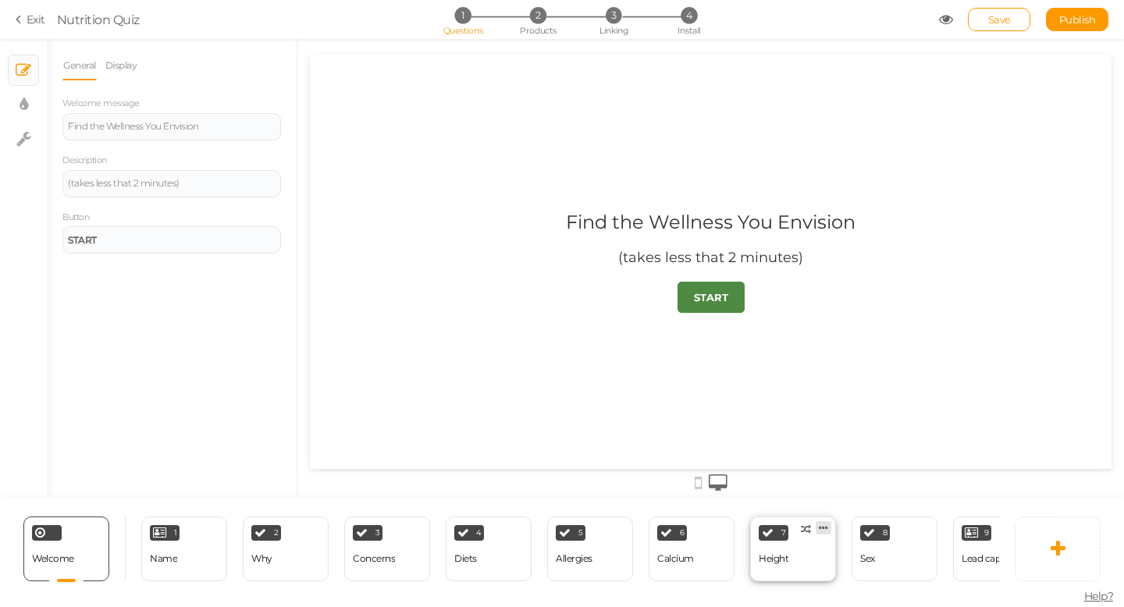
click at [823, 527] on icon at bounding box center [823, 528] width 9 height 12
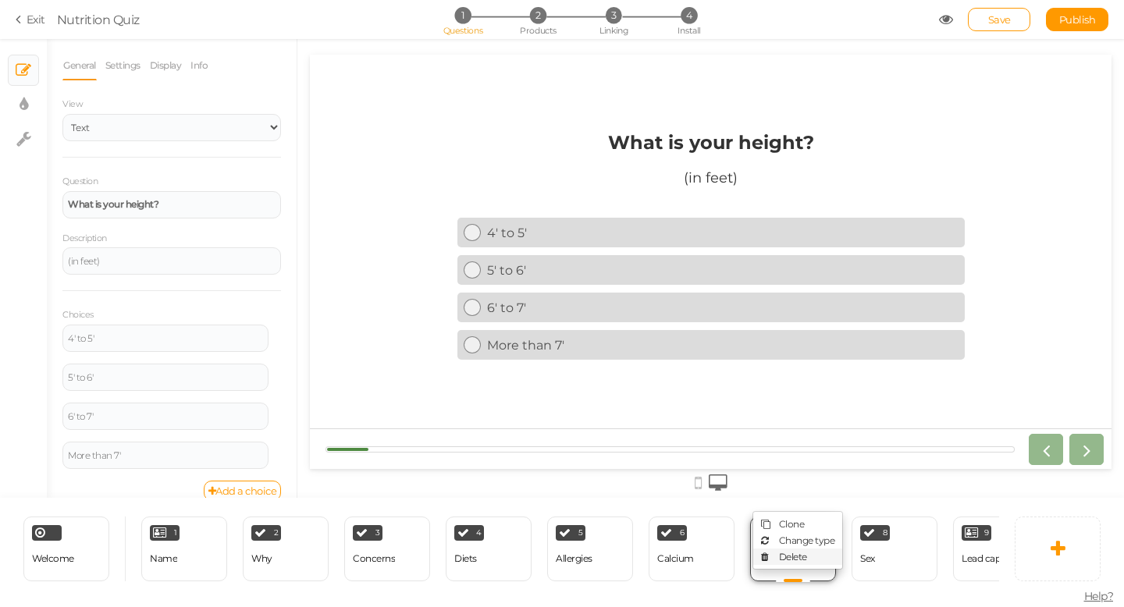
click at [812, 554] on link "Delete" at bounding box center [797, 557] width 89 height 16
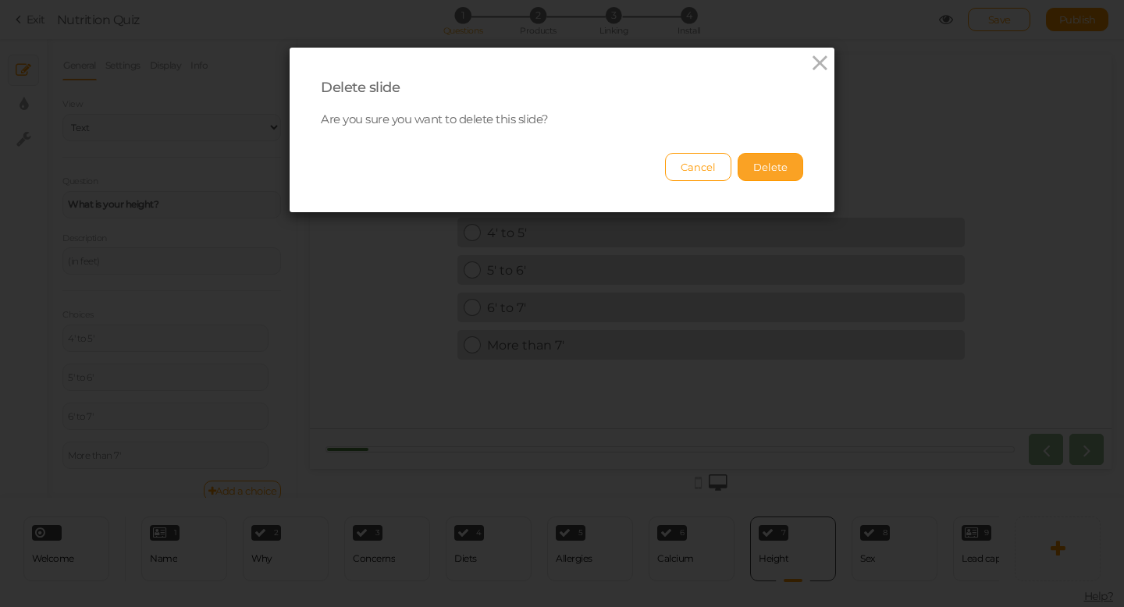
click at [787, 177] on button "Delete" at bounding box center [771, 167] width 66 height 28
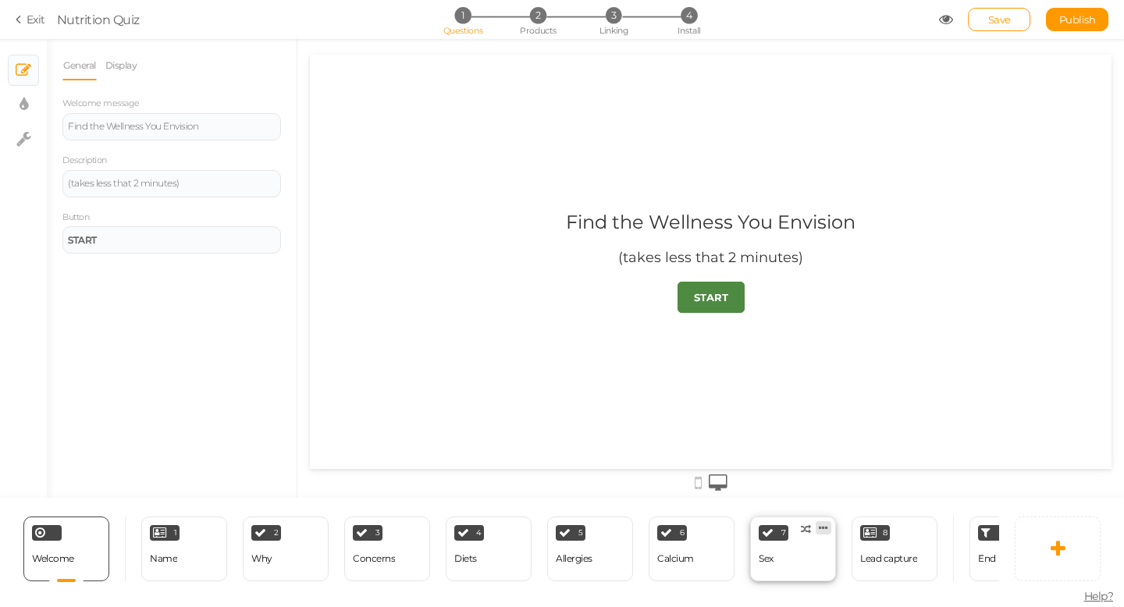
click at [826, 529] on icon at bounding box center [823, 528] width 9 height 12
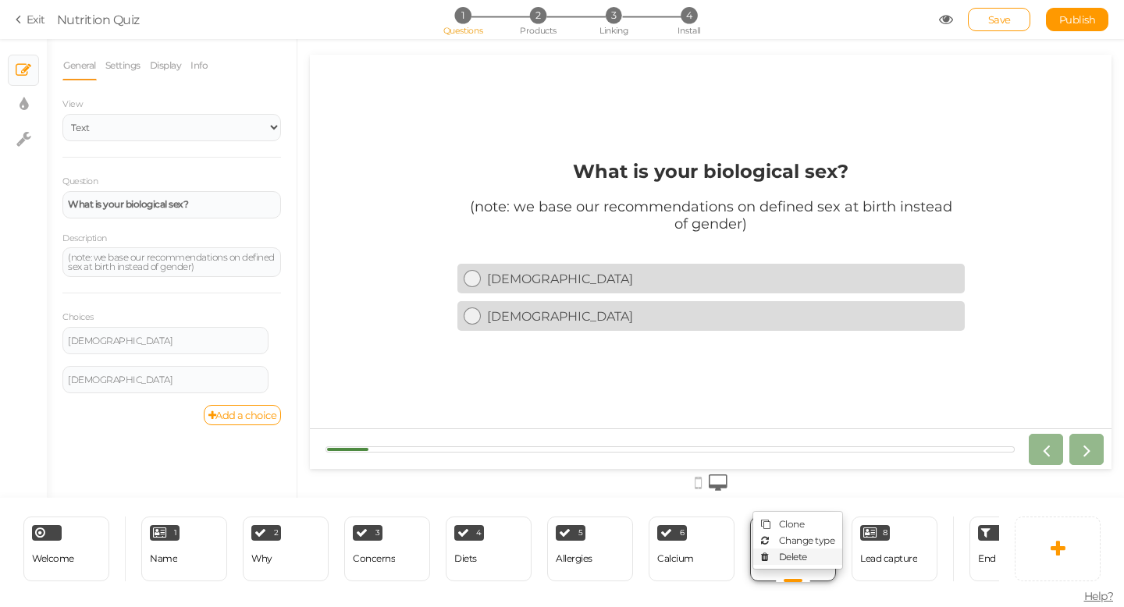
click at [786, 551] on span "Delete" at bounding box center [793, 557] width 28 height 12
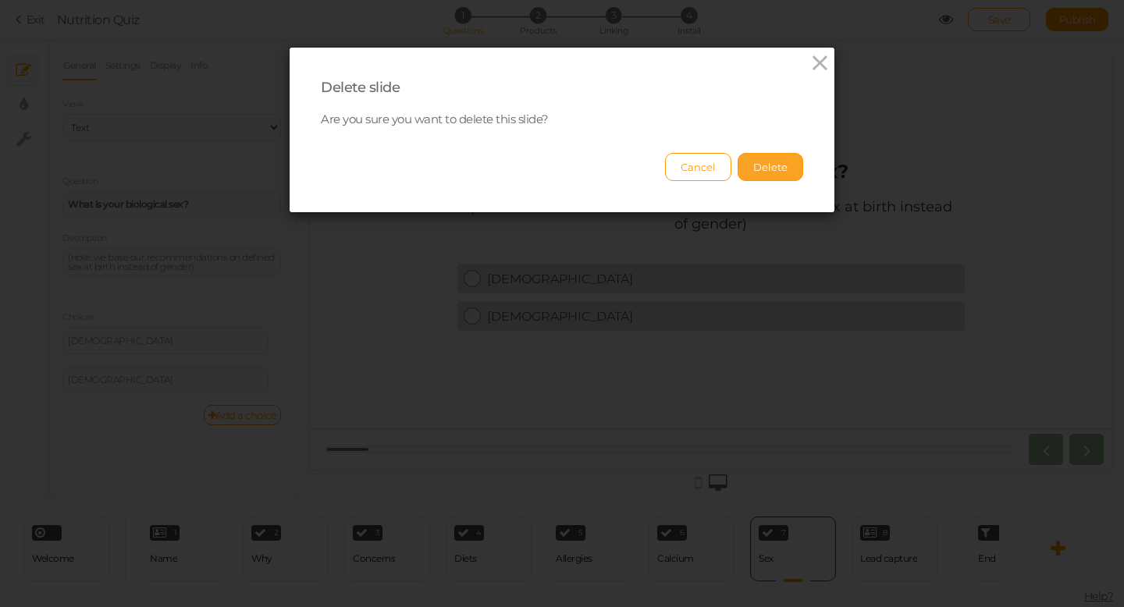
click at [771, 160] on button "Delete" at bounding box center [771, 167] width 66 height 28
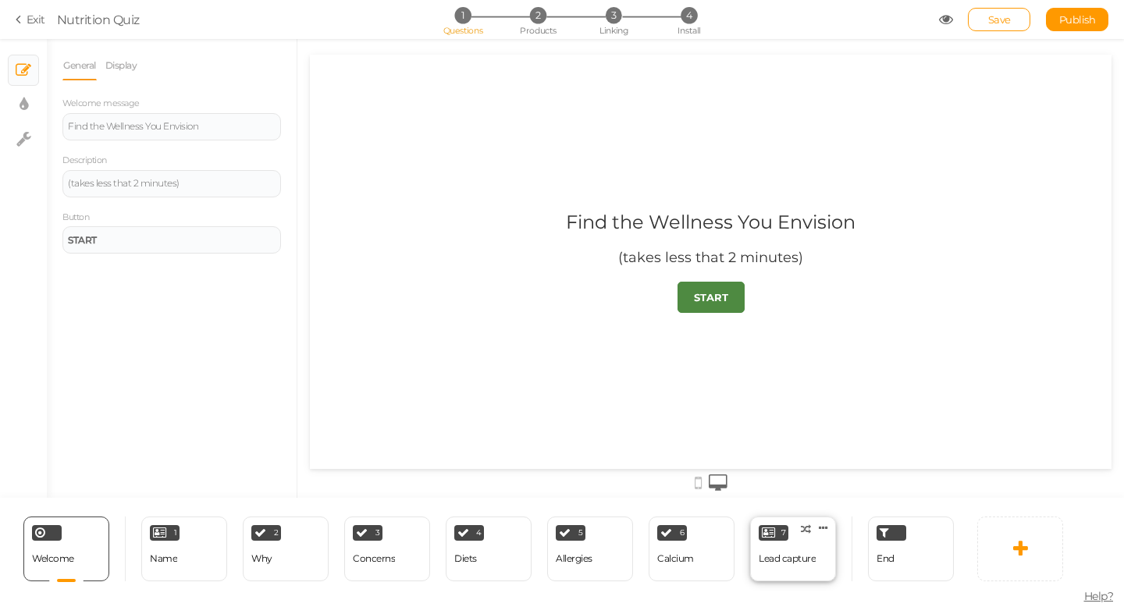
click at [798, 568] on div "Lead capture" at bounding box center [787, 559] width 57 height 27
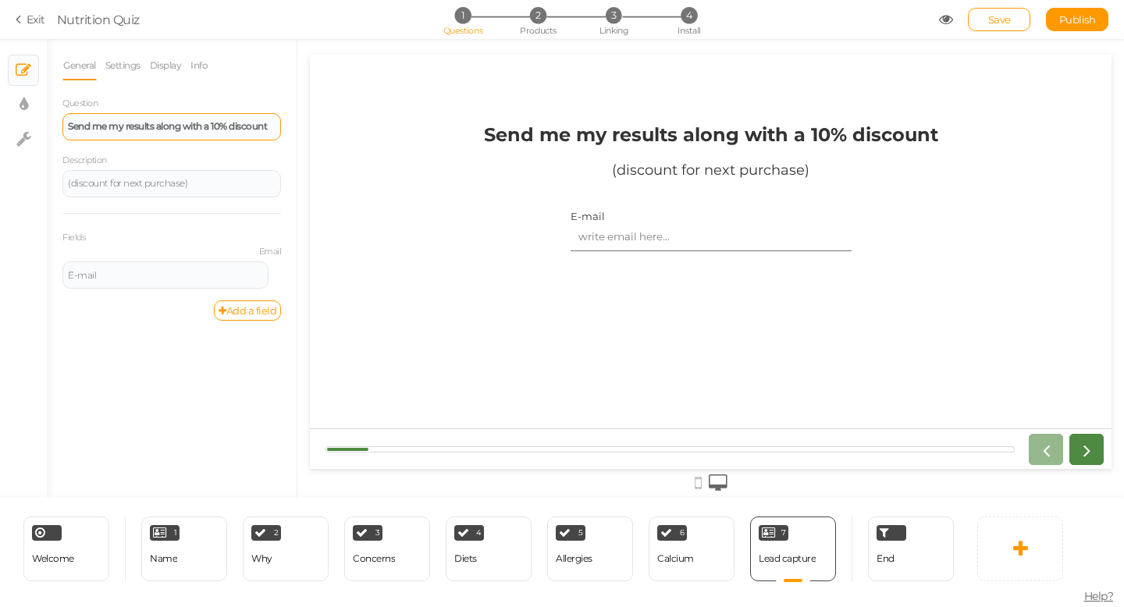
click at [256, 128] on strong "Send me my results along with a 10% discount" at bounding box center [167, 126] width 199 height 12
drag, startPoint x: 275, startPoint y: 128, endPoint x: 2, endPoint y: 130, distance: 272.5
click at [2, 130] on div "× Slides × Display settings × Settings General Settings Display Info Question S…" at bounding box center [562, 268] width 1124 height 459
paste div
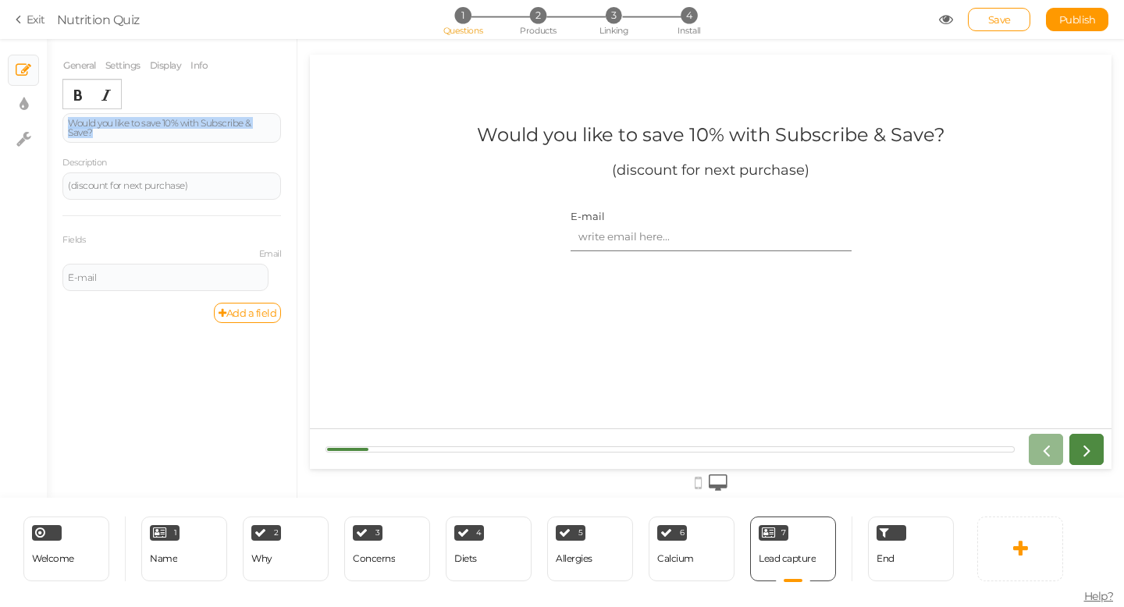
drag, startPoint x: 106, startPoint y: 131, endPoint x: 58, endPoint y: 118, distance: 50.2
click at [58, 118] on div "General Settings Display Info Question Would you like to save 10% with Subscrib…" at bounding box center [172, 274] width 250 height 447
click at [73, 98] on icon "Bold" at bounding box center [78, 95] width 12 height 12
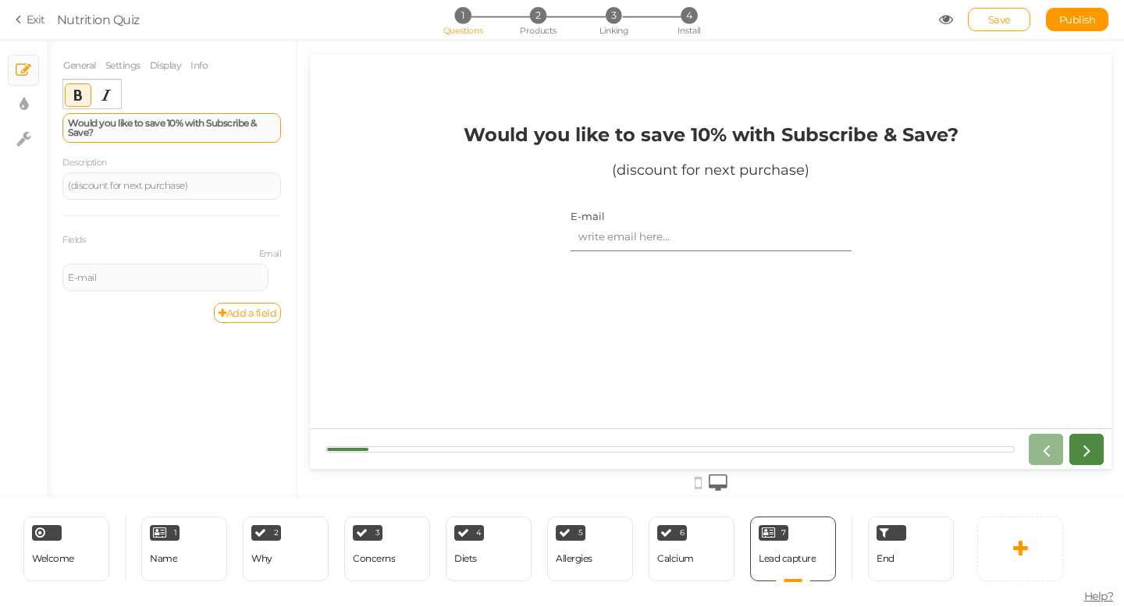
click at [176, 124] on strong "Would you like to save 10% with Subscribe & Save?" at bounding box center [162, 127] width 189 height 21
click at [905, 546] on div "End" at bounding box center [911, 549] width 86 height 65
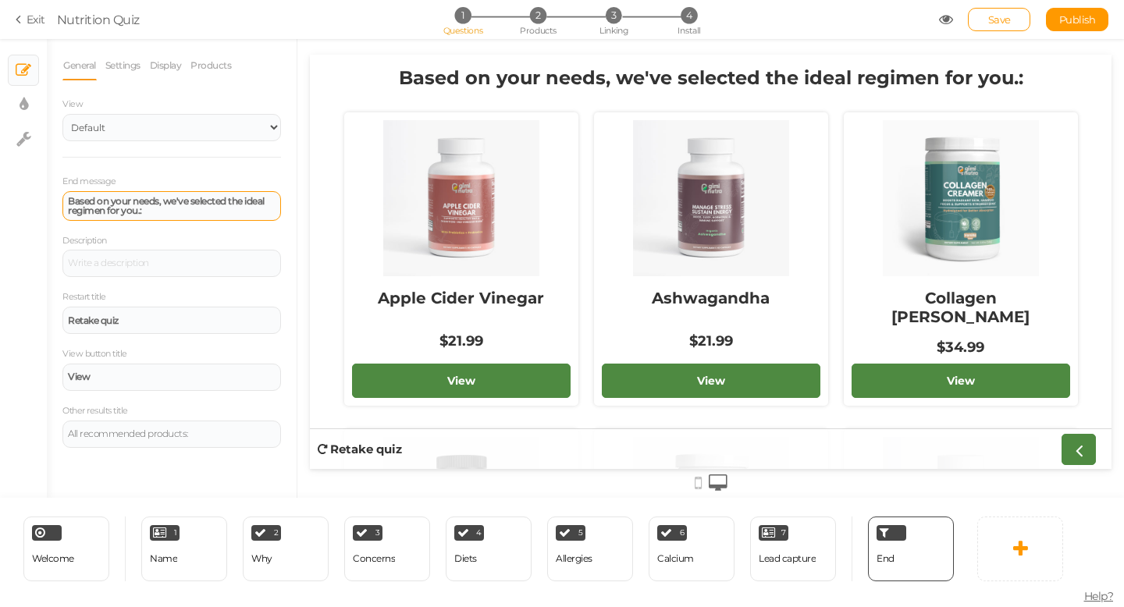
click at [163, 208] on div "Based on your needs, we've selected the ideal regimen for you.:" at bounding box center [172, 206] width 208 height 19
drag, startPoint x: 162, startPoint y: 208, endPoint x: 51, endPoint y: 201, distance: 111.1
click at [51, 201] on div "General Settings Display Products View Default Top End message Based on your ne…" at bounding box center [172, 274] width 250 height 447
paste div
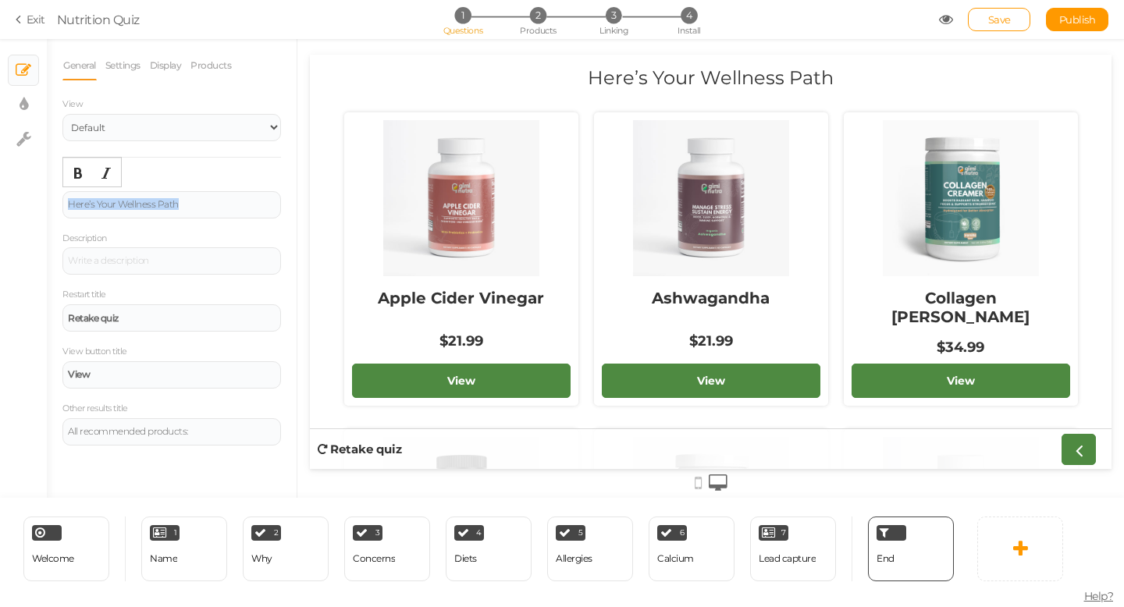
drag, startPoint x: 188, startPoint y: 205, endPoint x: 7, endPoint y: 199, distance: 181.2
click at [7, 199] on div "× Slides × Display settings × Settings General Settings Display Products View D…" at bounding box center [562, 268] width 1124 height 459
click at [75, 176] on icon "Bold" at bounding box center [78, 173] width 12 height 12
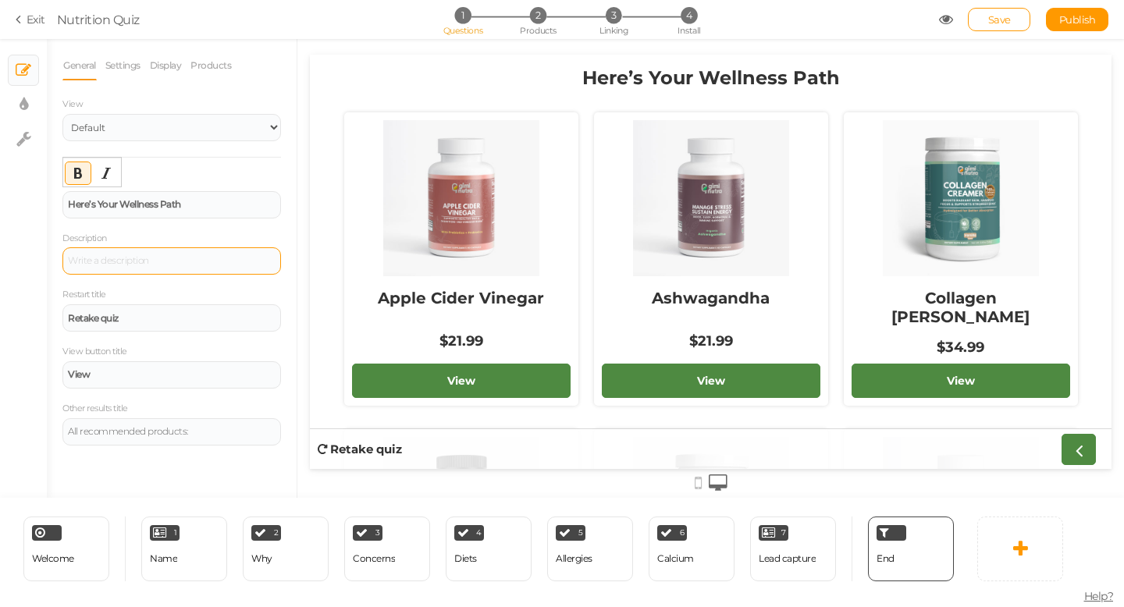
click at [174, 258] on div at bounding box center [172, 261] width 208 height 9
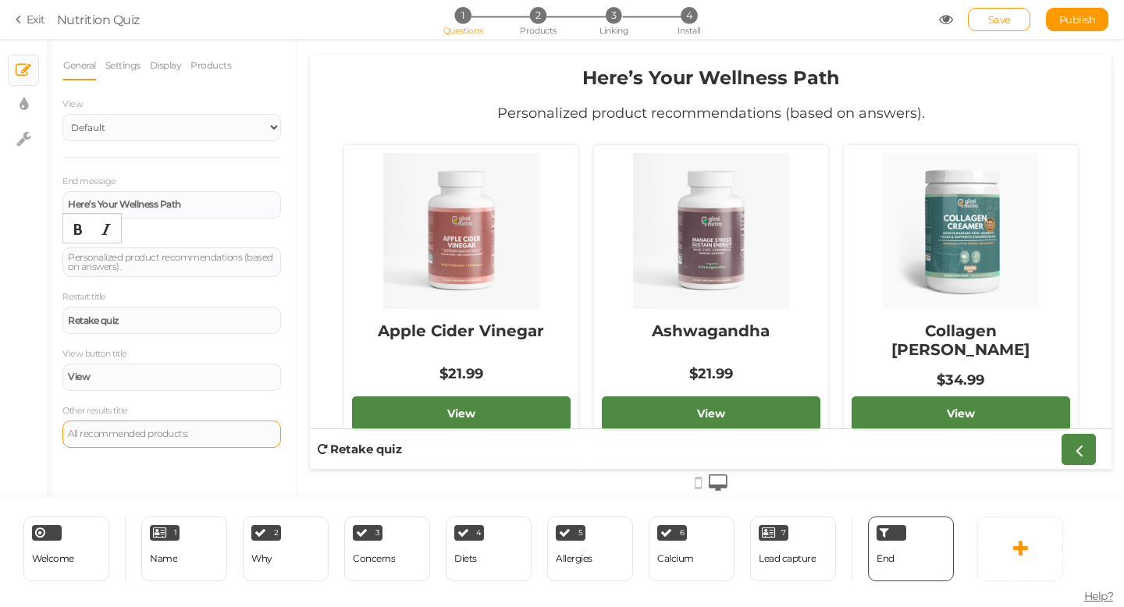
click at [237, 444] on div "All recommended products:" at bounding box center [171, 434] width 219 height 27
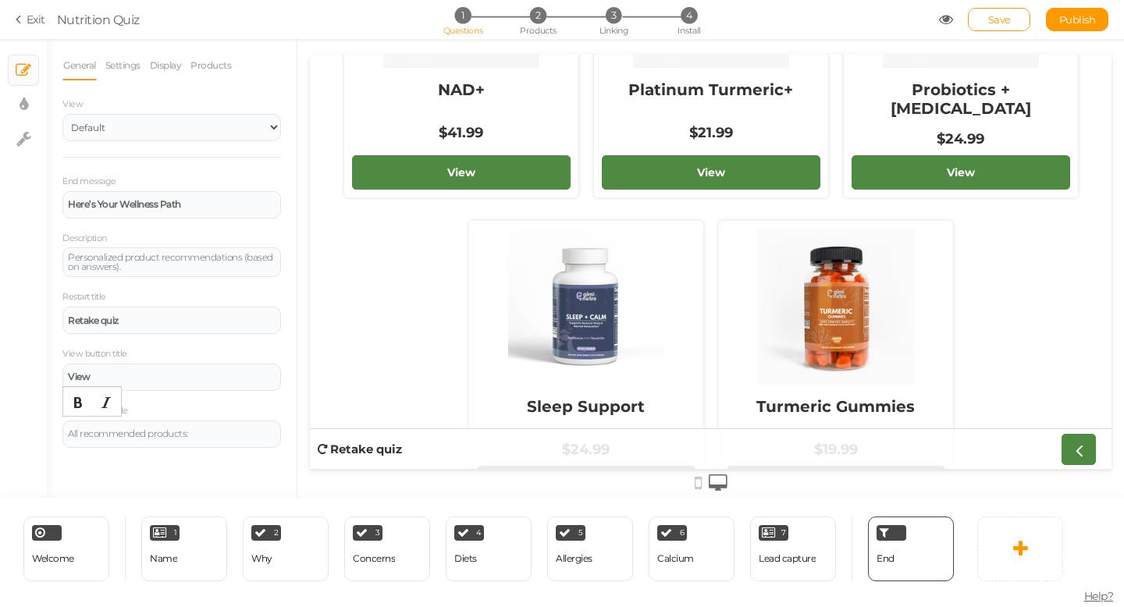
scroll to position [1258, 0]
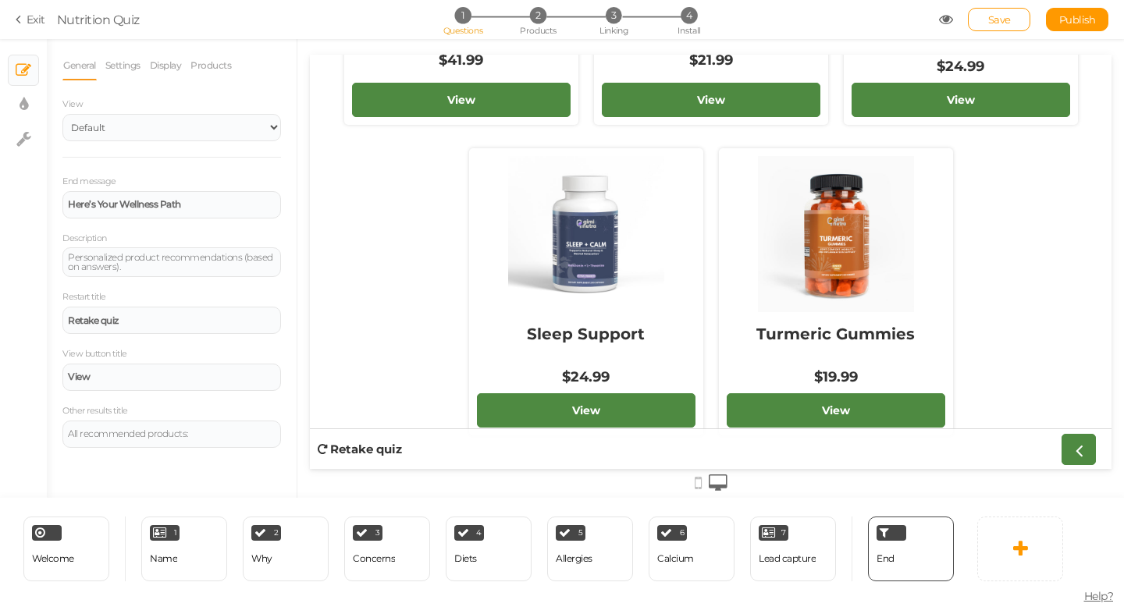
click at [195, 463] on div "General Settings Display Products View Default Top End message Here’s Your Well…" at bounding box center [172, 274] width 250 height 447
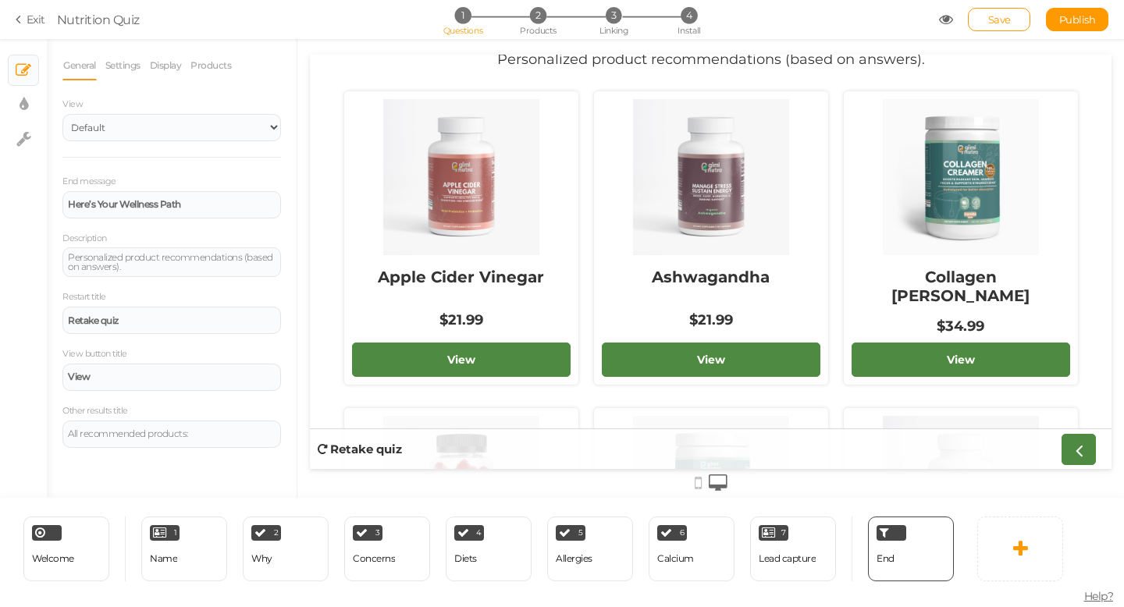
scroll to position [0, 0]
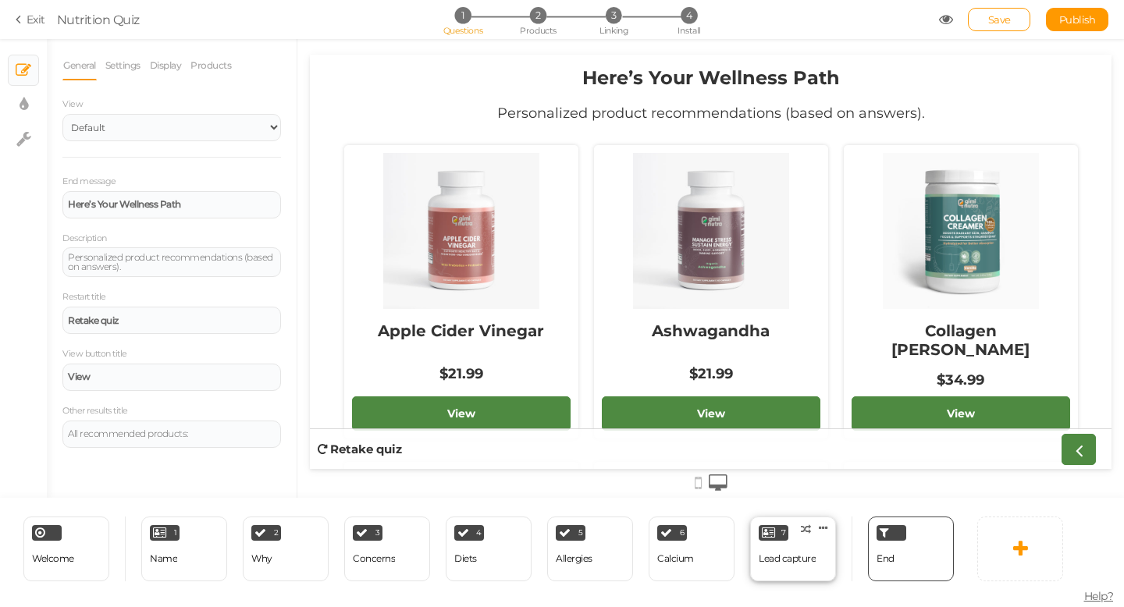
click at [792, 550] on div "Lead capture" at bounding box center [787, 559] width 57 height 27
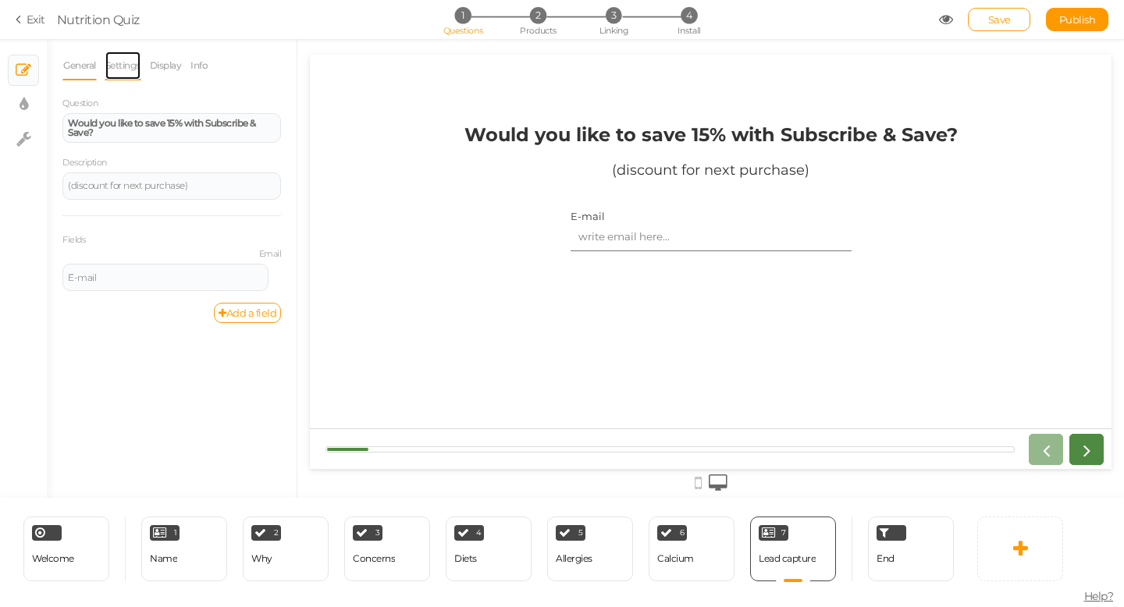
click at [134, 66] on link "Settings" at bounding box center [123, 66] width 37 height 30
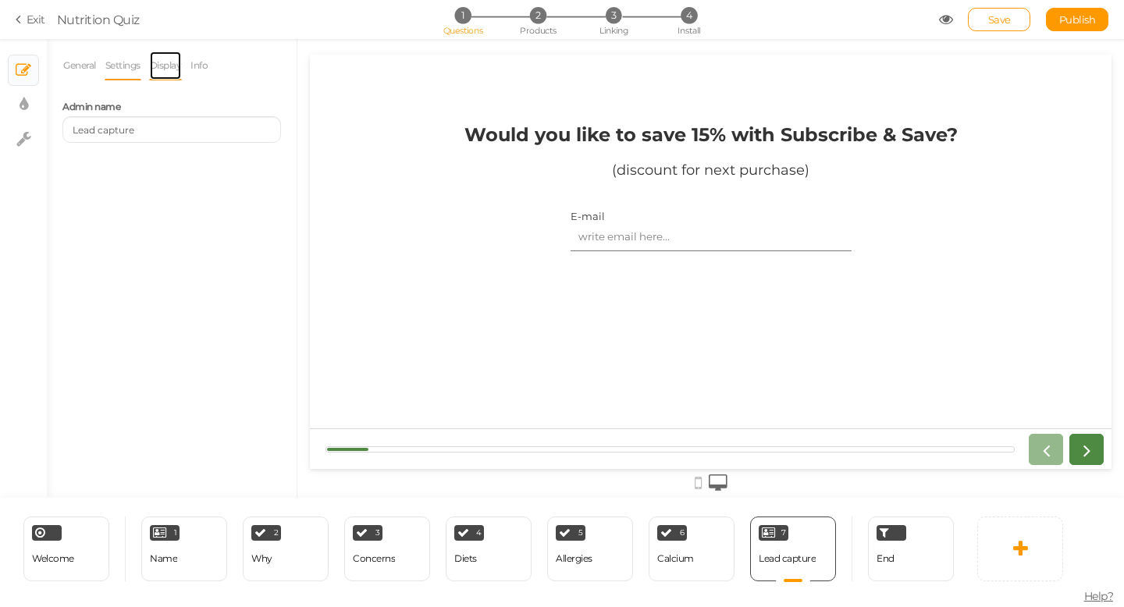
click at [159, 73] on link "Display" at bounding box center [166, 66] width 34 height 30
click at [202, 73] on link "Info" at bounding box center [199, 66] width 19 height 30
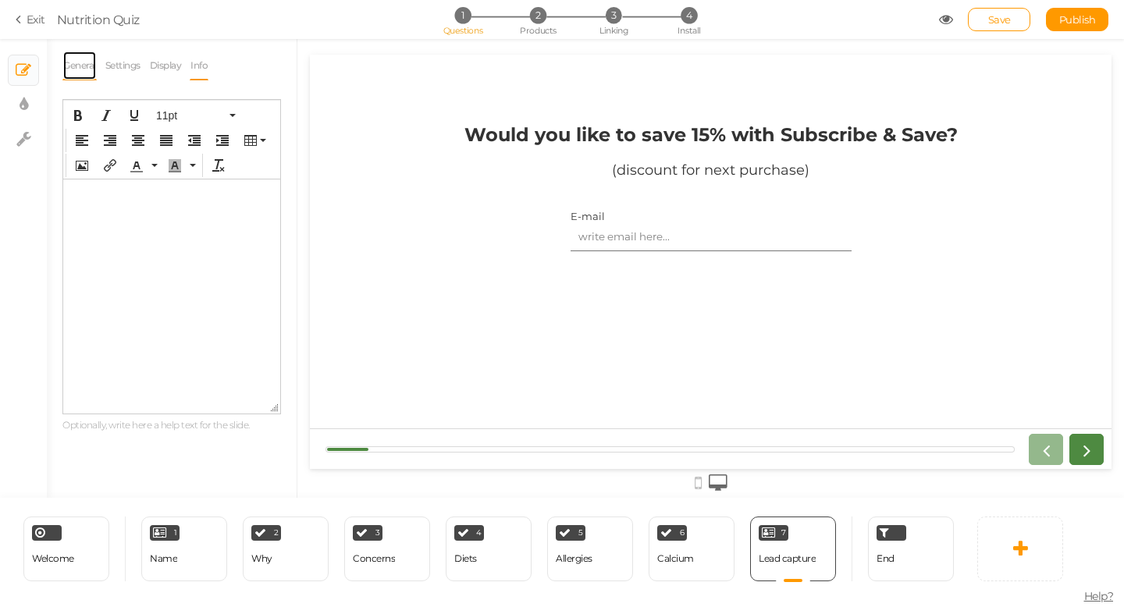
click at [90, 67] on link "General" at bounding box center [79, 66] width 34 height 30
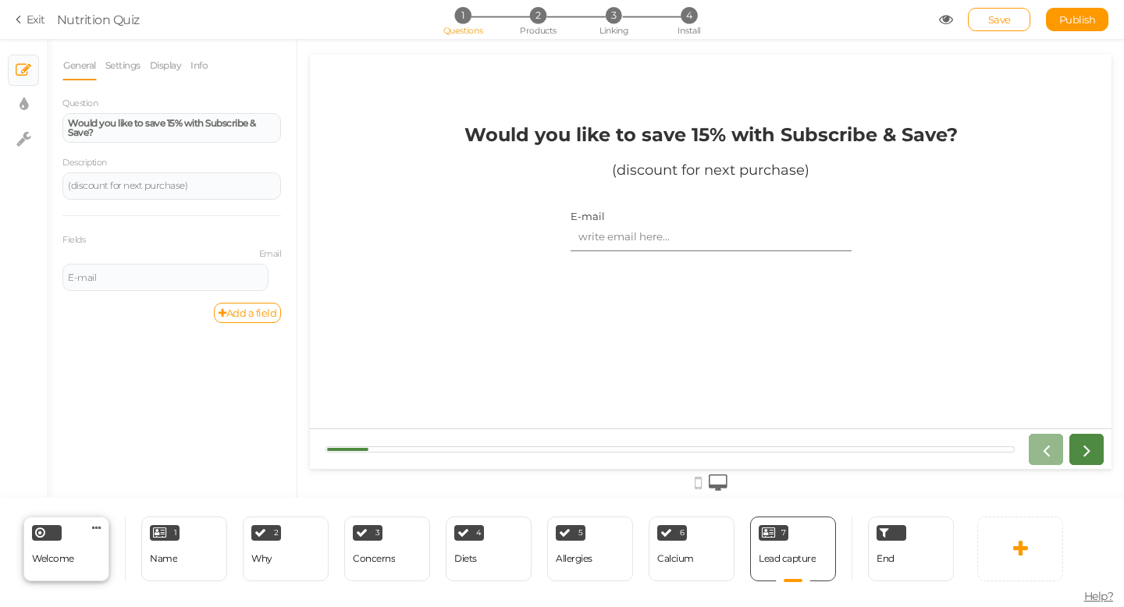
click at [81, 548] on div "Welcome Delete" at bounding box center [66, 549] width 86 height 65
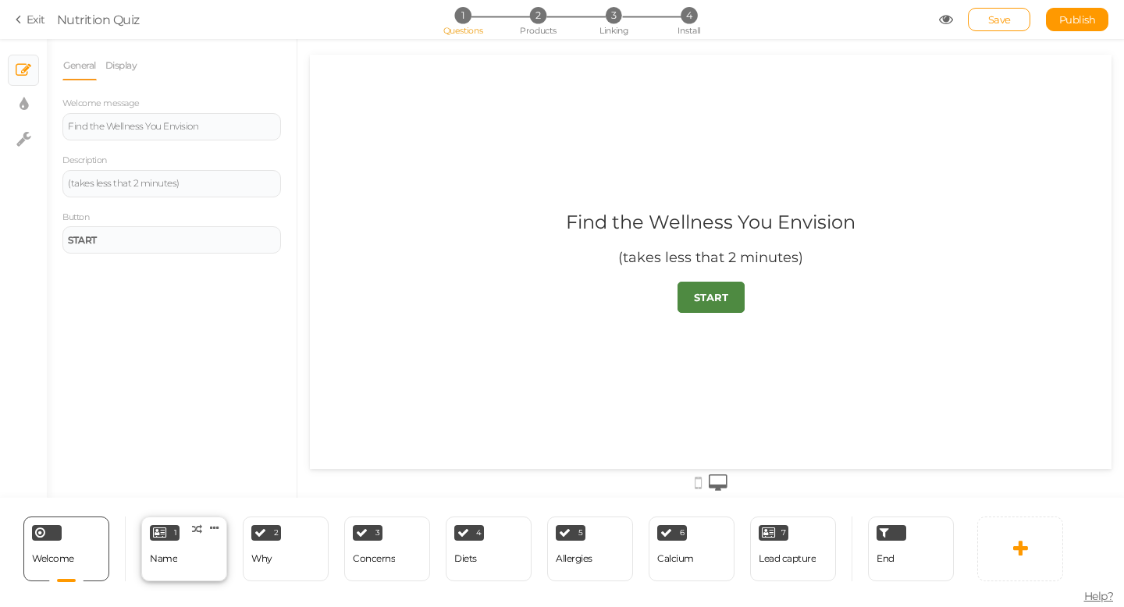
click at [173, 552] on div "Name" at bounding box center [163, 559] width 27 height 27
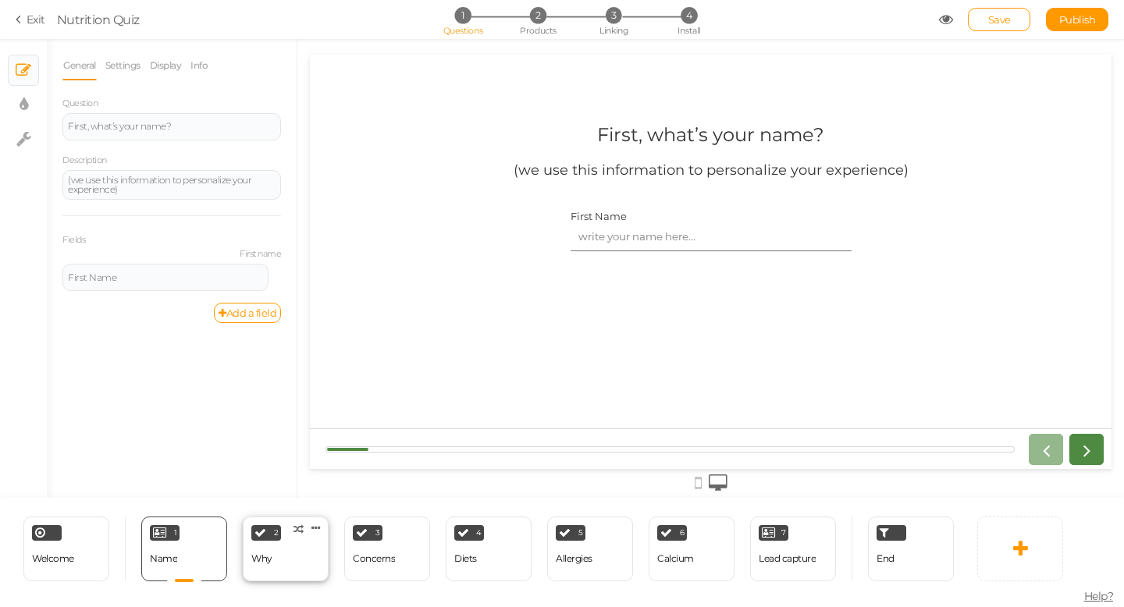
click at [270, 571] on div "Why" at bounding box center [261, 559] width 21 height 27
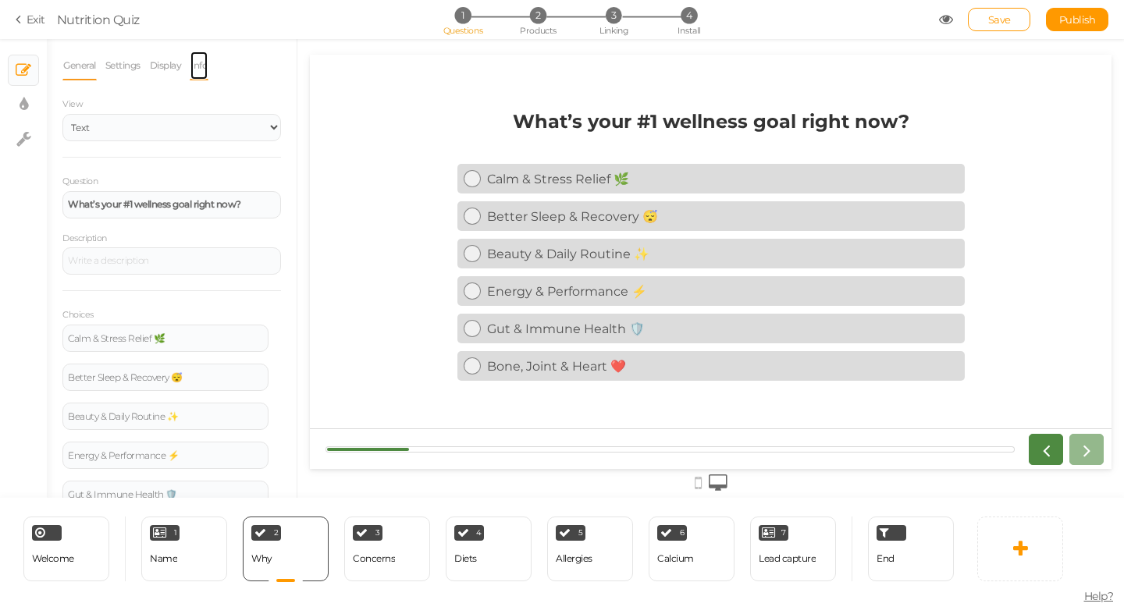
click at [194, 68] on link "Info" at bounding box center [199, 66] width 19 height 30
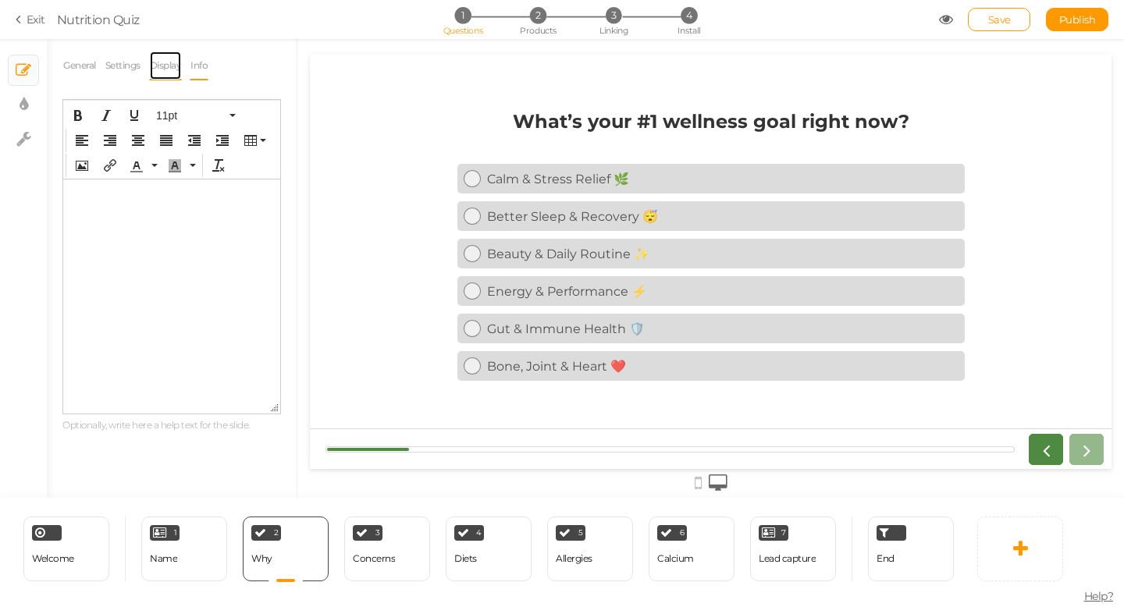
click at [172, 67] on link "Display" at bounding box center [166, 66] width 34 height 30
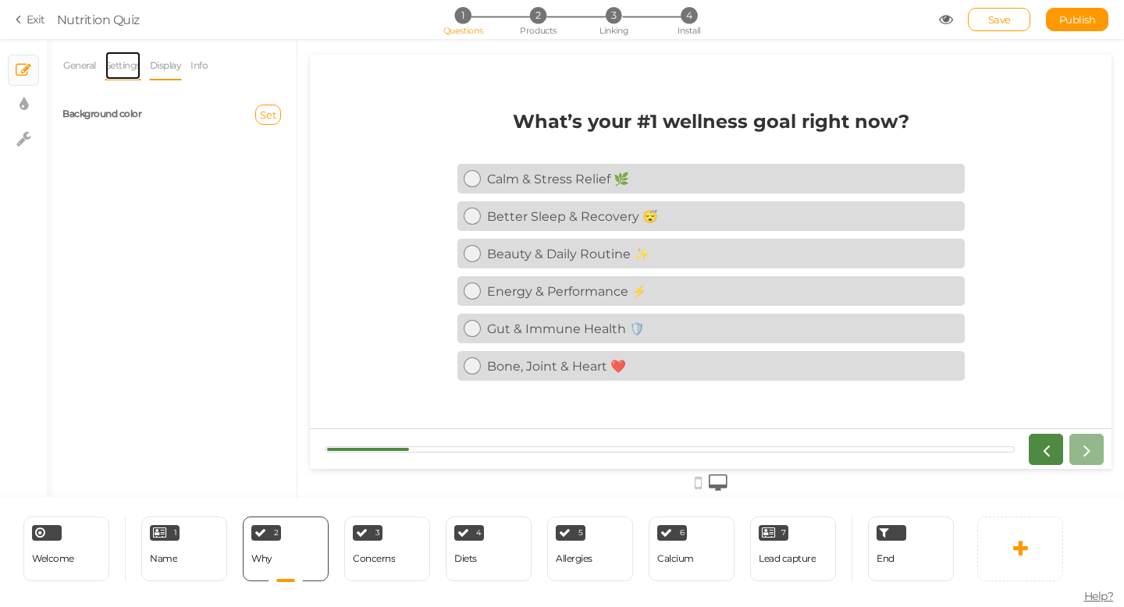
click at [133, 68] on link "Settings" at bounding box center [123, 66] width 37 height 30
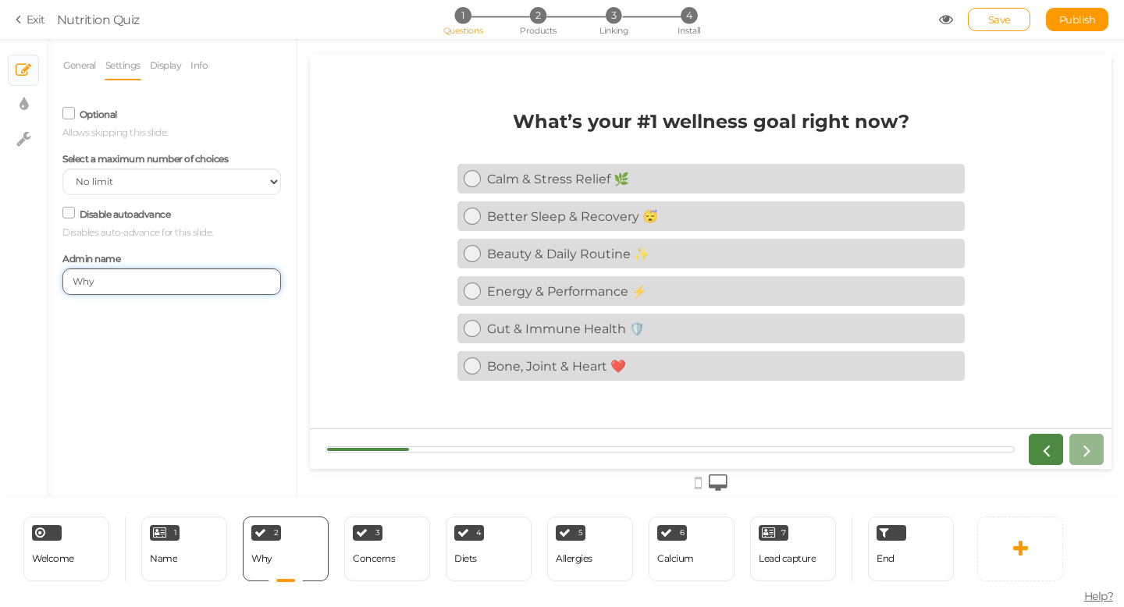
drag, startPoint x: 124, startPoint y: 279, endPoint x: 62, endPoint y: 279, distance: 61.7
click at [62, 279] on input "Why" at bounding box center [171, 282] width 219 height 27
type input "#1 Goal"
click at [358, 556] on div "Concerns" at bounding box center [374, 559] width 42 height 11
select select "2"
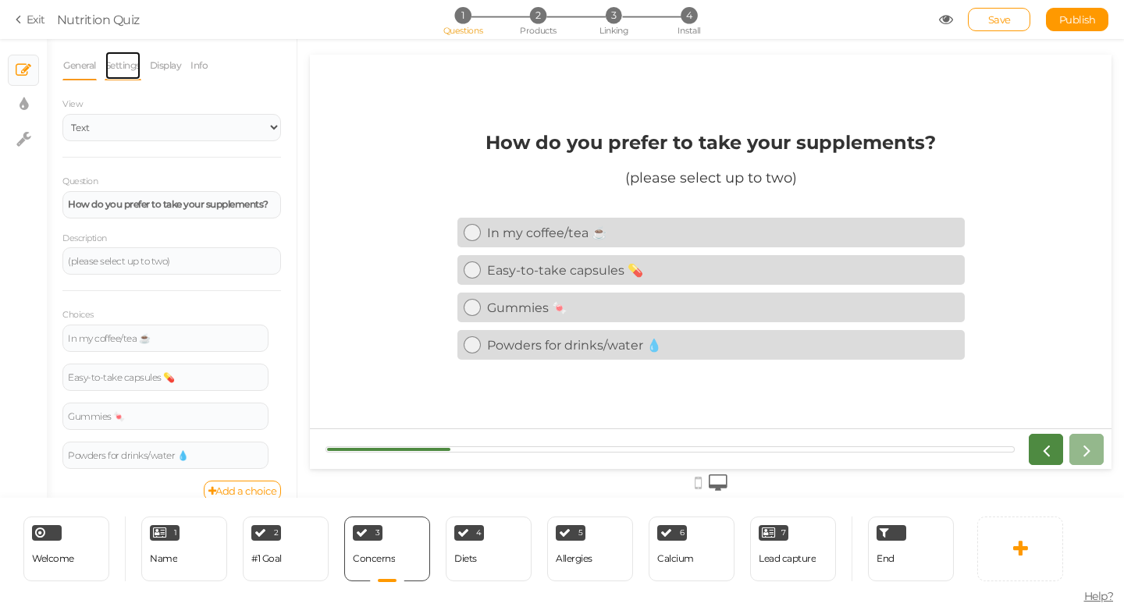
click at [124, 69] on link "Settings" at bounding box center [123, 66] width 37 height 30
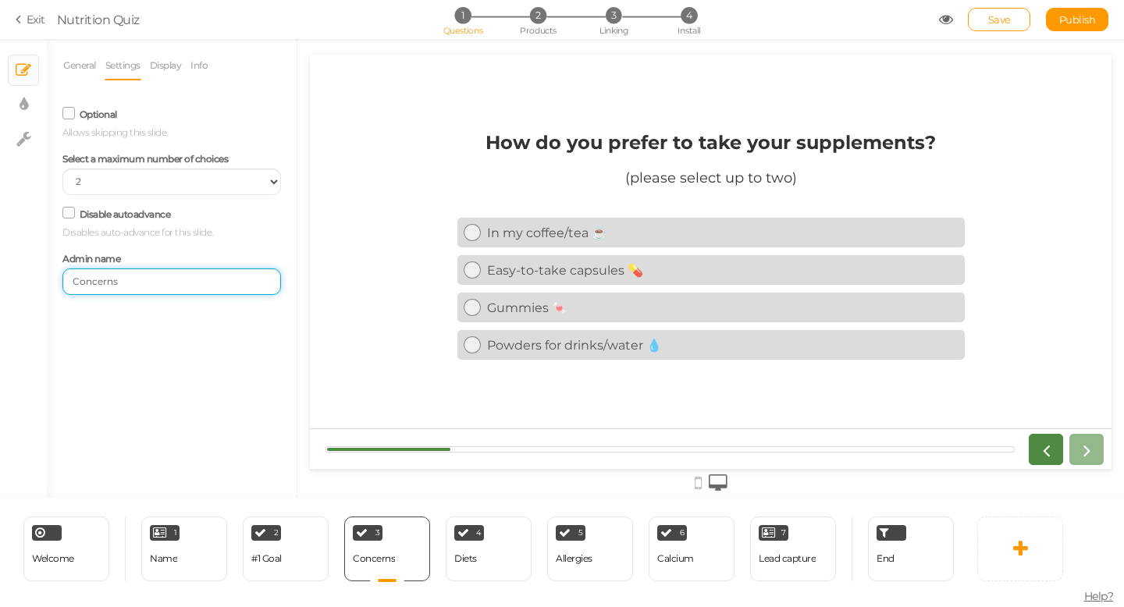
drag, startPoint x: 117, startPoint y: 278, endPoint x: 60, endPoint y: 276, distance: 57.0
click at [60, 276] on div "Admin name Concerns" at bounding box center [172, 271] width 242 height 48
type input "Preference"
click at [478, 567] on div "4 Diets × Define the conditions to show this slide. Clone Change type Delete" at bounding box center [489, 549] width 86 height 65
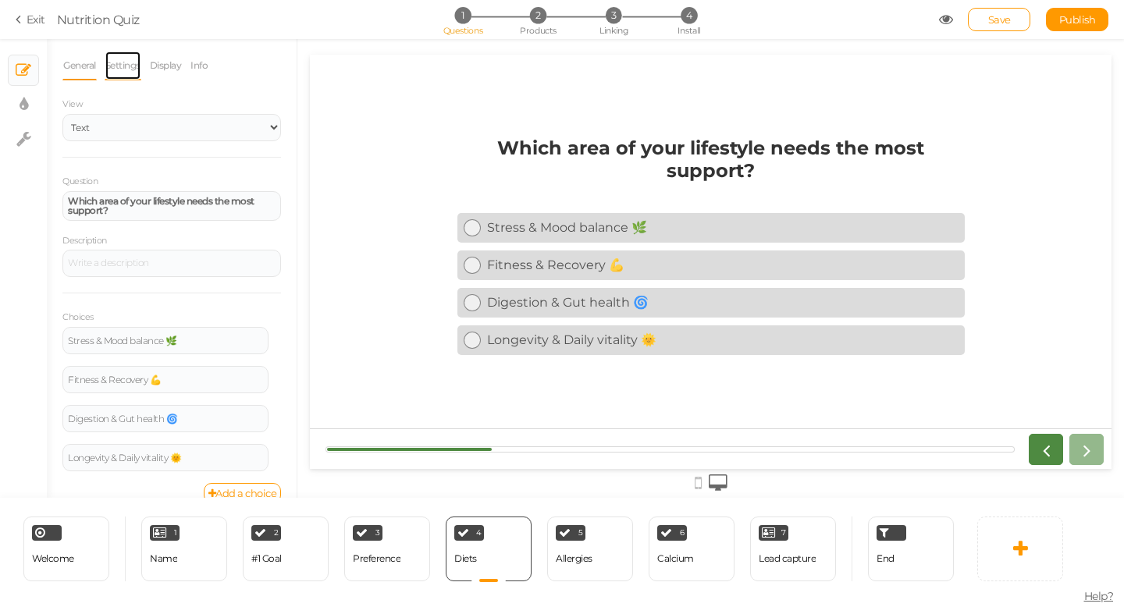
click at [136, 74] on link "Settings" at bounding box center [123, 66] width 37 height 30
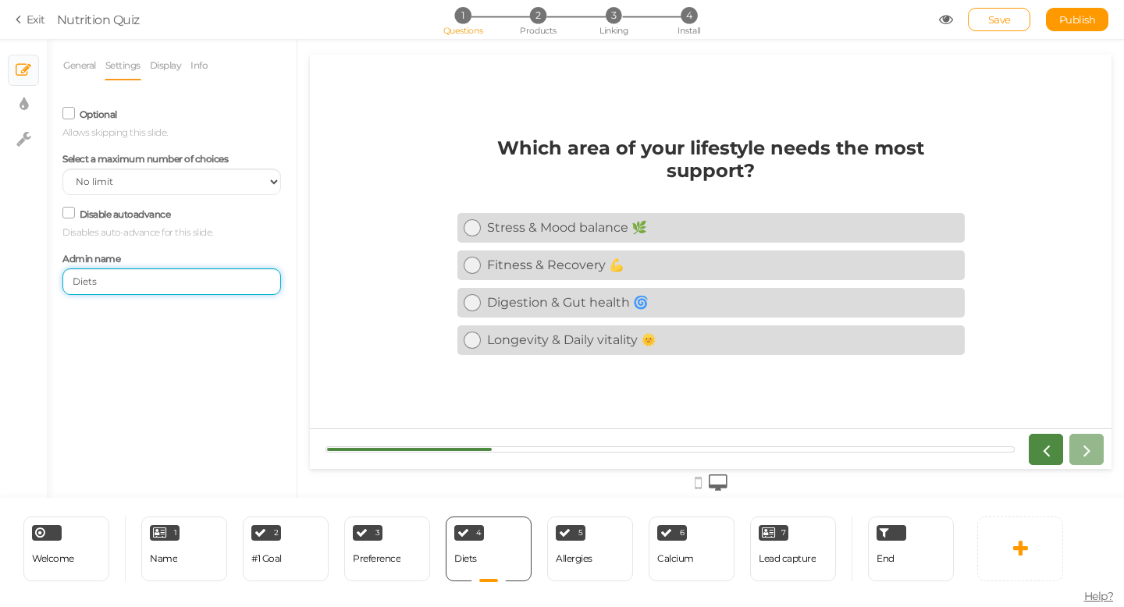
drag, startPoint x: 124, startPoint y: 276, endPoint x: 54, endPoint y: 279, distance: 70.3
click at [52, 279] on div "Admin name Diets" at bounding box center [172, 271] width 242 height 48
drag, startPoint x: 111, startPoint y: 288, endPoint x: 41, endPoint y: 288, distance: 69.5
click at [41, 288] on div "× Slides × Display settings × Settings General Settings Display Info View Text …" at bounding box center [562, 268] width 1124 height 459
type input "Most Needed"
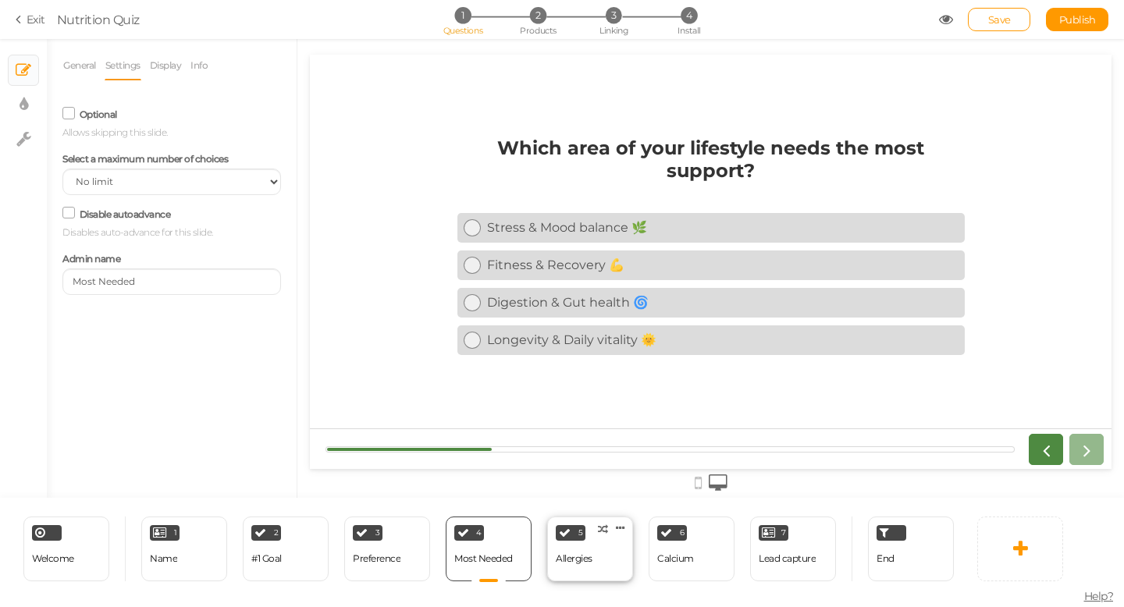
click at [596, 572] on div "5 Allergies × Define the conditions to show this slide. Clone Change type Delete" at bounding box center [590, 549] width 86 height 65
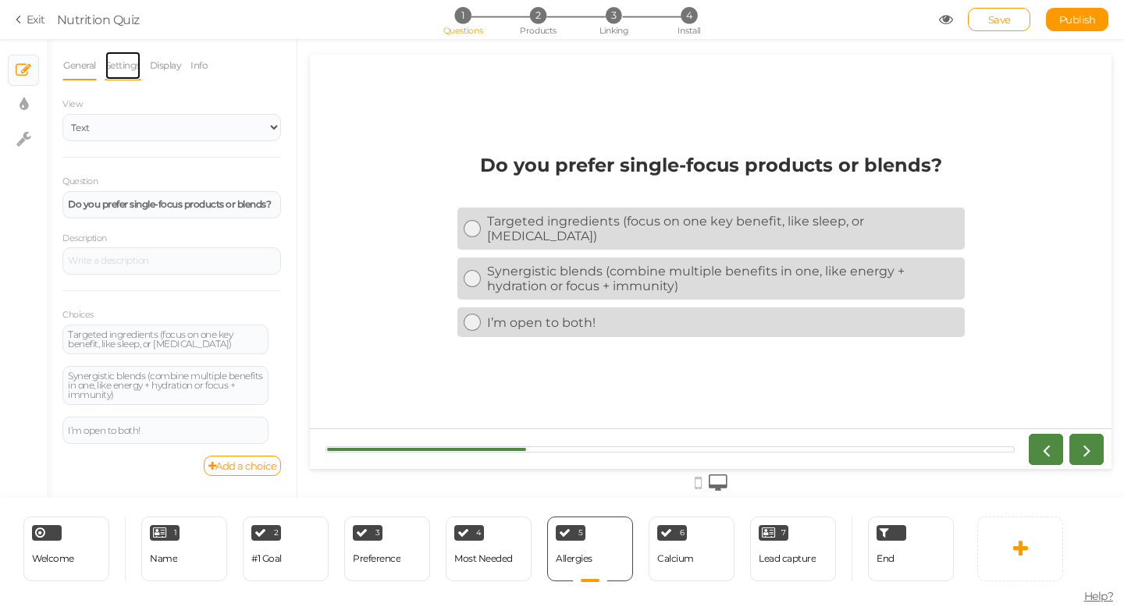
click at [130, 62] on link "Settings" at bounding box center [123, 66] width 37 height 30
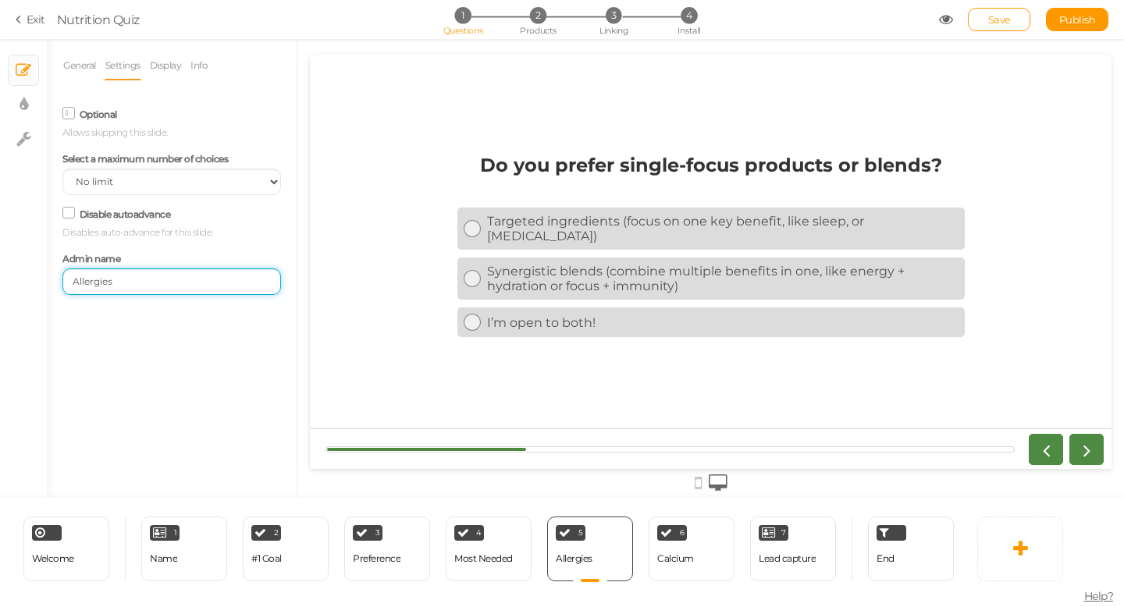
drag, startPoint x: 134, startPoint y: 279, endPoint x: 38, endPoint y: 279, distance: 96.0
click at [38, 279] on div "× Slides × Display settings × Settings General Settings Display Info View Text …" at bounding box center [562, 268] width 1124 height 459
type input "Product Type"
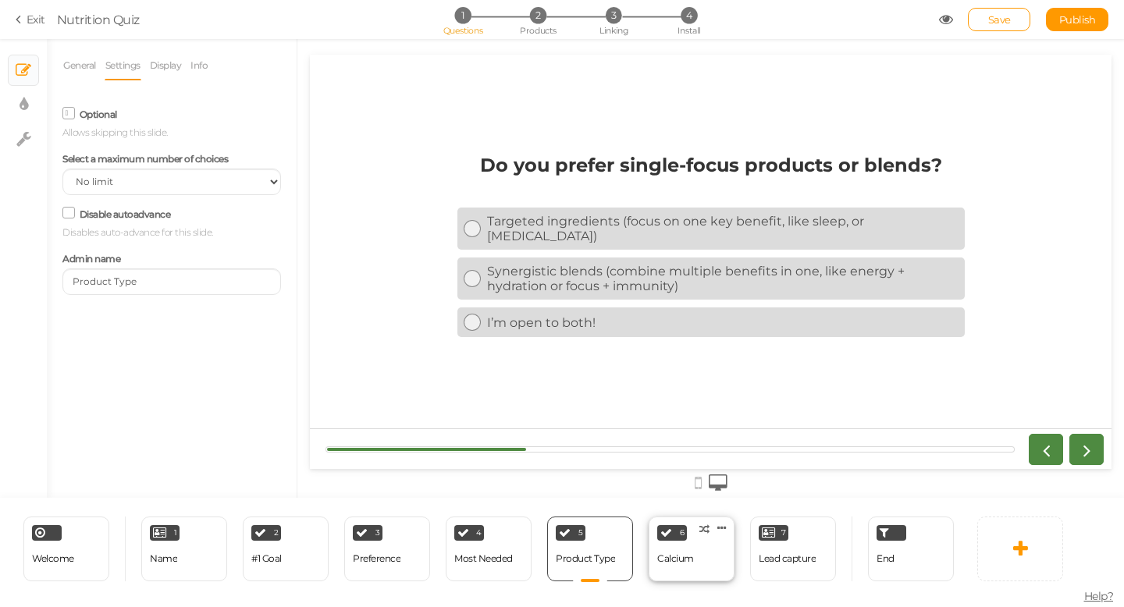
click at [668, 559] on div "Calcium" at bounding box center [675, 559] width 37 height 11
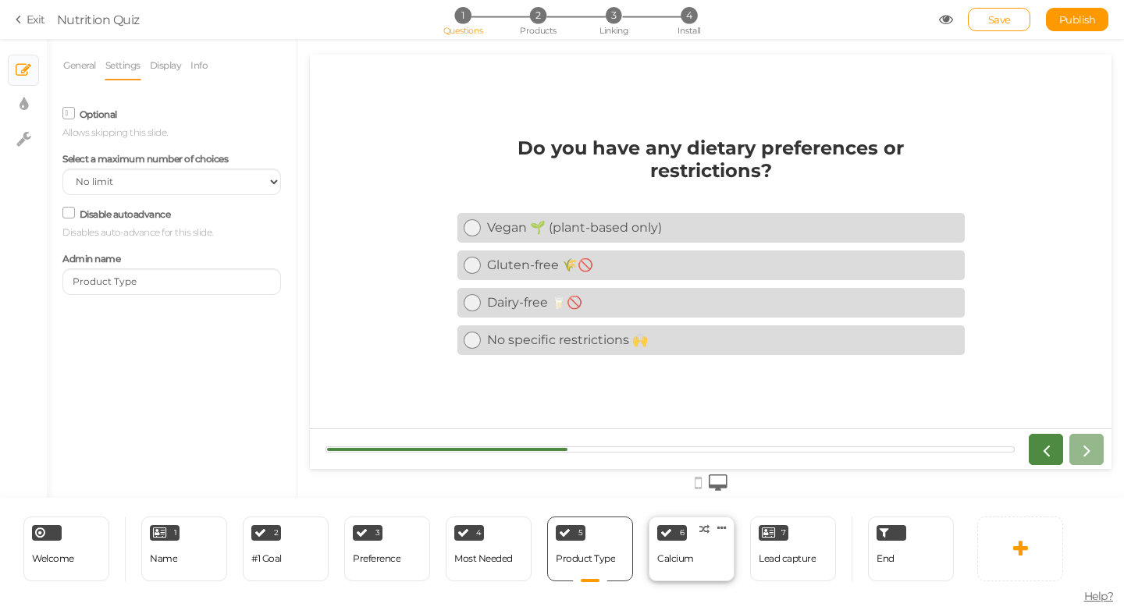
select select "1"
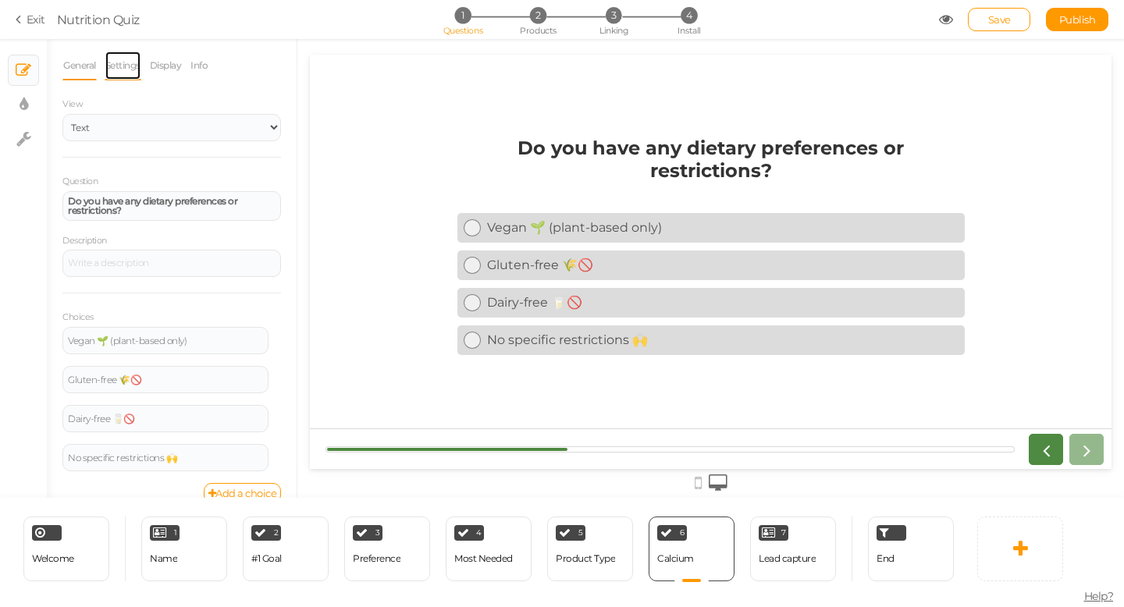
click at [126, 67] on link "Settings" at bounding box center [123, 66] width 37 height 30
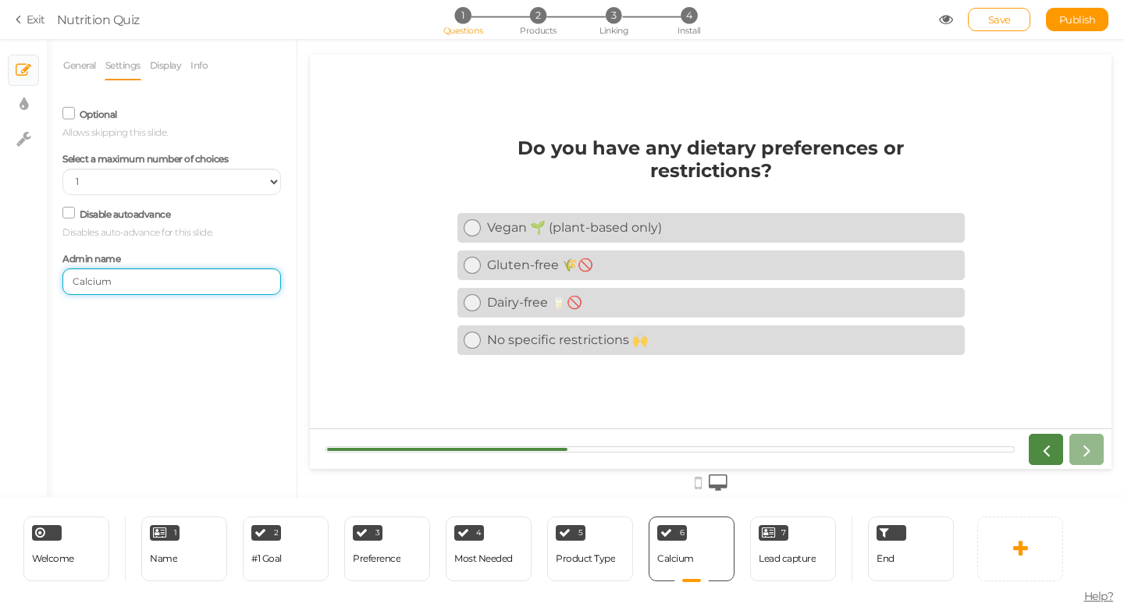
drag, startPoint x: 132, startPoint y: 282, endPoint x: 52, endPoint y: 282, distance: 80.4
click at [52, 282] on div "Admin name Calcium" at bounding box center [172, 271] width 242 height 48
type input "Dietary Preferences"
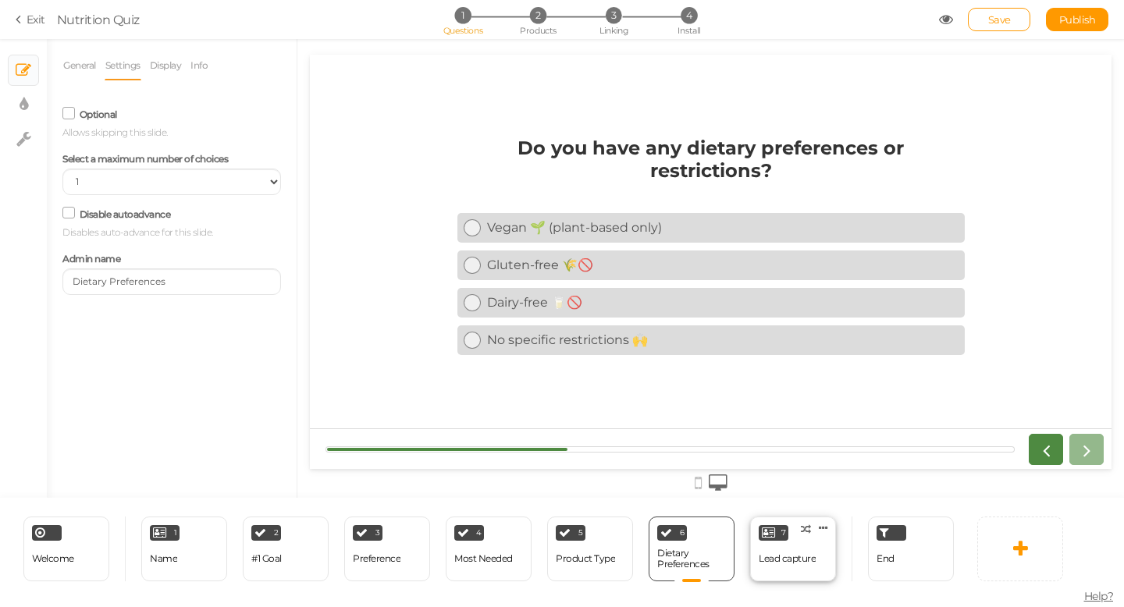
click at [775, 550] on div "Lead capture" at bounding box center [787, 559] width 57 height 27
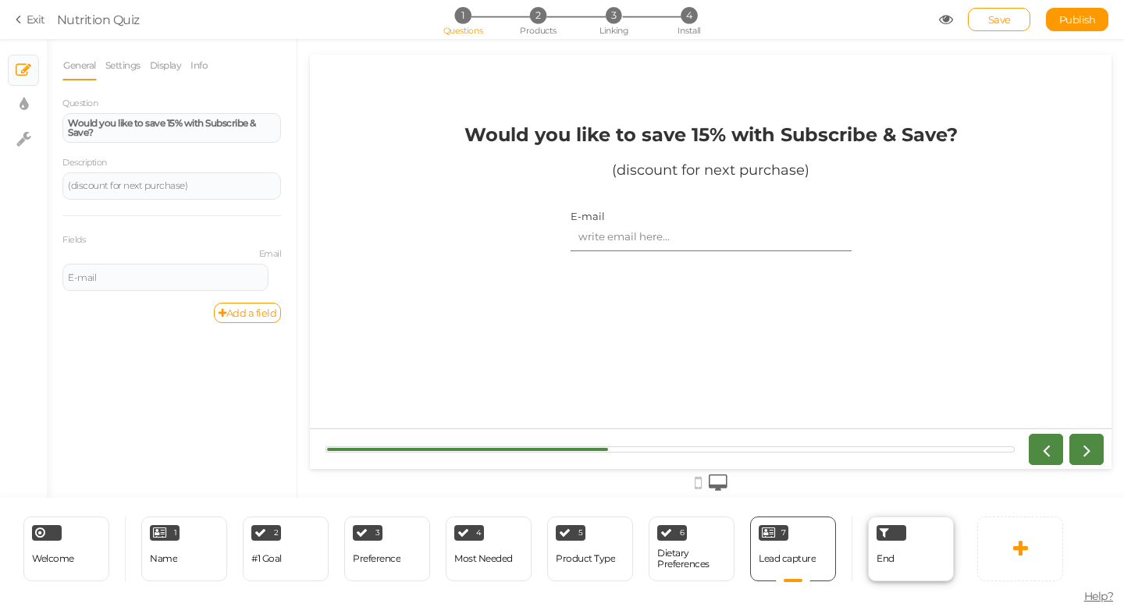
click at [881, 569] on div "End" at bounding box center [886, 559] width 18 height 27
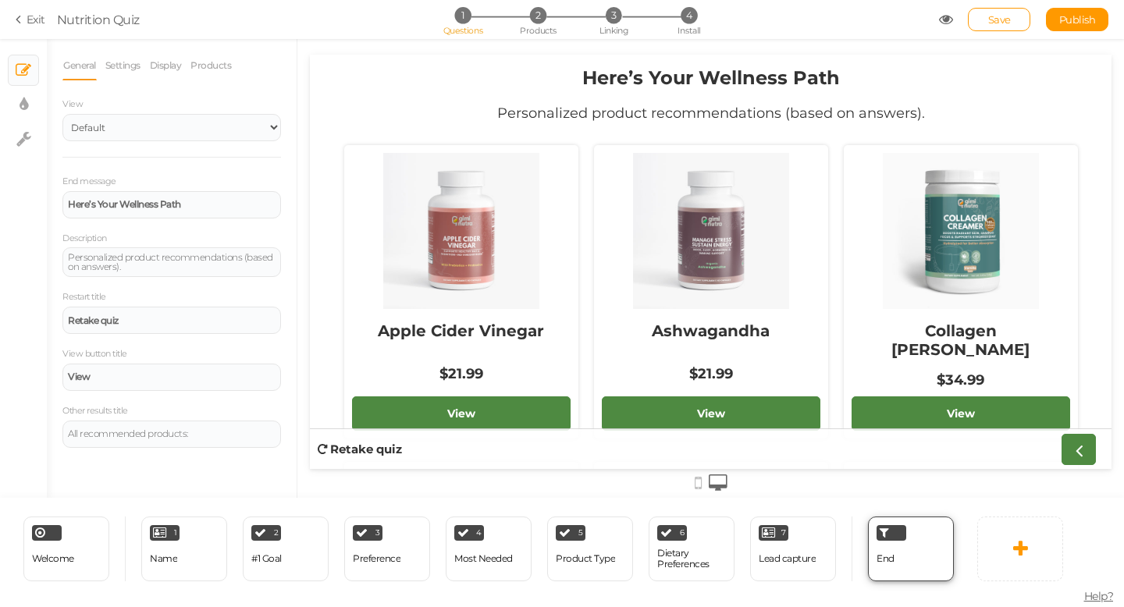
click at [892, 532] on div at bounding box center [892, 533] width 30 height 16
click at [879, 527] on div at bounding box center [892, 533] width 30 height 16
click at [926, 554] on div "End" at bounding box center [911, 549] width 86 height 65
click at [939, 557] on div "End" at bounding box center [911, 549] width 86 height 65
click at [807, 551] on div "Lead capture" at bounding box center [787, 559] width 57 height 27
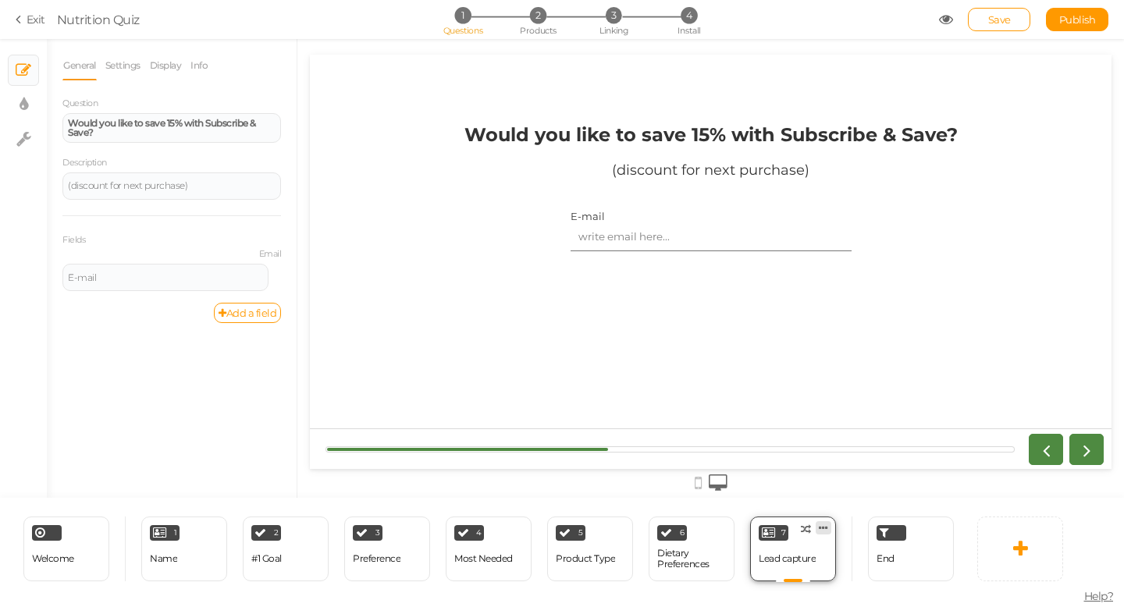
click at [823, 528] on icon at bounding box center [823, 528] width 9 height 12
click at [855, 508] on div "Welcome Delete 1 Name × Define the conditions to show this slide. Clone Change …" at bounding box center [481, 548] width 962 height 101
click at [767, 533] on icon at bounding box center [768, 533] width 13 height 12
click at [779, 534] on div "7" at bounding box center [774, 533] width 30 height 16
click at [680, 532] on span "6" at bounding box center [682, 533] width 5 height 8
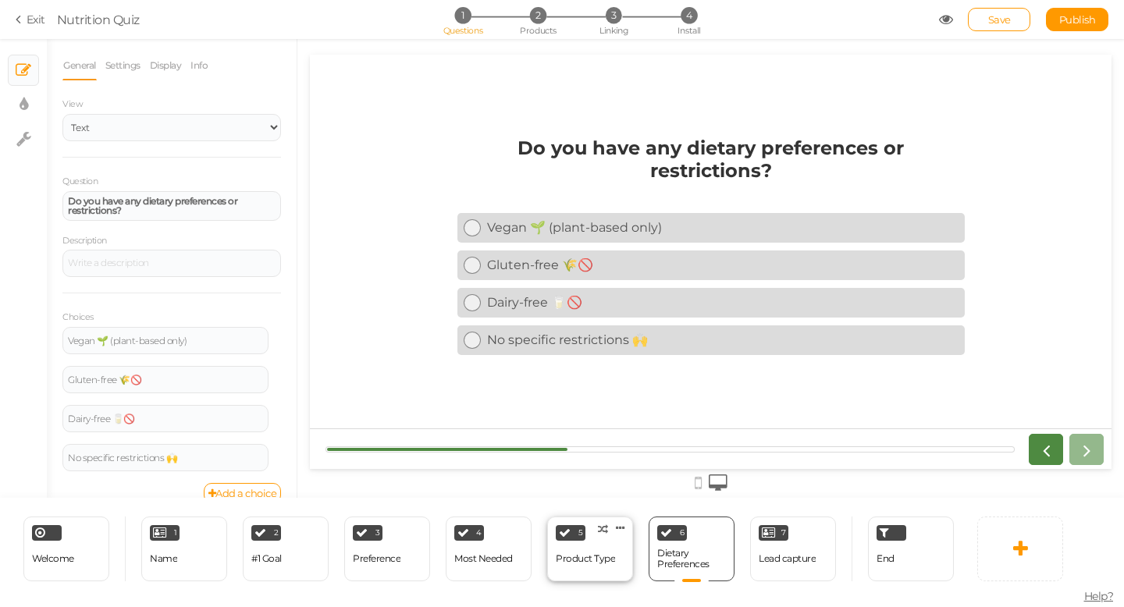
click at [584, 522] on div "5 Product Type × Define the conditions to show this slide. Clone Change type De…" at bounding box center [590, 549] width 86 height 65
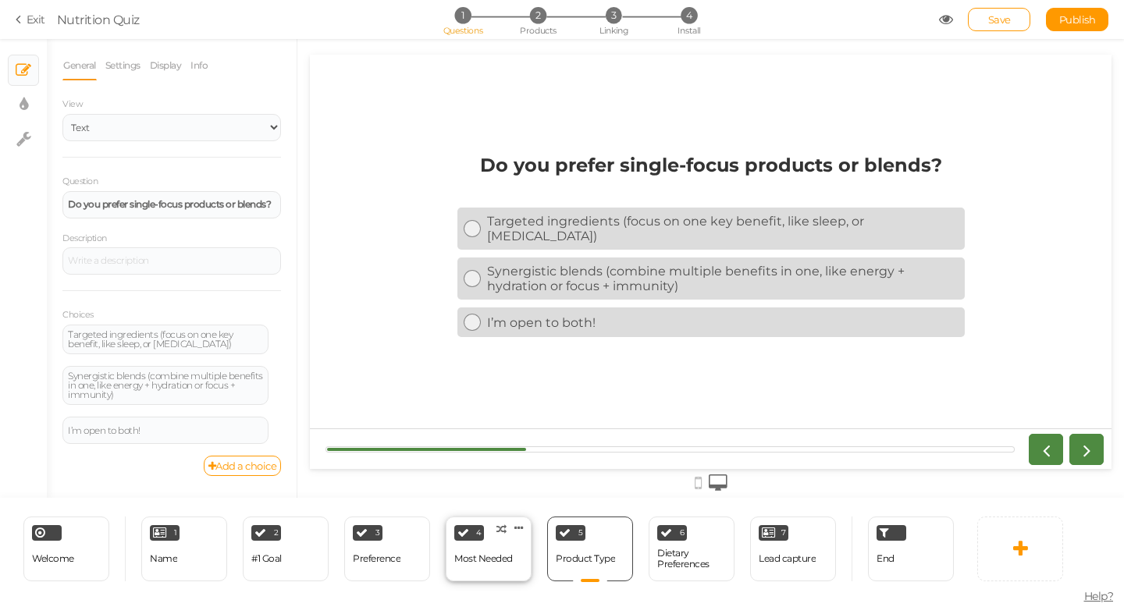
click at [486, 546] on div "Most Needed" at bounding box center [483, 559] width 59 height 27
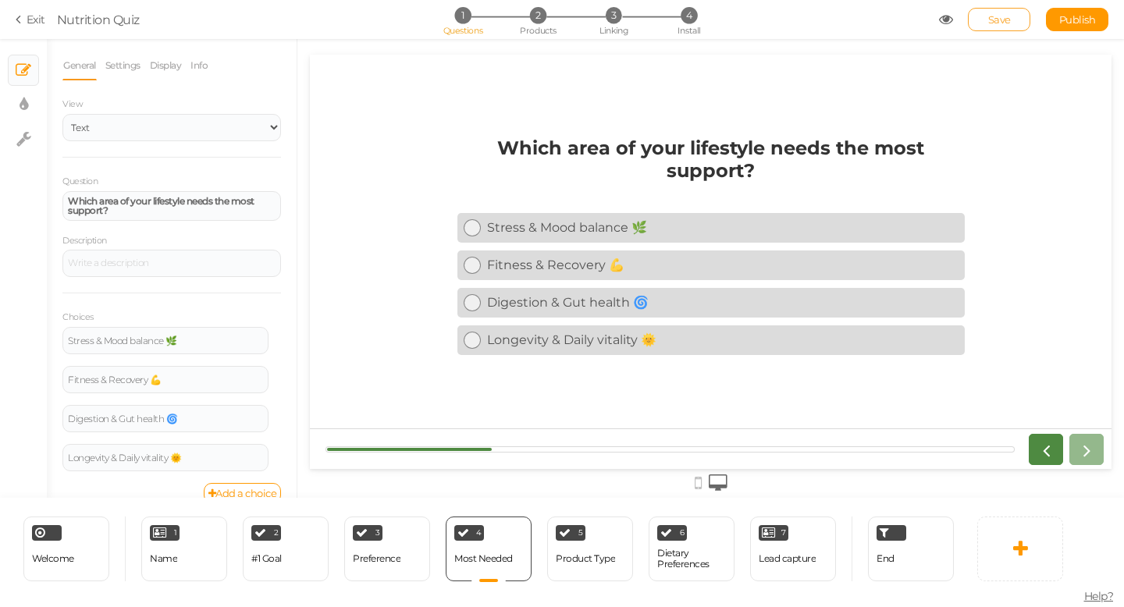
click at [1013, 14] on link "Save" at bounding box center [999, 19] width 62 height 23
click at [943, 22] on icon at bounding box center [946, 19] width 14 height 14
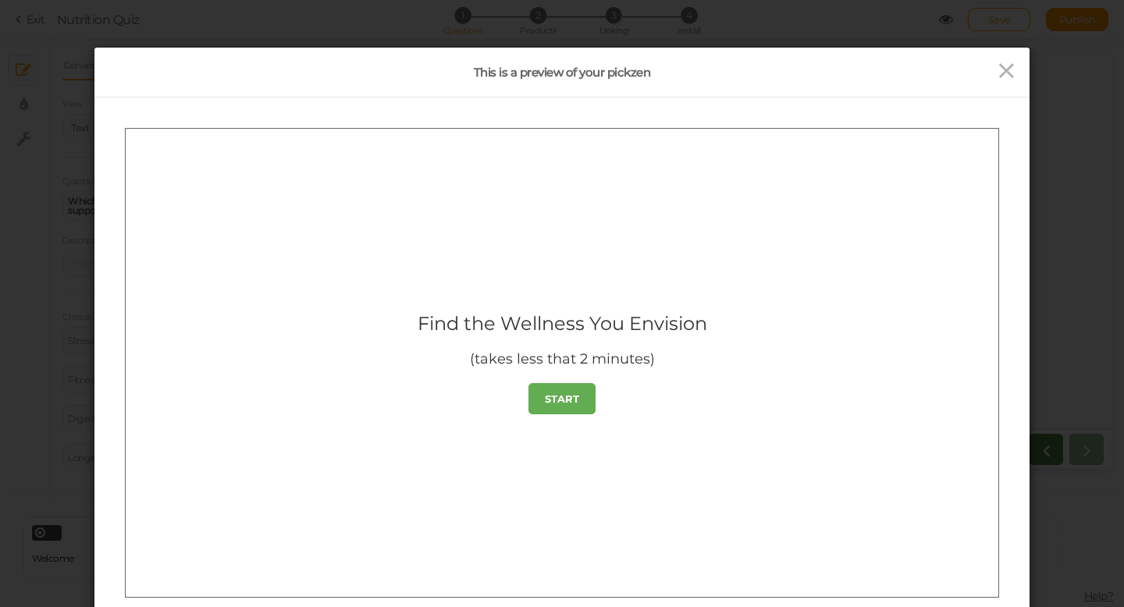
click at [576, 397] on strong "START" at bounding box center [562, 398] width 34 height 12
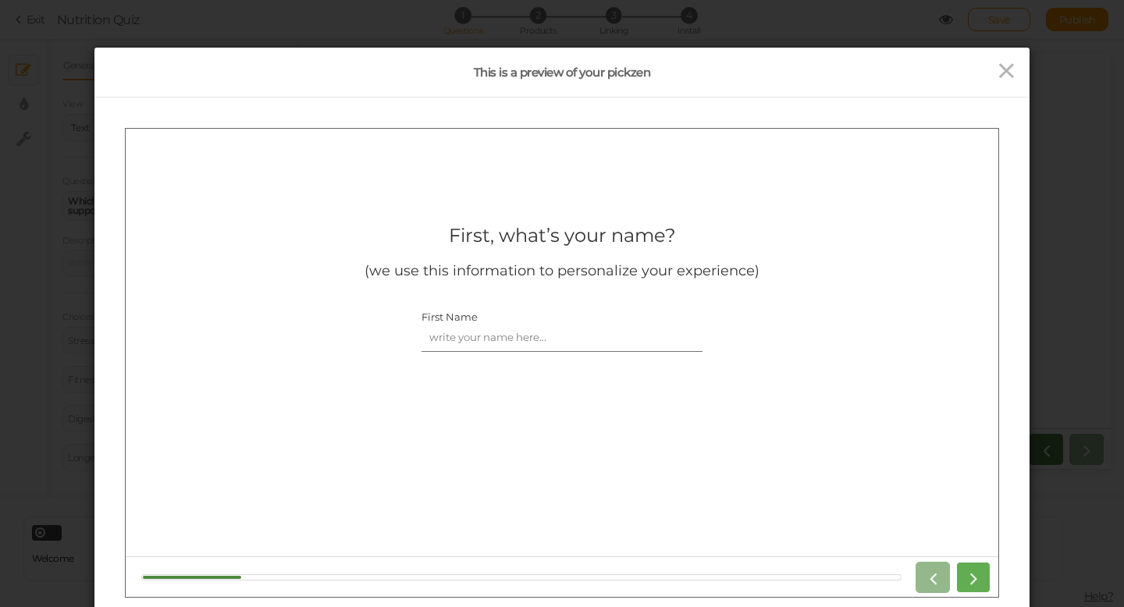
click at [972, 576] on icon at bounding box center [973, 577] width 20 height 20
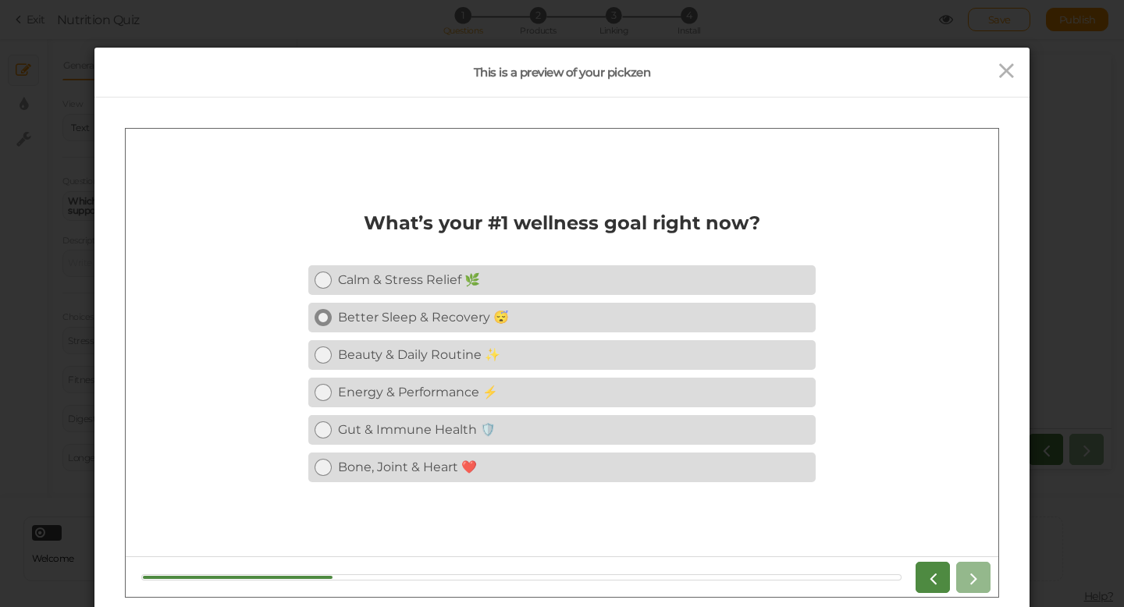
click at [497, 320] on div "Better Sleep & Recovery 😴" at bounding box center [574, 316] width 472 height 15
click at [493, 358] on div "Beauty & Daily Routine ✨" at bounding box center [574, 354] width 472 height 15
click at [1011, 84] on link at bounding box center [1006, 76] width 23 height 15
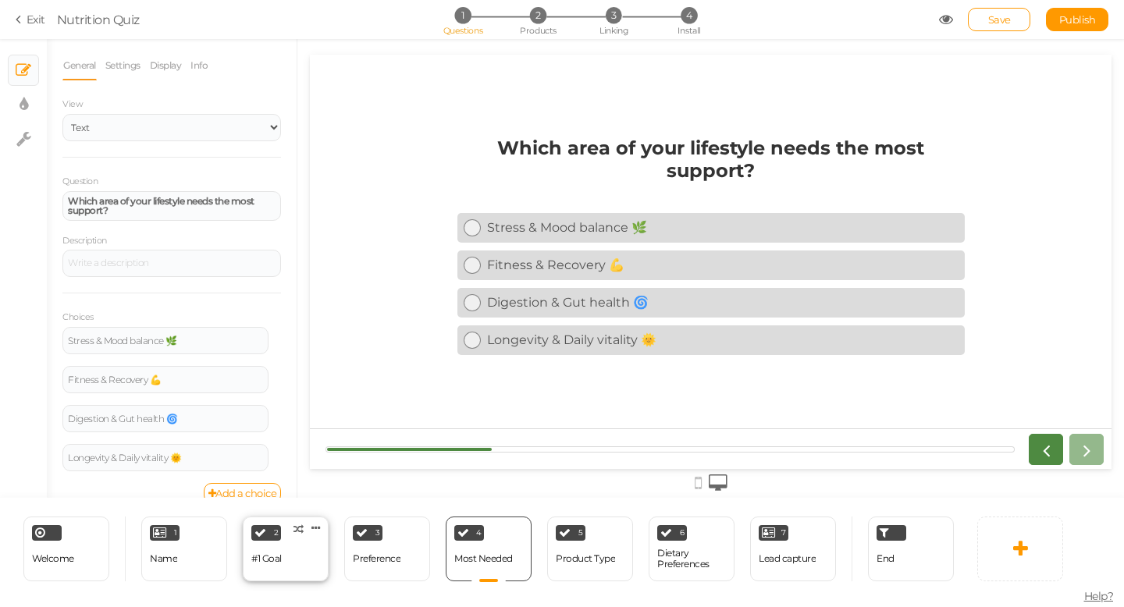
click at [291, 554] on div "2 #1 Goal × Define the conditions to show this slide. Clone Change type Delete" at bounding box center [286, 549] width 86 height 65
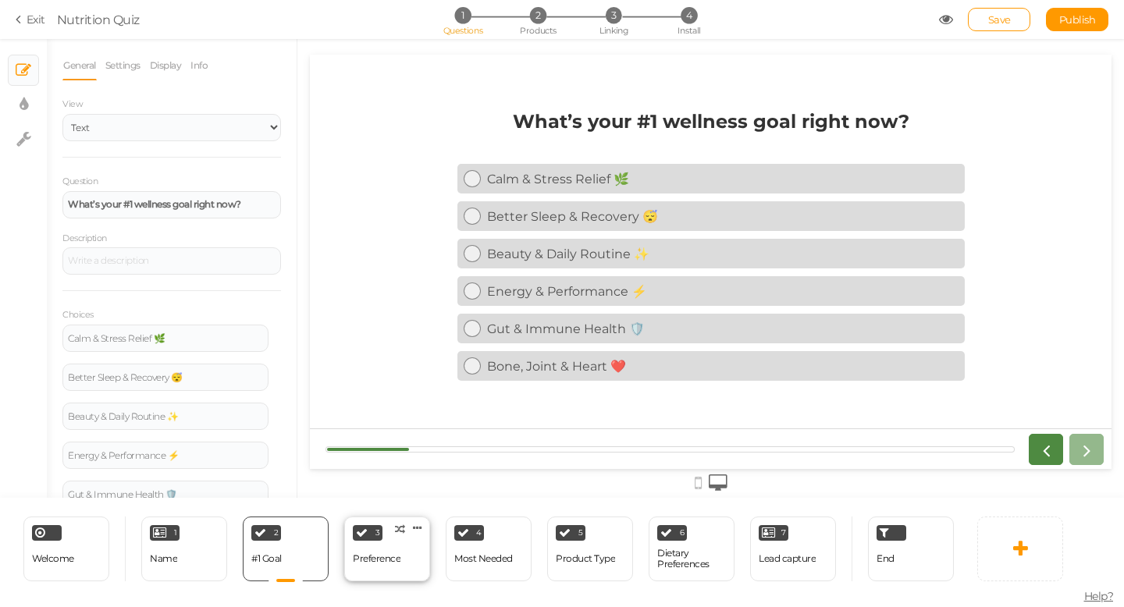
click at [383, 552] on div "Preference" at bounding box center [377, 559] width 48 height 27
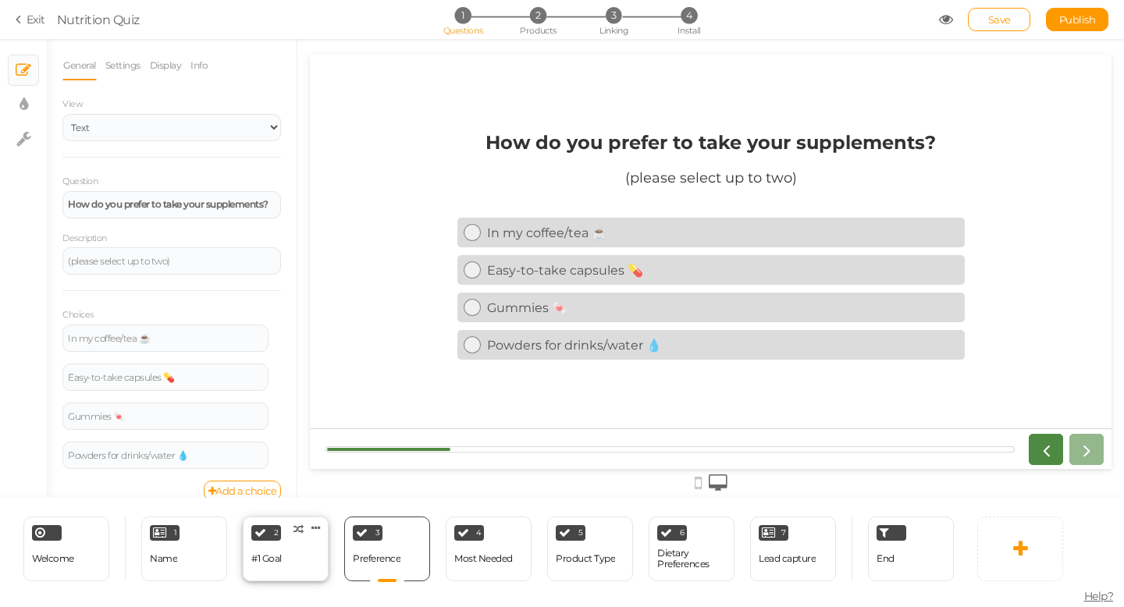
click at [288, 554] on div "2 #1 Goal × Define the conditions to show this slide. Clone Change type Delete" at bounding box center [286, 549] width 86 height 65
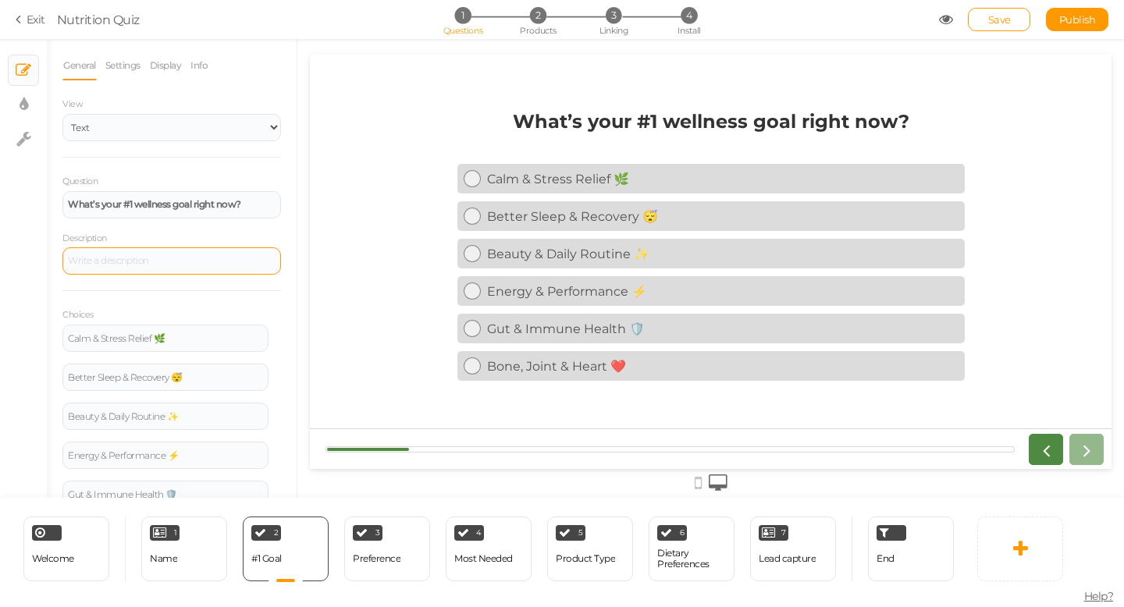
click at [143, 264] on div at bounding box center [171, 260] width 219 height 27
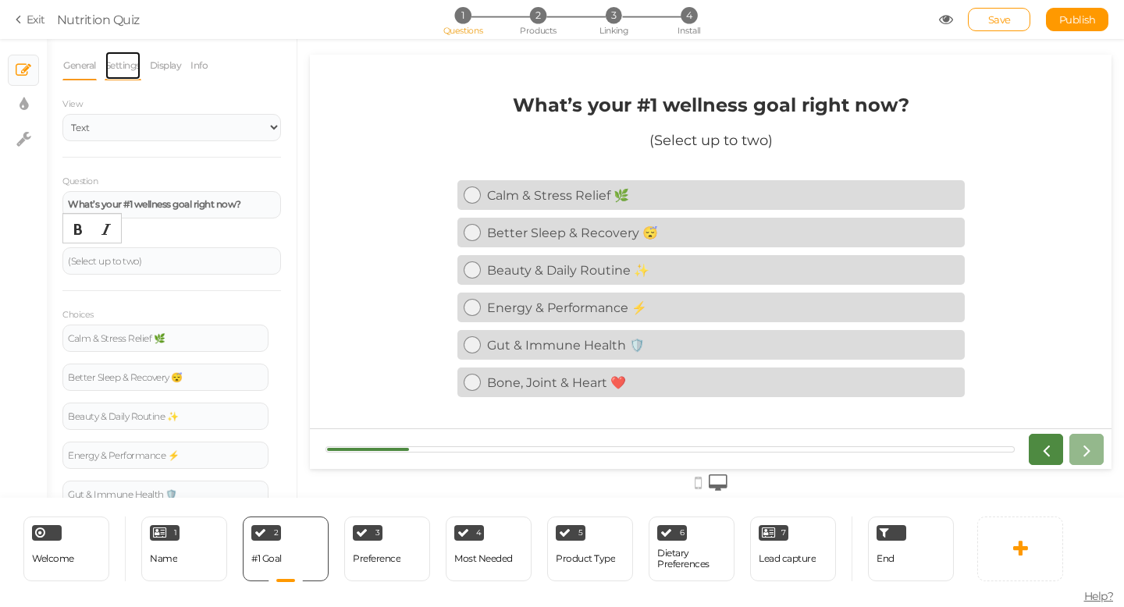
click at [126, 73] on link "Settings" at bounding box center [123, 66] width 37 height 30
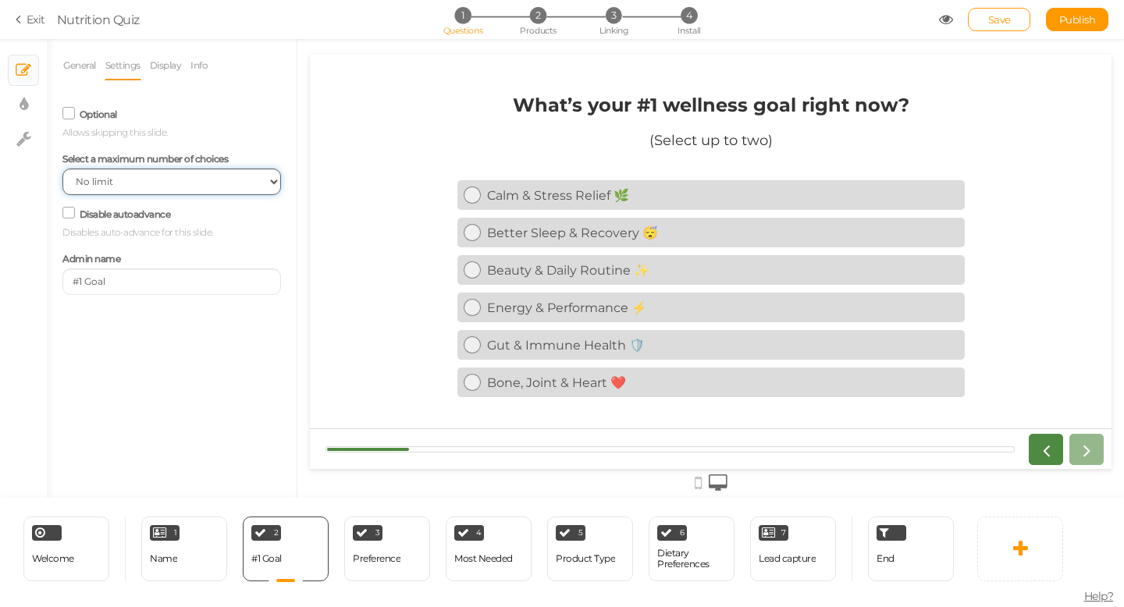
click at [146, 179] on select "No limit 1 2 3 4 5 6 7 8 9 10" at bounding box center [171, 182] width 219 height 27
select select "2"
click at [1009, 20] on span "Save" at bounding box center [999, 19] width 23 height 12
click at [948, 24] on icon at bounding box center [946, 19] width 14 height 14
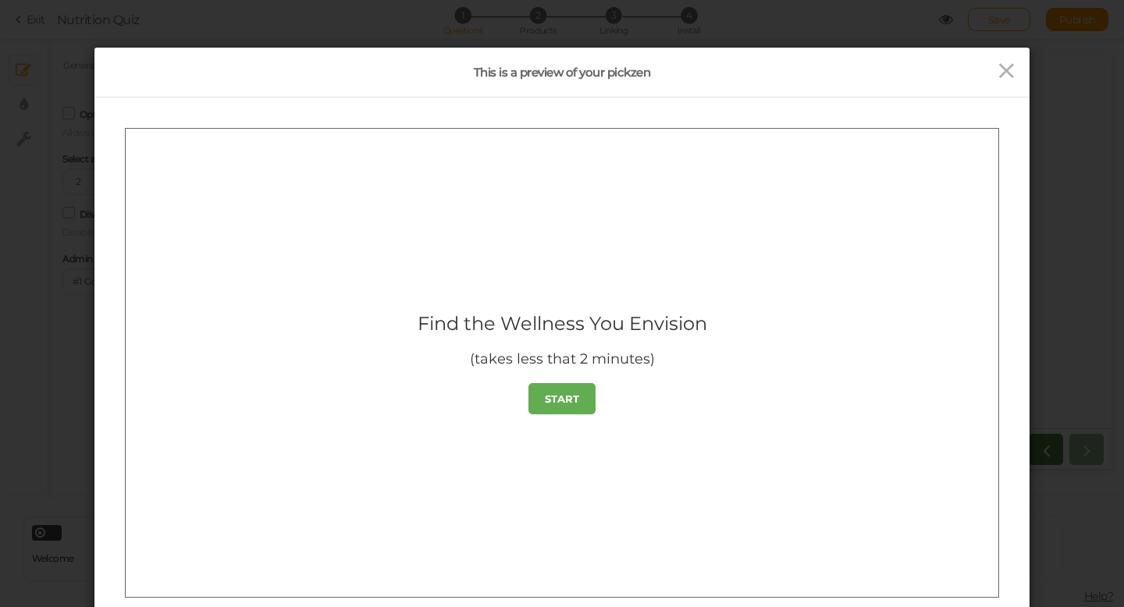
click at [586, 396] on link "START" at bounding box center [562, 398] width 67 height 31
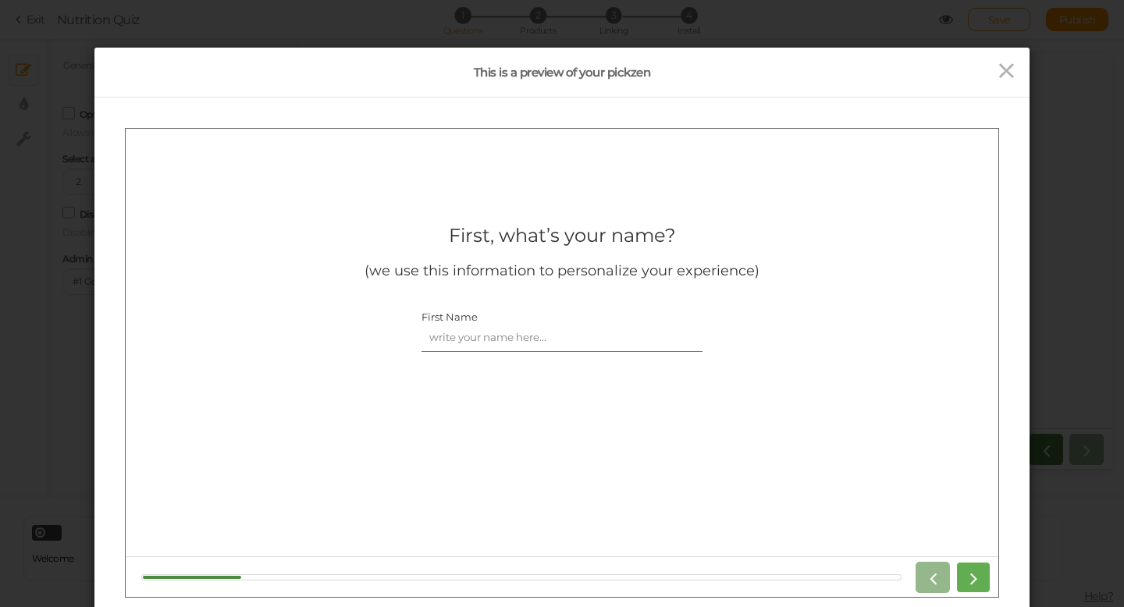
click at [971, 571] on icon at bounding box center [973, 577] width 20 height 20
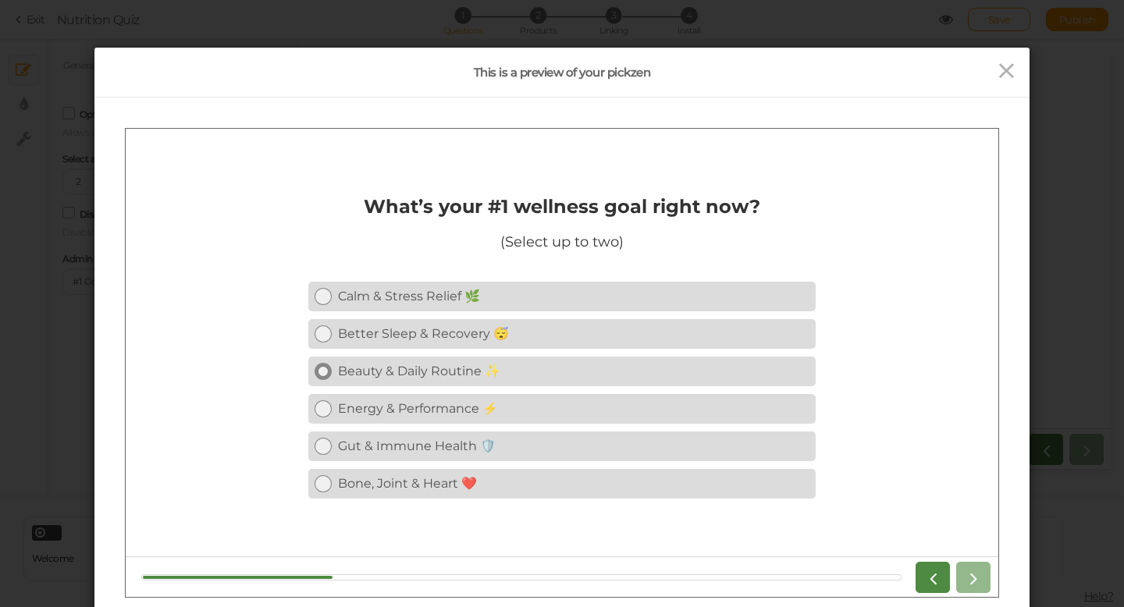
click at [494, 366] on div "Beauty & Daily Routine ✨" at bounding box center [574, 370] width 472 height 15
click at [482, 299] on div "Calm & Stress Relief 🌿" at bounding box center [574, 295] width 472 height 15
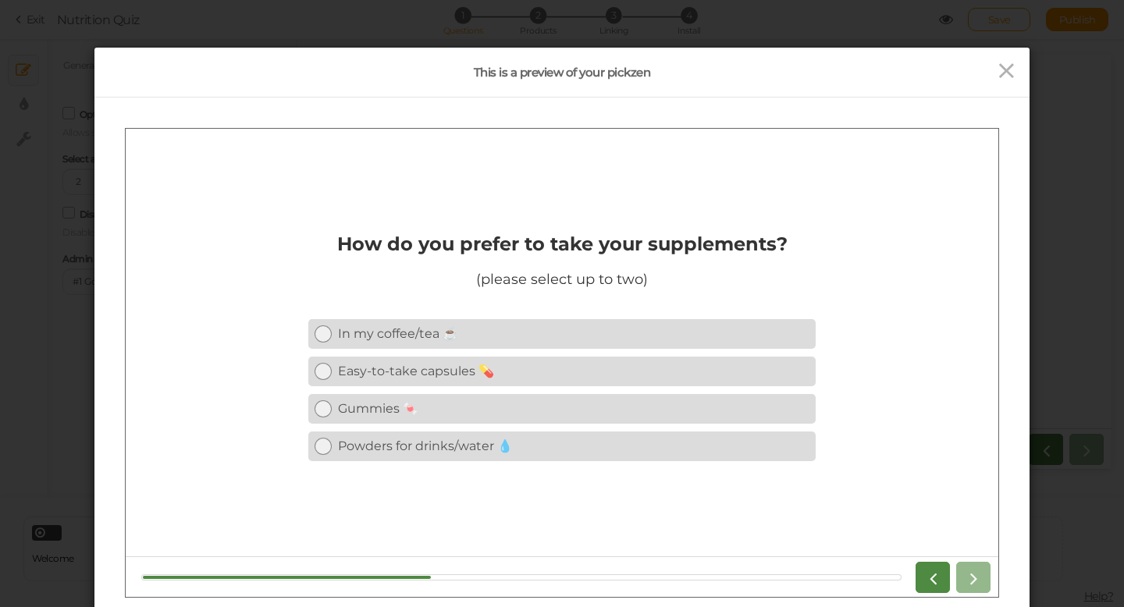
click at [489, 390] on div "Calm & Stress Relief 🌿 Better Sleep & Recovery 😴 Beauty & Daily Routine ✨ Energ…" at bounding box center [561, 389] width 507 height 225
click at [1009, 74] on icon at bounding box center [1006, 70] width 23 height 23
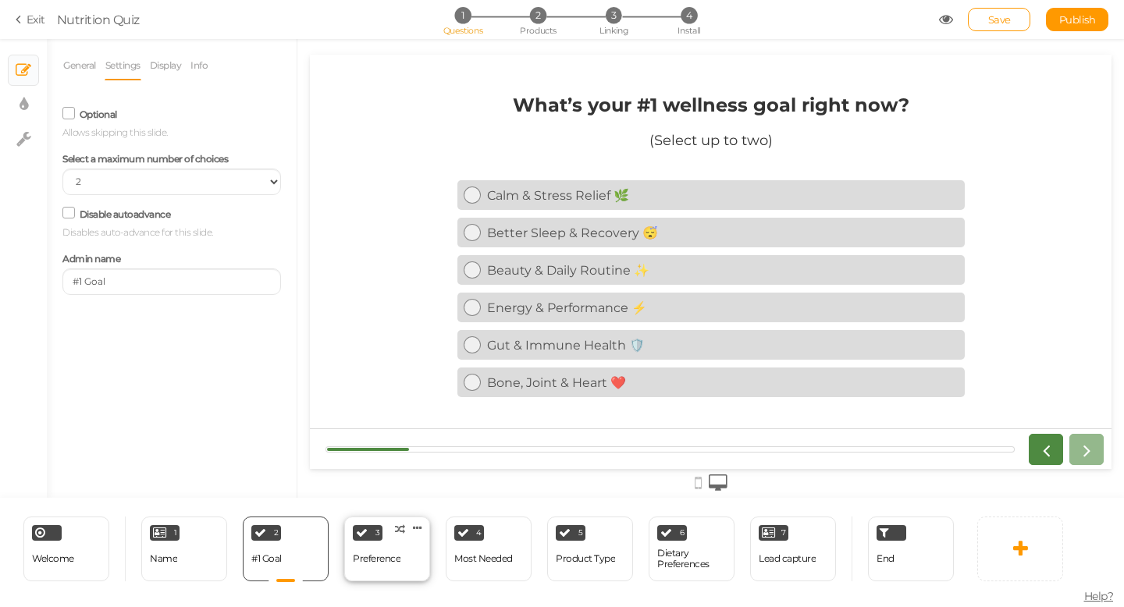
click at [387, 556] on div "Preference" at bounding box center [377, 559] width 48 height 11
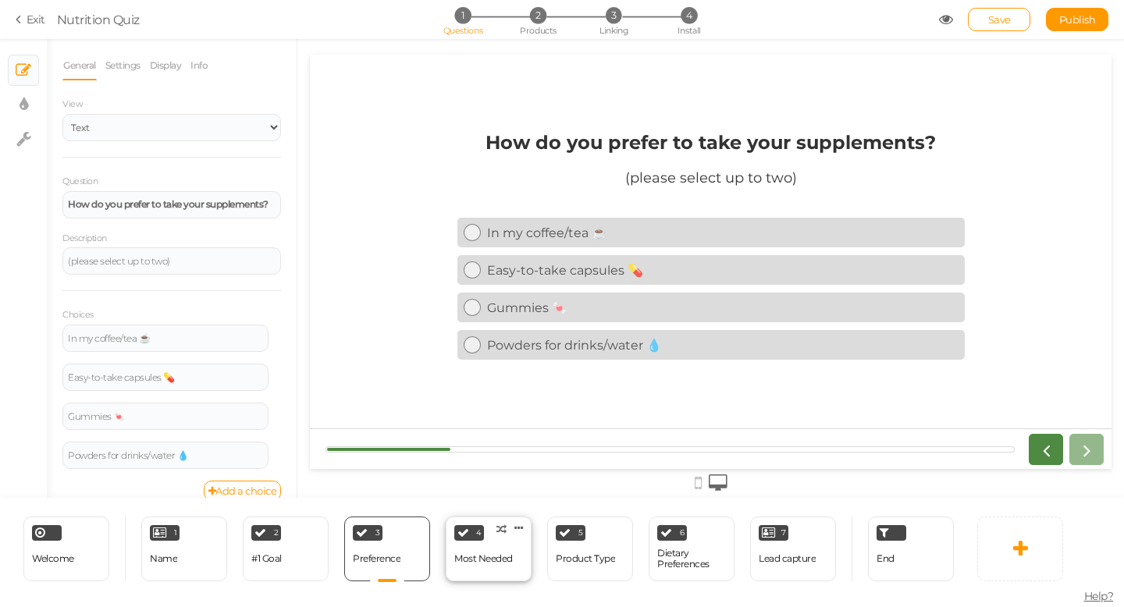
click at [496, 556] on div "Most Needed" at bounding box center [483, 559] width 59 height 11
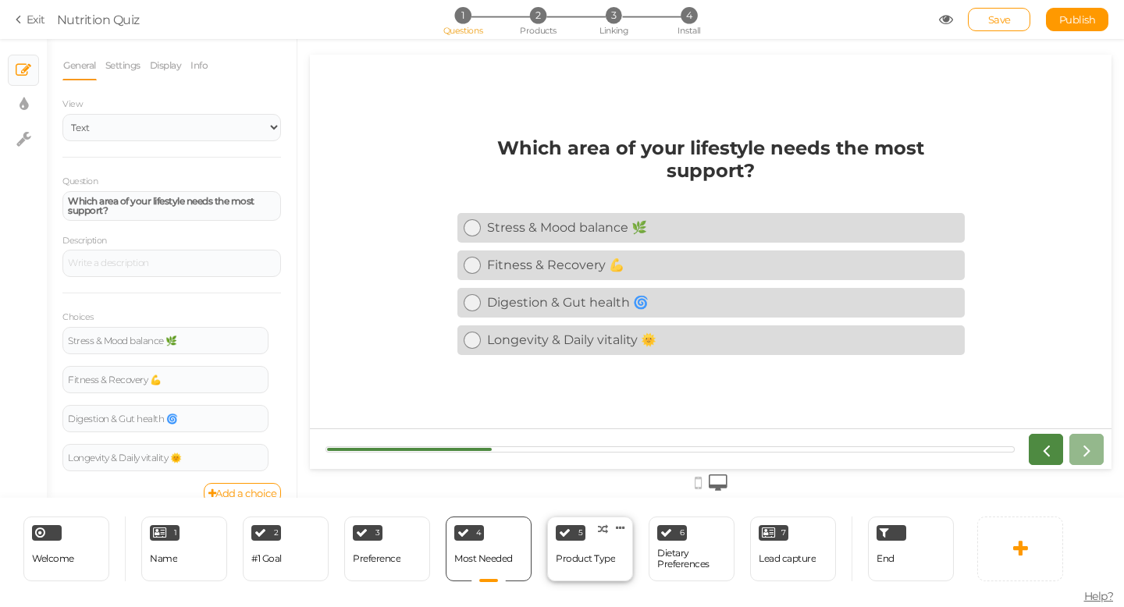
click at [581, 553] on div "Product Type" at bounding box center [585, 559] width 59 height 27
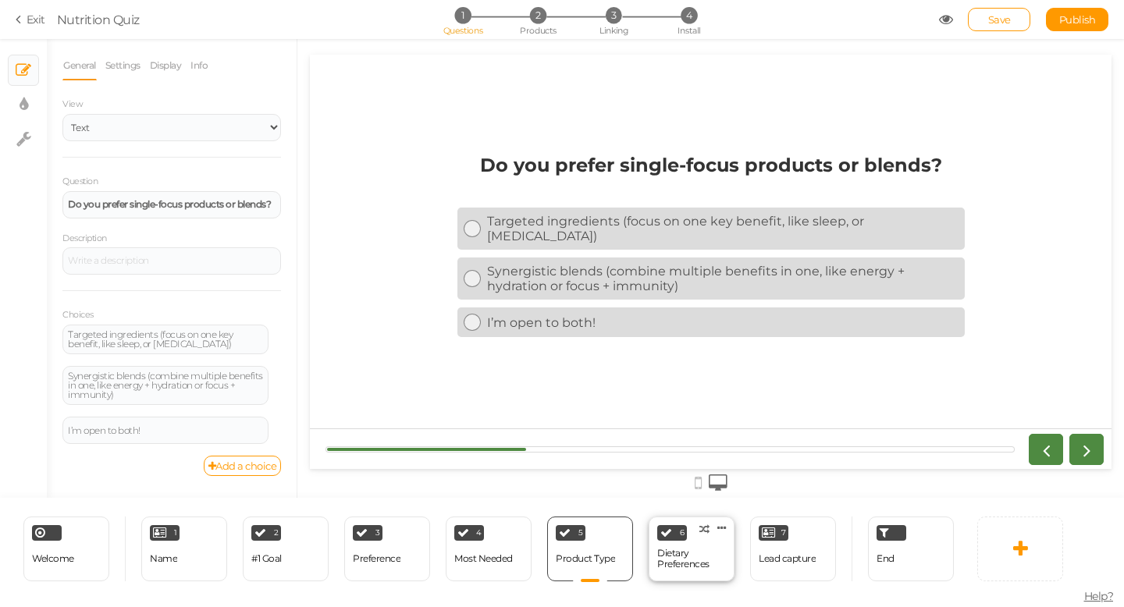
click at [669, 551] on div "Dietary Preferences" at bounding box center [691, 559] width 69 height 22
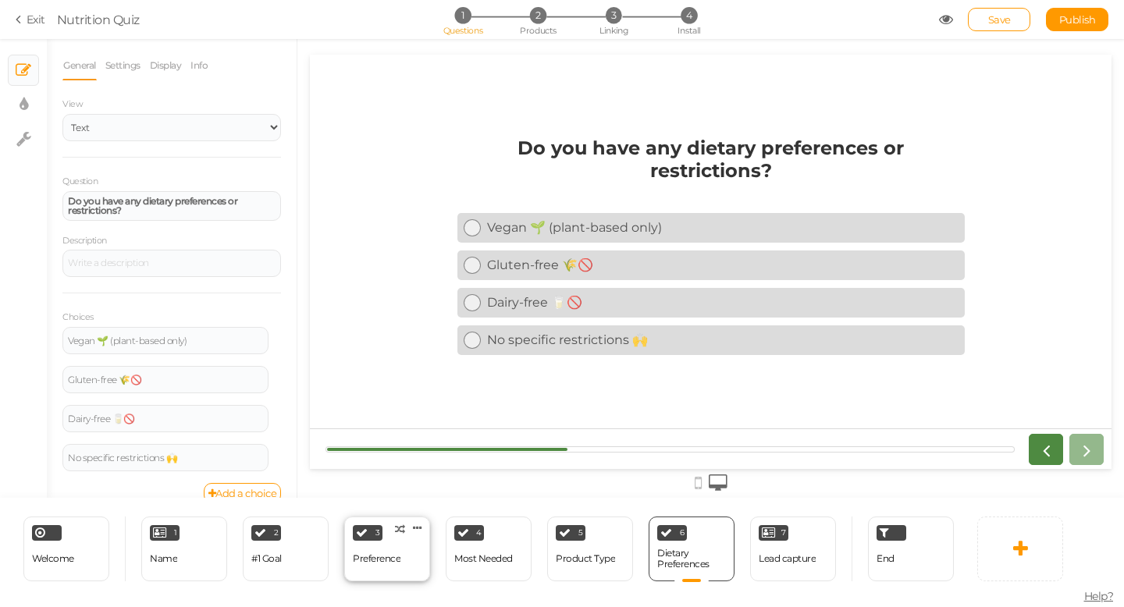
click at [365, 539] on div "3" at bounding box center [368, 533] width 30 height 16
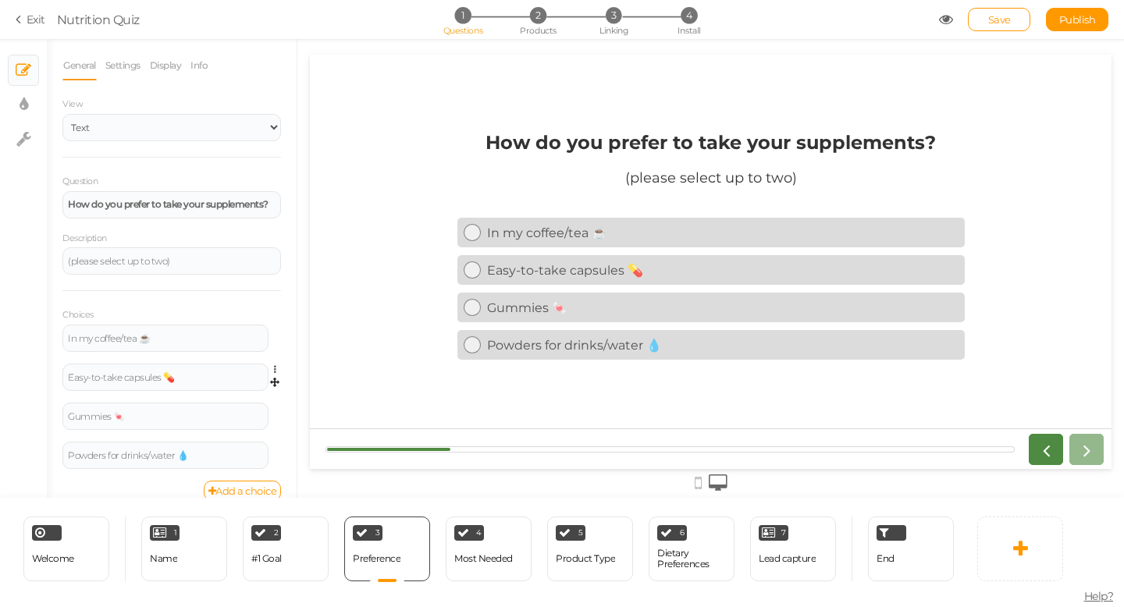
scroll to position [19, 0]
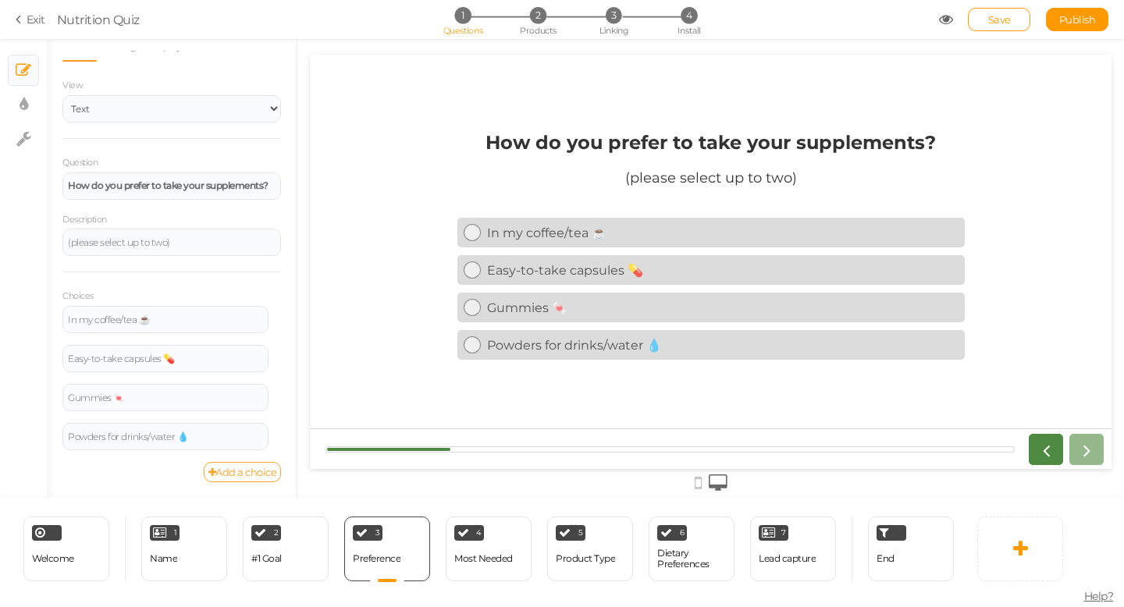
click at [244, 470] on link "Add a choice" at bounding box center [243, 472] width 78 height 20
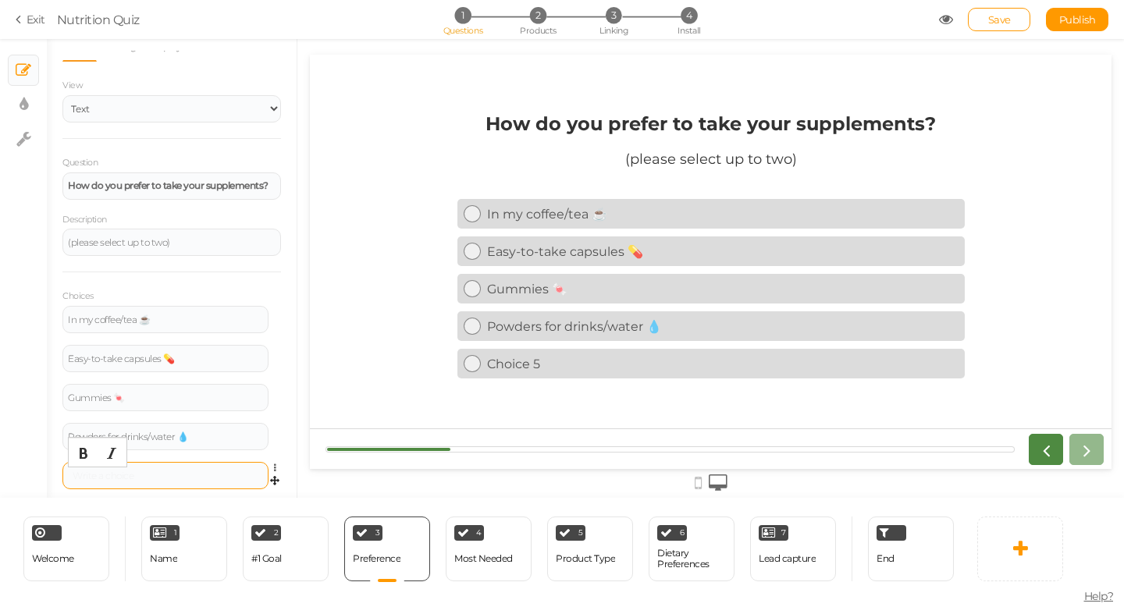
click at [189, 472] on div at bounding box center [165, 476] width 195 height 9
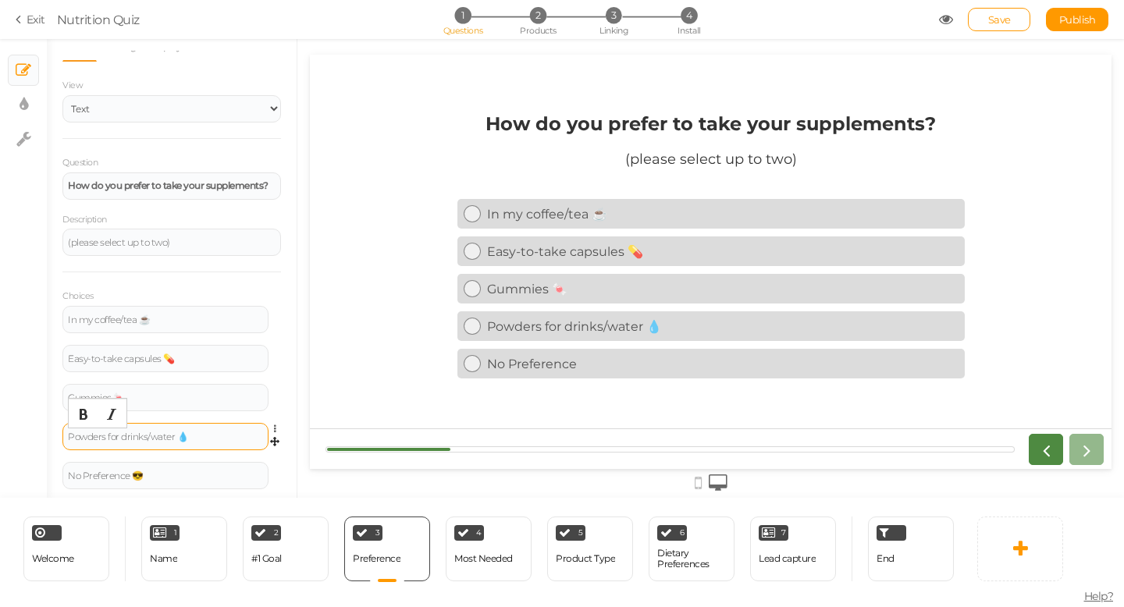
click at [188, 438] on div "Powders for drinks/water 💧" at bounding box center [165, 436] width 195 height 9
click at [496, 549] on div "Most Needed" at bounding box center [483, 559] width 59 height 27
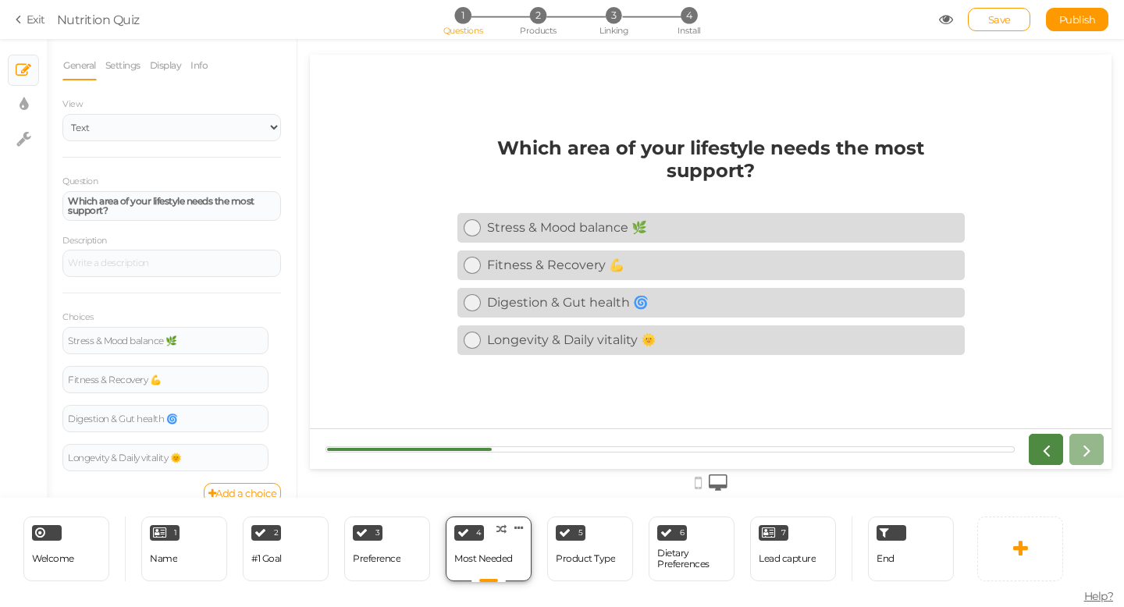
scroll to position [0, 0]
click at [568, 554] on div "Product Type" at bounding box center [585, 559] width 59 height 11
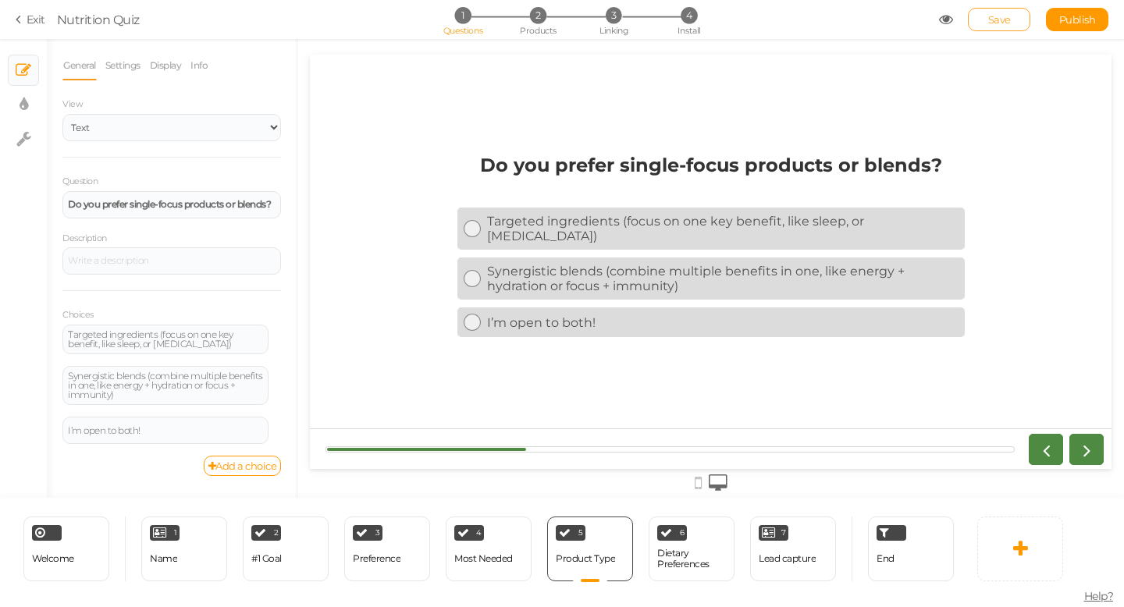
click at [996, 25] on span "Save" at bounding box center [999, 19] width 23 height 12
click at [947, 17] on icon at bounding box center [946, 19] width 14 height 14
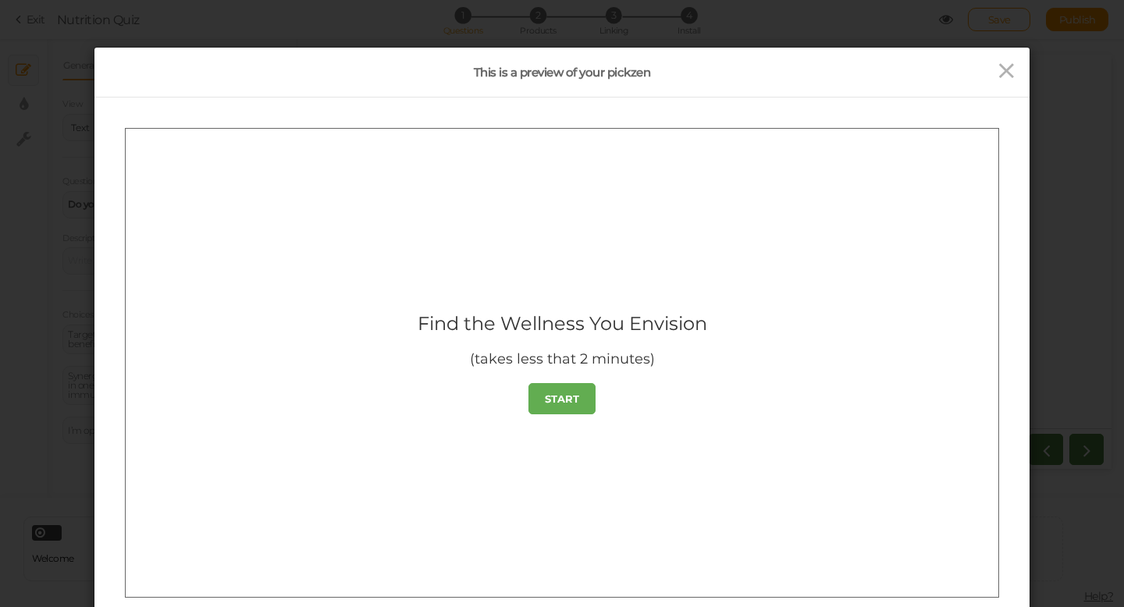
click at [575, 399] on strong "START" at bounding box center [562, 398] width 34 height 12
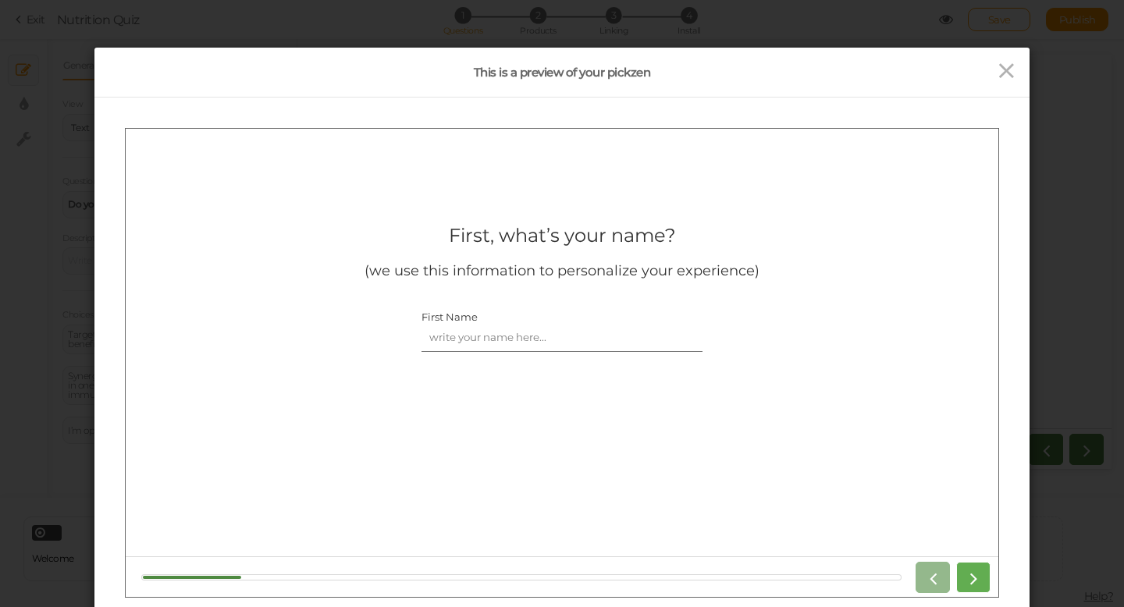
click at [967, 578] on icon at bounding box center [973, 577] width 20 height 20
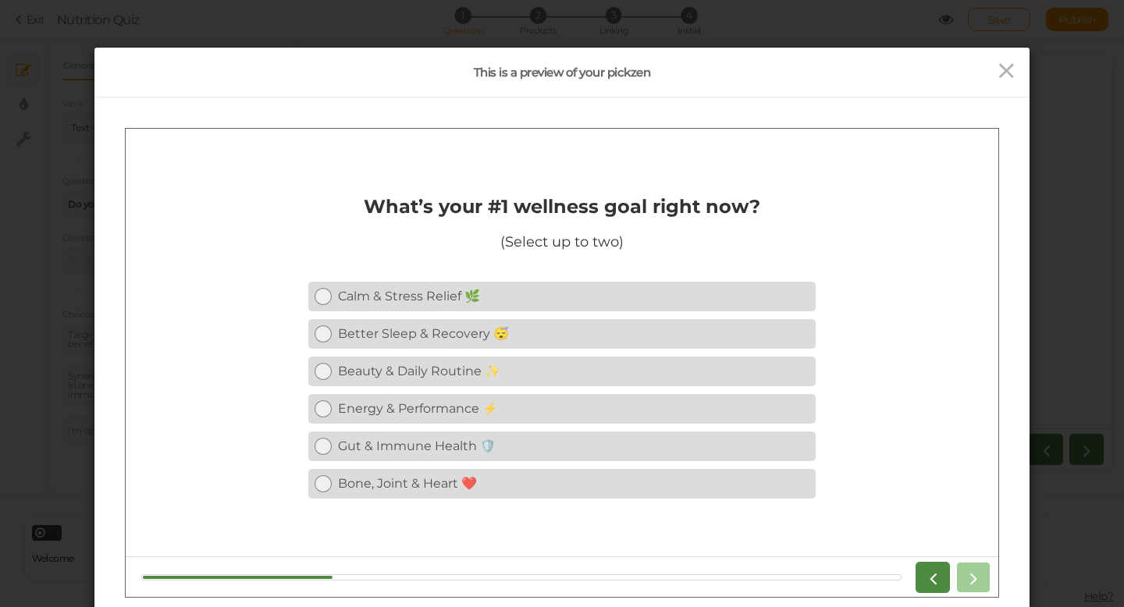
click at [967, 578] on div at bounding box center [949, 576] width 81 height 31
click at [617, 441] on div "Gut & Immune Health 🛡️" at bounding box center [574, 445] width 472 height 15
click at [617, 389] on div "Calm & Stress Relief 🌿 Better Sleep & Recovery 😴 Beauty & Daily Routine ✨ Energ…" at bounding box center [561, 389] width 507 height 225
click at [617, 406] on div "Energy & Performance ⚡" at bounding box center [574, 407] width 472 height 15
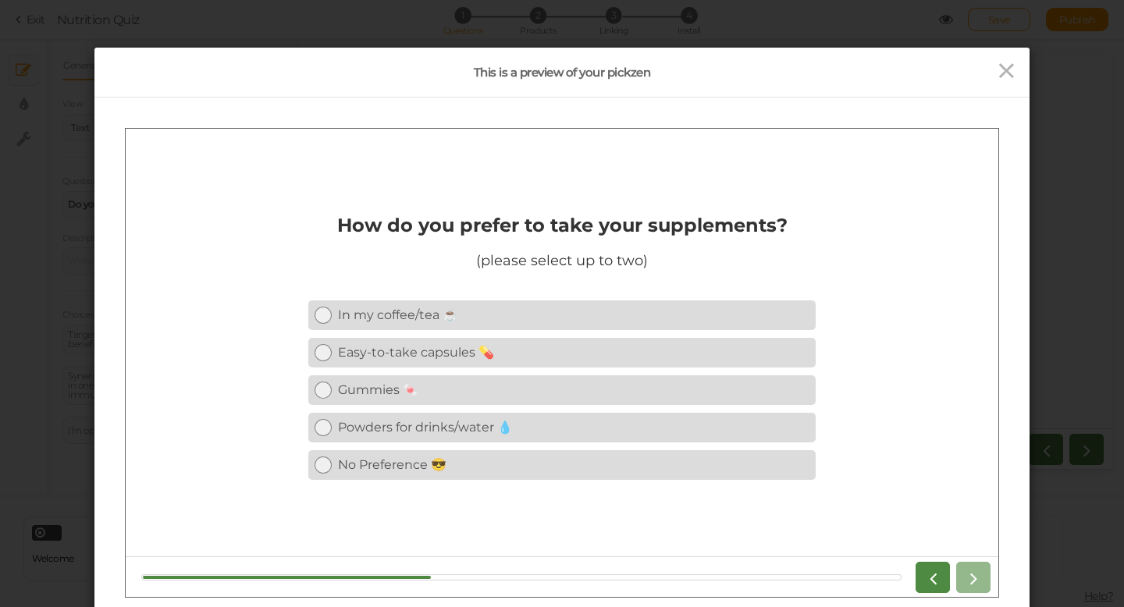
click at [968, 581] on div at bounding box center [949, 576] width 81 height 31
click at [1006, 66] on icon at bounding box center [1006, 70] width 23 height 23
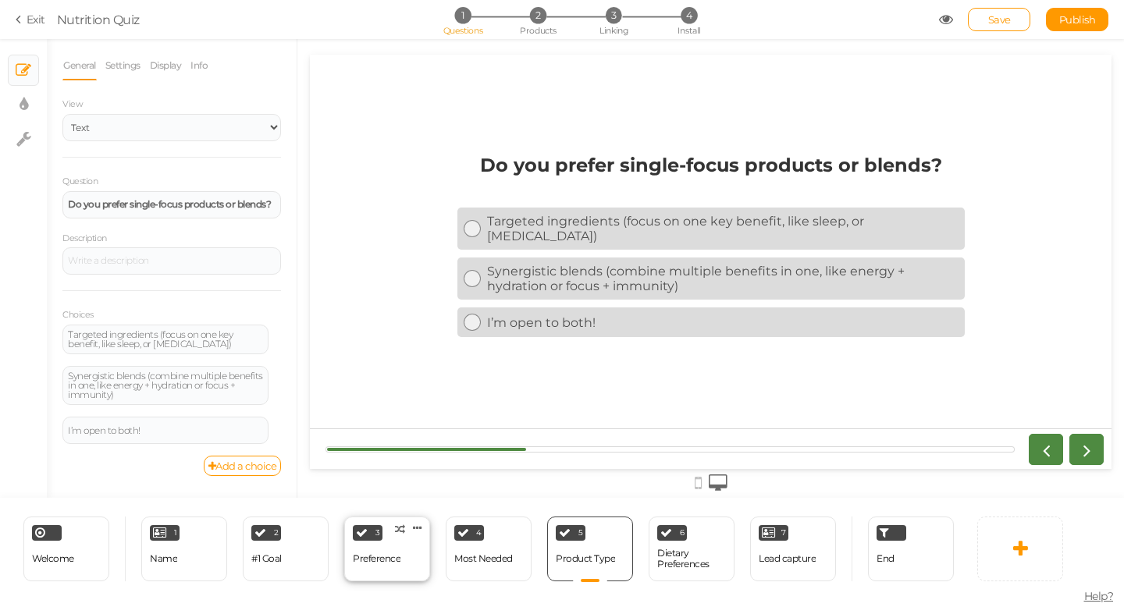
click at [402, 554] on div "3 Preference × Define the conditions to show this slide. Clone Change type Dele…" at bounding box center [387, 549] width 86 height 65
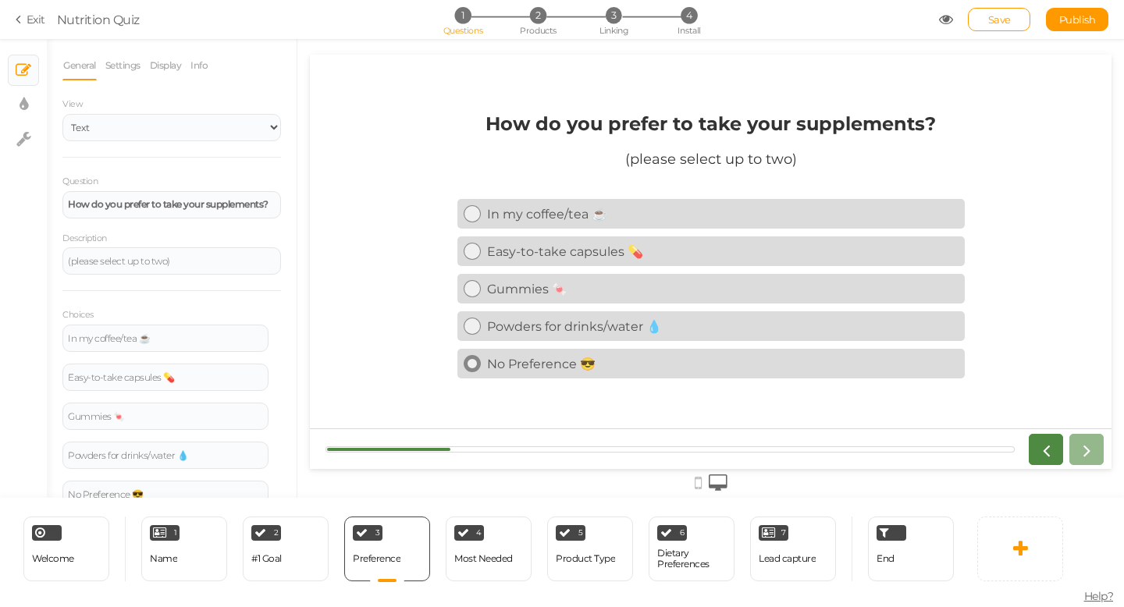
click at [529, 366] on div "No Preference 😎" at bounding box center [723, 364] width 472 height 15
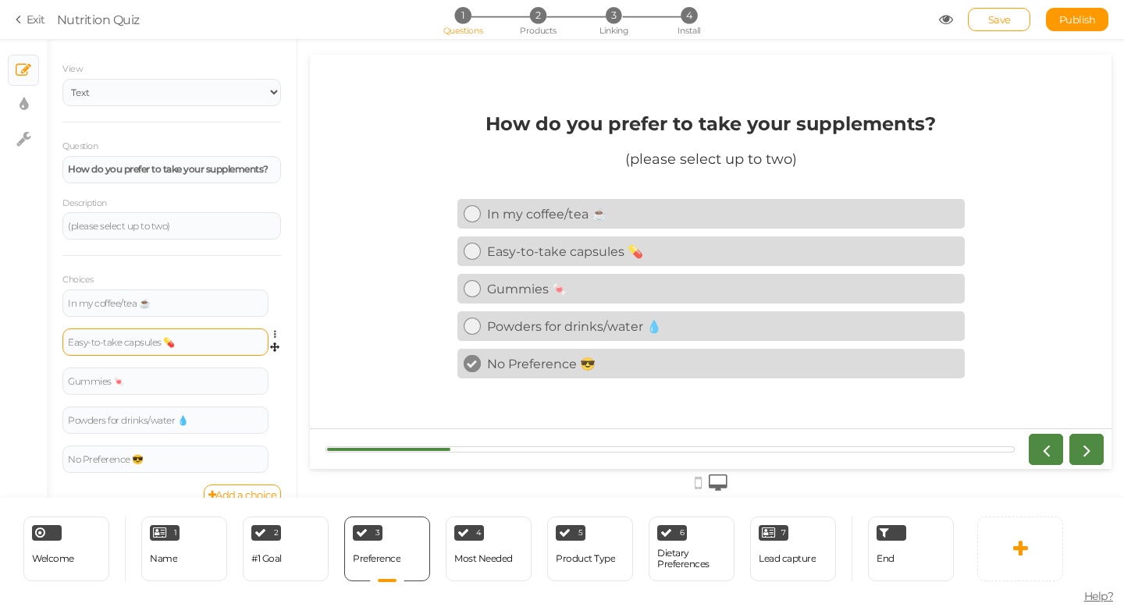
scroll to position [58, 0]
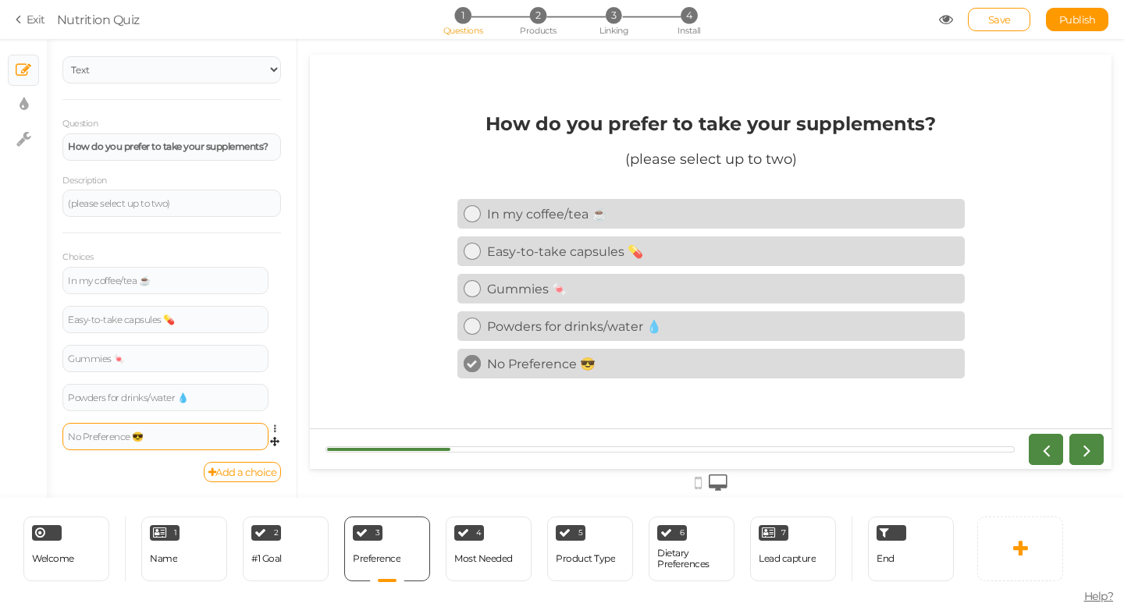
click at [88, 435] on div "No Preference 😎" at bounding box center [165, 436] width 195 height 9
click at [1007, 15] on span "Save" at bounding box center [999, 19] width 23 height 12
click at [949, 14] on icon at bounding box center [946, 19] width 14 height 14
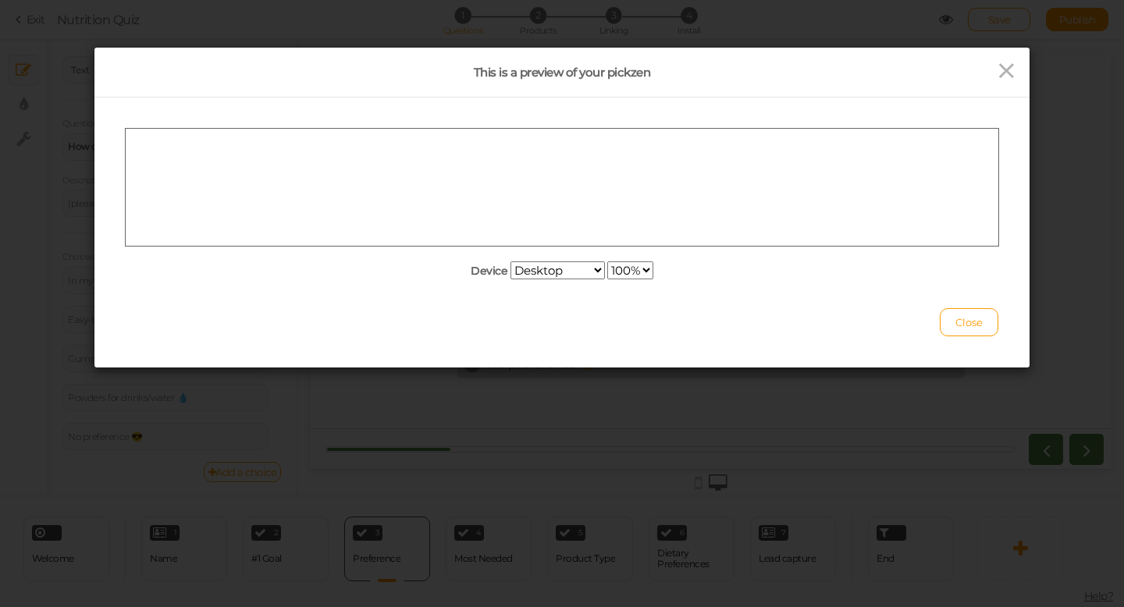
scroll to position [0, 0]
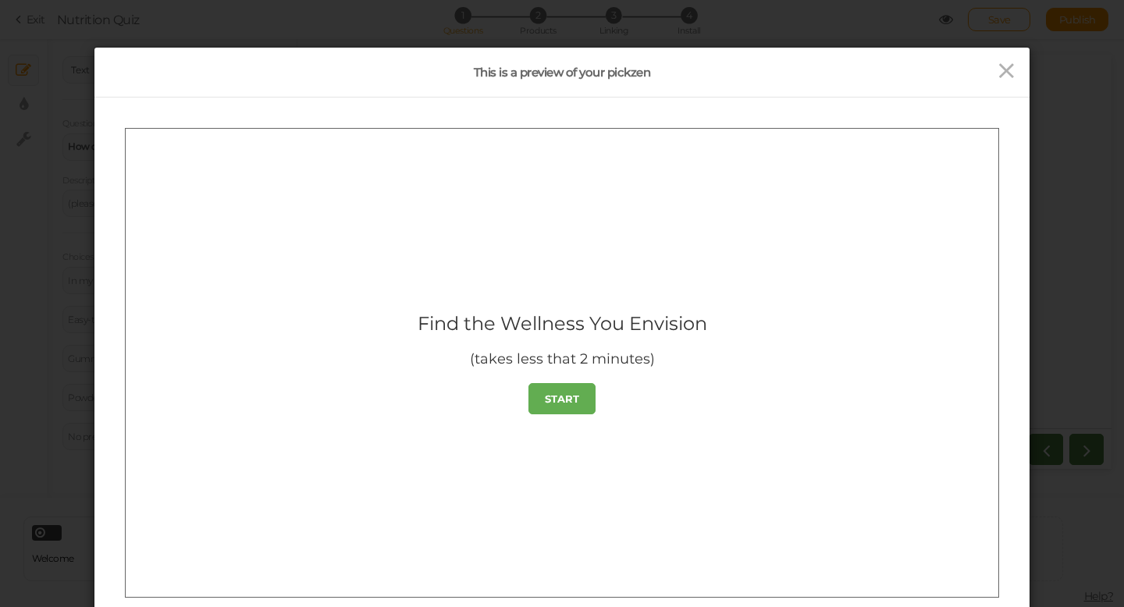
click at [580, 411] on link "START" at bounding box center [562, 398] width 67 height 31
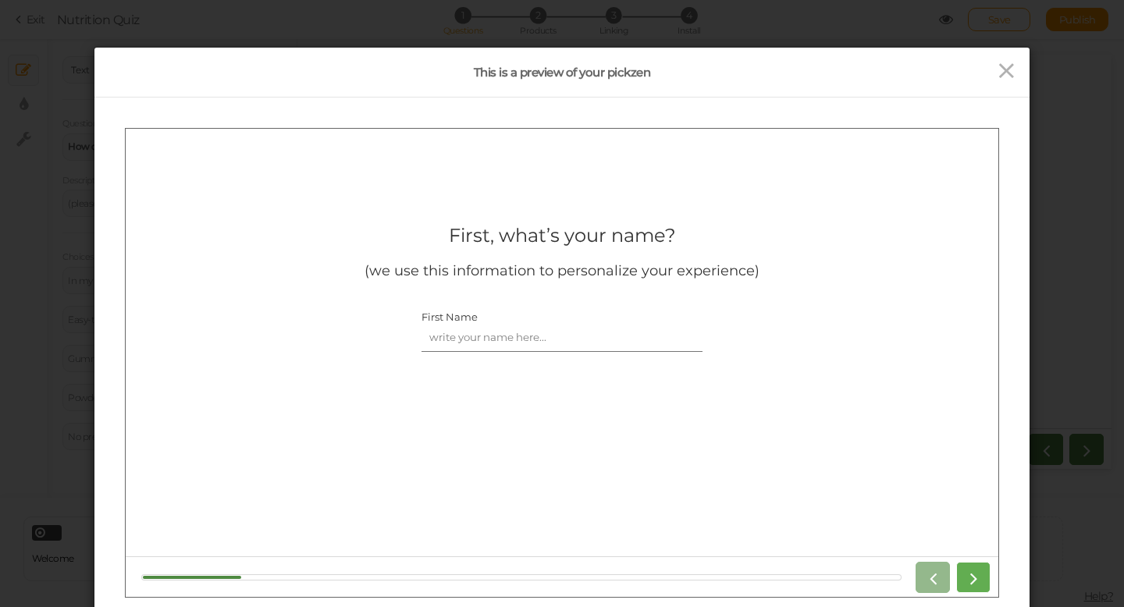
click at [966, 570] on icon at bounding box center [973, 577] width 20 height 20
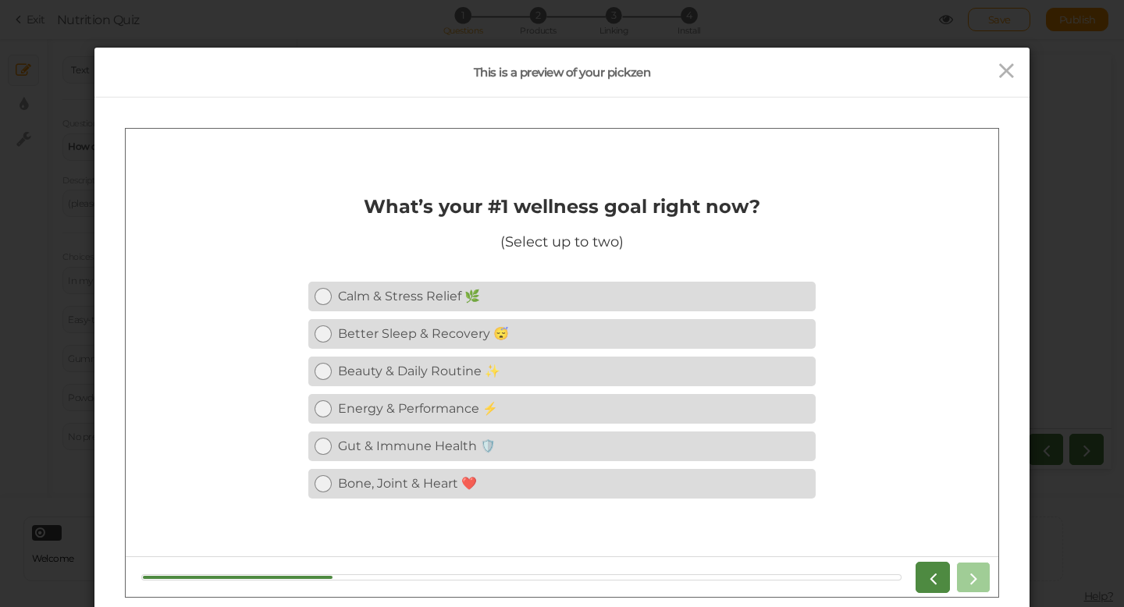
click at [966, 570] on div at bounding box center [949, 576] width 81 height 31
click at [972, 579] on div at bounding box center [949, 576] width 81 height 31
click at [641, 436] on link "Gut & Immune Health 🛡️" at bounding box center [561, 446] width 507 height 30
click at [624, 378] on div "Beauty & Daily Routine ✨" at bounding box center [574, 370] width 472 height 15
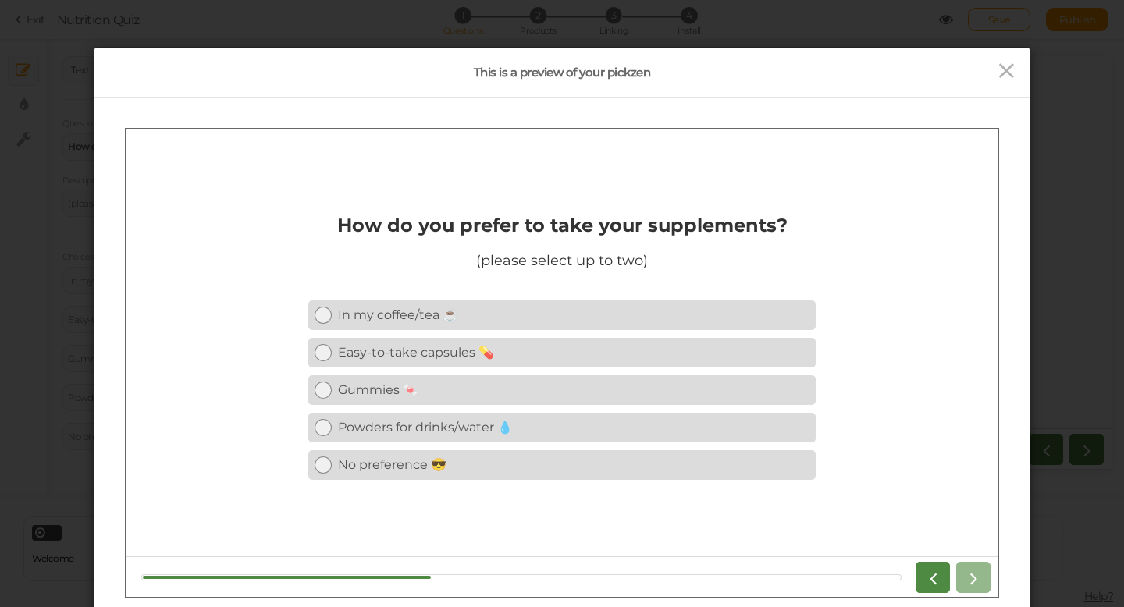
click at [967, 579] on div at bounding box center [949, 576] width 81 height 31
click at [554, 457] on div "No preference 😎" at bounding box center [574, 464] width 472 height 15
click at [968, 575] on icon at bounding box center [973, 577] width 20 height 20
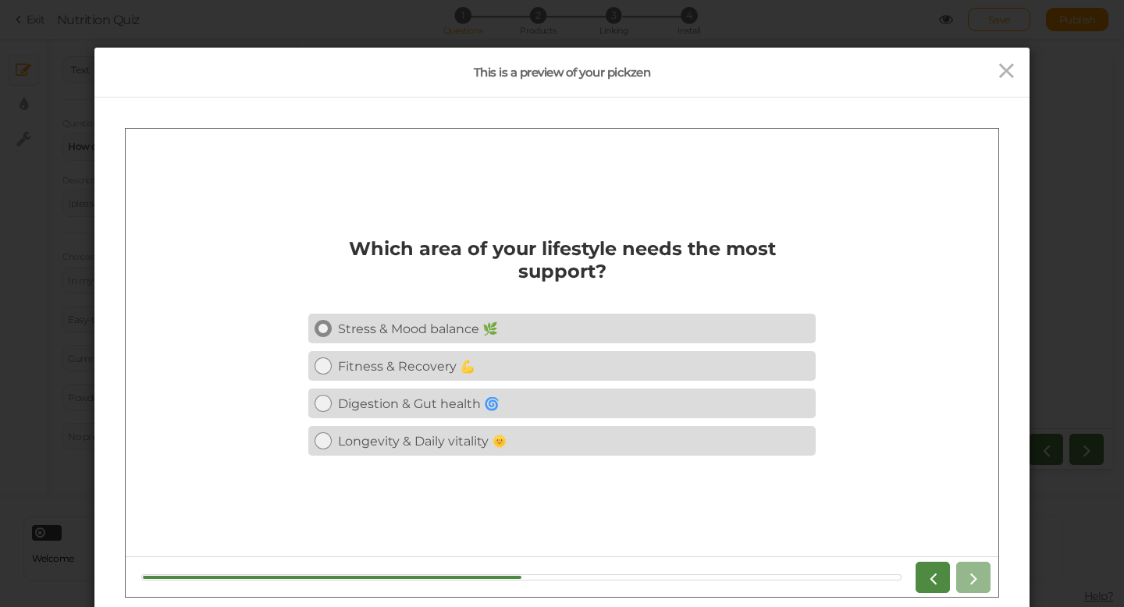
click at [497, 333] on div "Stress & Mood balance 🌿" at bounding box center [574, 328] width 472 height 15
click at [963, 573] on link at bounding box center [973, 576] width 34 height 31
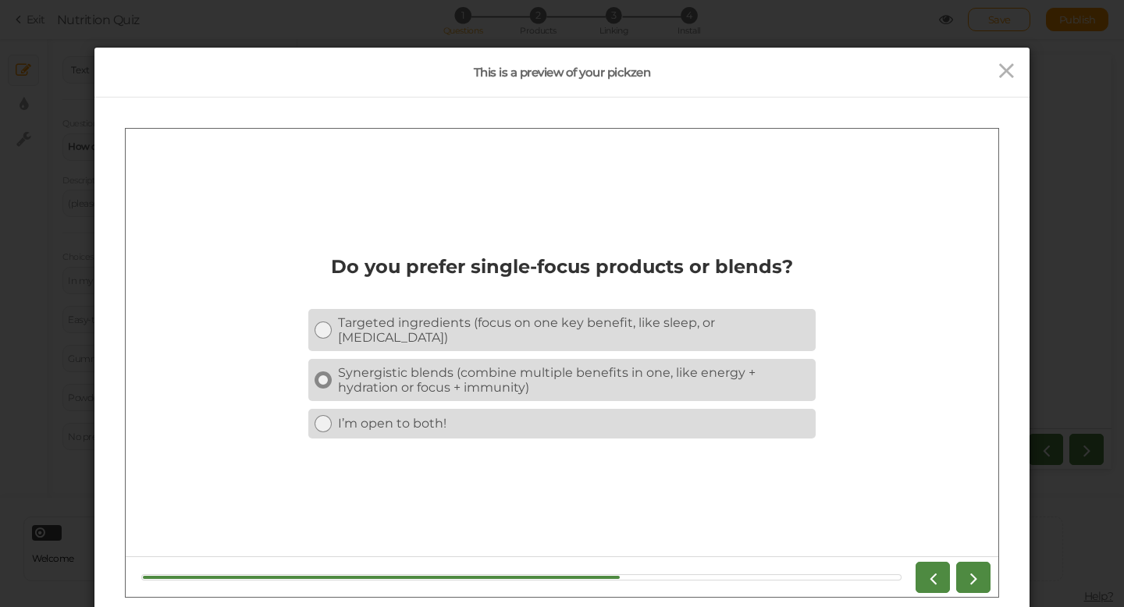
click at [756, 384] on div "Synergistic blends (combine multiple benefits in one, like energy + hydration o…" at bounding box center [574, 380] width 472 height 30
click at [981, 571] on icon at bounding box center [973, 577] width 20 height 20
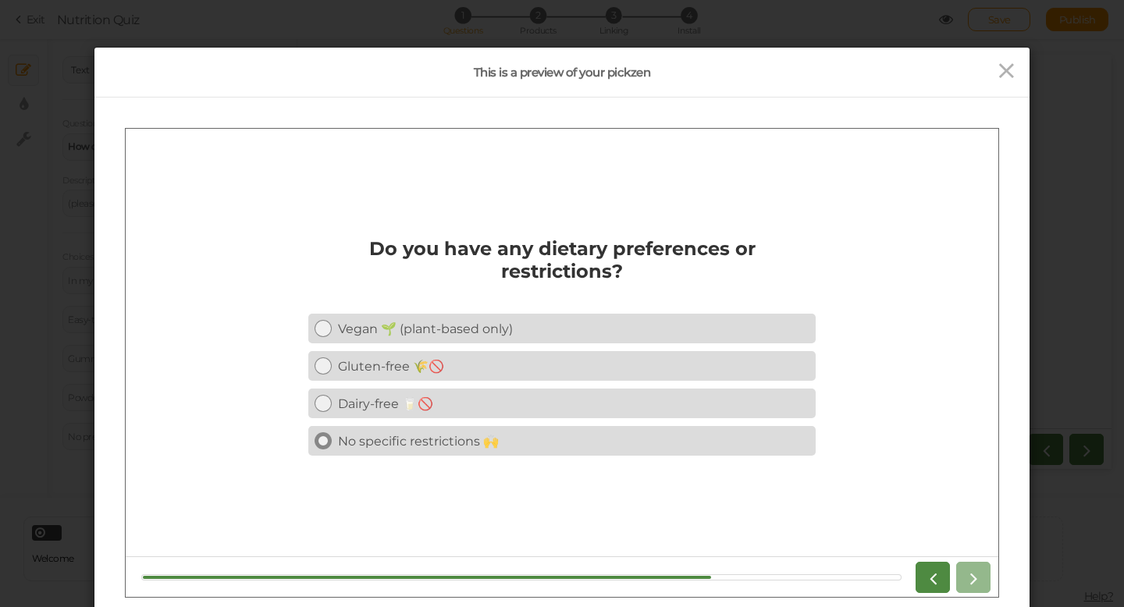
click at [756, 439] on div "No specific restrictions 🙌" at bounding box center [574, 440] width 472 height 15
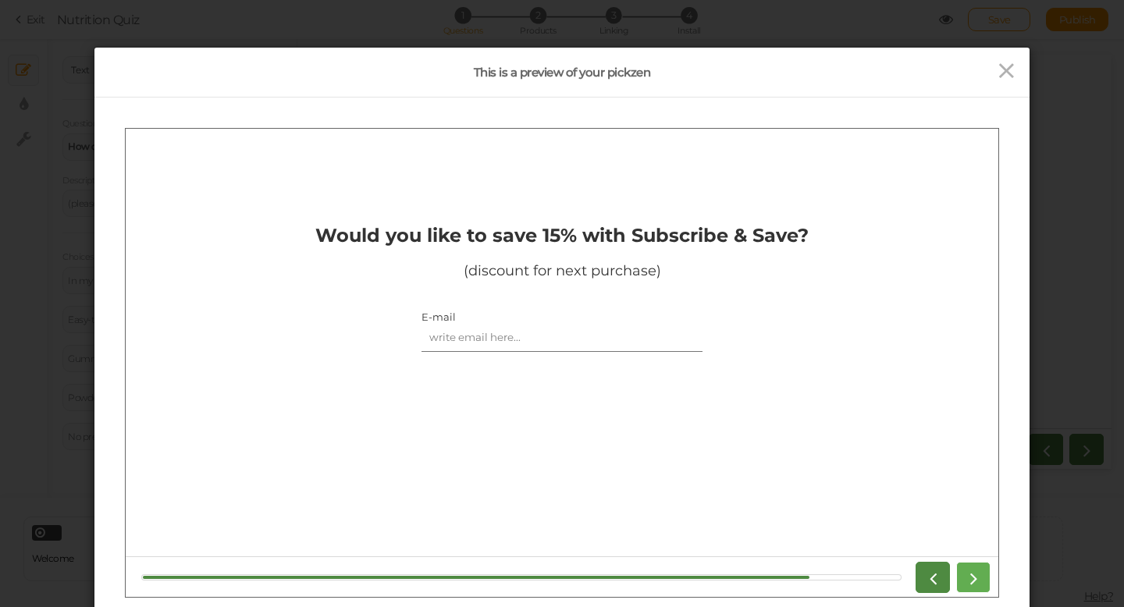
click at [978, 585] on icon at bounding box center [973, 577] width 20 height 20
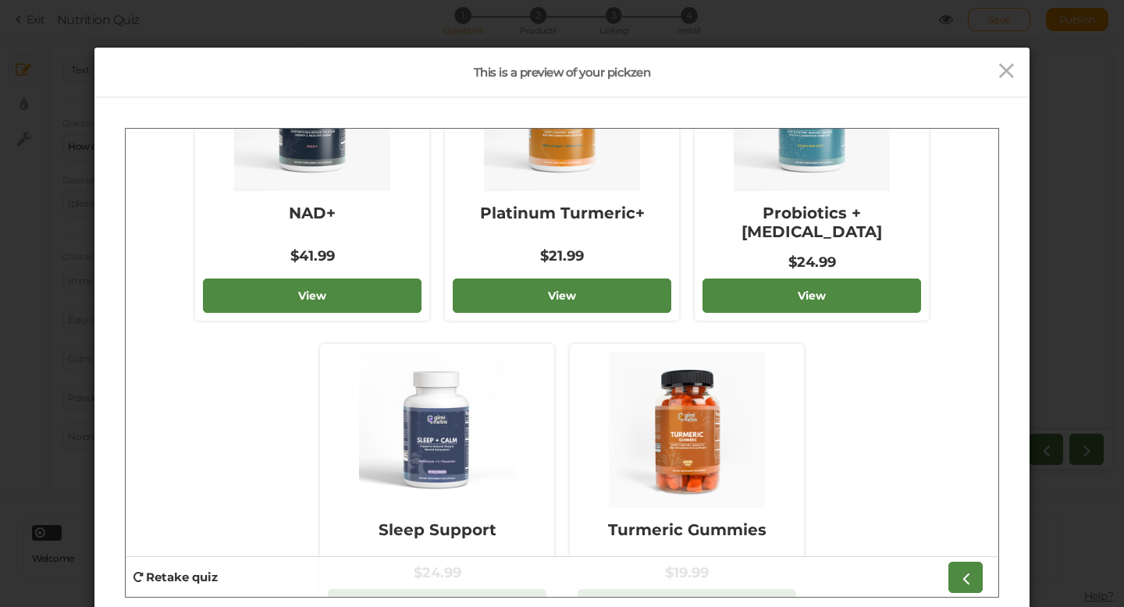
scroll to position [1205, 0]
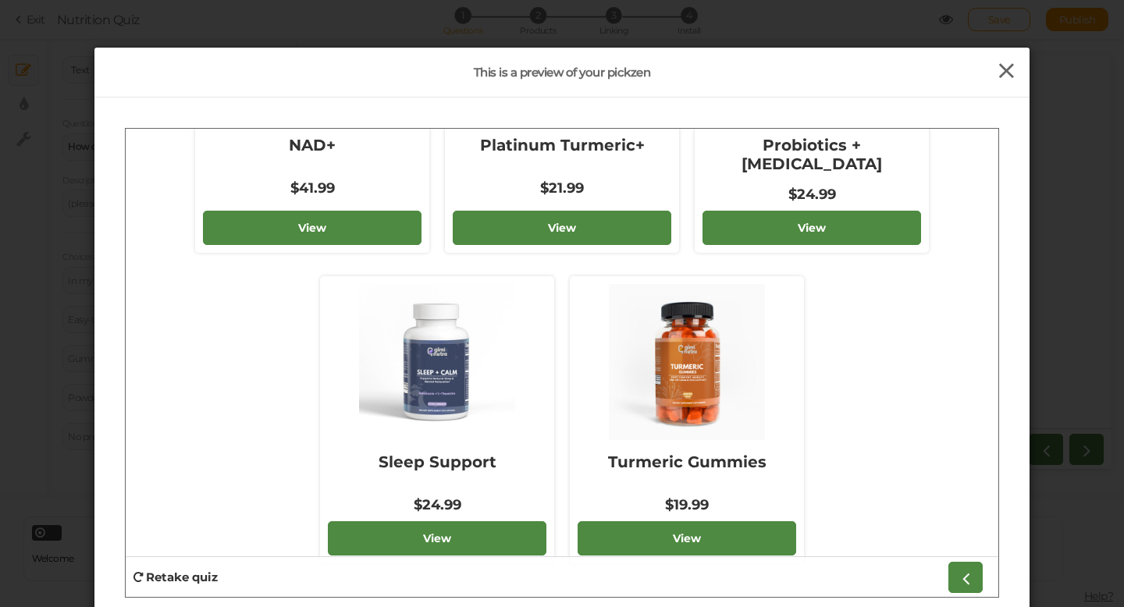
click at [1013, 78] on icon at bounding box center [1006, 70] width 23 height 23
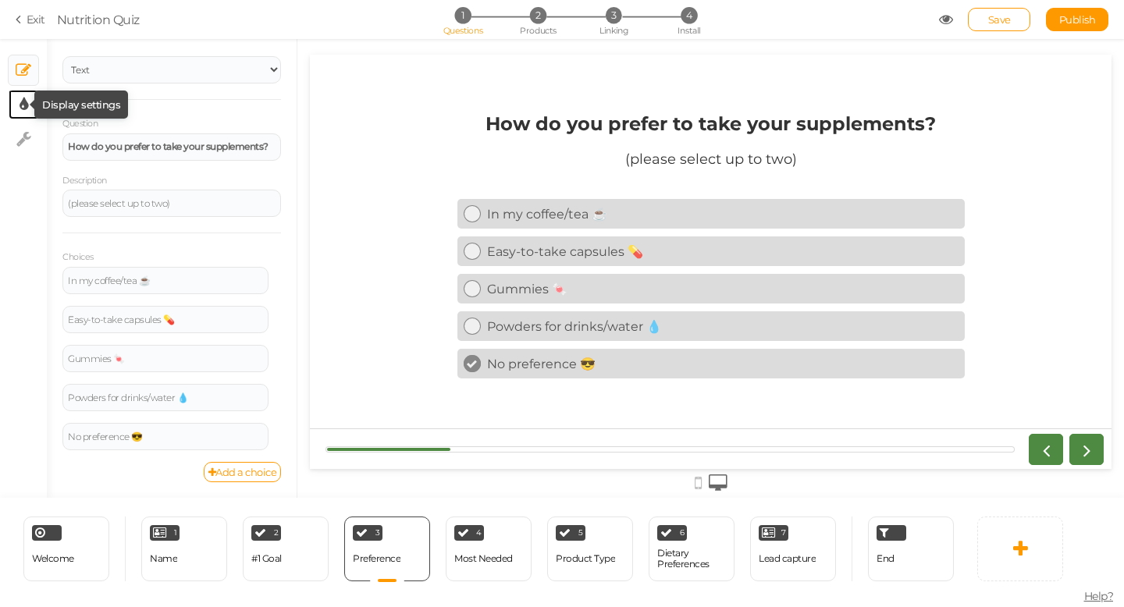
click at [26, 107] on icon at bounding box center [24, 105] width 9 height 16
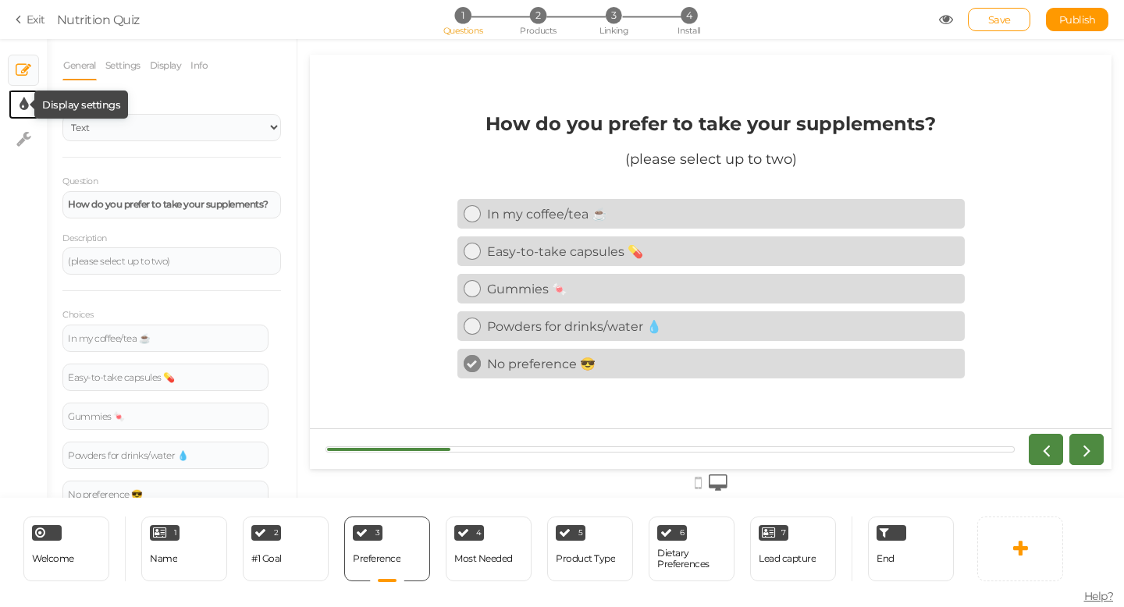
select select "2"
select select "montserrat"
select select "fade"
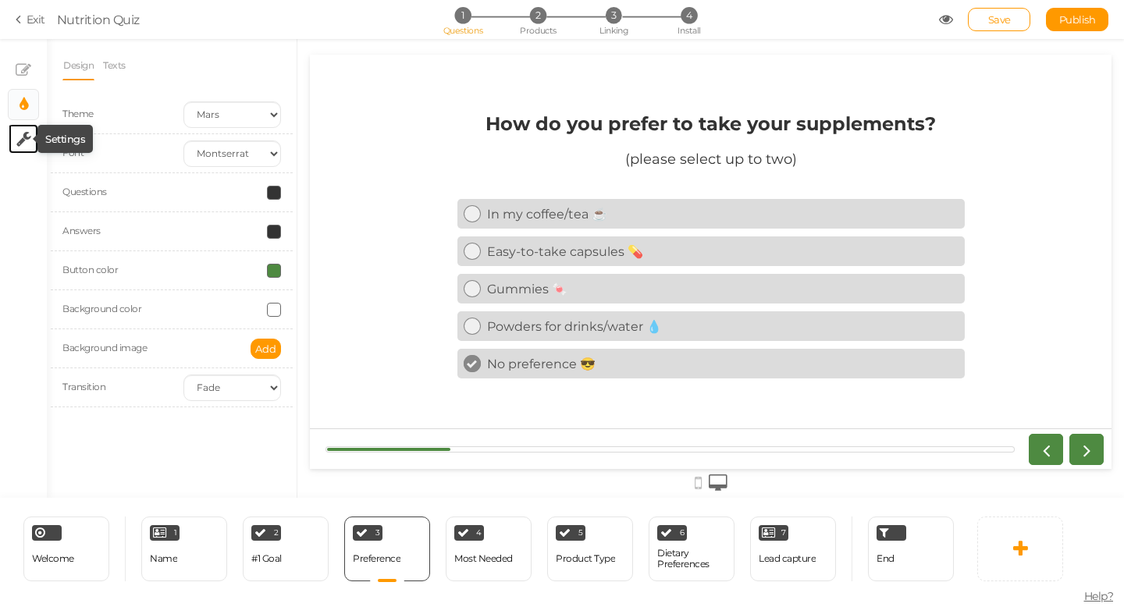
click at [27, 139] on icon at bounding box center [23, 139] width 15 height 16
select select "en"
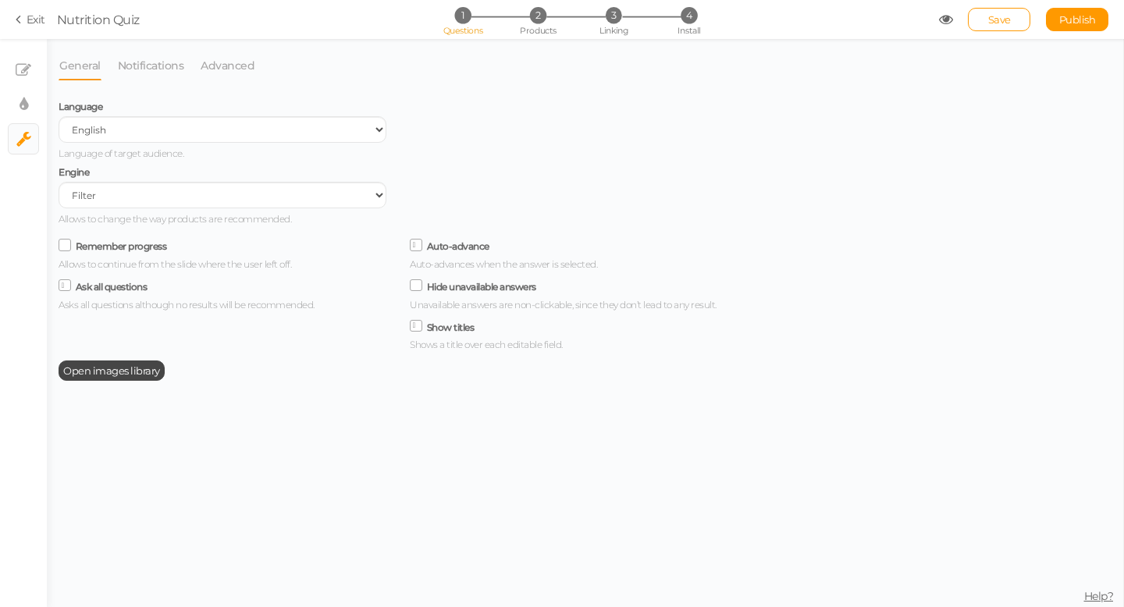
click at [37, 20] on link "Exit" at bounding box center [31, 20] width 30 height 16
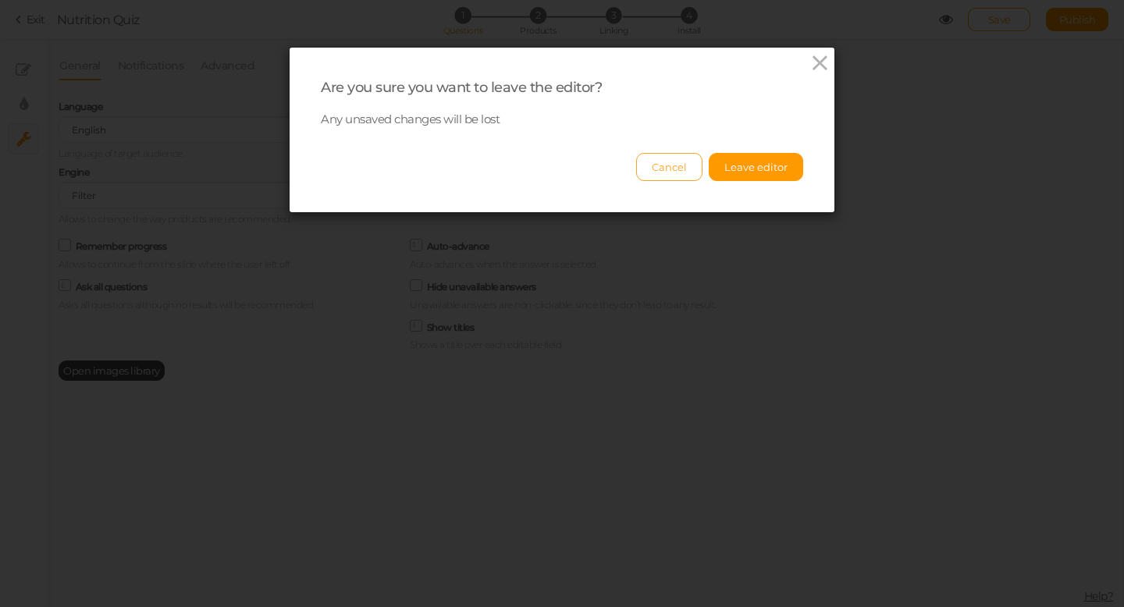
click at [656, 176] on button "Cancel" at bounding box center [669, 167] width 66 height 28
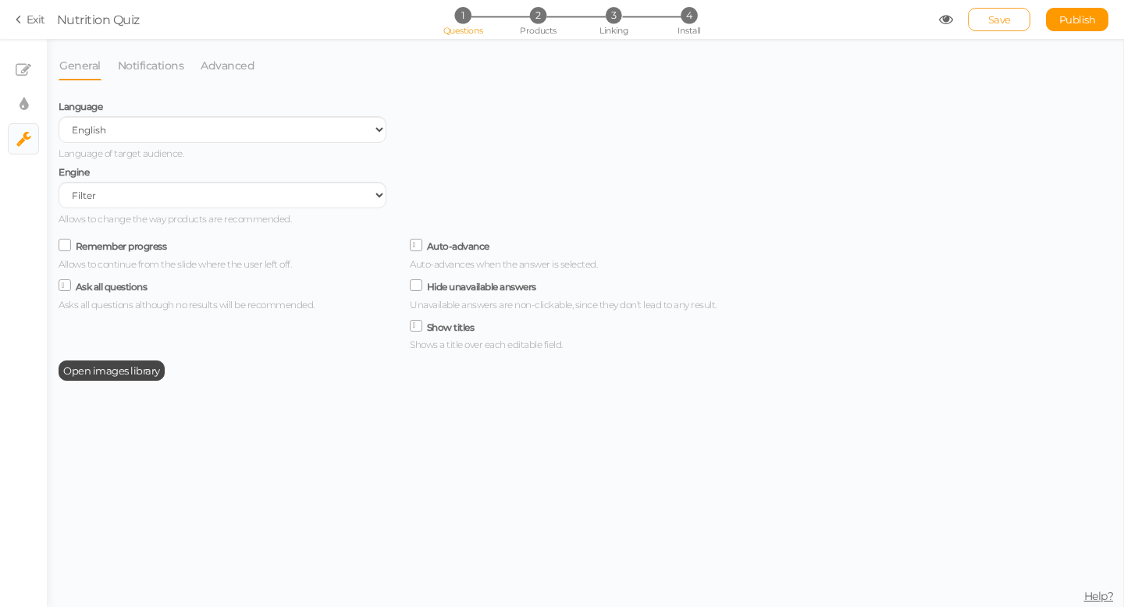
click at [1000, 11] on link "Save" at bounding box center [999, 19] width 62 height 23
click at [23, 23] on icon at bounding box center [21, 19] width 11 height 14
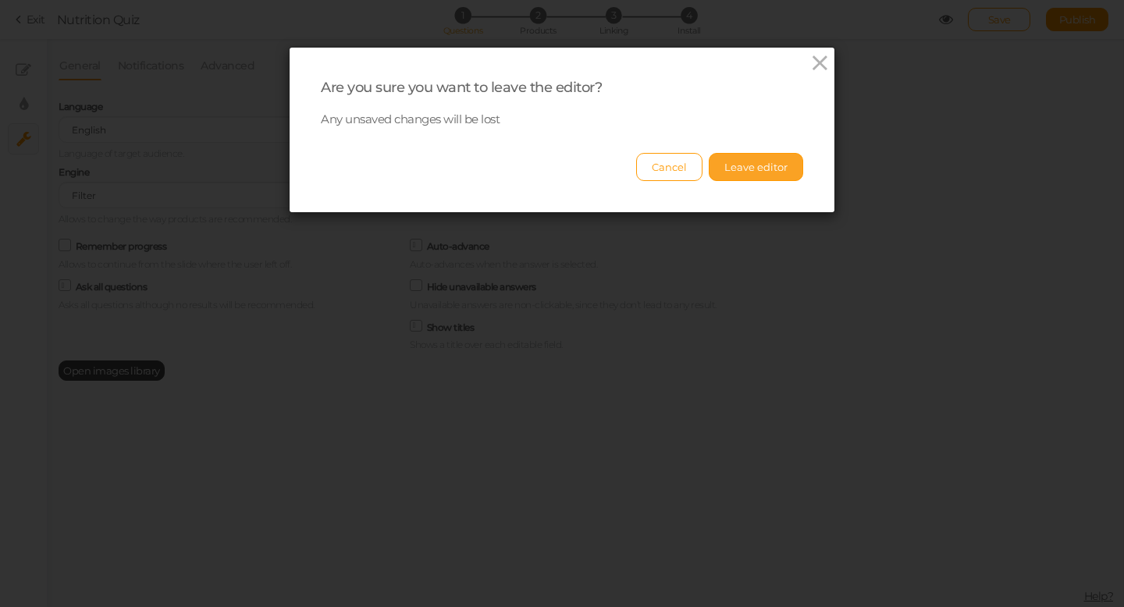
click at [749, 178] on button "Leave editor" at bounding box center [756, 167] width 94 height 28
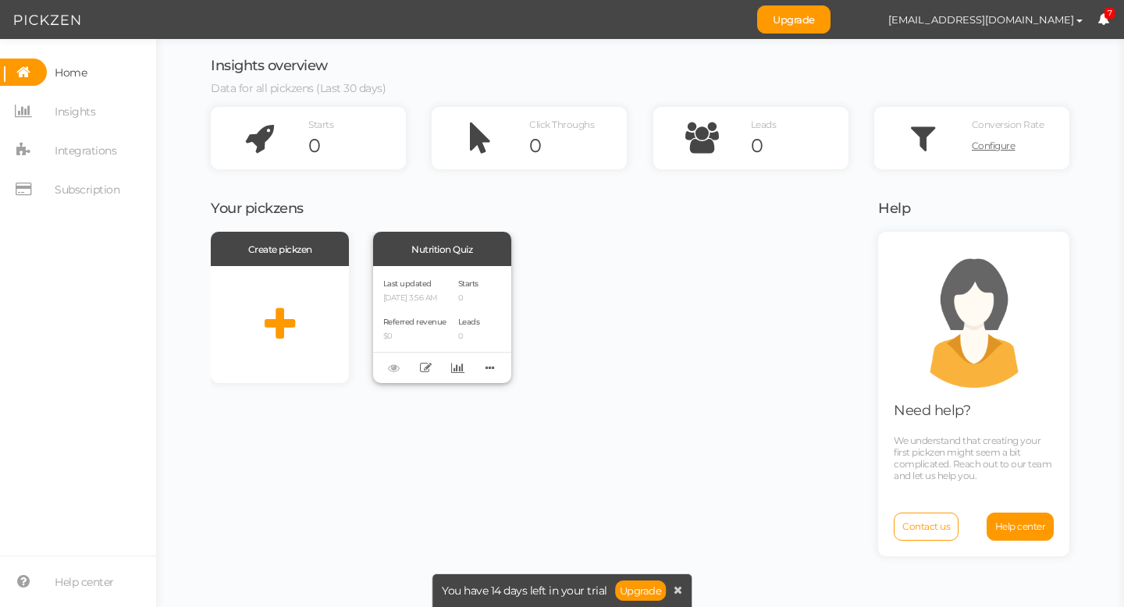
click at [397, 367] on div "Delete Clone Recover version" at bounding box center [442, 367] width 138 height 31
click at [400, 373] on div "Delete Clone Recover version" at bounding box center [442, 367] width 138 height 31
click at [430, 368] on icon at bounding box center [426, 368] width 12 height 12
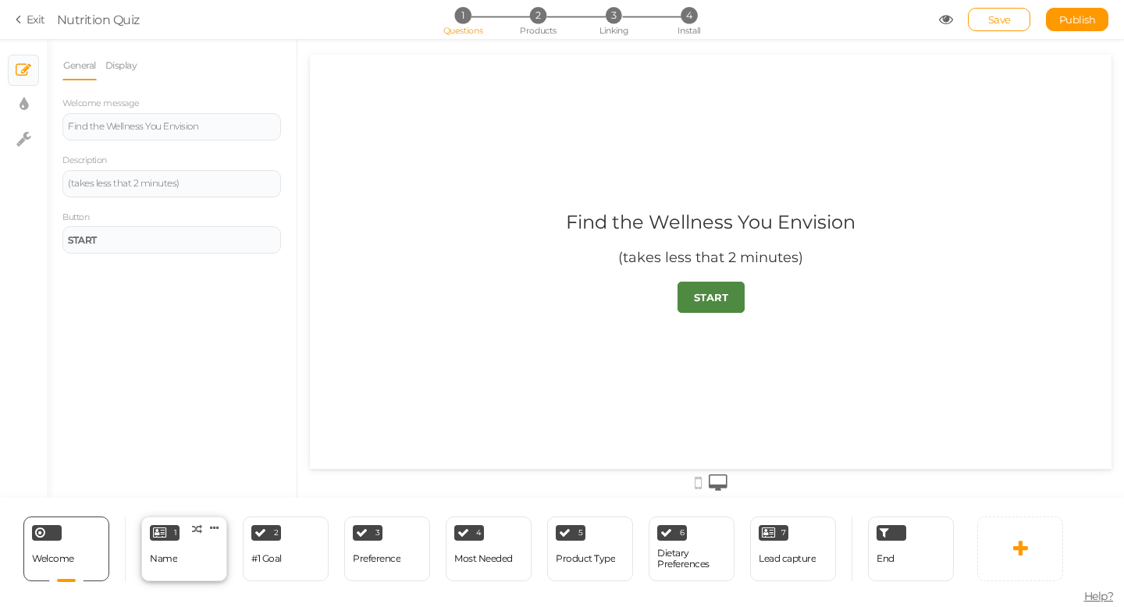
click at [173, 555] on div "Name" at bounding box center [163, 559] width 27 height 11
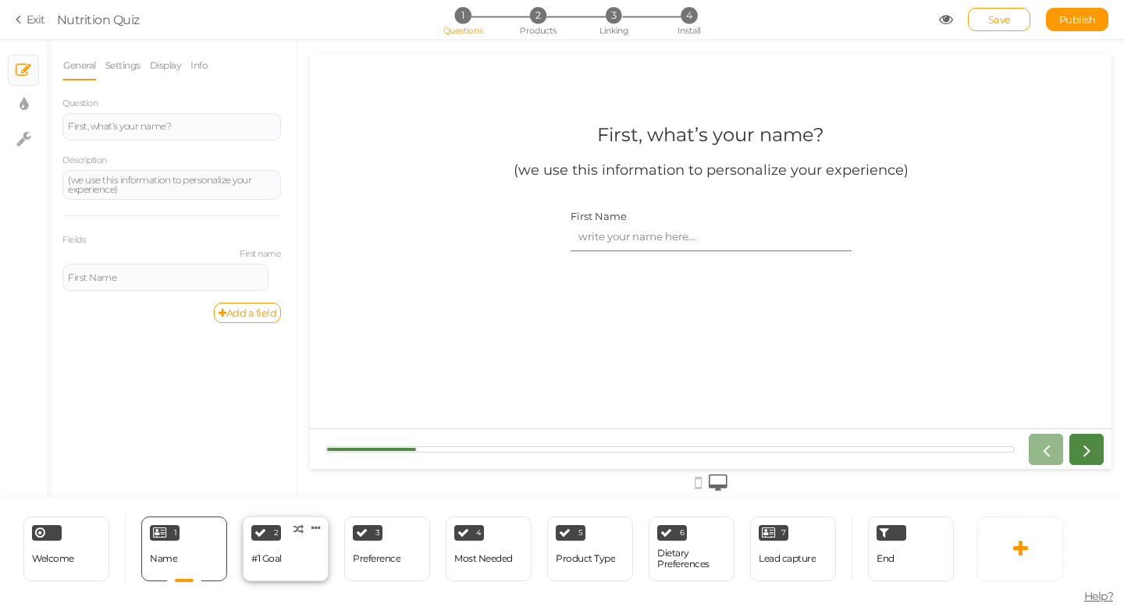
click at [276, 571] on div "#1 Goal" at bounding box center [266, 559] width 30 height 27
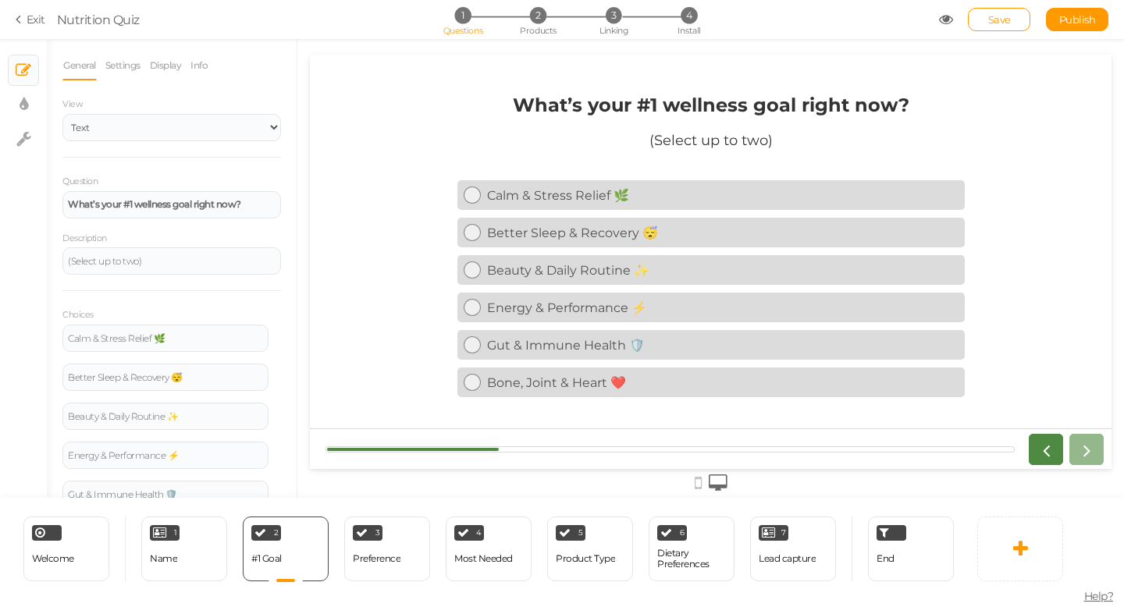
click at [26, 23] on icon at bounding box center [21, 19] width 11 height 14
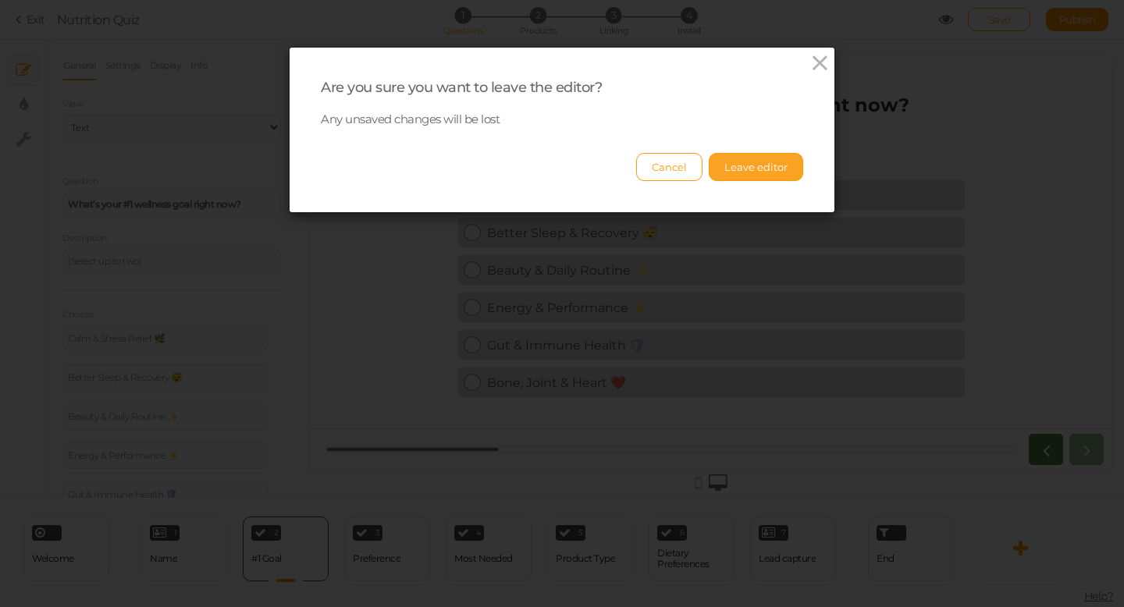
click at [771, 166] on button "Leave editor" at bounding box center [756, 167] width 94 height 28
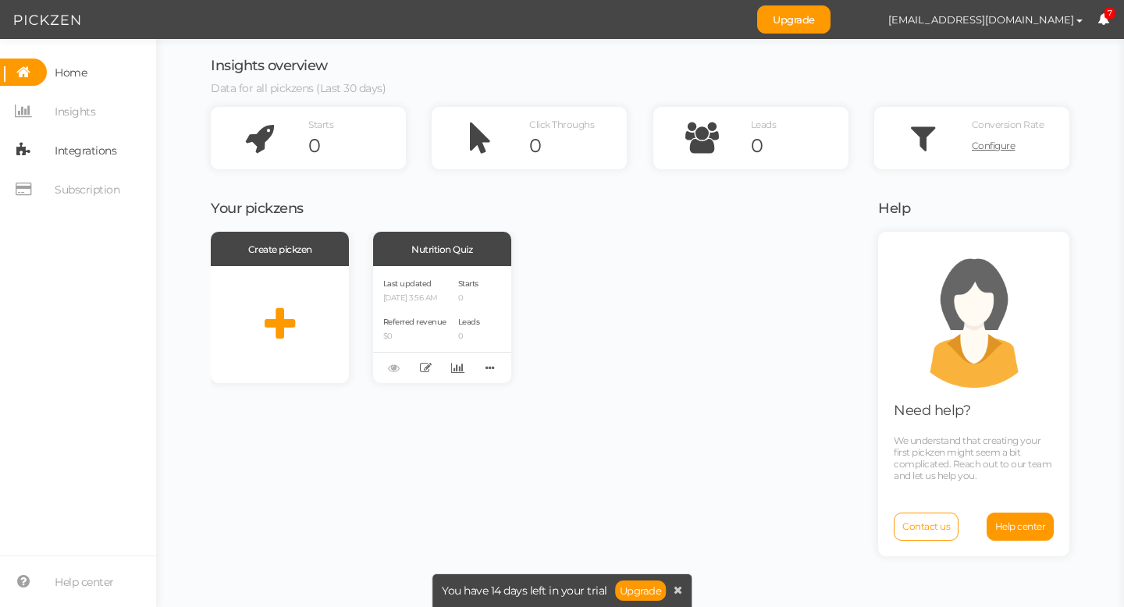
click at [91, 151] on span "Integrations" at bounding box center [86, 150] width 62 height 25
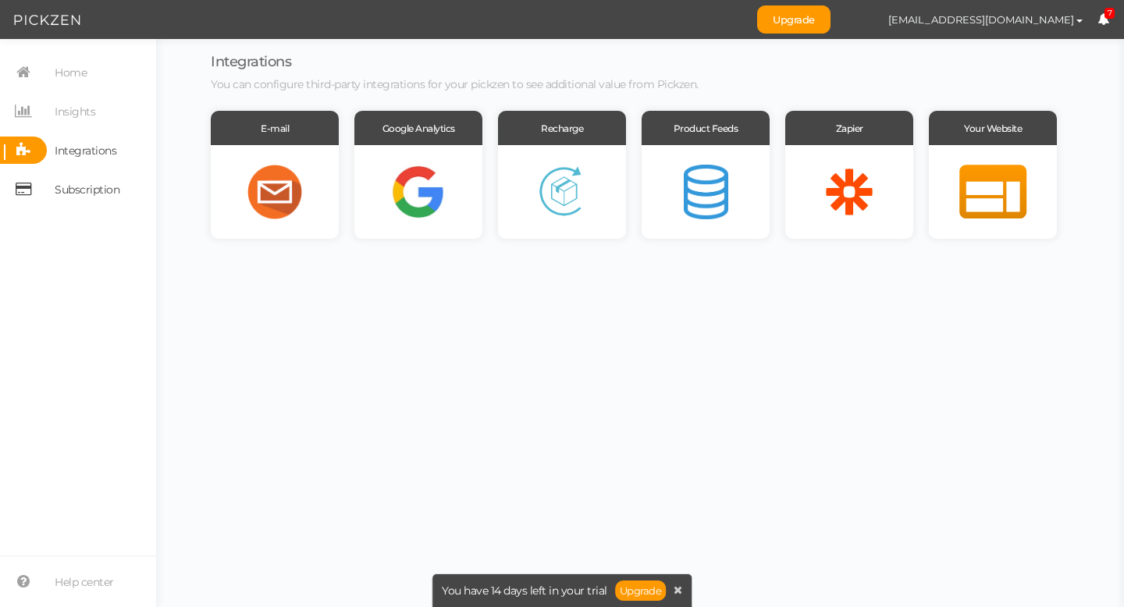
click at [89, 183] on span "Subscription" at bounding box center [87, 189] width 65 height 25
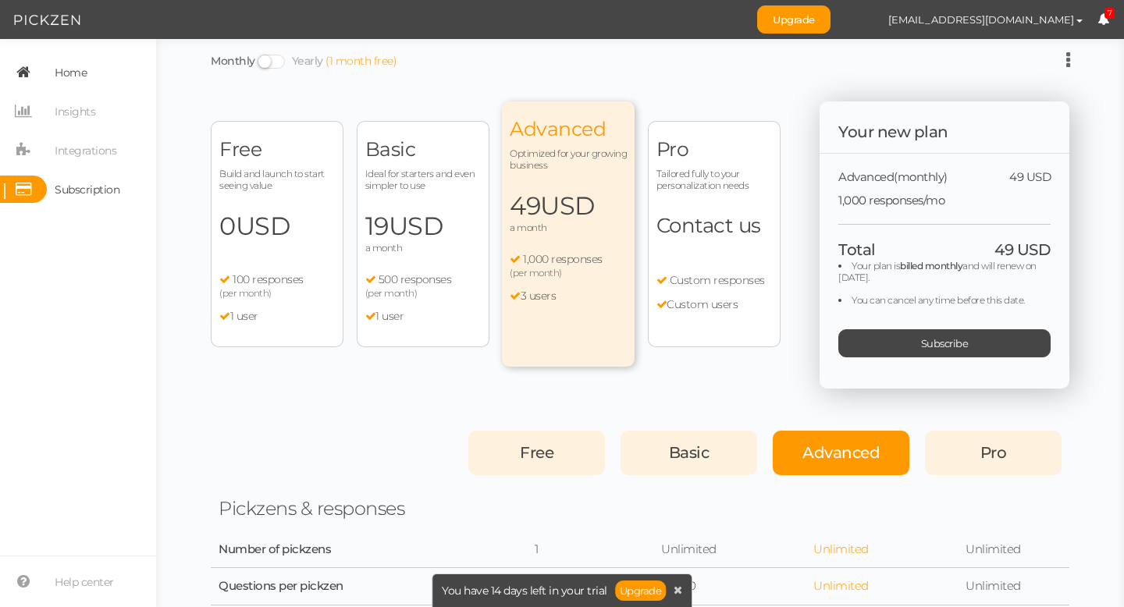
click at [99, 80] on link "Home" at bounding box center [78, 72] width 156 height 27
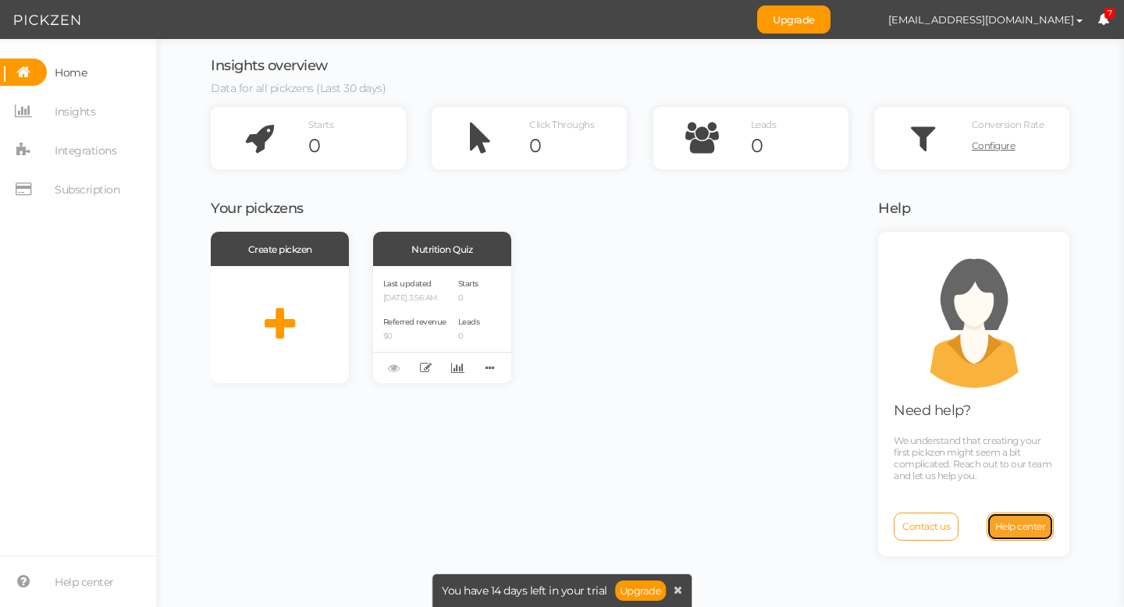
click at [1006, 533] on link "Help center" at bounding box center [1021, 527] width 68 height 28
click at [493, 365] on icon at bounding box center [490, 368] width 22 height 24
click at [426, 367] on icon at bounding box center [426, 368] width 12 height 12
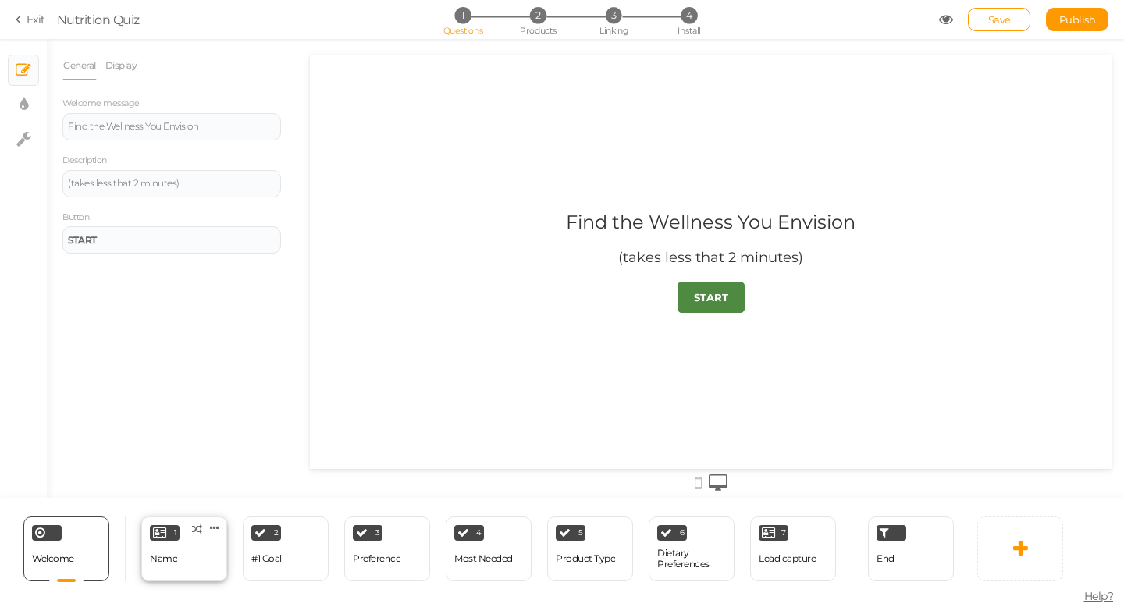
click at [198, 543] on div "1 Name × Define the conditions to show this slide. Clone Change type Delete" at bounding box center [184, 549] width 86 height 65
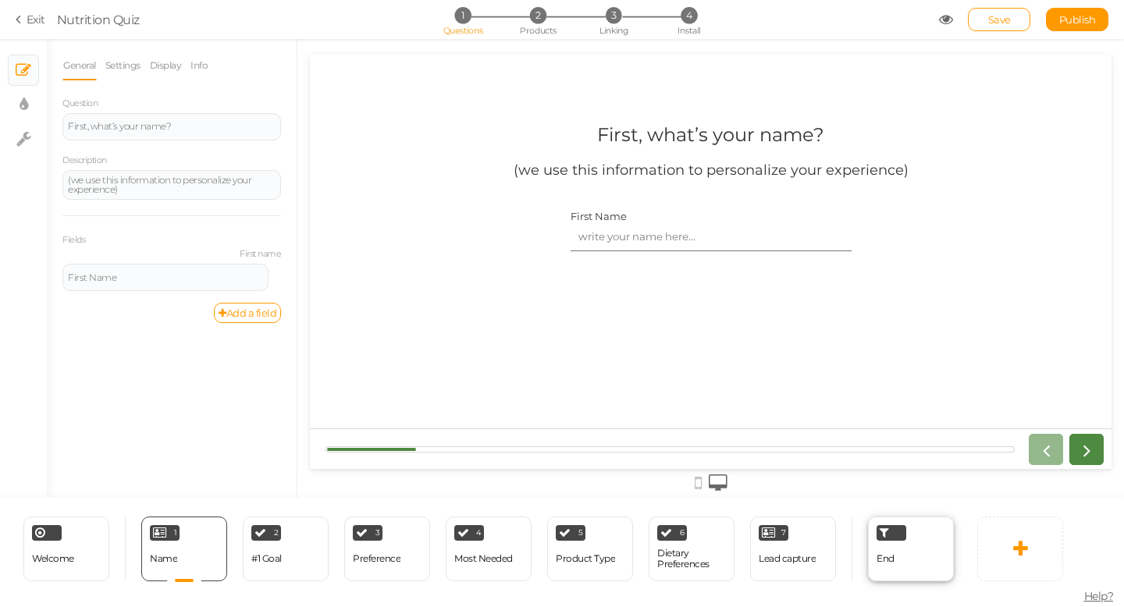
click at [879, 550] on div "End" at bounding box center [886, 559] width 18 height 27
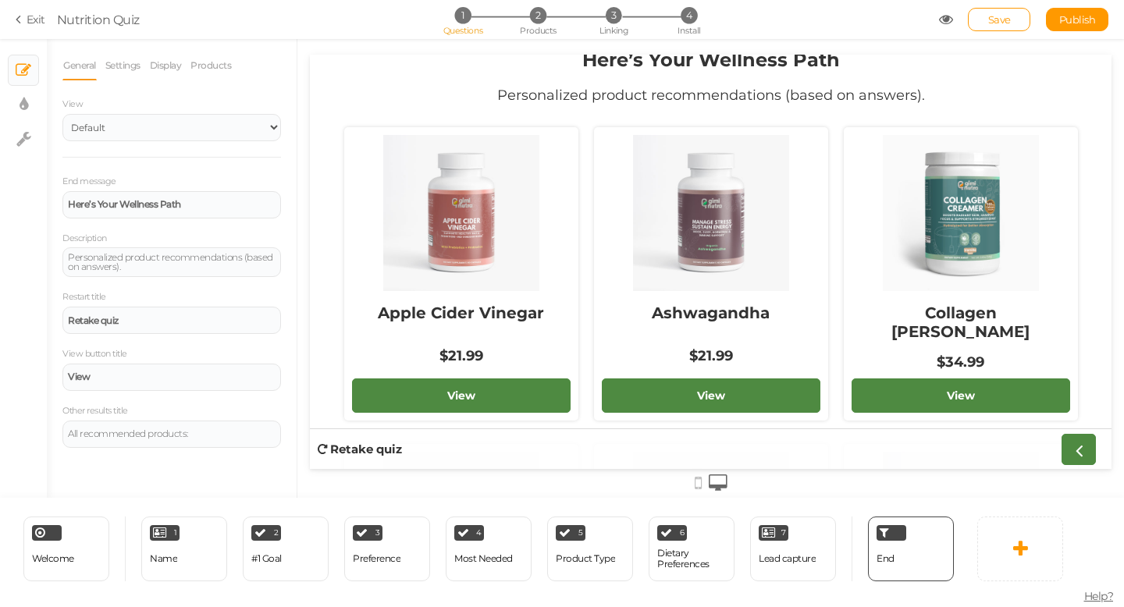
scroll to position [20, 0]
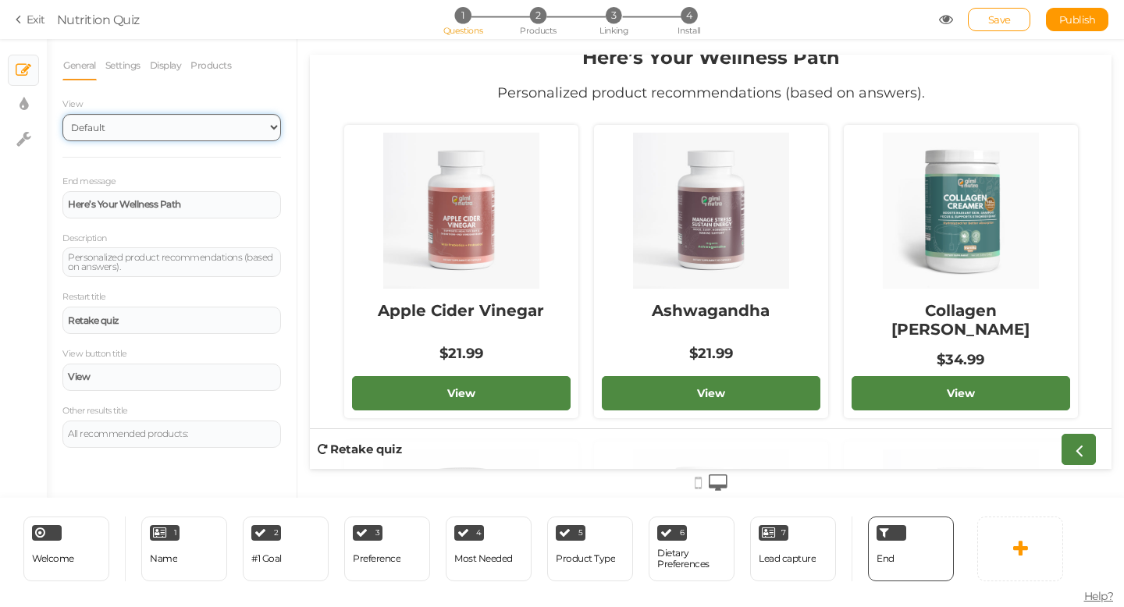
click at [154, 137] on select "Default Top" at bounding box center [171, 127] width 219 height 27
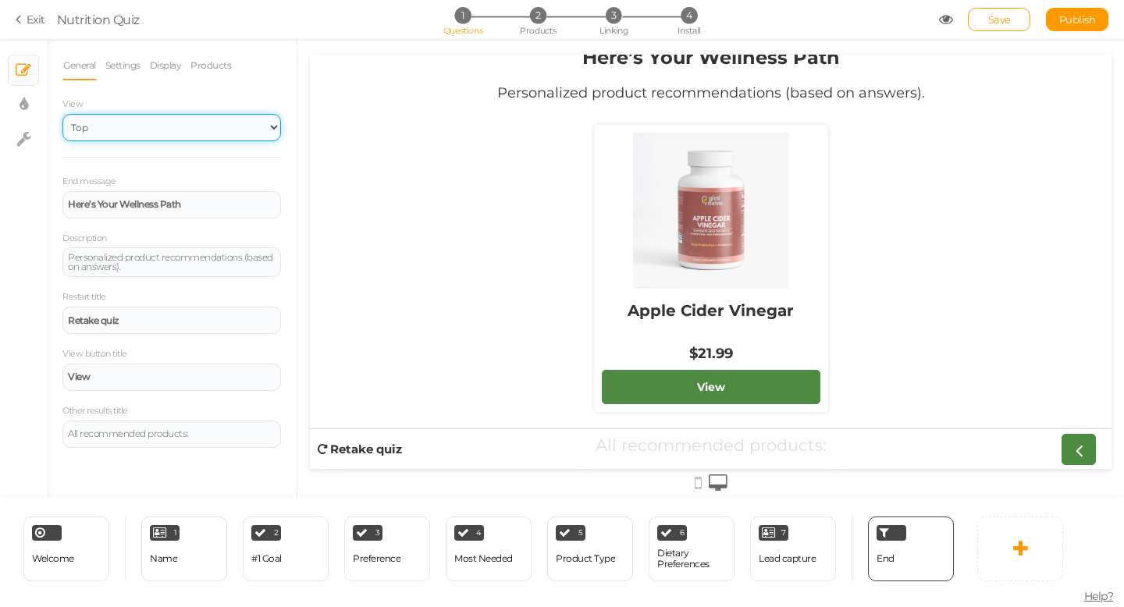
scroll to position [0, 0]
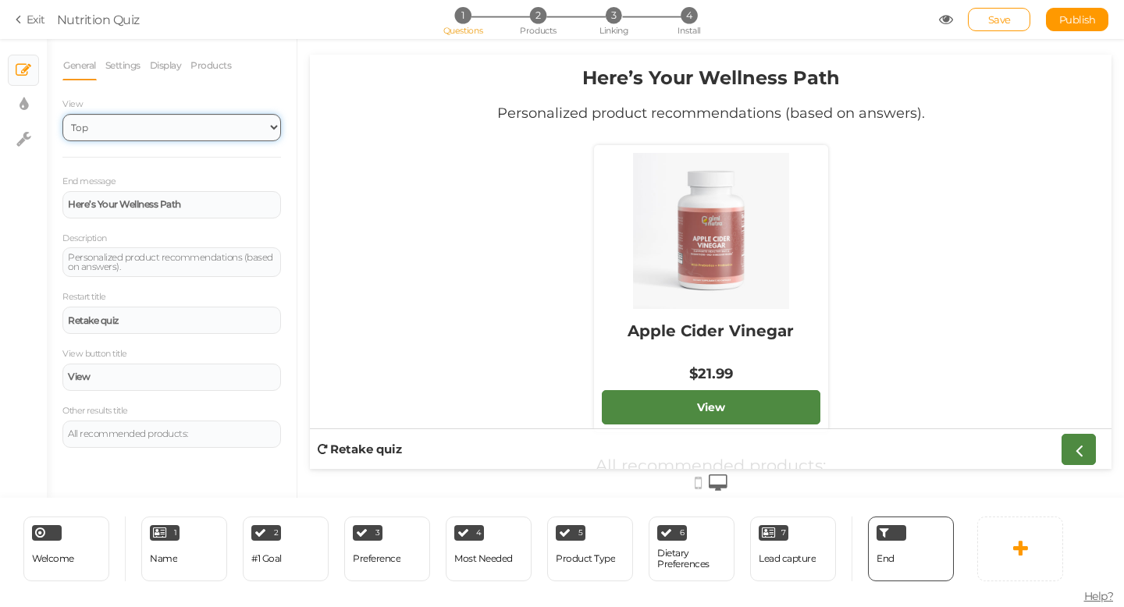
click at [215, 121] on select "Default Top" at bounding box center [171, 127] width 219 height 27
select select "1"
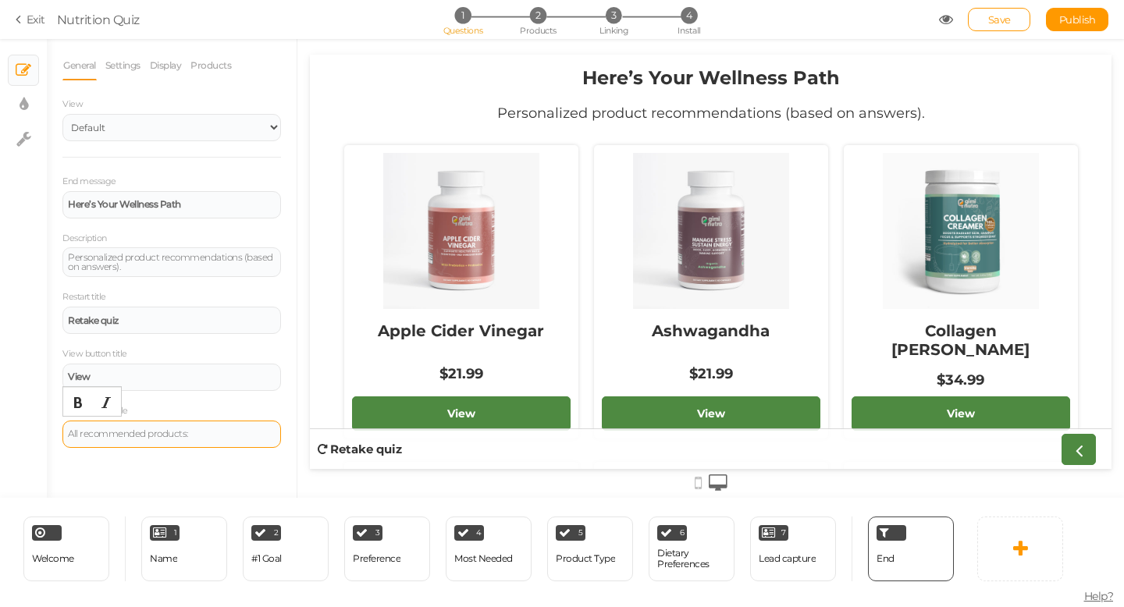
click at [249, 436] on div "All recommended products:" at bounding box center [172, 433] width 208 height 9
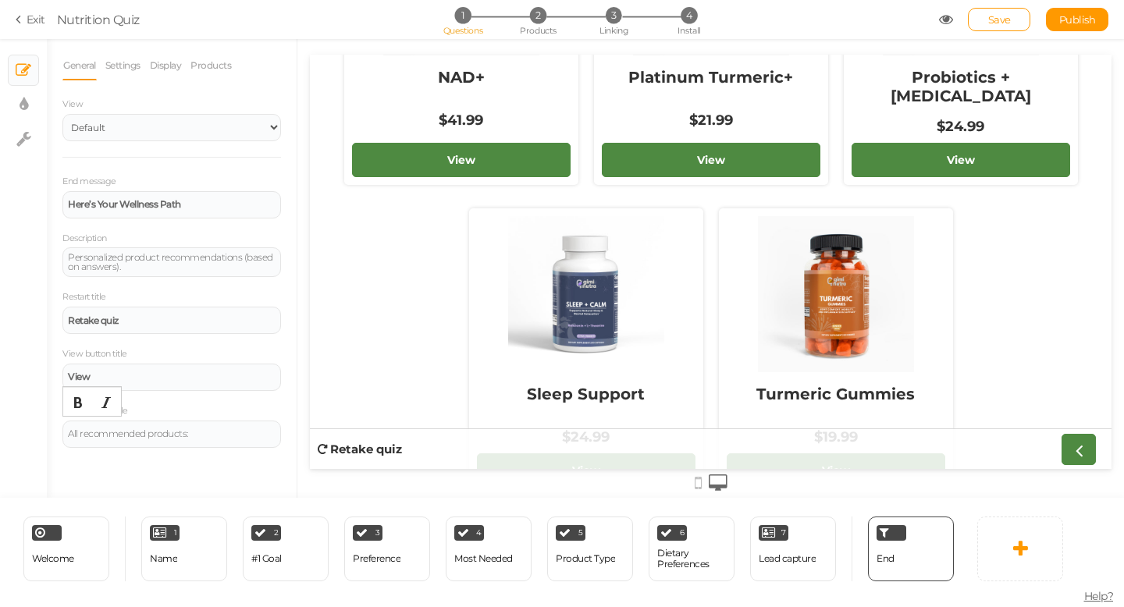
scroll to position [1258, 0]
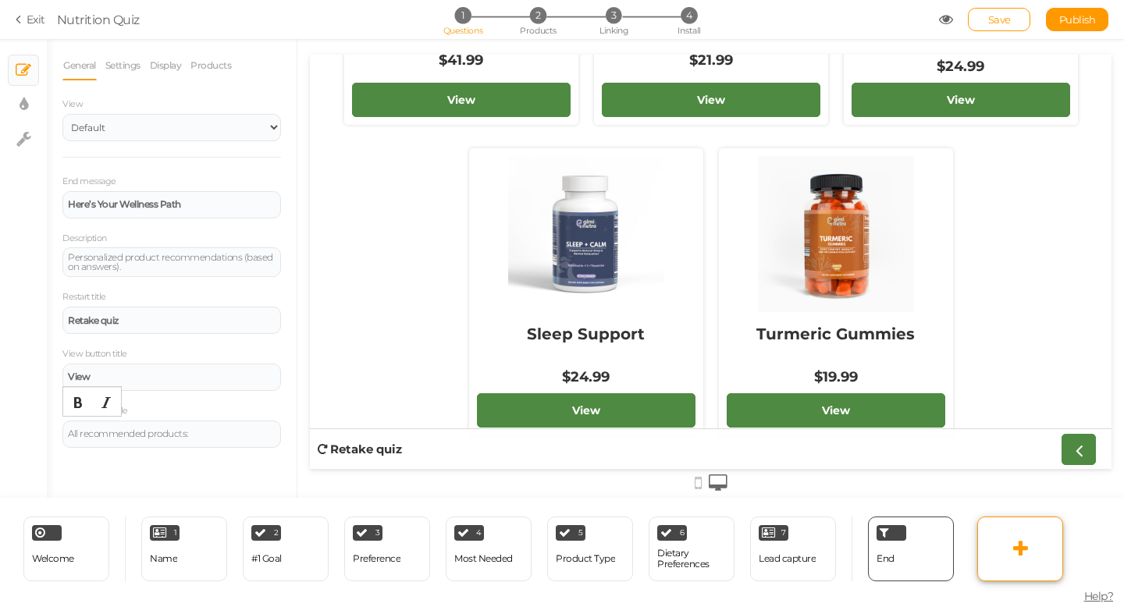
click at [998, 557] on link at bounding box center [1020, 549] width 86 height 65
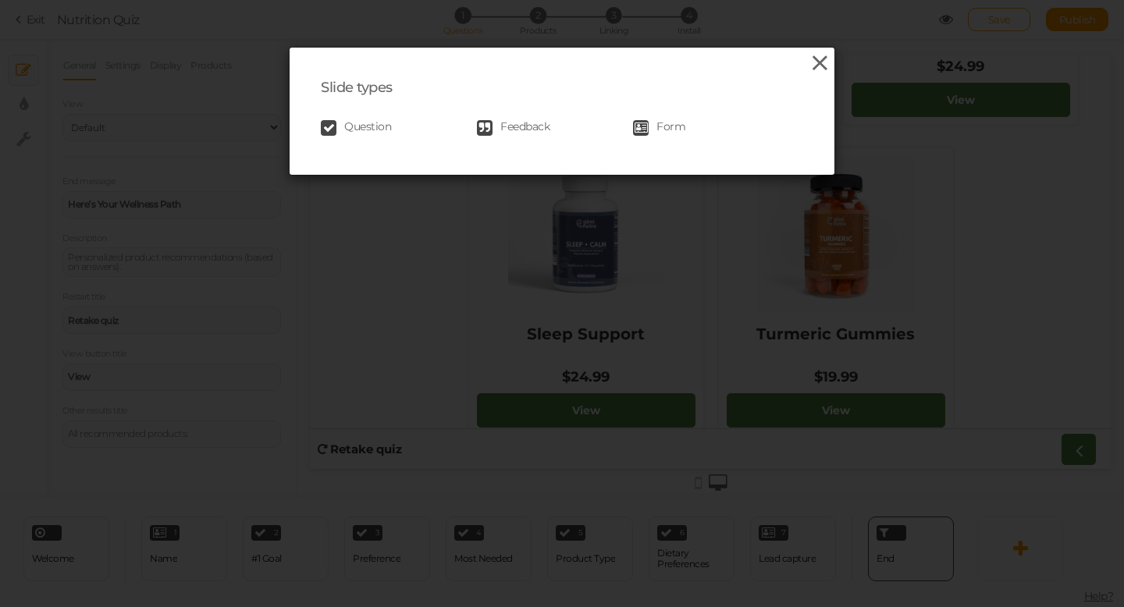
click at [819, 69] on icon at bounding box center [820, 63] width 23 height 23
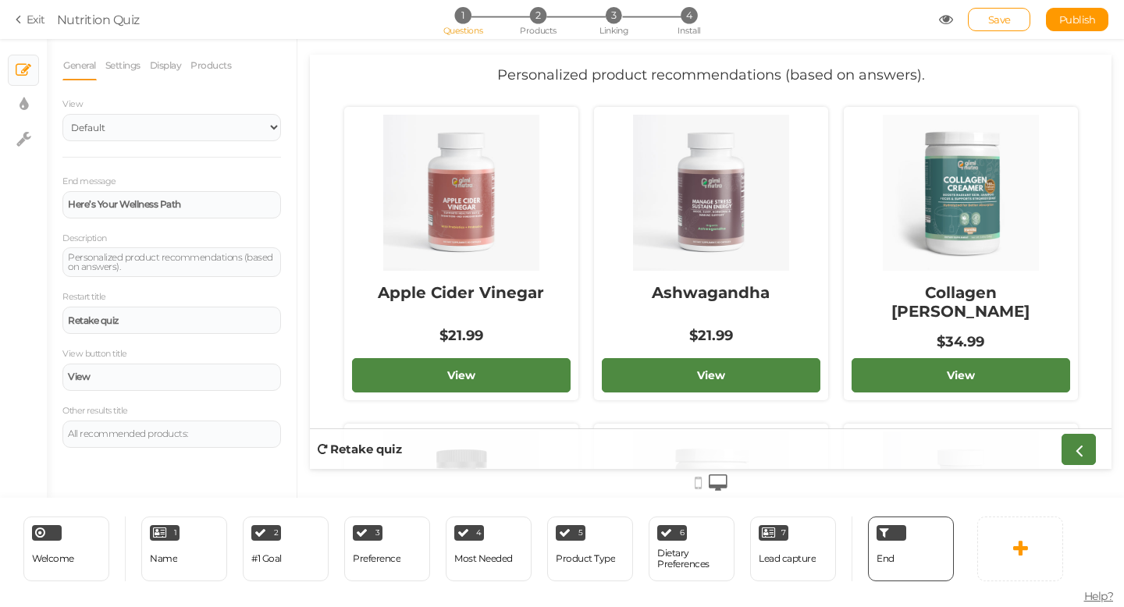
scroll to position [0, 0]
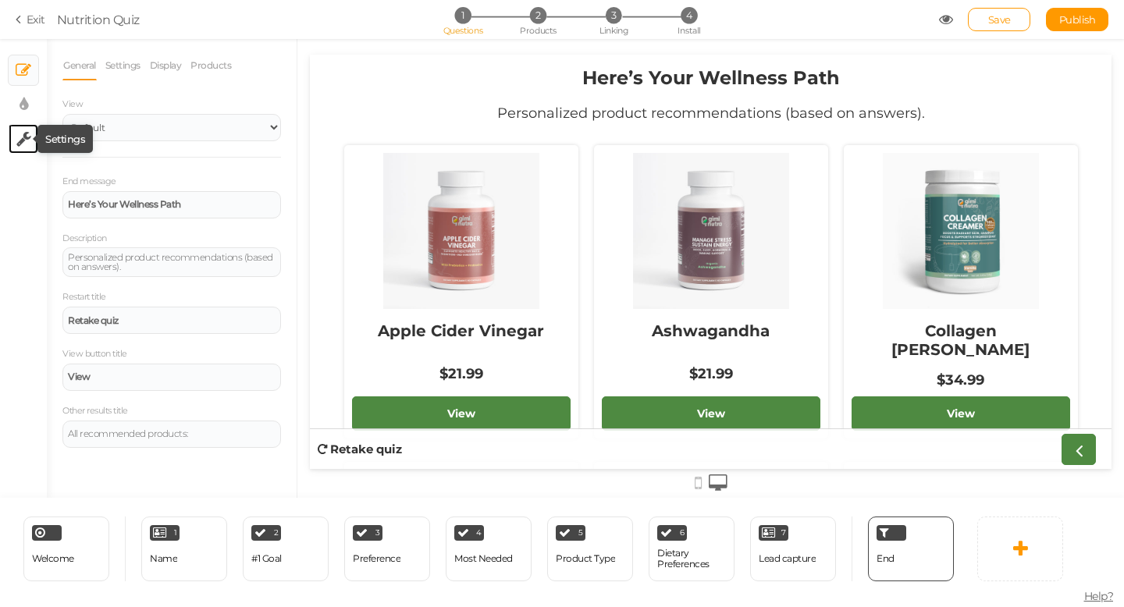
click at [28, 141] on icon at bounding box center [23, 139] width 15 height 16
select select "en"
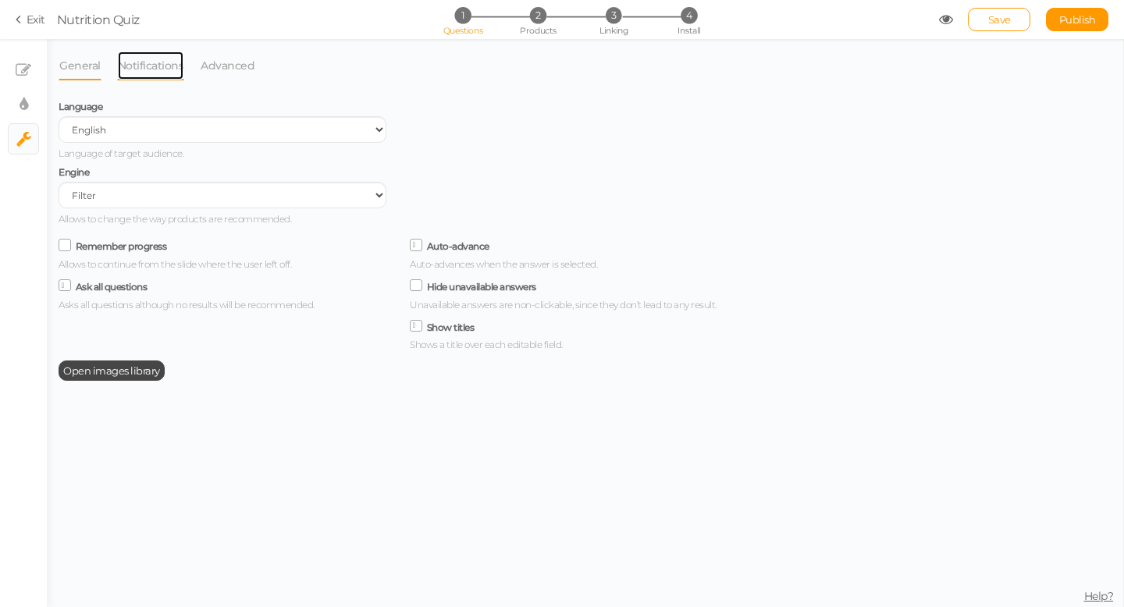
click at [155, 75] on link "Notifications" at bounding box center [151, 66] width 68 height 30
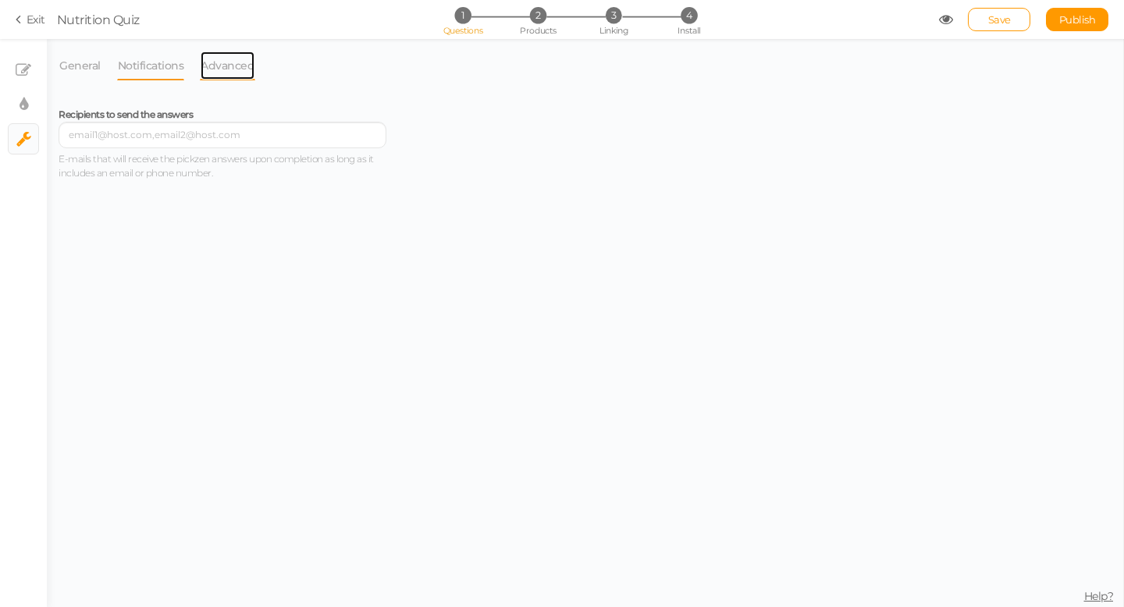
click at [213, 68] on link "Advanced" at bounding box center [227, 66] width 55 height 30
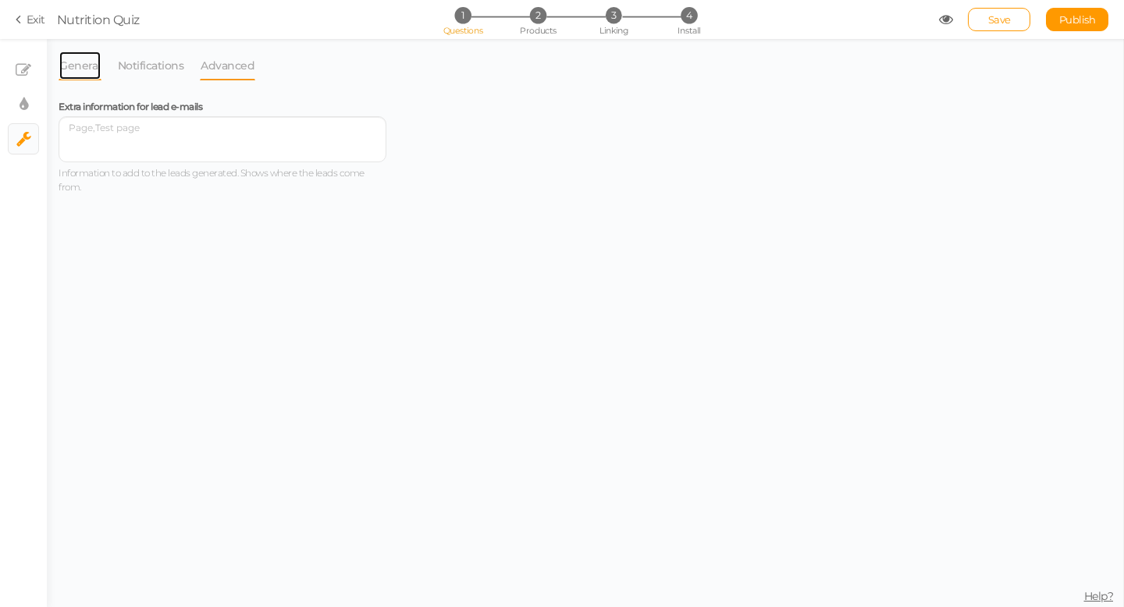
click at [83, 62] on link "General" at bounding box center [80, 66] width 43 height 30
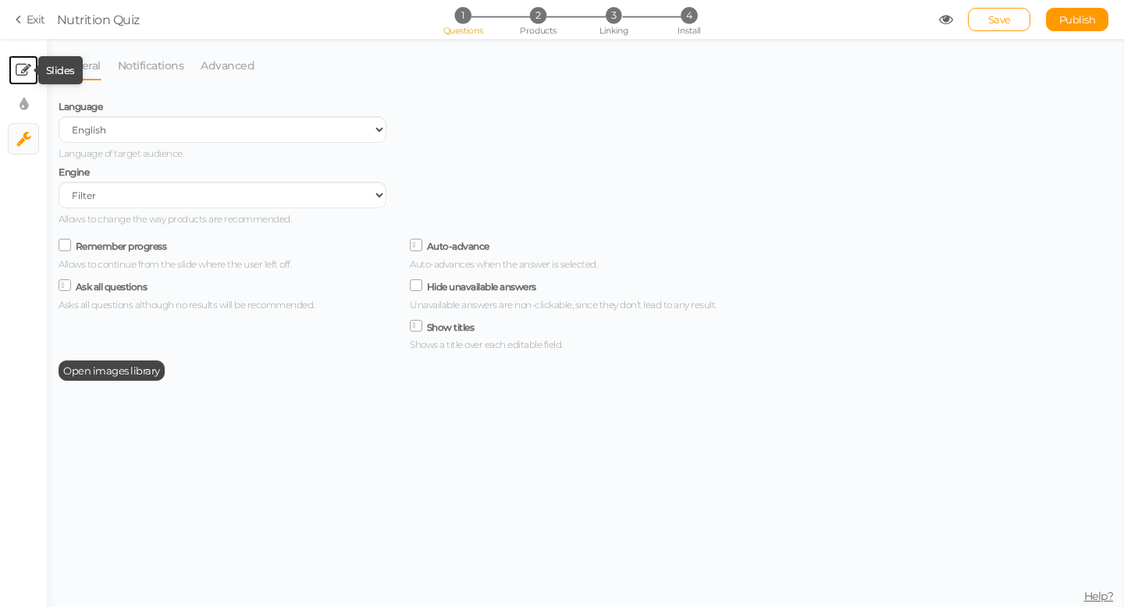
click at [28, 72] on icon at bounding box center [24, 70] width 16 height 16
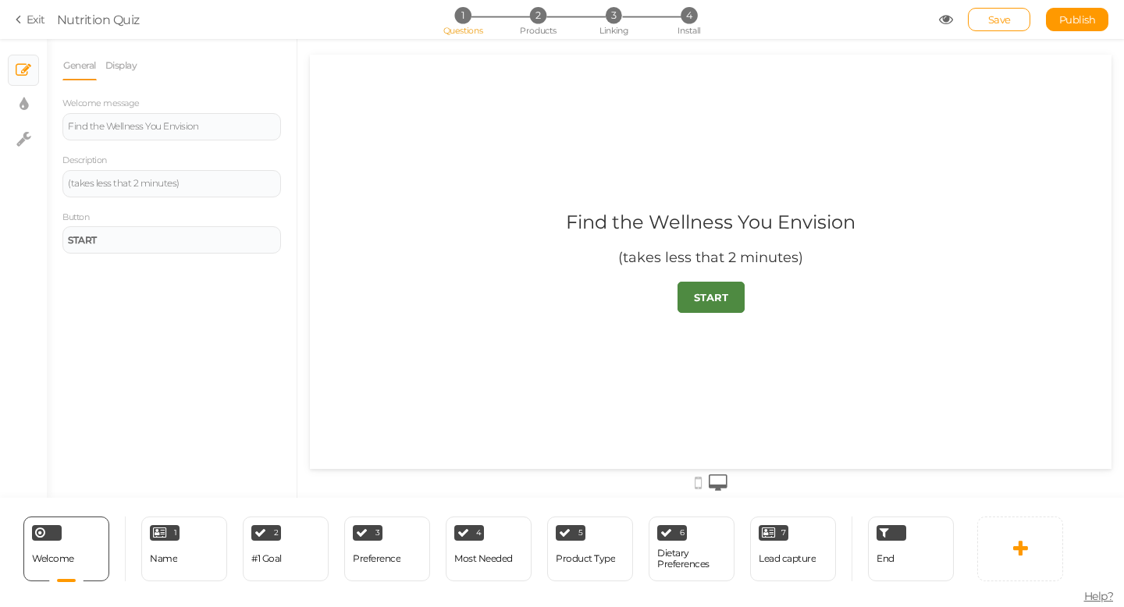
click at [197, 583] on div "Welcome Delete 1 Name × Define the conditions to show this slide. Clone Change …" at bounding box center [481, 548] width 962 height 101
click at [197, 566] on div "1 Name × Define the conditions to show this slide. Clone Change type Delete" at bounding box center [184, 549] width 86 height 65
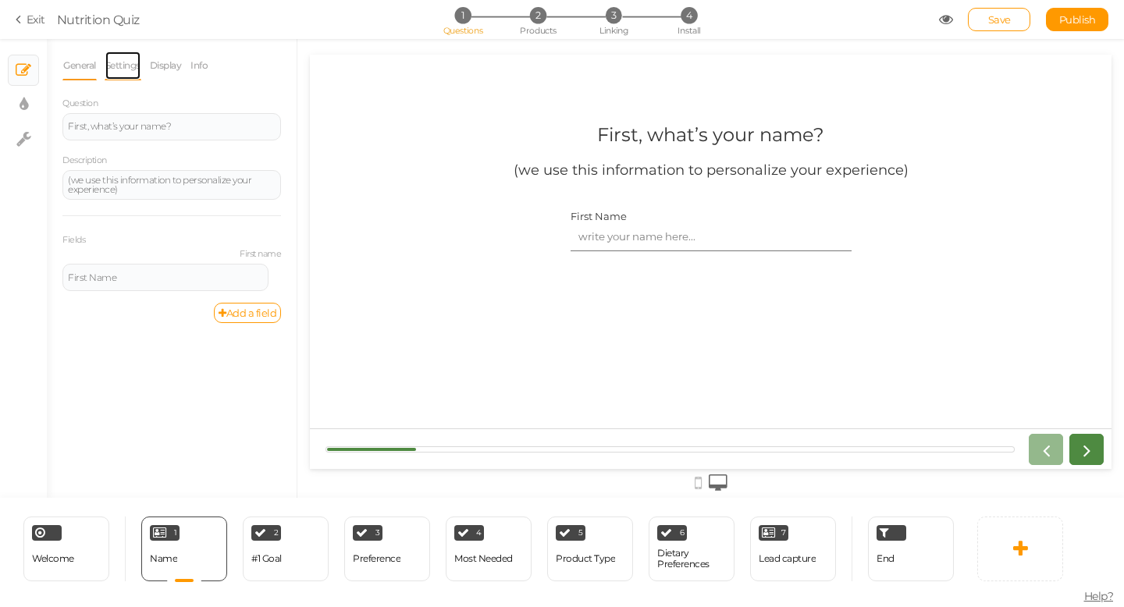
click at [126, 68] on link "Settings" at bounding box center [123, 66] width 37 height 30
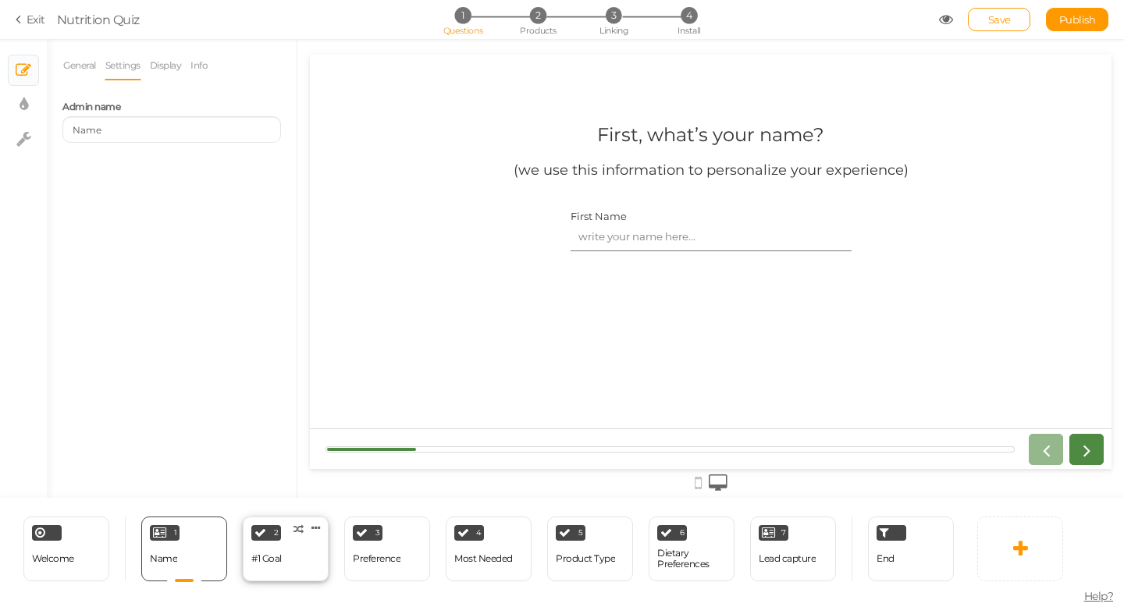
click at [275, 546] on div "#1 Goal" at bounding box center [266, 559] width 30 height 27
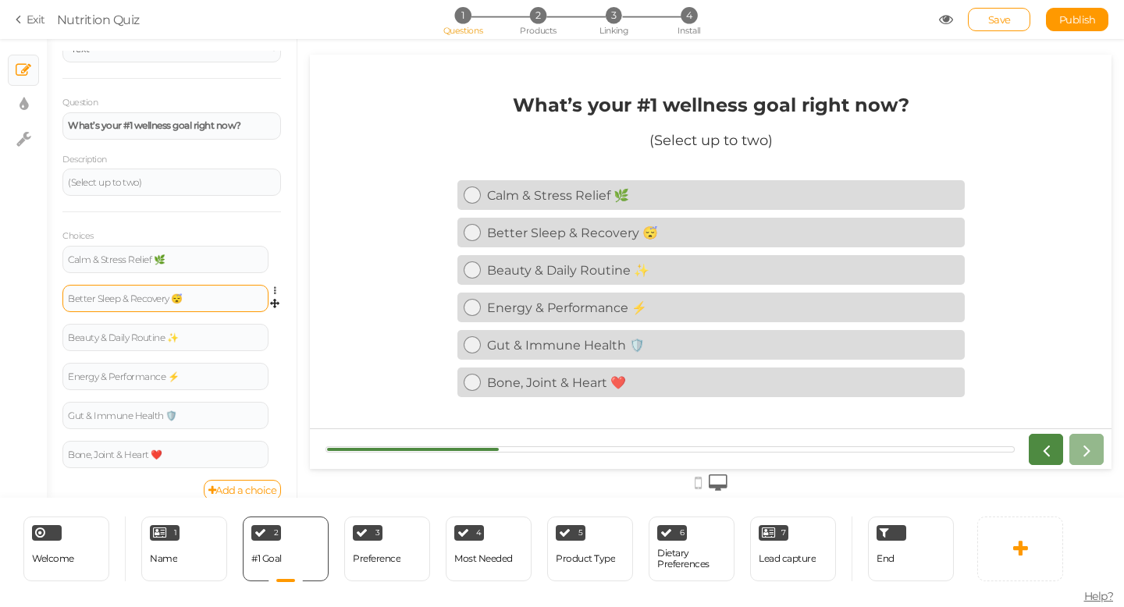
scroll to position [97, 0]
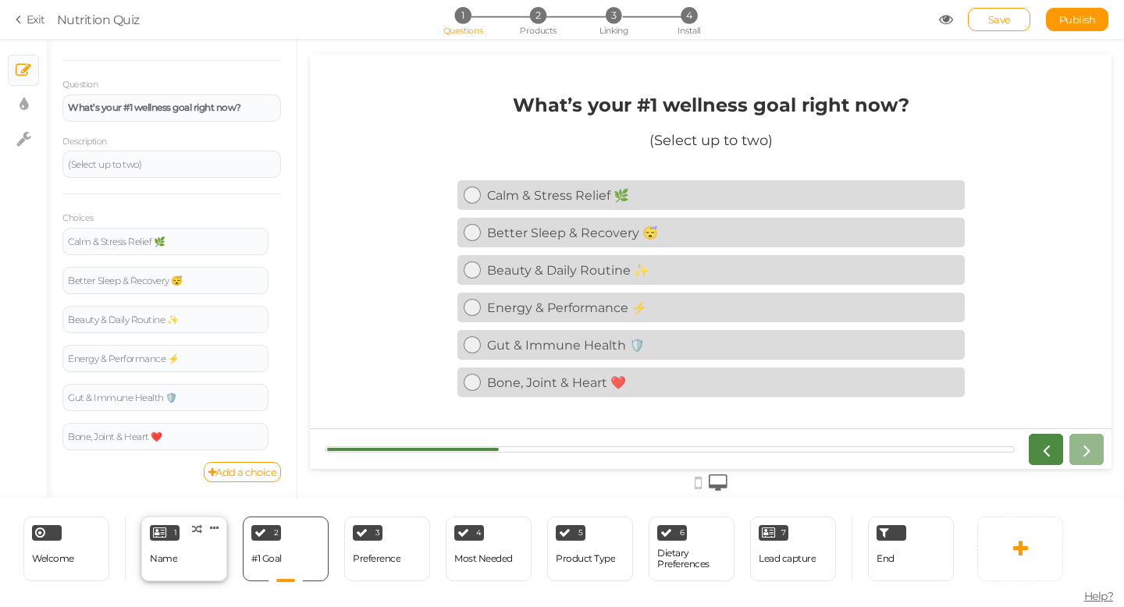
click at [196, 552] on div "1 Name × Define the conditions to show this slide. Clone Change type Delete" at bounding box center [184, 549] width 86 height 65
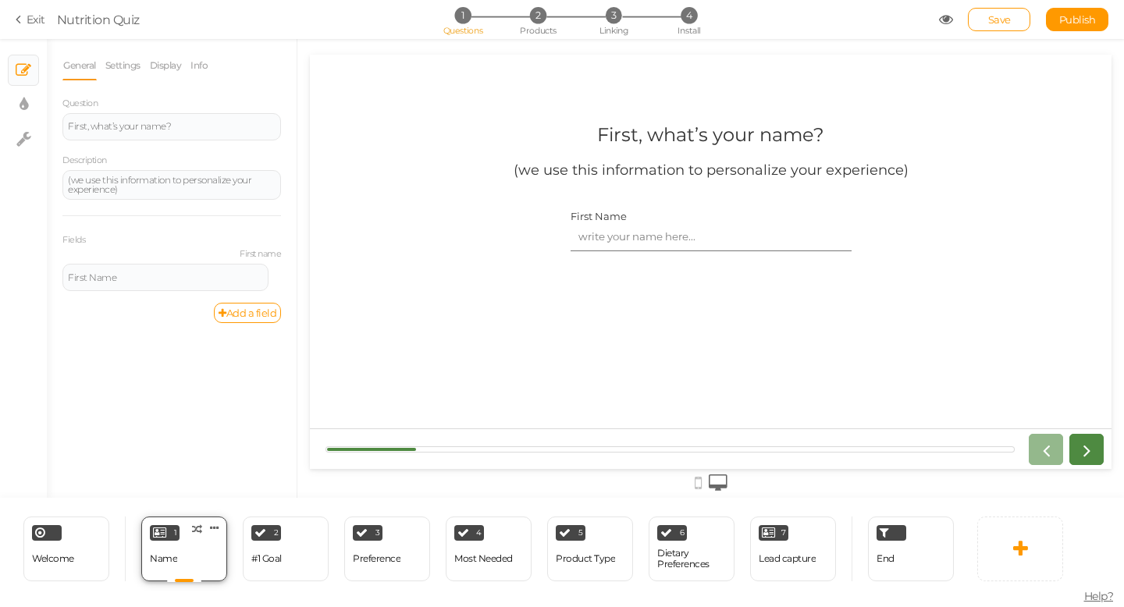
scroll to position [0, 0]
click at [279, 565] on div "#1 Goal" at bounding box center [266, 559] width 30 height 27
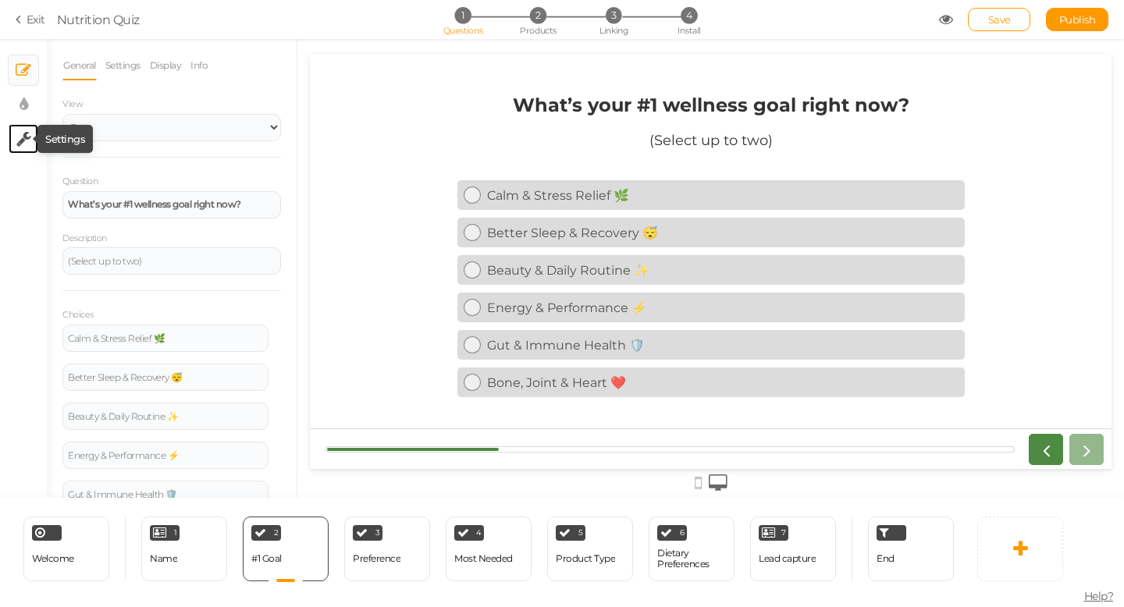
click at [25, 137] on icon at bounding box center [23, 139] width 15 height 16
select select "en"
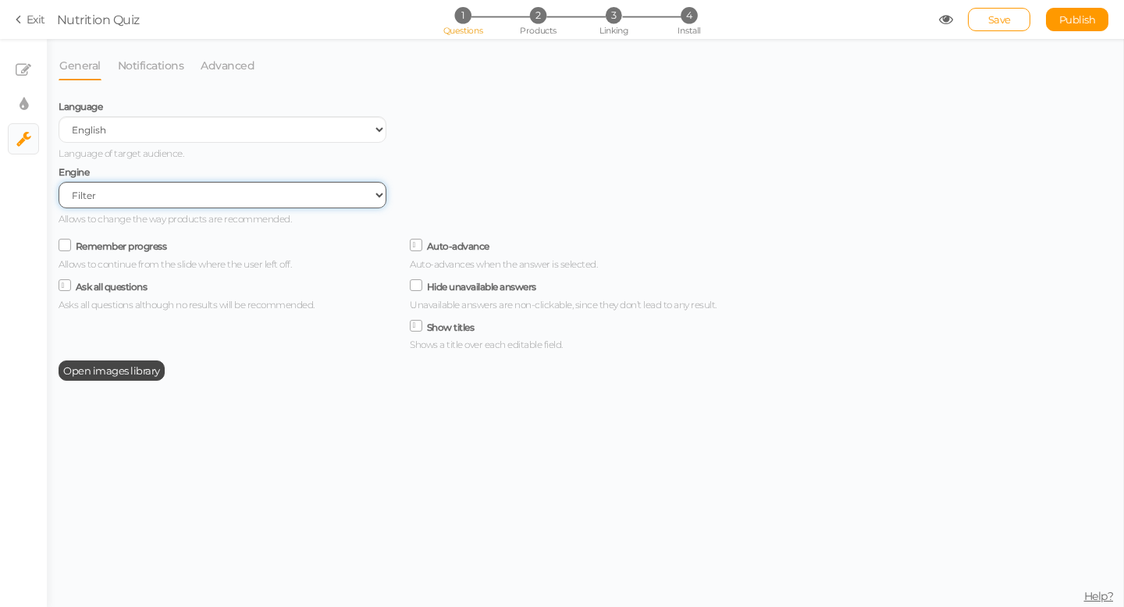
click at [101, 198] on select "Filter AI Tree No-Code Form (No products)" at bounding box center [223, 195] width 328 height 27
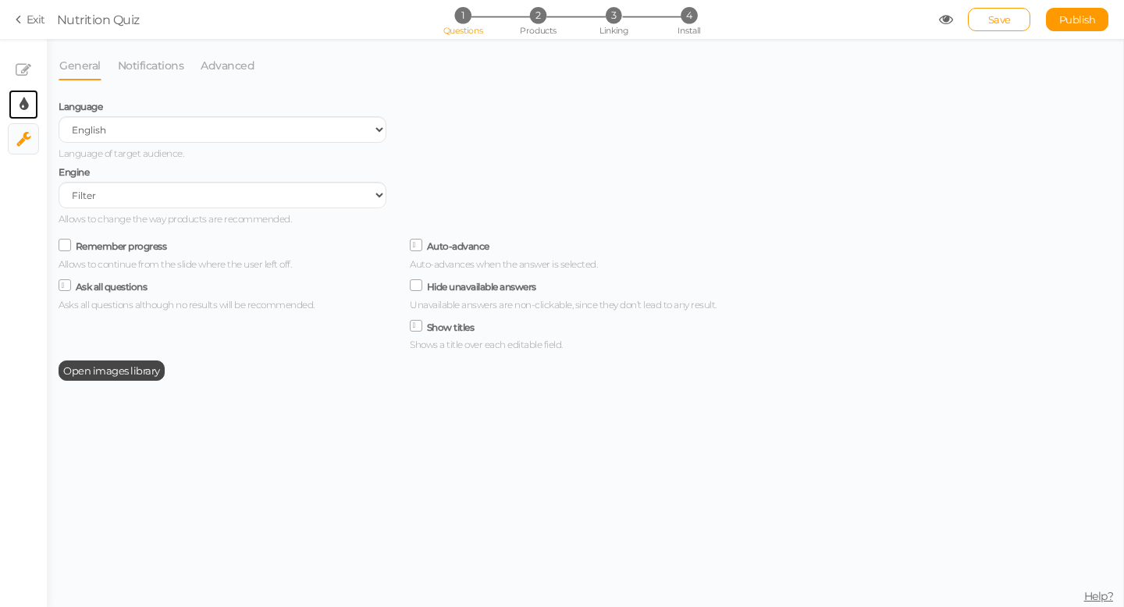
click at [27, 113] on tip-cont at bounding box center [24, 104] width 9 height 19
select select "2"
select select "montserrat"
select select "fade"
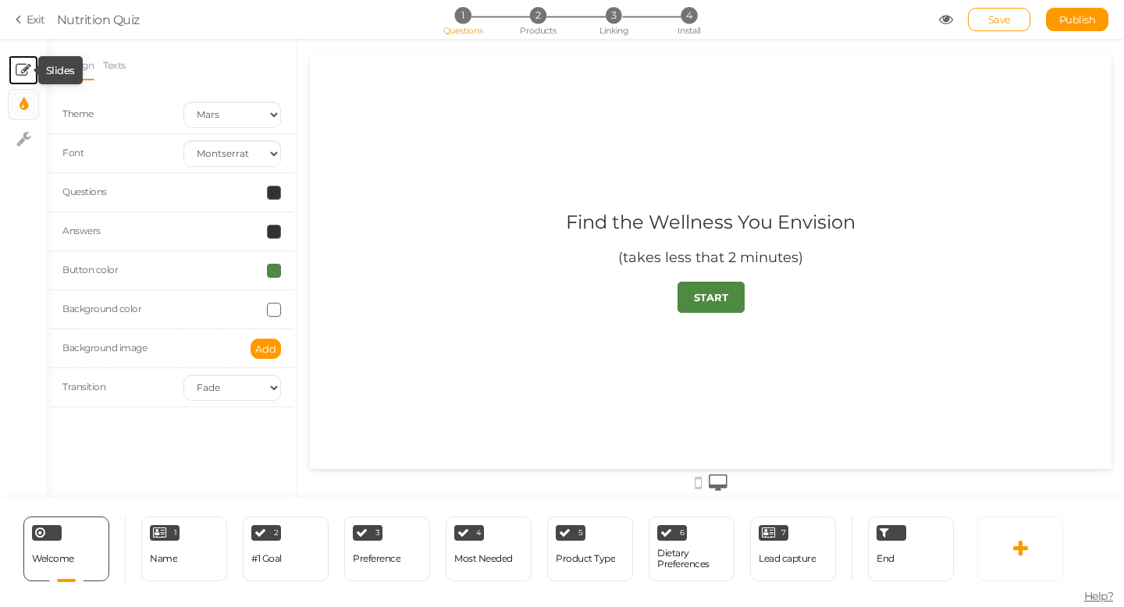
click at [27, 76] on icon at bounding box center [24, 70] width 16 height 16
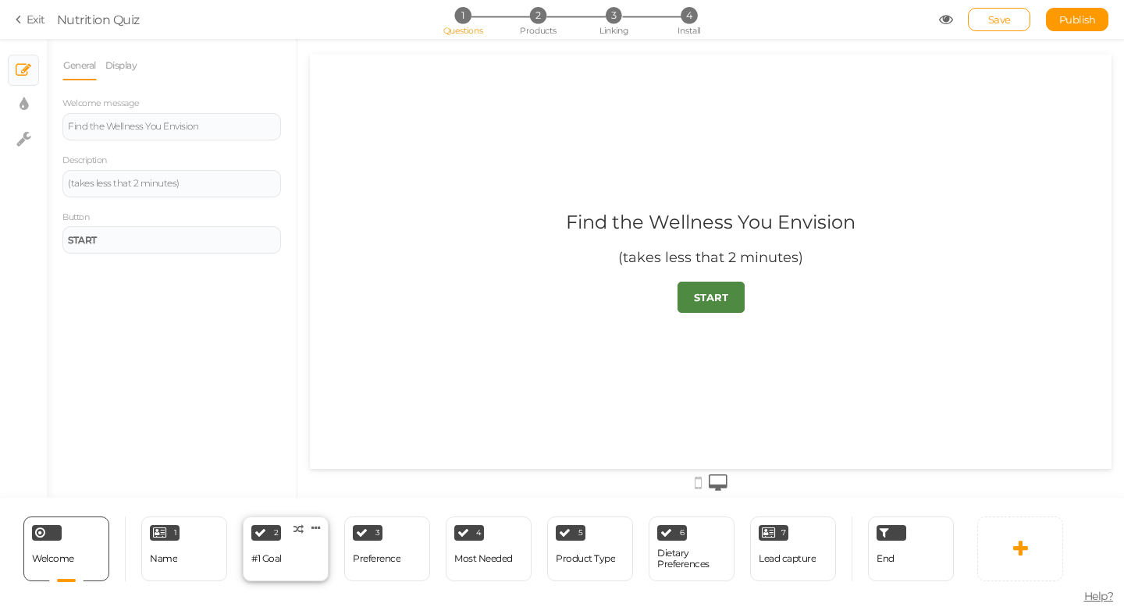
click at [274, 557] on div "#1 Goal" at bounding box center [266, 559] width 30 height 11
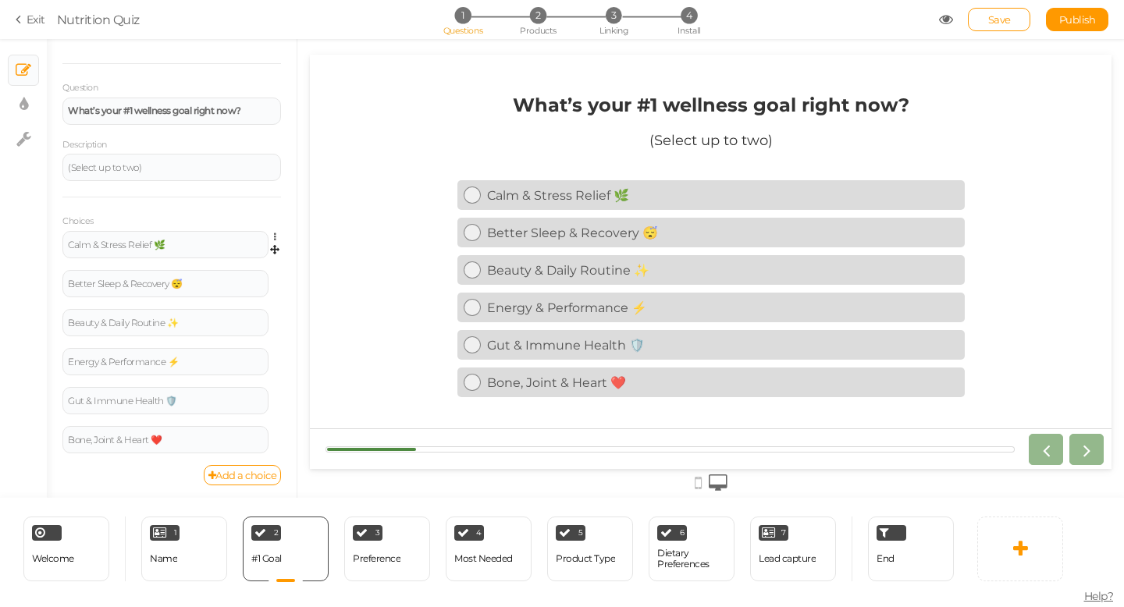
scroll to position [97, 0]
click at [275, 233] on icon at bounding box center [279, 234] width 10 height 9
click at [251, 253] on link "Settings" at bounding box center [218, 256] width 123 height 16
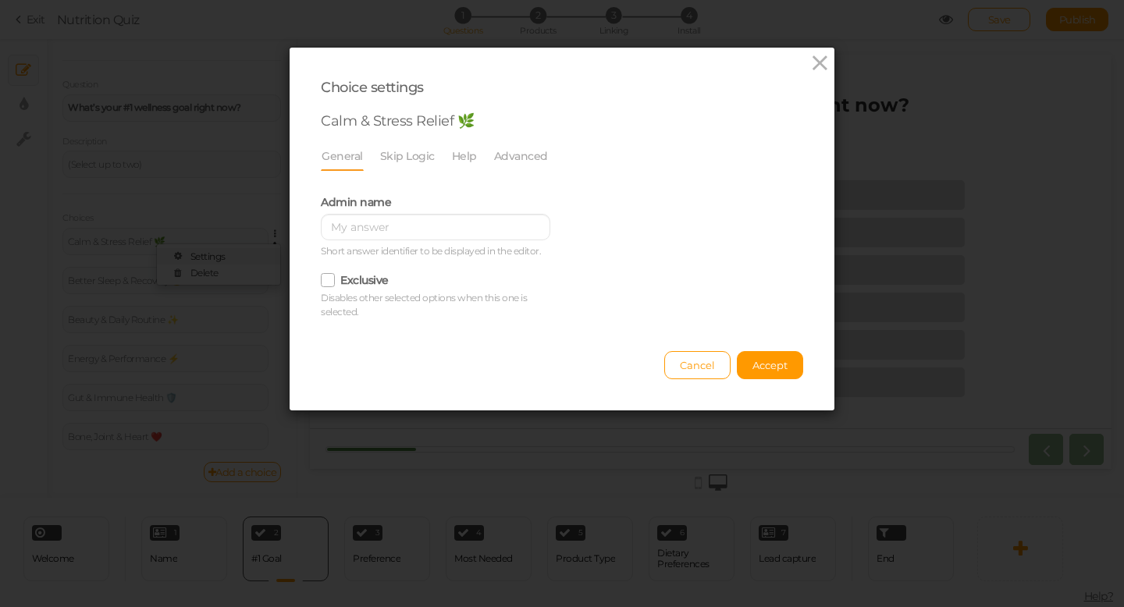
scroll to position [0, 0]
click at [393, 162] on link "Skip Logic" at bounding box center [407, 156] width 56 height 30
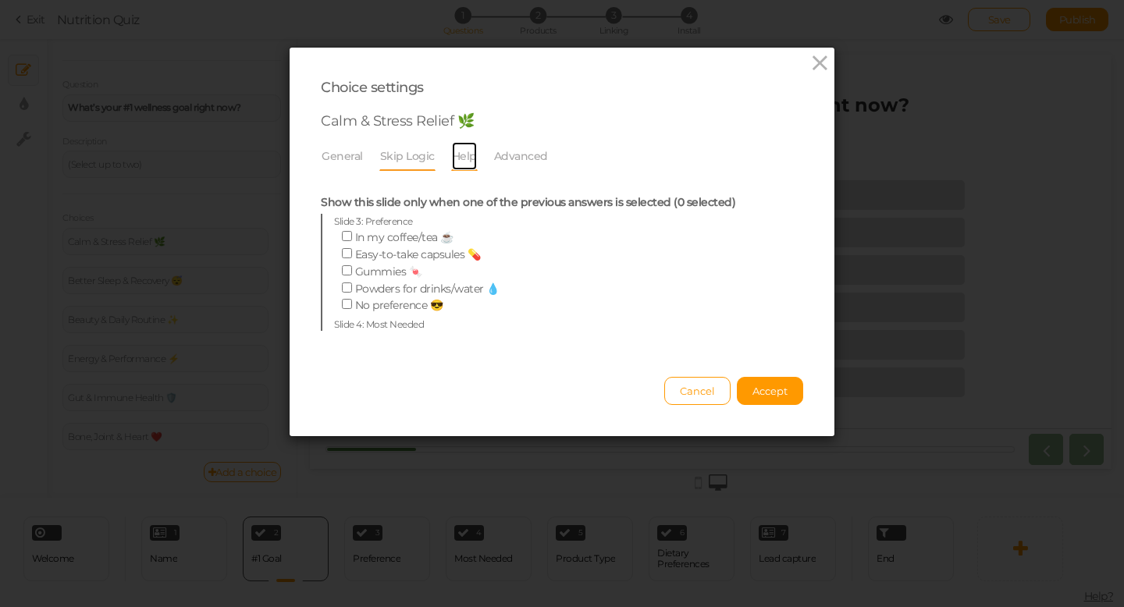
click at [451, 162] on link "Help" at bounding box center [464, 156] width 27 height 30
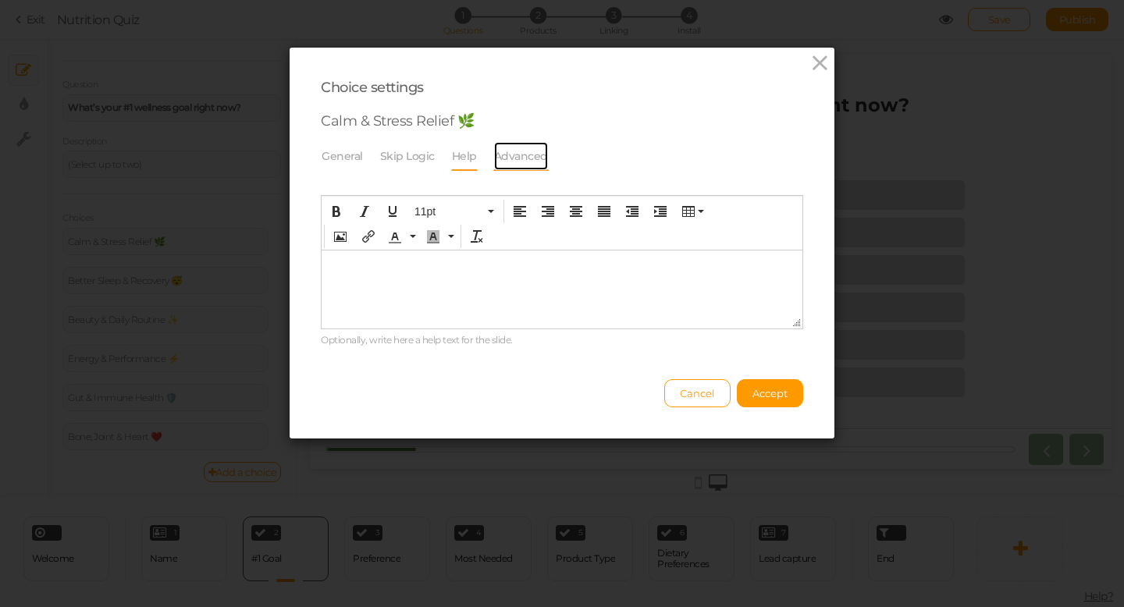
click at [499, 162] on link "Advanced" at bounding box center [520, 156] width 55 height 30
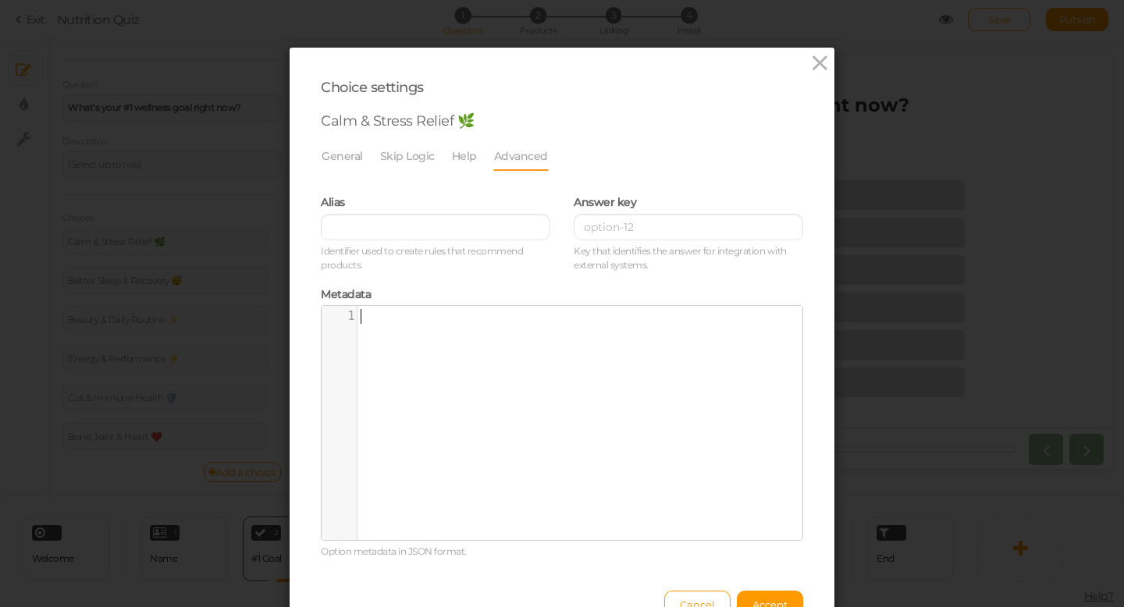
scroll to position [5, 0]
click at [442, 340] on div "​ x 1 ​" at bounding box center [574, 435] width 504 height 258
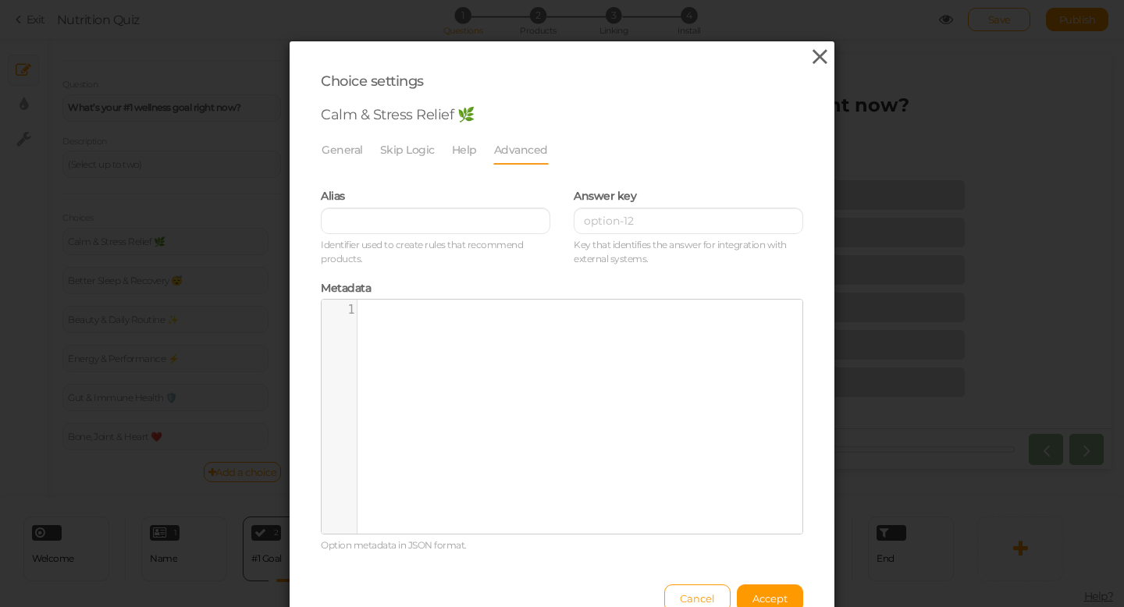
click at [814, 56] on icon at bounding box center [820, 56] width 23 height 23
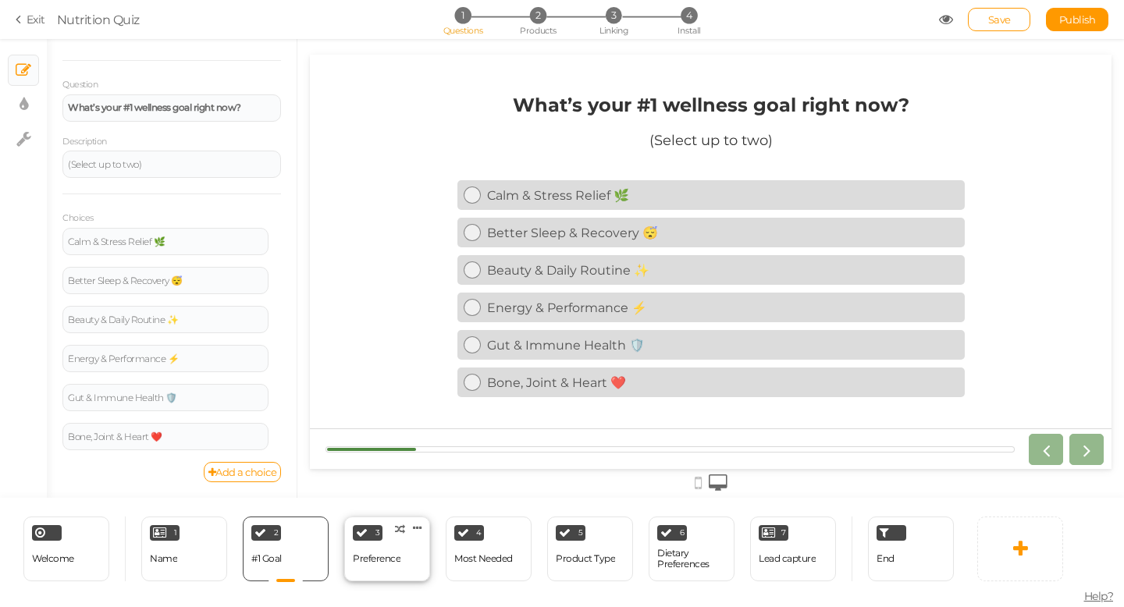
click at [382, 560] on div "Preference" at bounding box center [377, 559] width 48 height 11
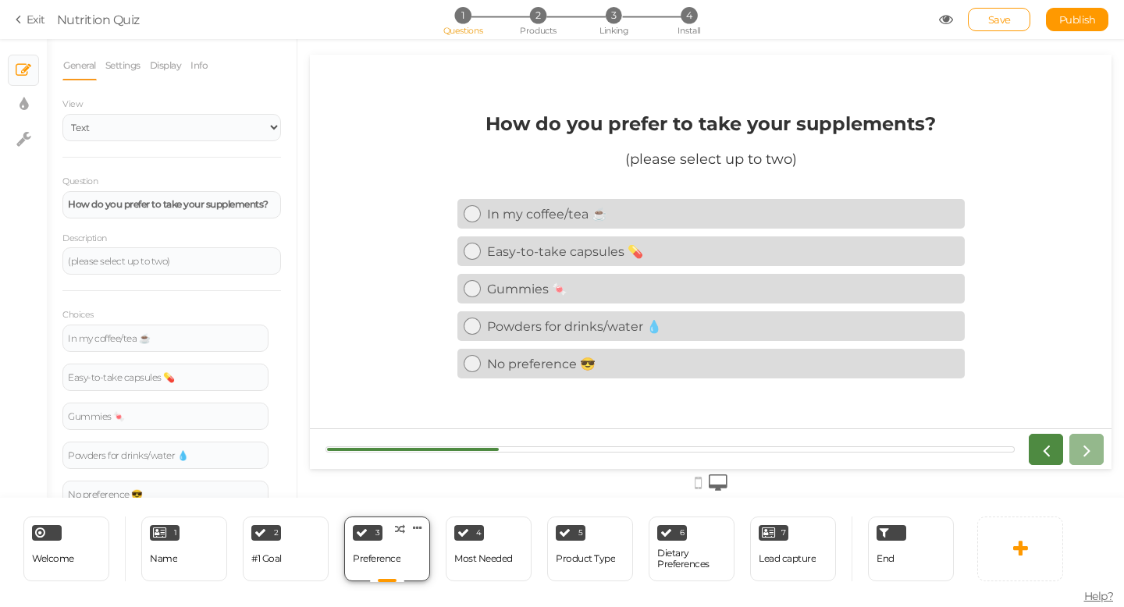
scroll to position [0, 0]
click at [472, 550] on div "Most Needed" at bounding box center [483, 559] width 59 height 27
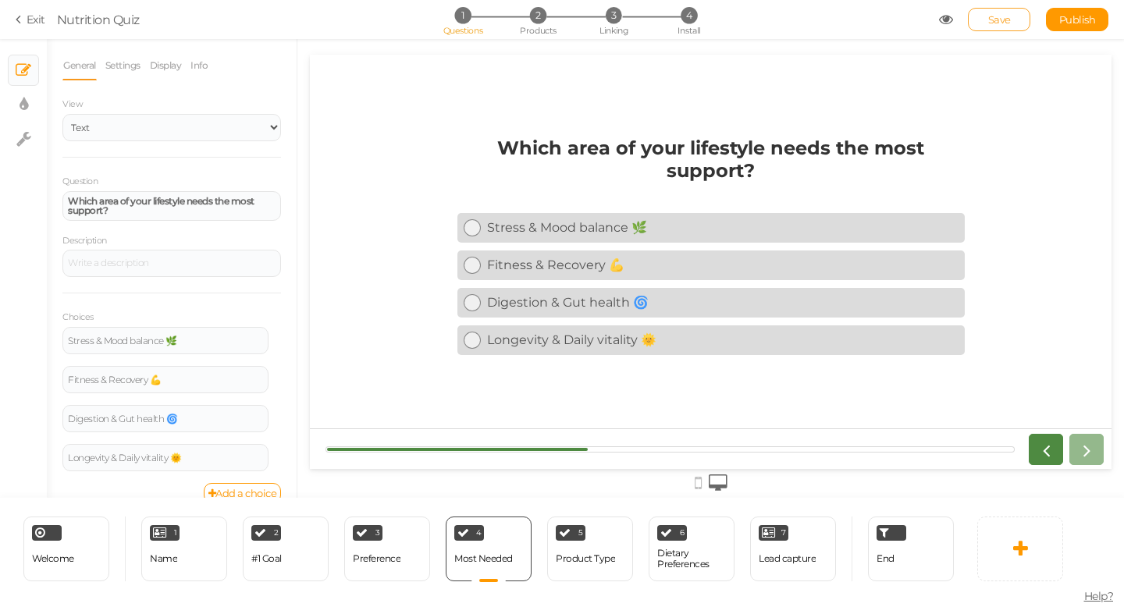
click at [999, 27] on link "Save" at bounding box center [999, 19] width 62 height 23
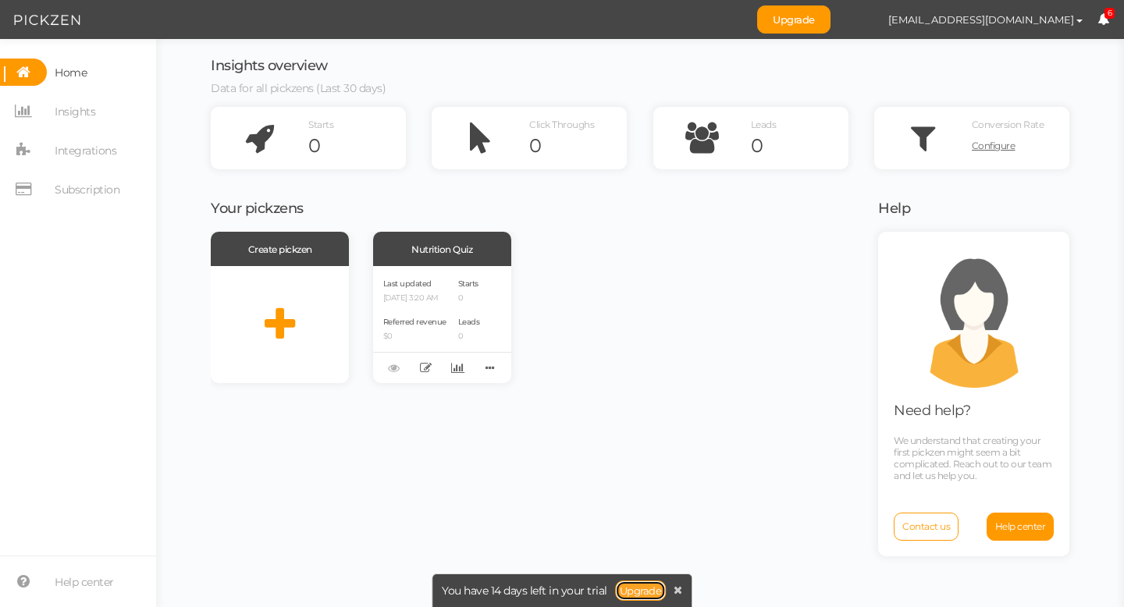
click at [652, 592] on link "Upgrade" at bounding box center [641, 591] width 52 height 20
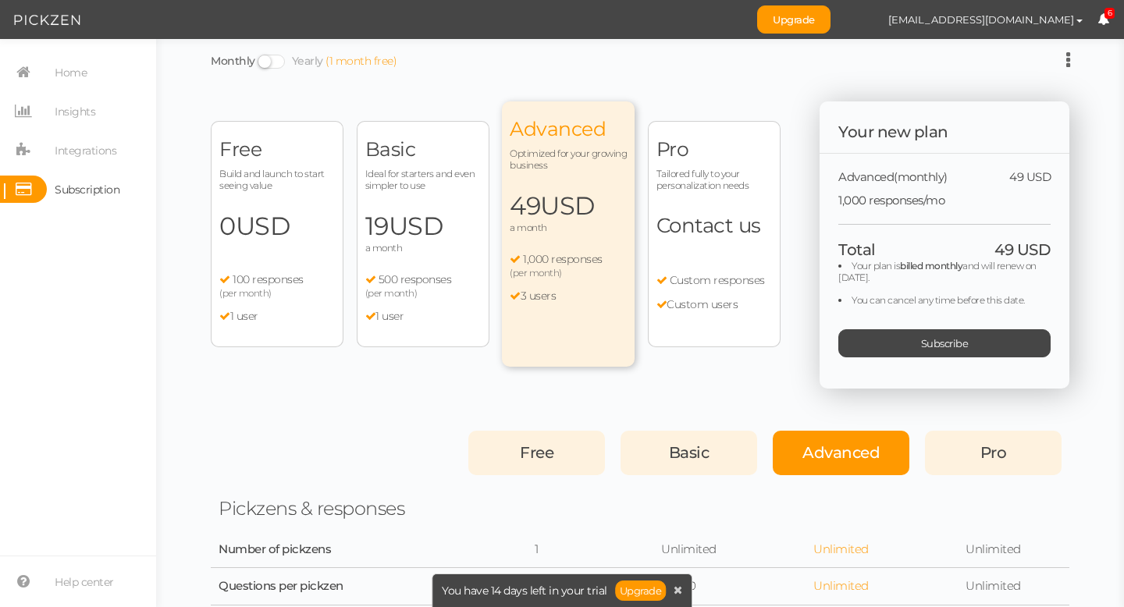
click at [270, 213] on span "USD" at bounding box center [263, 226] width 55 height 30
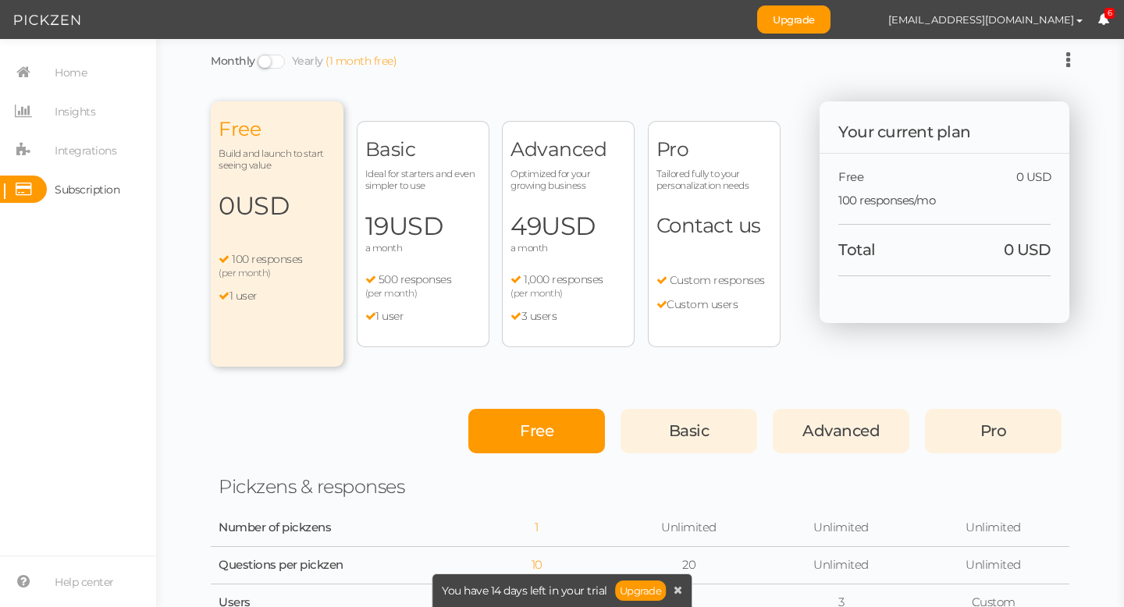
click at [511, 241] on span "49 USD" at bounding box center [569, 226] width 116 height 31
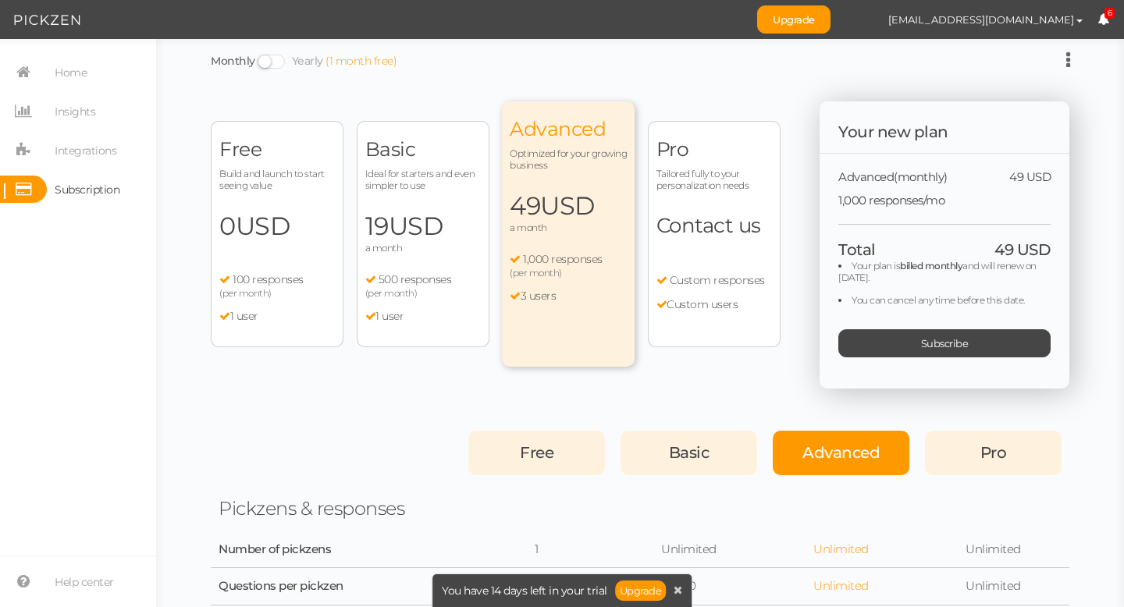
click at [285, 262] on div "Free Build and launch to start seeing value 0 USD a month 100 responses (per mo…" at bounding box center [277, 234] width 133 height 226
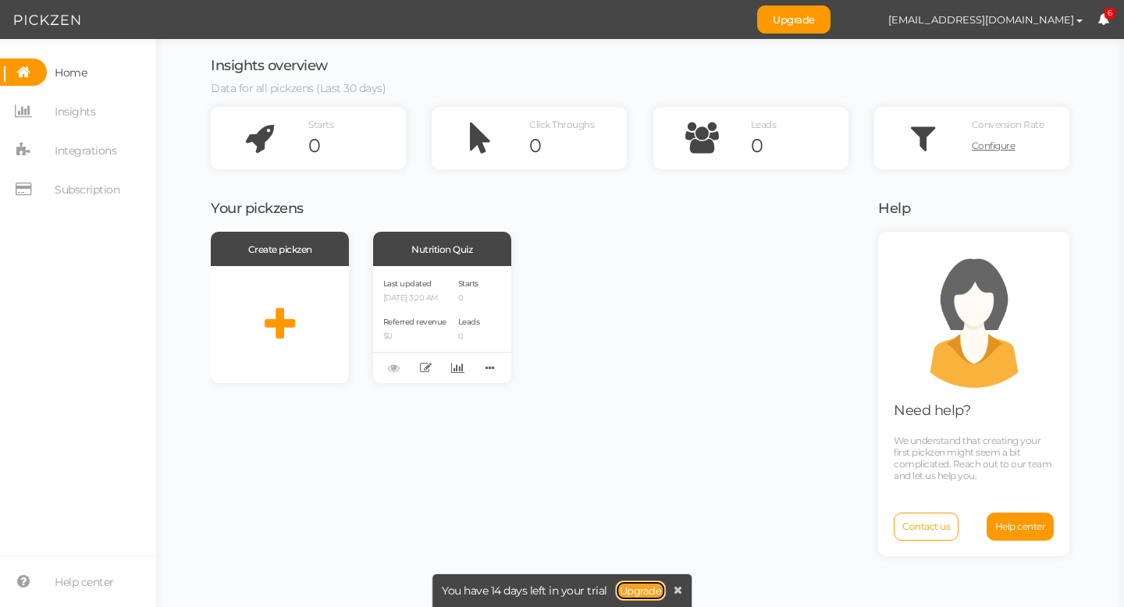
click at [633, 591] on link "Upgrade" at bounding box center [641, 591] width 52 height 20
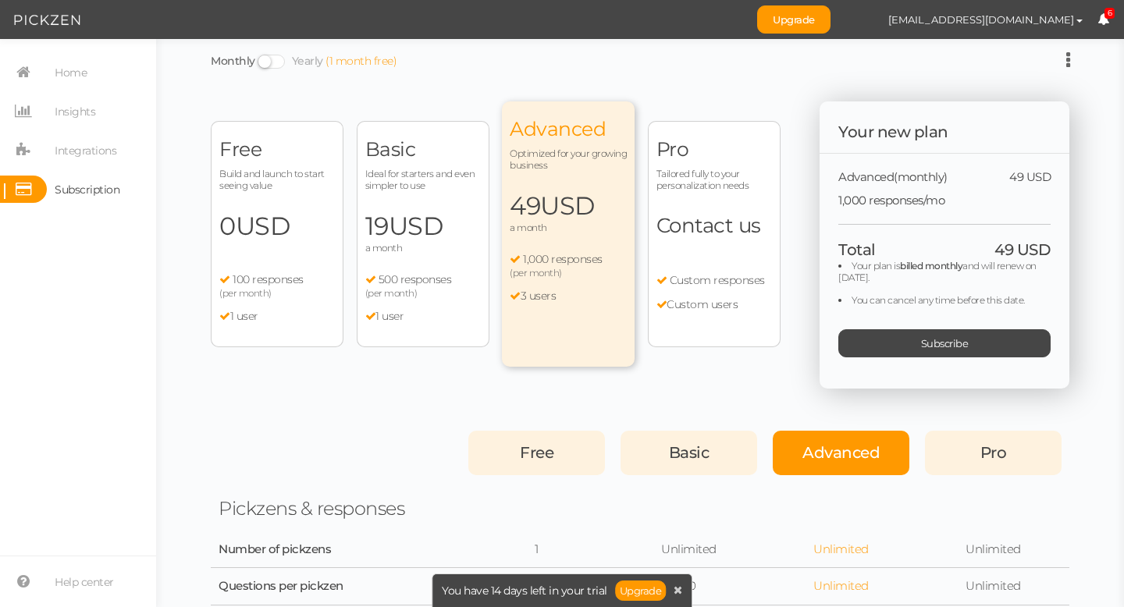
click at [324, 191] on div "Free Build and launch to start seeing value 0 USD a month 100 responses (per mo…" at bounding box center [277, 234] width 133 height 226
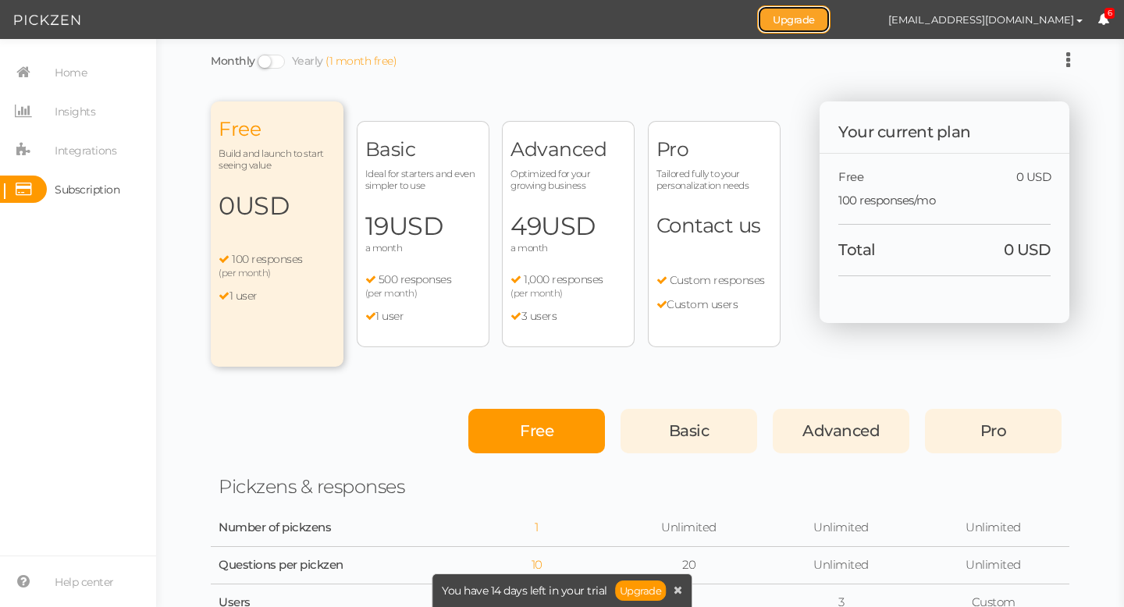
click at [831, 28] on link "Upgrade" at bounding box center [793, 19] width 73 height 28
click at [831, 20] on link "Upgrade" at bounding box center [793, 19] width 73 height 28
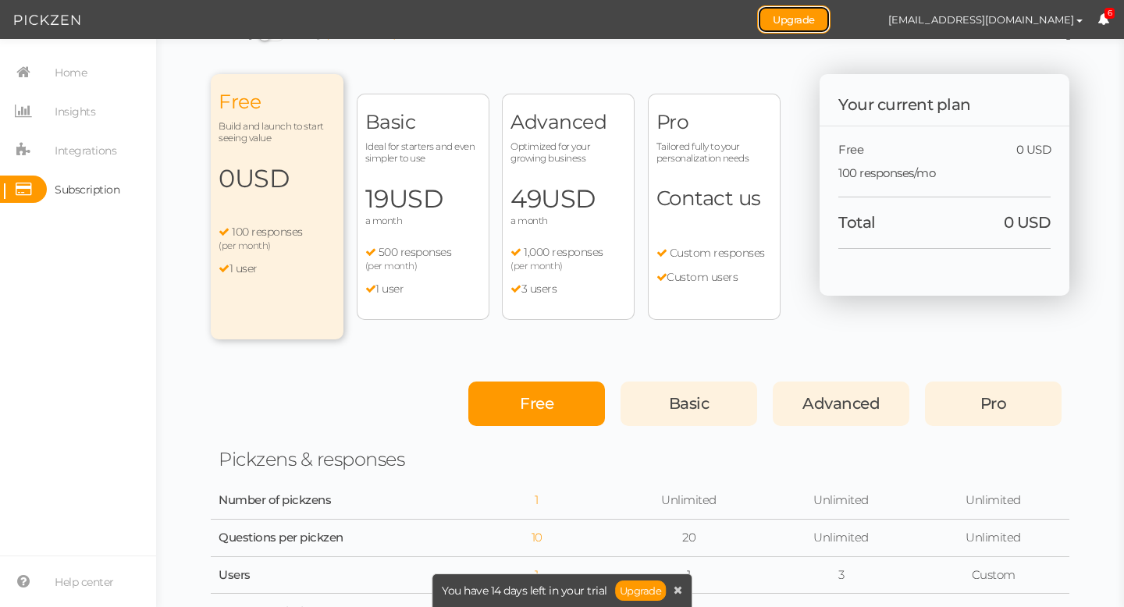
scroll to position [38, 0]
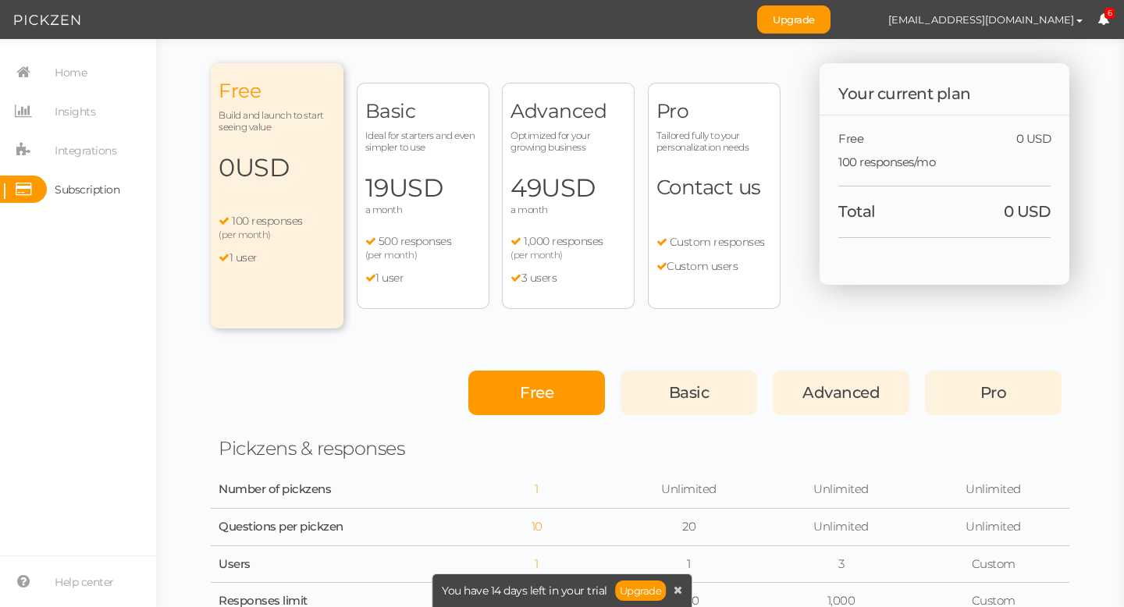
click at [546, 245] on span "1,000 responses" at bounding box center [564, 241] width 80 height 14
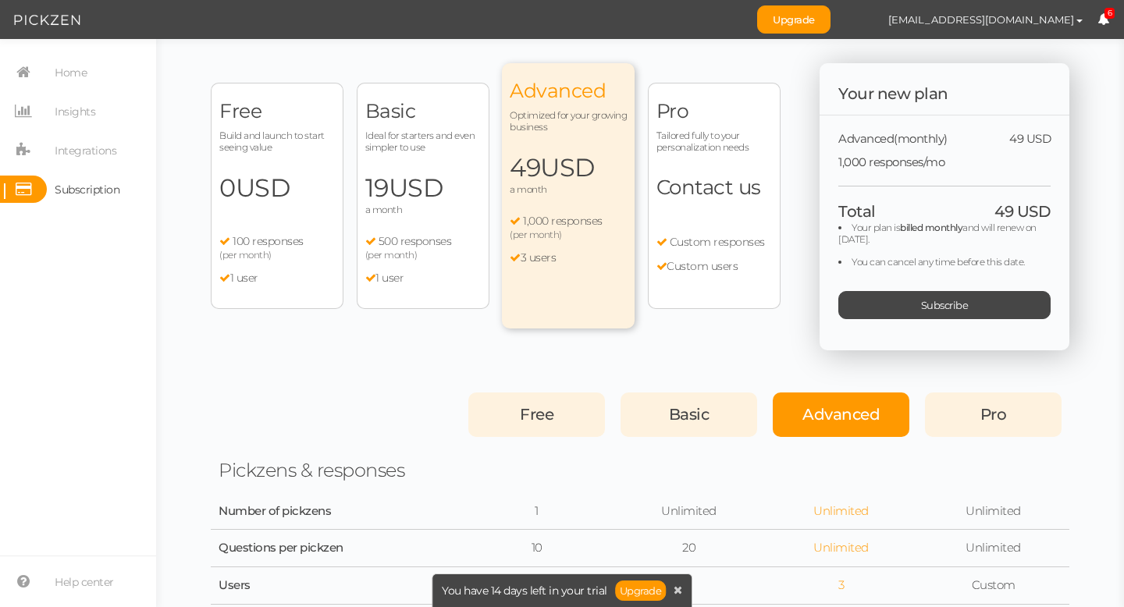
click at [317, 232] on div "Free Build and launch to start seeing value 0 USD a month 100 responses (per mo…" at bounding box center [277, 196] width 133 height 226
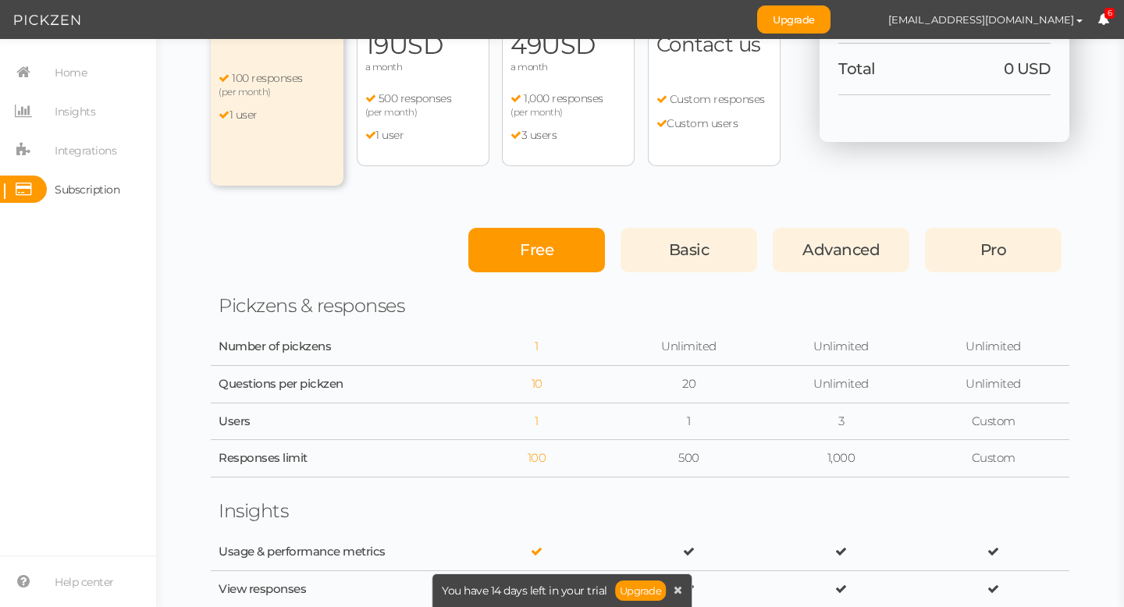
scroll to position [0, 0]
